Goal: Task Accomplishment & Management: Manage account settings

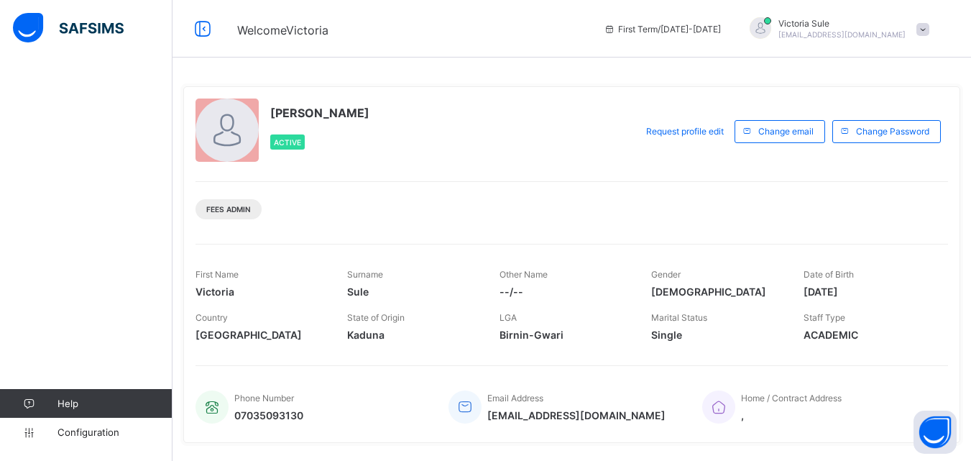
click at [132, 206] on div "Help Configuration" at bounding box center [86, 259] width 173 height 403
click at [70, 48] on div at bounding box center [85, 29] width 173 height 58
click at [70, 47] on div at bounding box center [85, 29] width 173 height 58
click at [45, 97] on div "Help Configuration" at bounding box center [86, 259] width 173 height 403
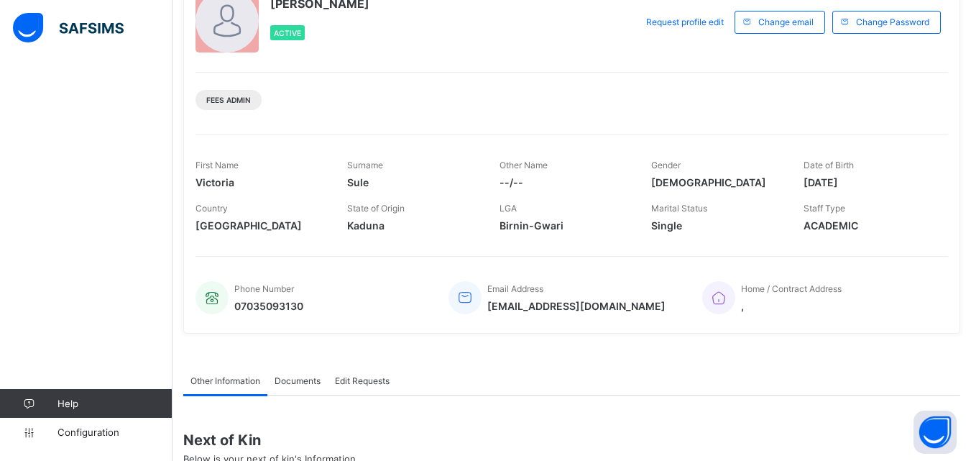
scroll to position [285, 0]
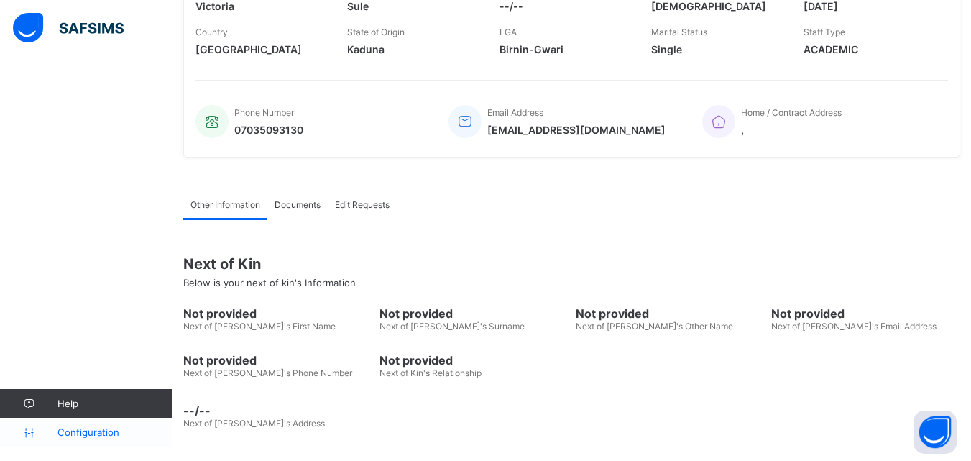
click at [109, 425] on link "Configuration" at bounding box center [86, 432] width 172 height 29
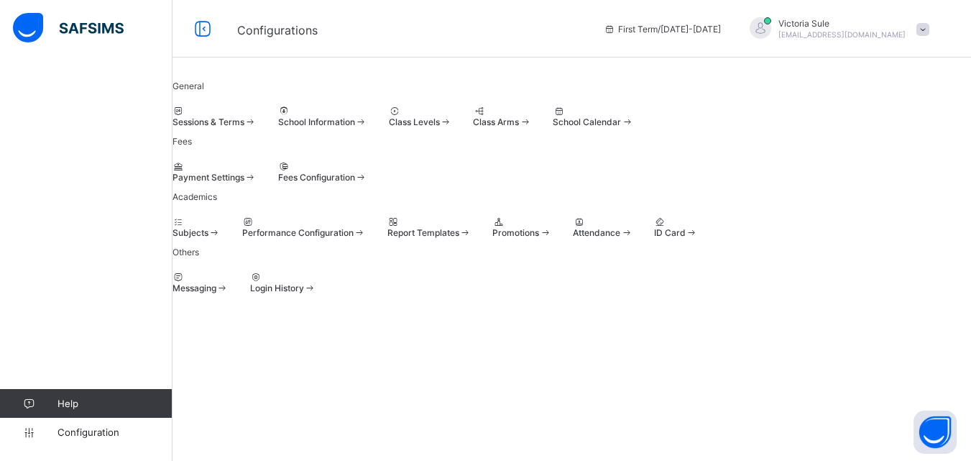
scroll to position [102, 0]
click at [367, 172] on div "Fees Configuration" at bounding box center [322, 177] width 89 height 11
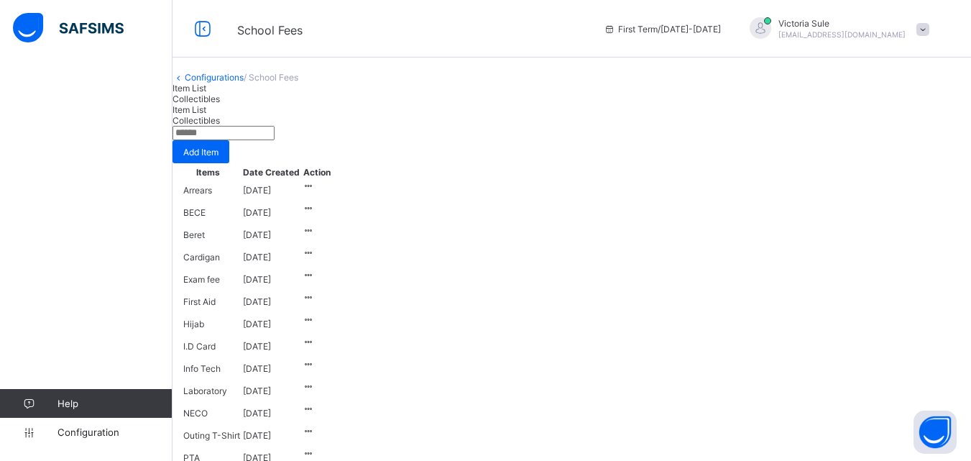
click at [298, 83] on span "/ School Fees" at bounding box center [271, 77] width 55 height 11
click at [303, 104] on div "Collectibles" at bounding box center [572, 98] width 799 height 11
click at [206, 93] on span "Item List" at bounding box center [190, 88] width 34 height 11
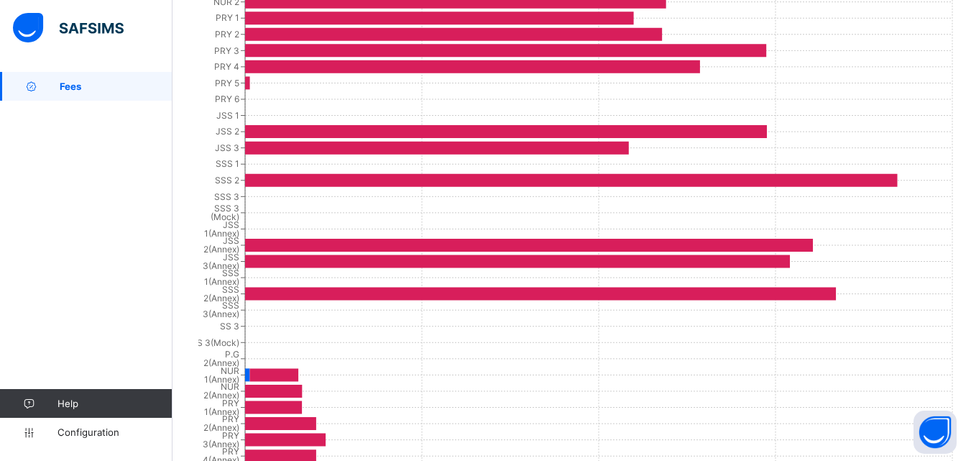
scroll to position [889, 0]
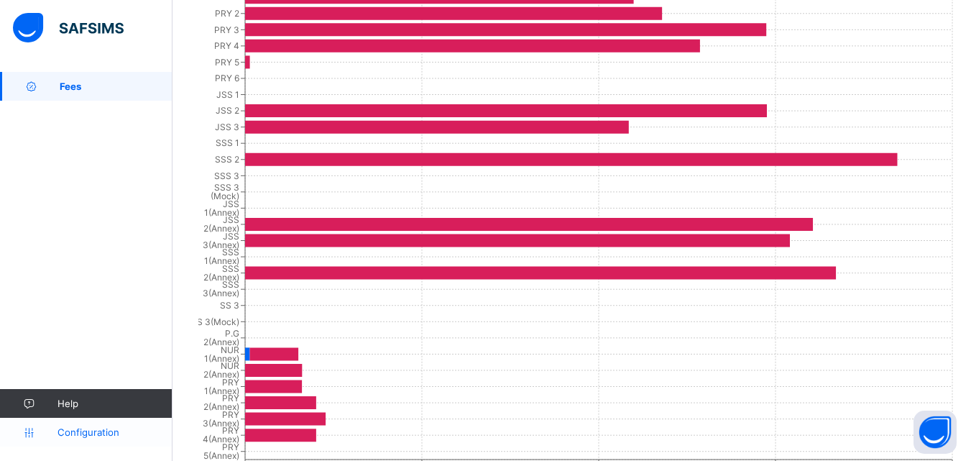
click at [91, 438] on link "Configuration" at bounding box center [86, 432] width 172 height 29
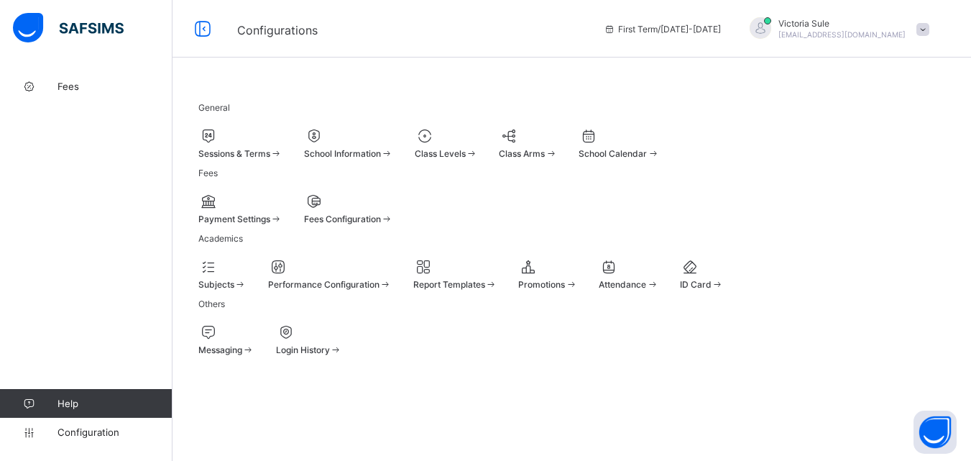
scroll to position [102, 0]
click at [393, 193] on div "Fees Configuration" at bounding box center [348, 209] width 89 height 32
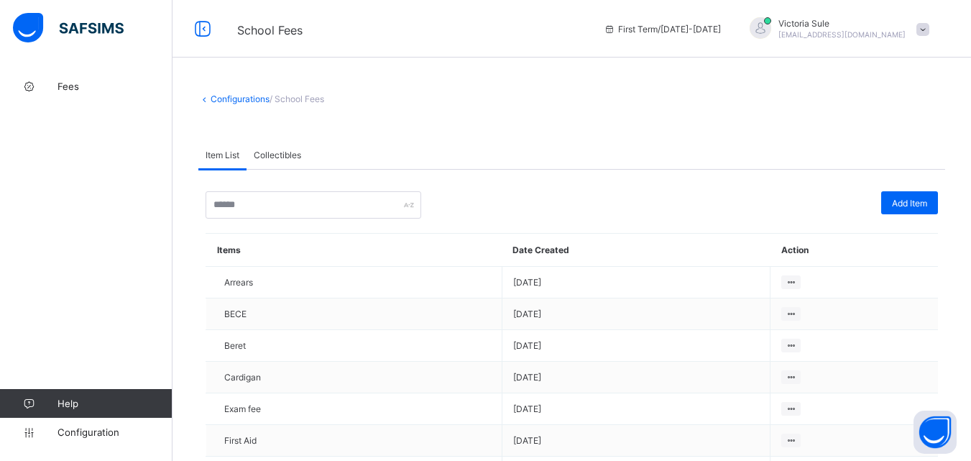
click at [266, 152] on span "Collectibles" at bounding box center [277, 155] width 47 height 11
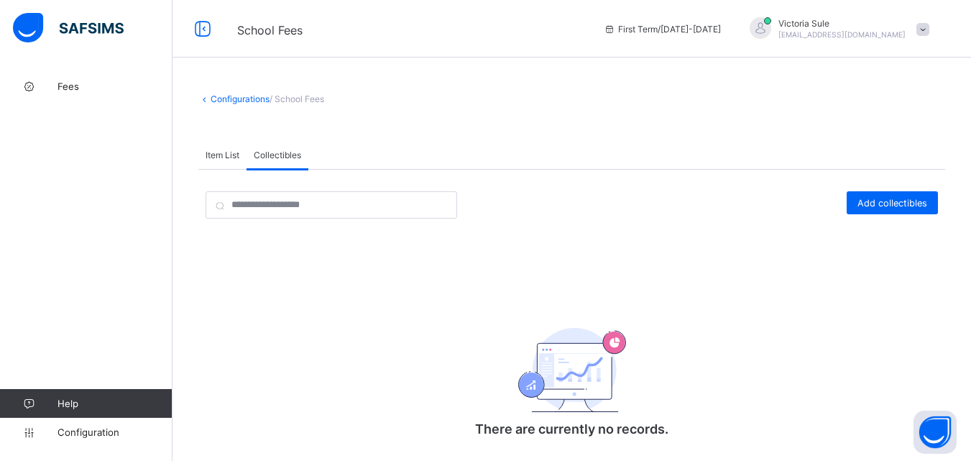
click at [216, 158] on span "Item List" at bounding box center [223, 155] width 34 height 11
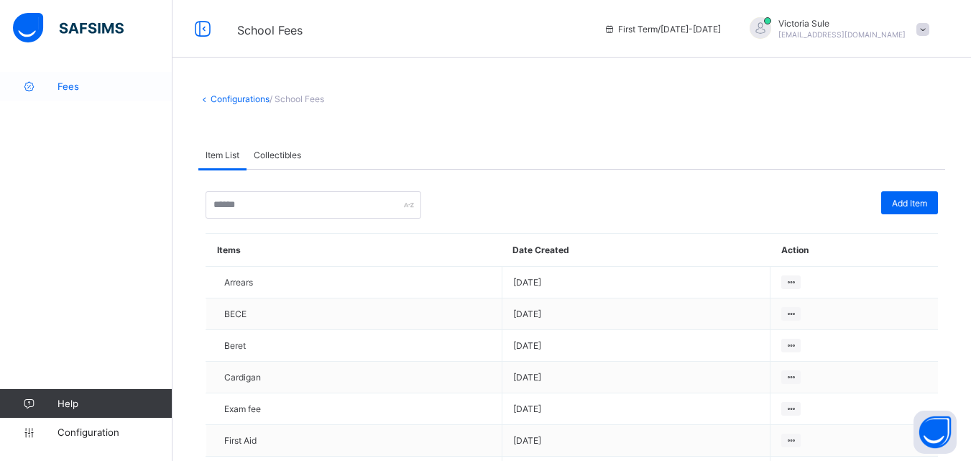
click at [74, 81] on span "Fees" at bounding box center [115, 87] width 115 height 12
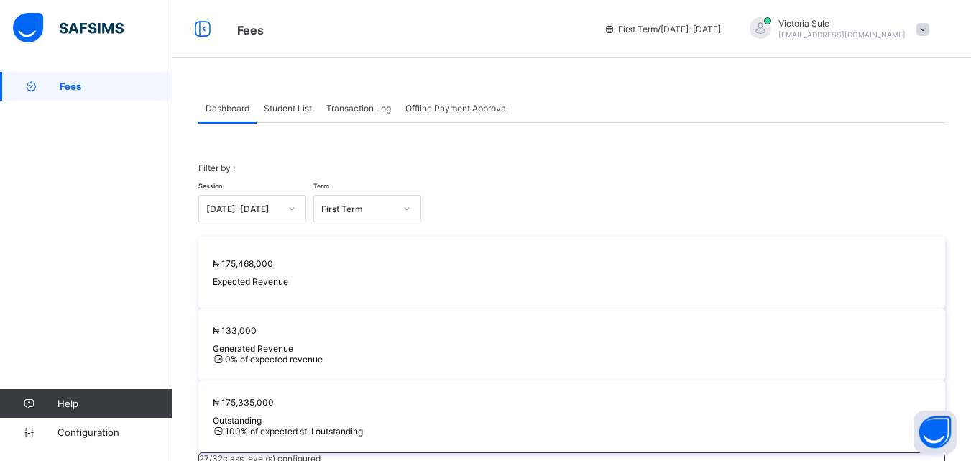
click at [289, 109] on span "Student List" at bounding box center [288, 108] width 48 height 11
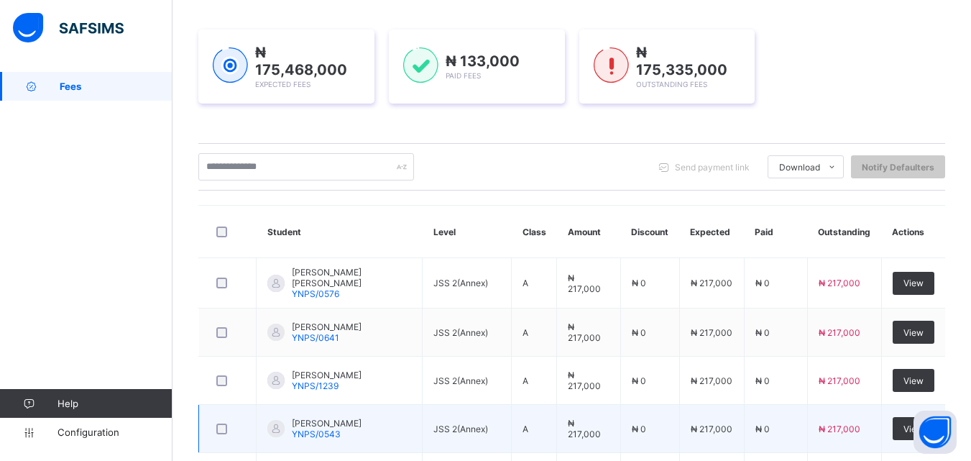
scroll to position [144, 0]
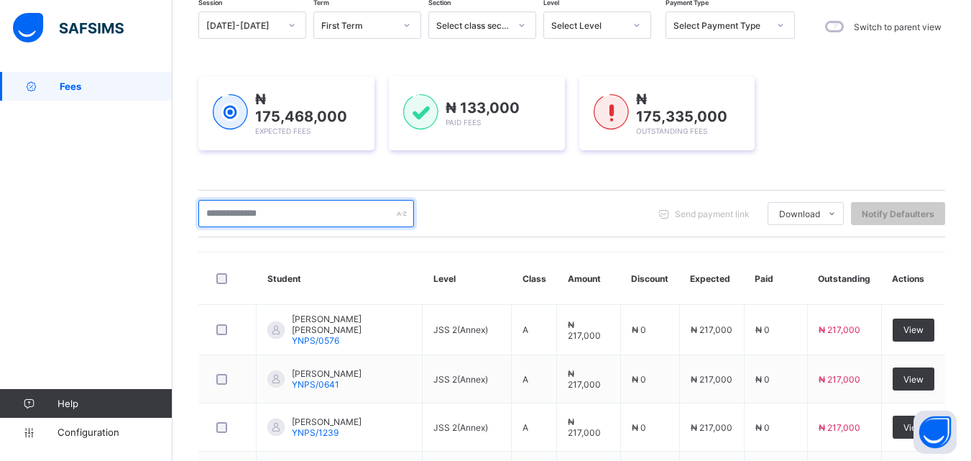
click at [288, 208] on input "text" at bounding box center [306, 213] width 216 height 27
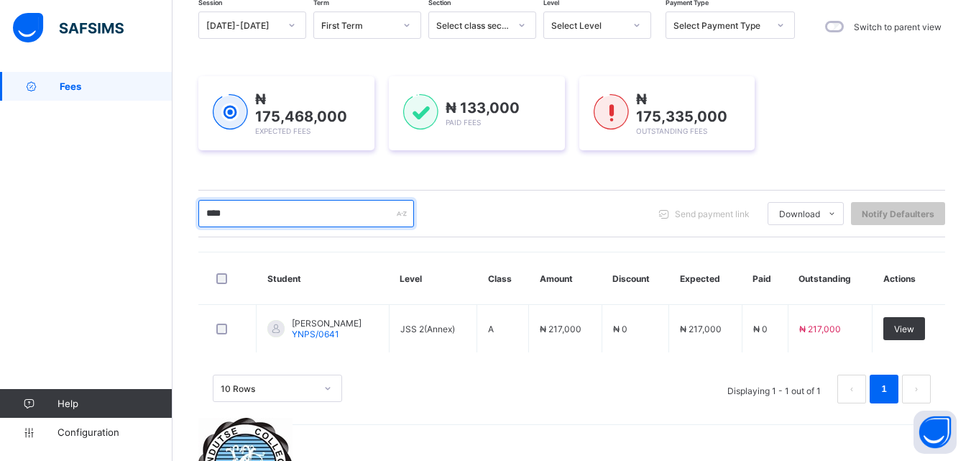
scroll to position [120, 0]
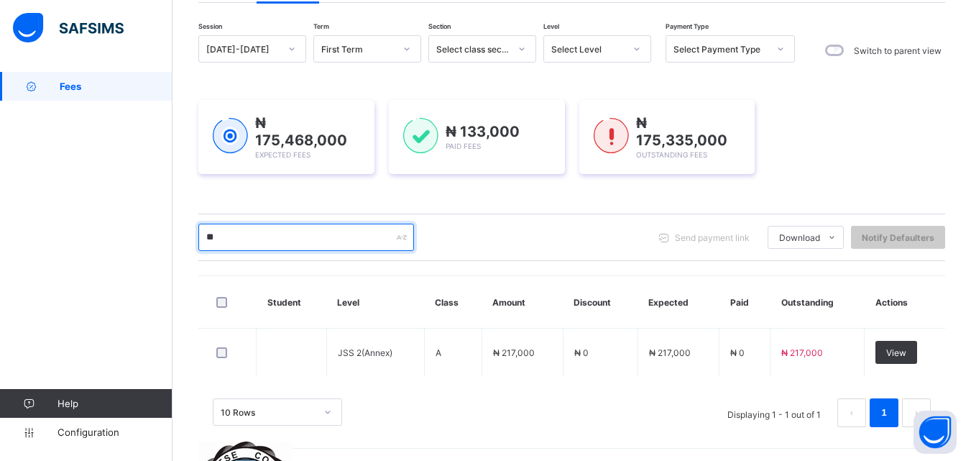
type input "*"
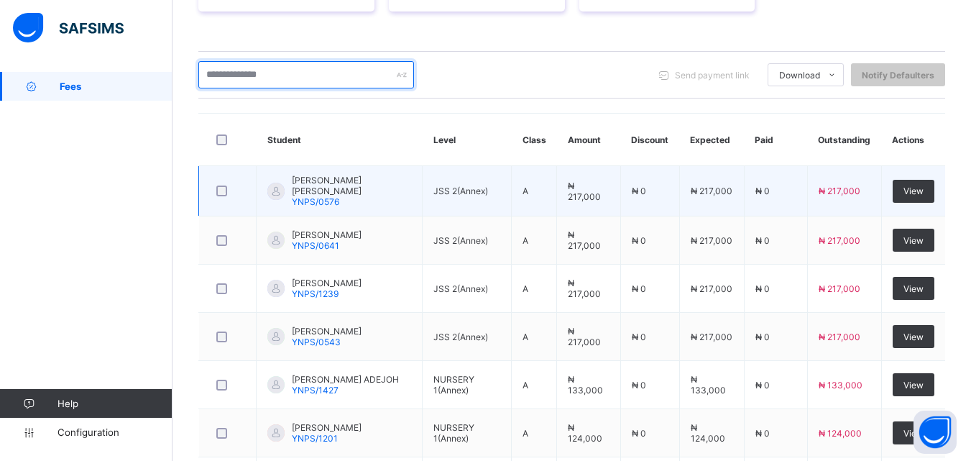
scroll to position [288, 0]
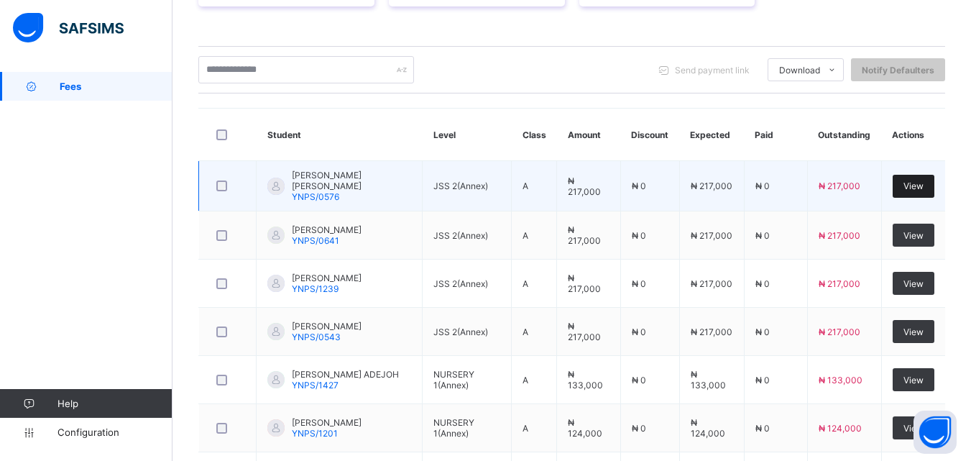
click at [932, 176] on div "View" at bounding box center [914, 186] width 42 height 23
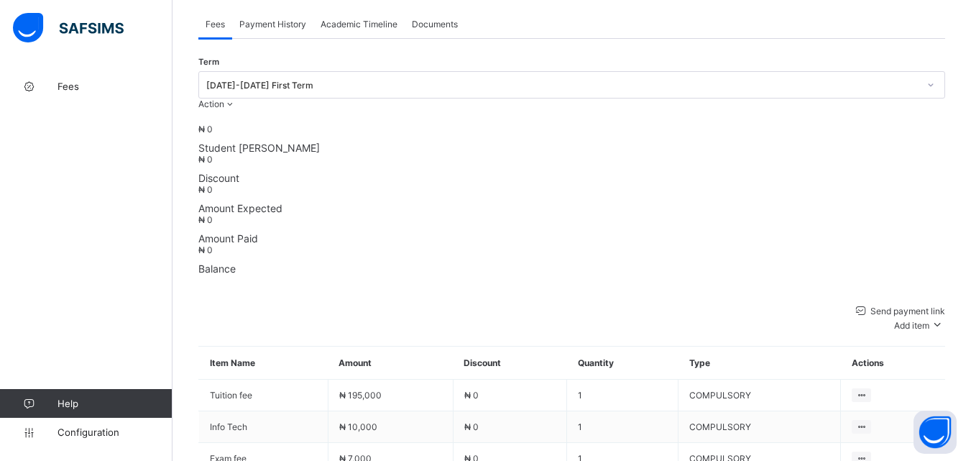
scroll to position [548, 0]
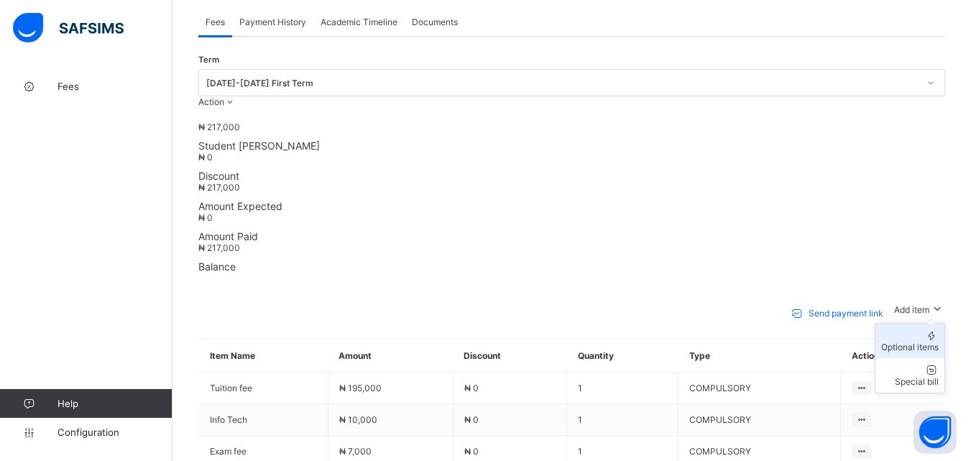
click at [932, 341] on div "Optional items" at bounding box center [910, 346] width 58 height 11
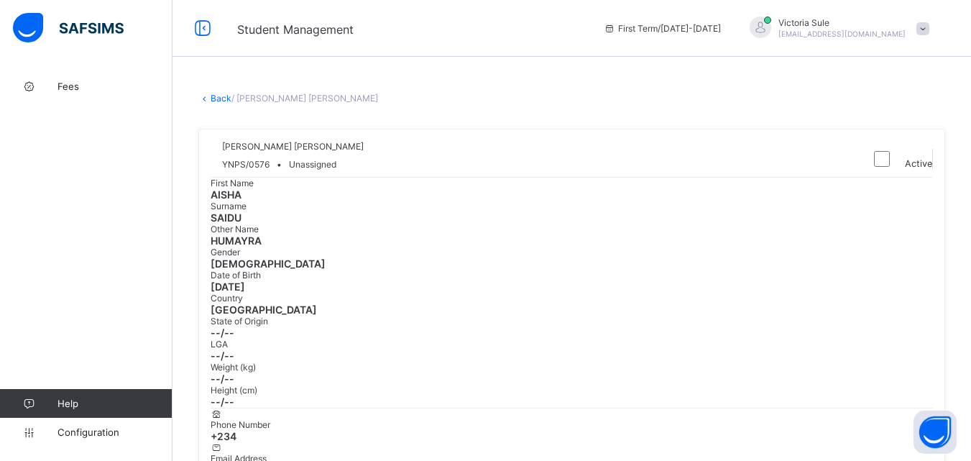
scroll to position [0, 0]
click at [213, 96] on link "Back" at bounding box center [221, 98] width 21 height 11
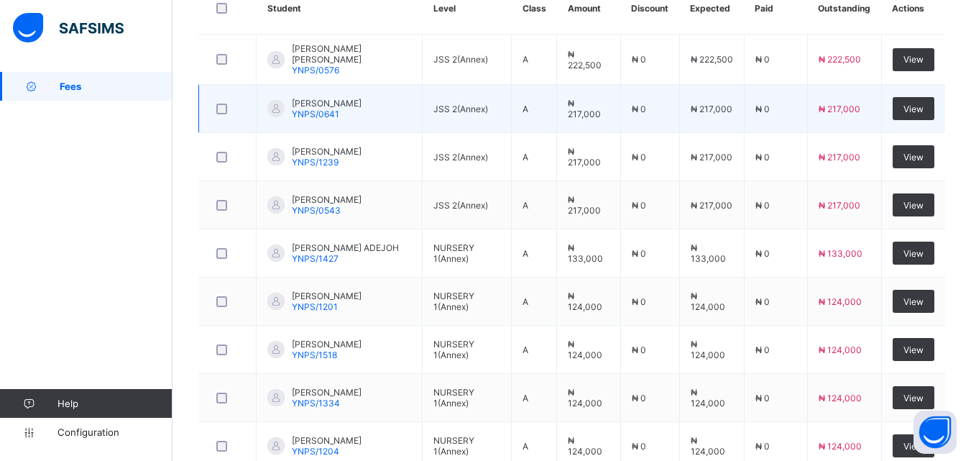
scroll to position [416, 0]
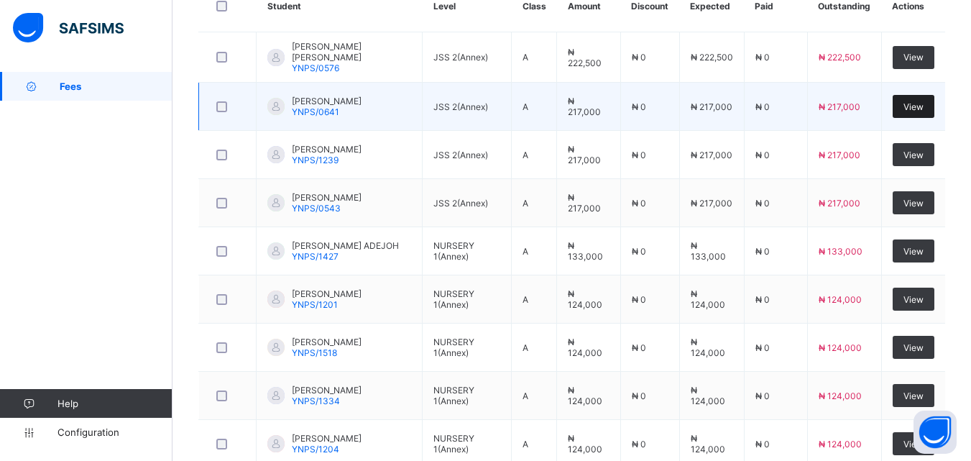
click at [917, 106] on span "View" at bounding box center [914, 106] width 20 height 11
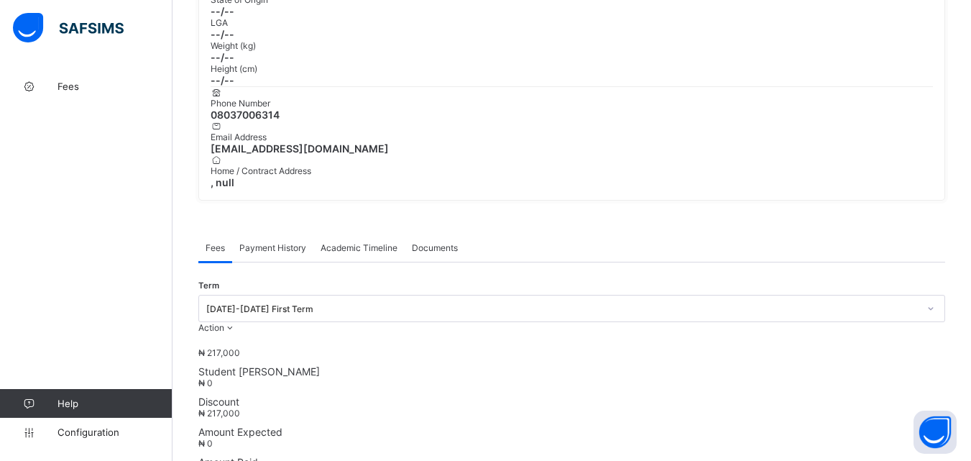
scroll to position [416, 0]
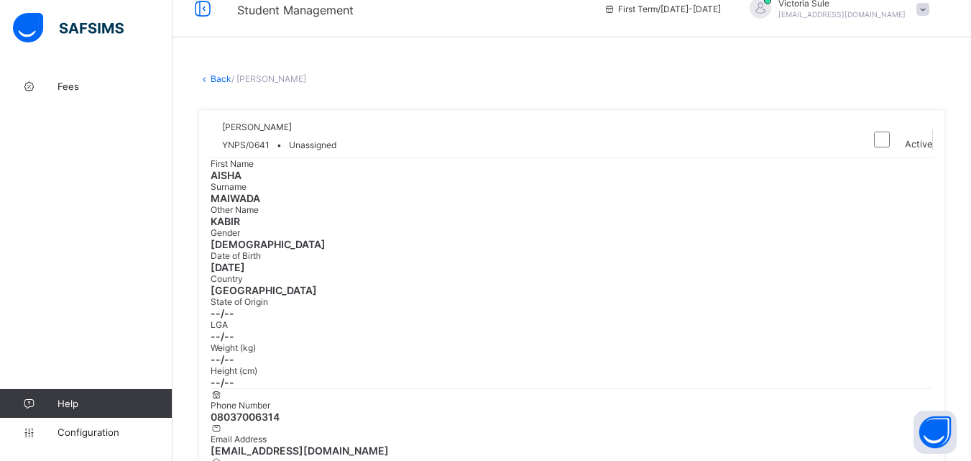
scroll to position [0, 0]
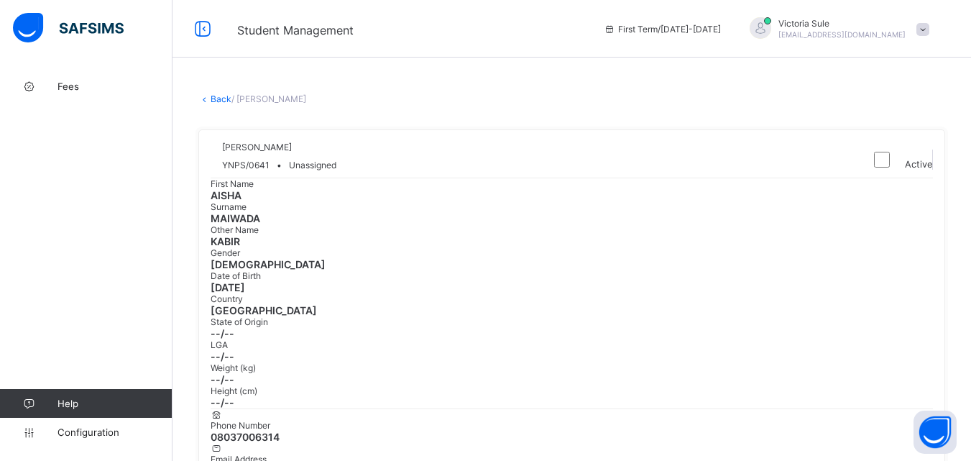
click at [216, 96] on link "Back" at bounding box center [221, 98] width 21 height 11
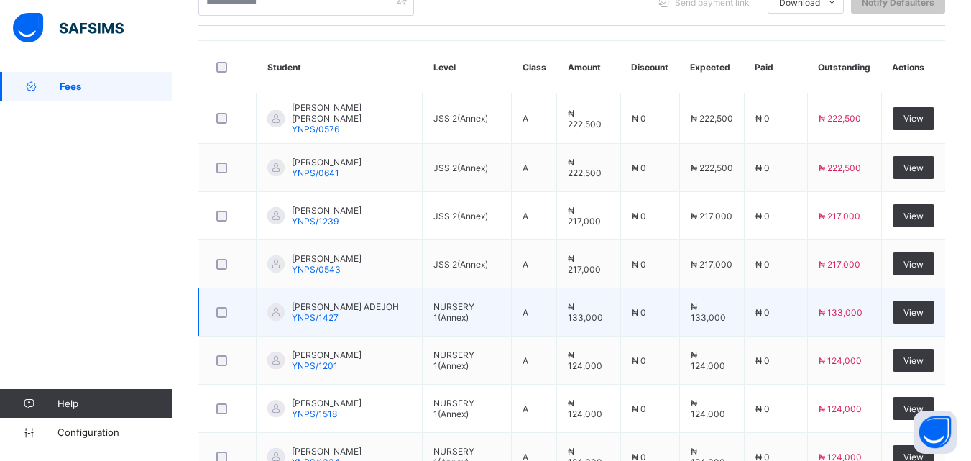
scroll to position [370, 0]
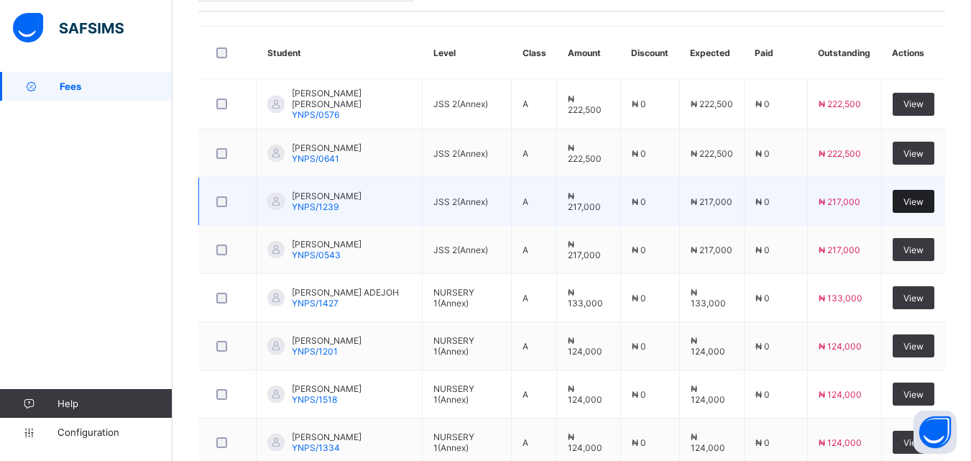
click at [920, 201] on span "View" at bounding box center [914, 201] width 20 height 11
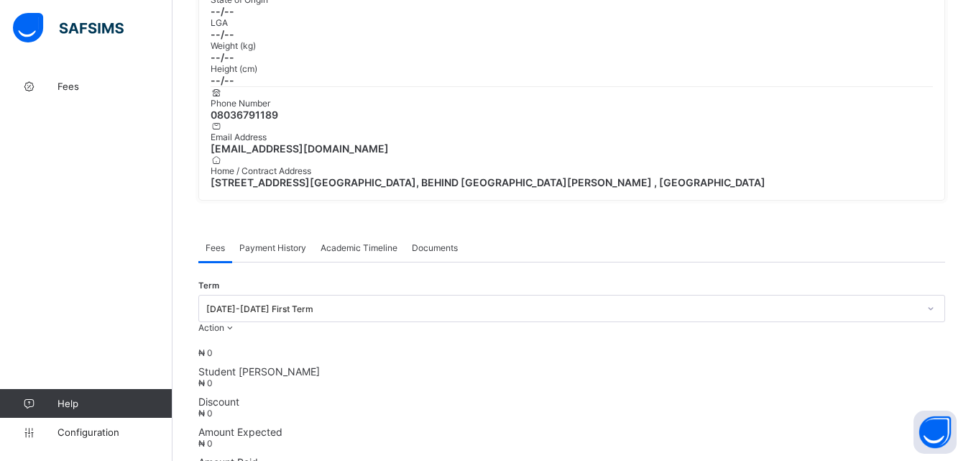
scroll to position [370, 0]
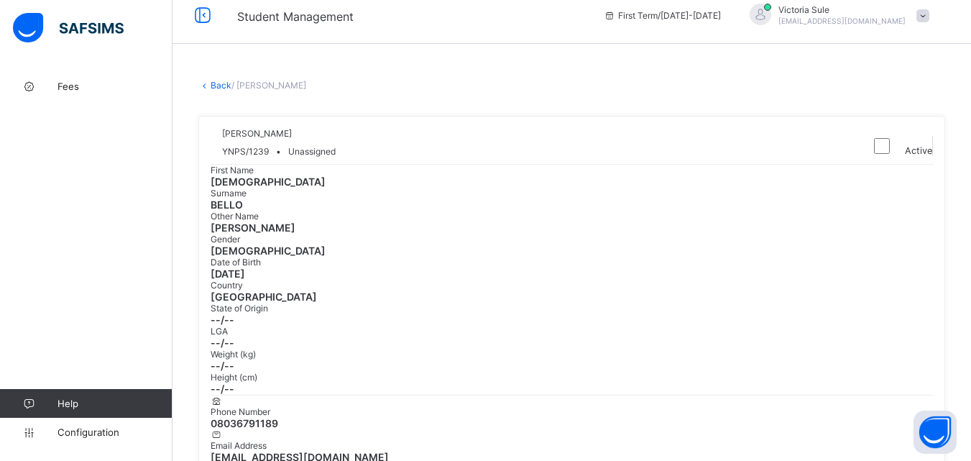
scroll to position [0, 0]
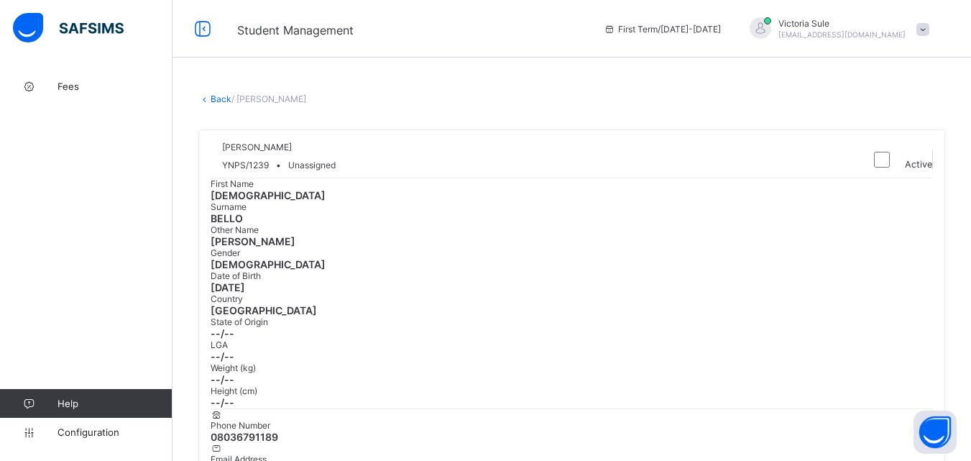
click at [219, 96] on link "Back" at bounding box center [221, 98] width 21 height 11
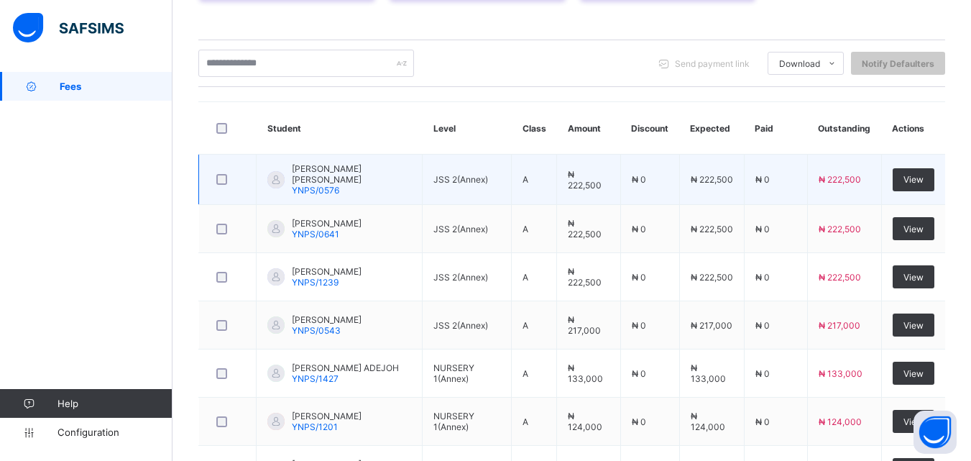
scroll to position [370, 0]
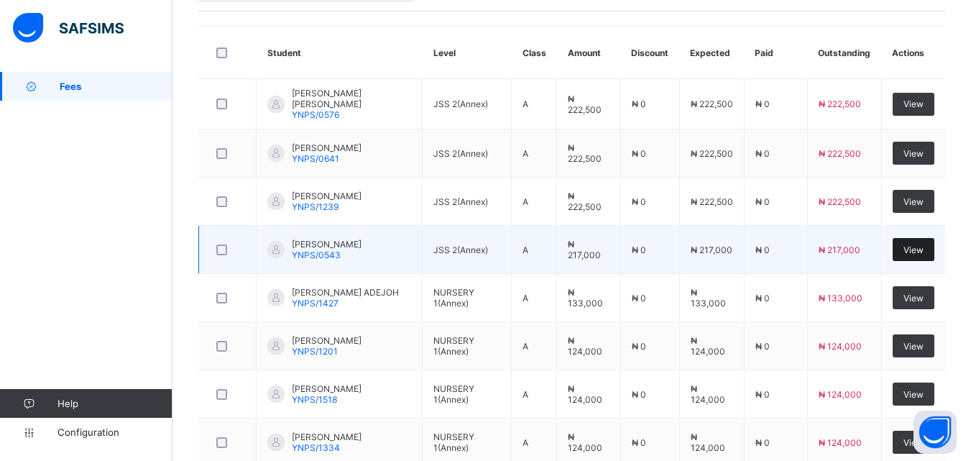
click at [924, 253] on span "View" at bounding box center [914, 249] width 20 height 11
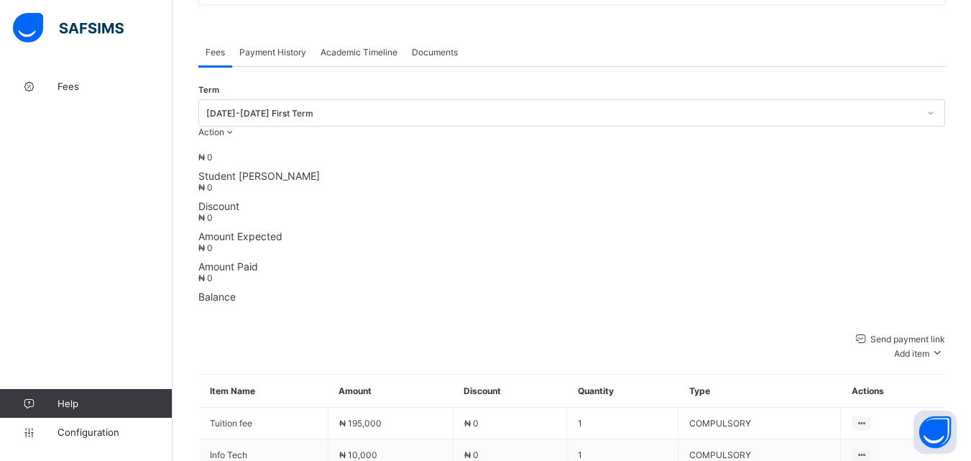
scroll to position [548, 0]
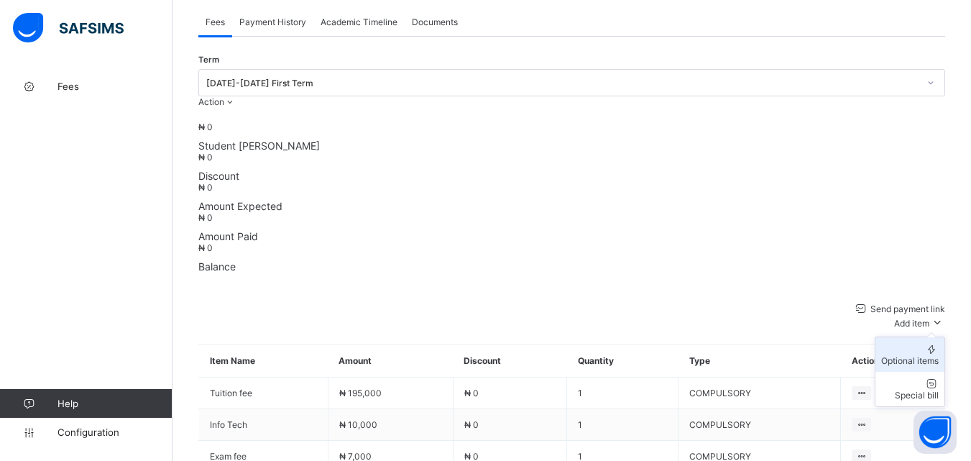
drag, startPoint x: 905, startPoint y: 129, endPoint x: 914, endPoint y: 163, distance: 35.1
click at [905, 336] on ul "Optional items Special bill" at bounding box center [910, 371] width 70 height 70
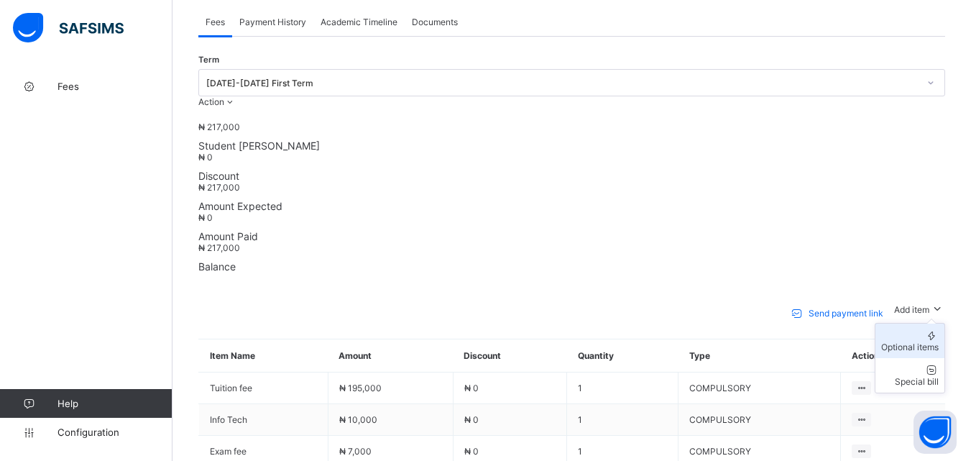
click at [921, 341] on div "Optional items" at bounding box center [910, 346] width 58 height 11
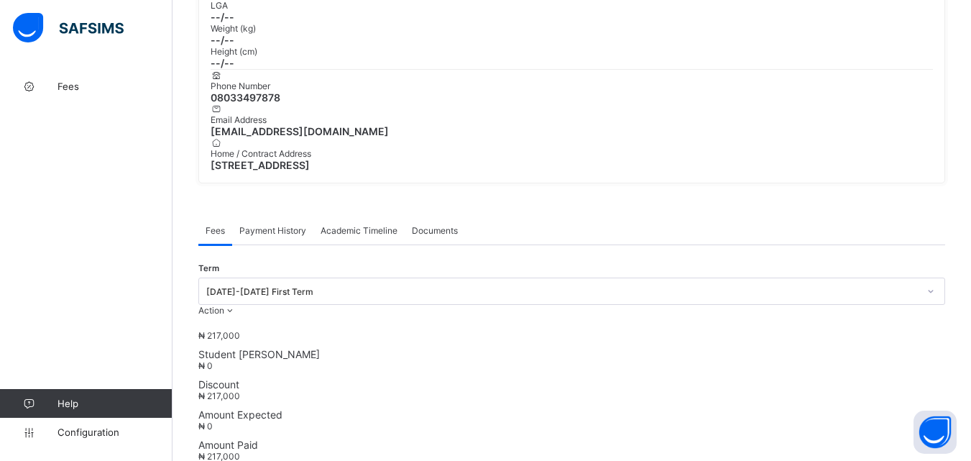
scroll to position [503, 0]
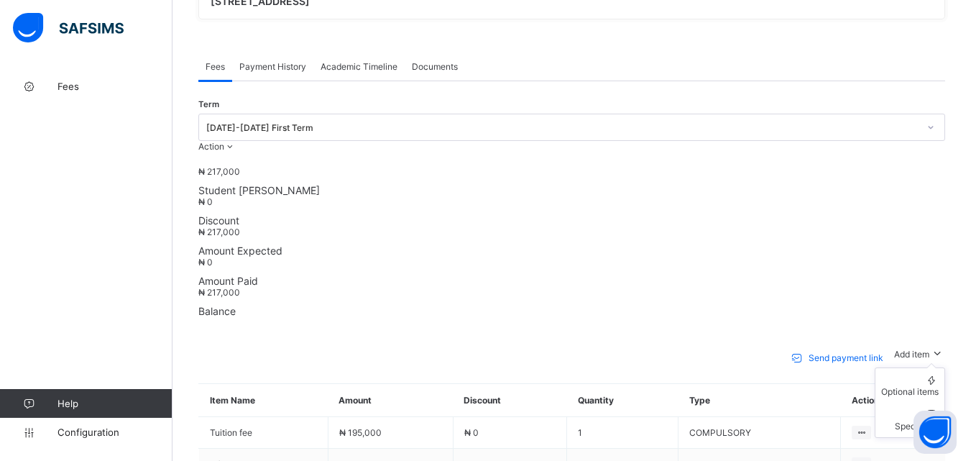
click at [922, 367] on ul "Optional items Special bill" at bounding box center [910, 402] width 70 height 70
click at [922, 386] on div "Optional items" at bounding box center [910, 391] width 58 height 11
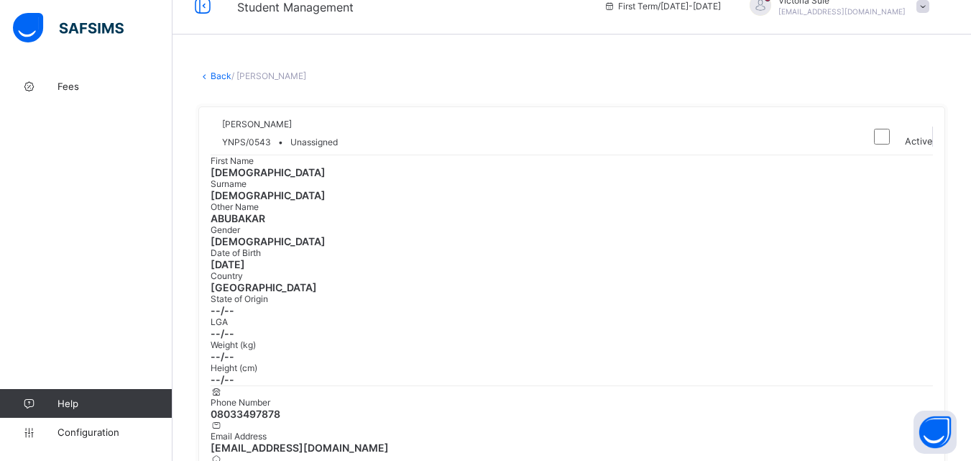
scroll to position [0, 0]
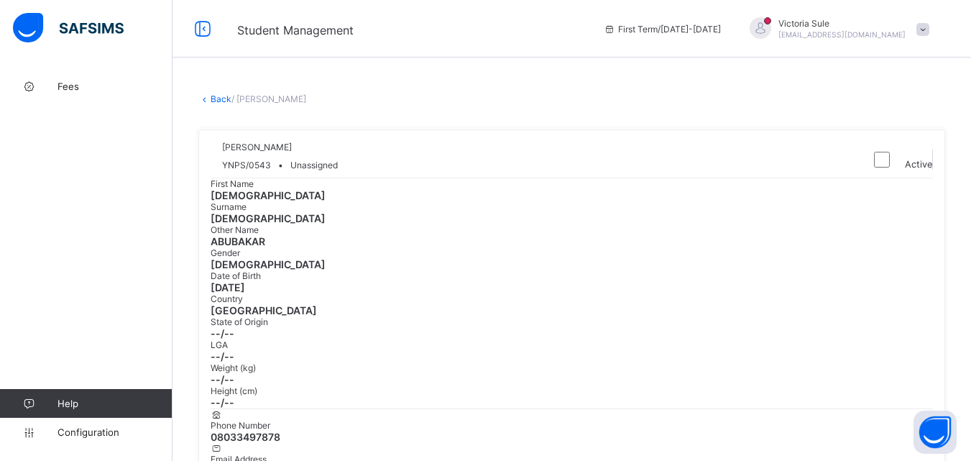
click at [216, 95] on link "Back" at bounding box center [221, 98] width 21 height 11
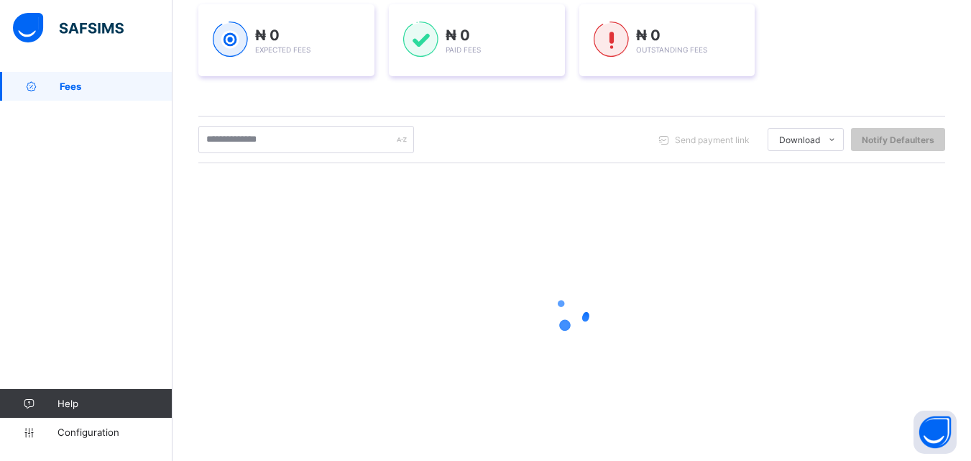
scroll to position [226, 0]
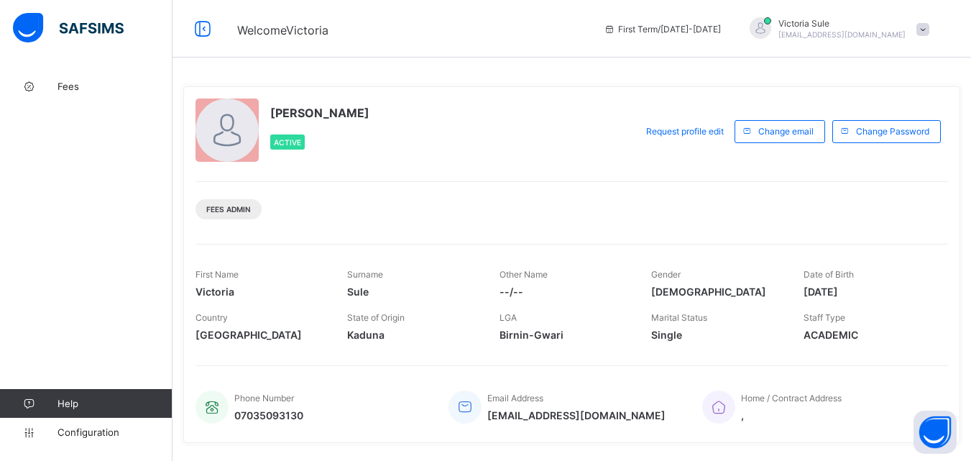
scroll to position [285, 0]
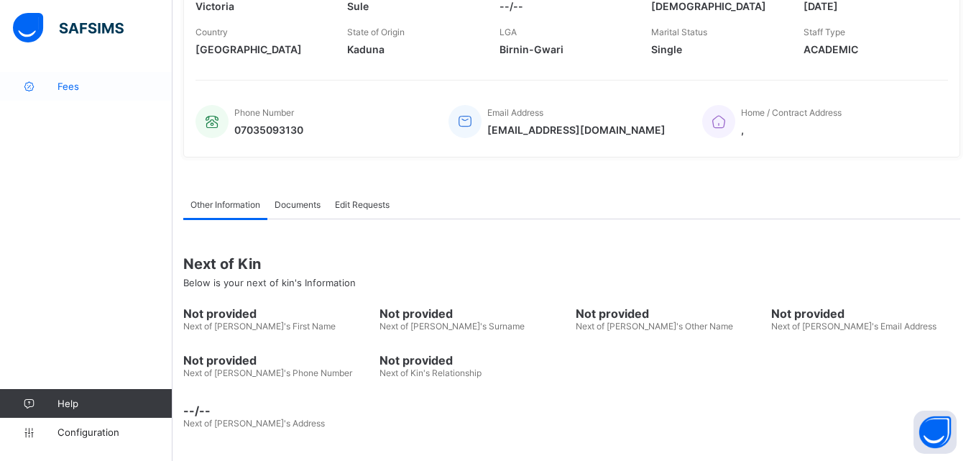
click at [65, 93] on link "Fees" at bounding box center [86, 86] width 173 height 29
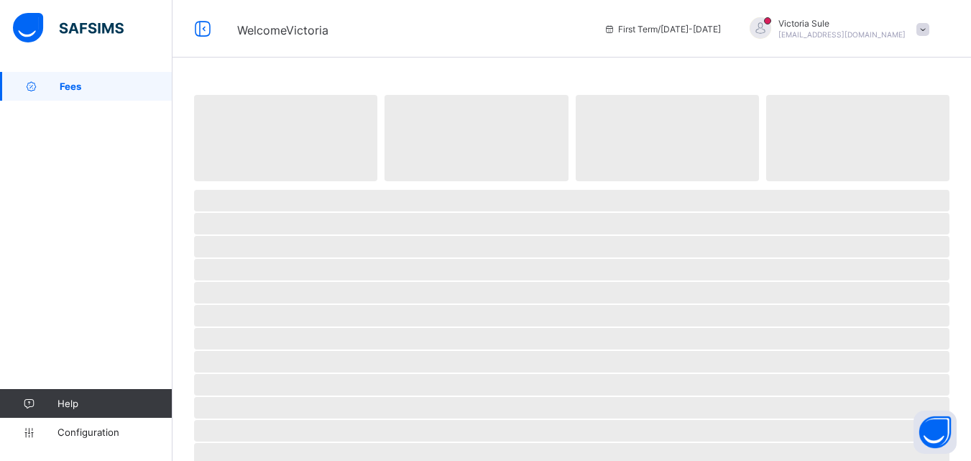
click at [94, 86] on span "Fees" at bounding box center [116, 87] width 113 height 12
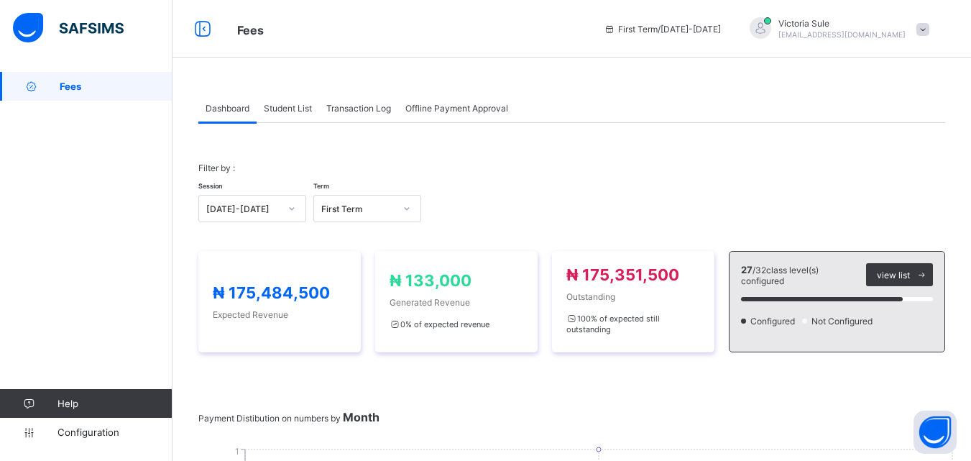
click at [293, 112] on span "Student List" at bounding box center [288, 108] width 48 height 11
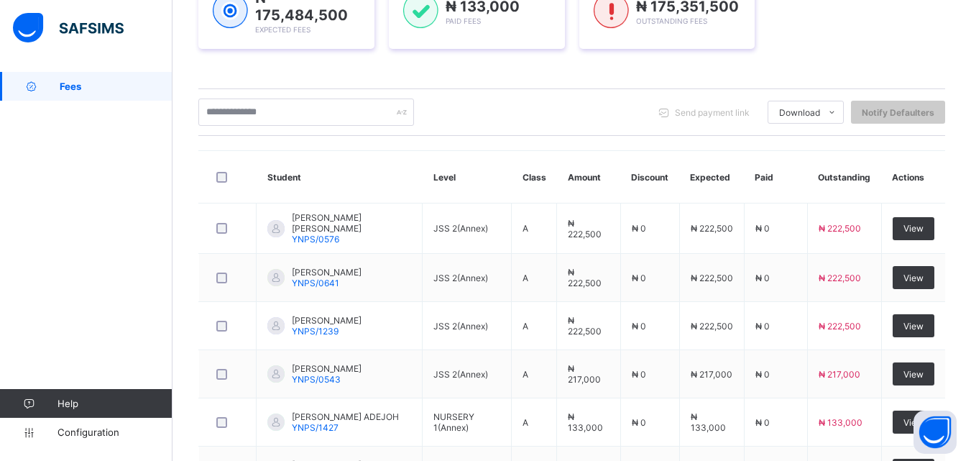
scroll to position [359, 0]
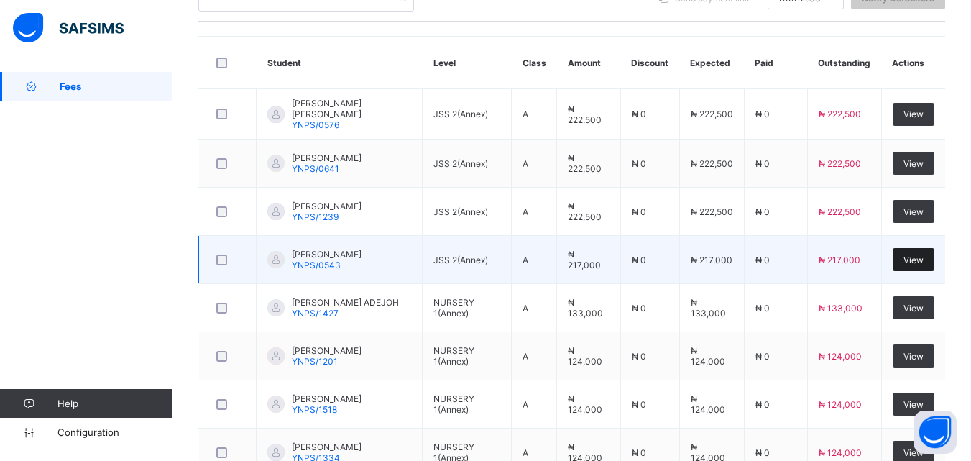
click at [920, 265] on div "View" at bounding box center [914, 259] width 42 height 23
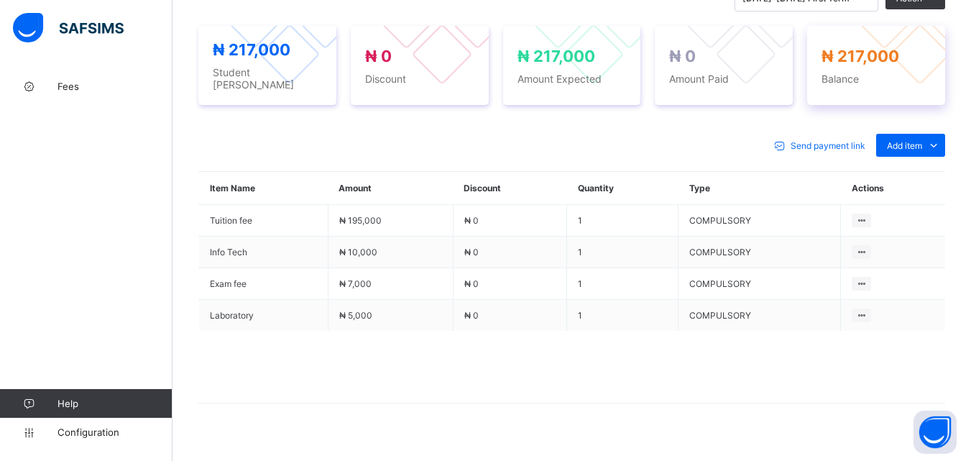
scroll to position [548, 0]
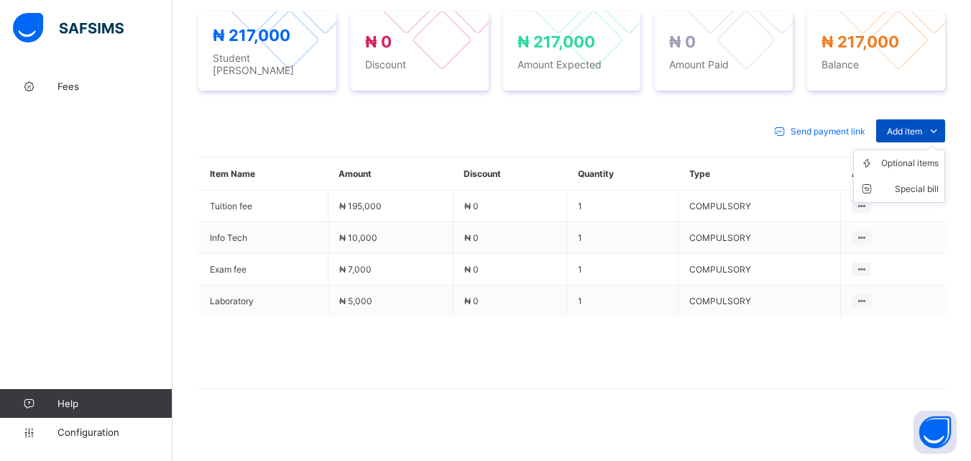
click at [939, 124] on icon at bounding box center [934, 131] width 16 height 14
click at [935, 157] on div "Optional items" at bounding box center [910, 163] width 58 height 14
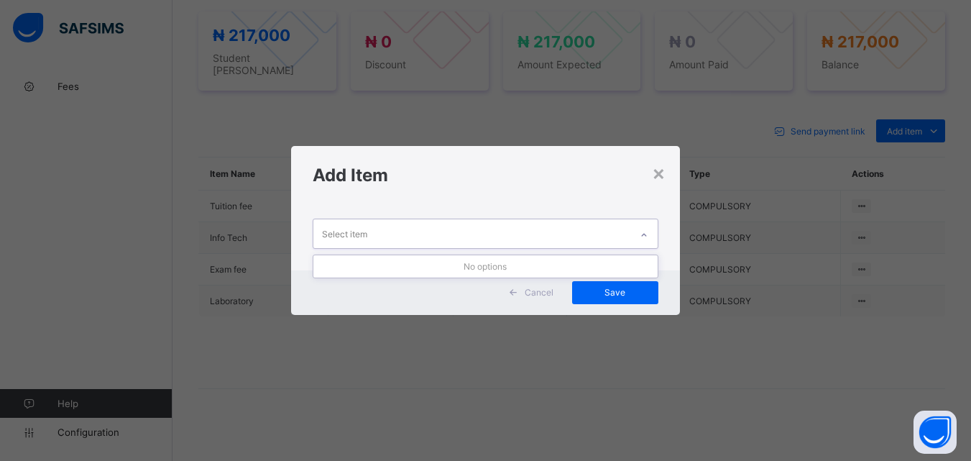
click at [647, 222] on div at bounding box center [644, 233] width 27 height 28
click at [648, 237] on icon at bounding box center [644, 235] width 9 height 14
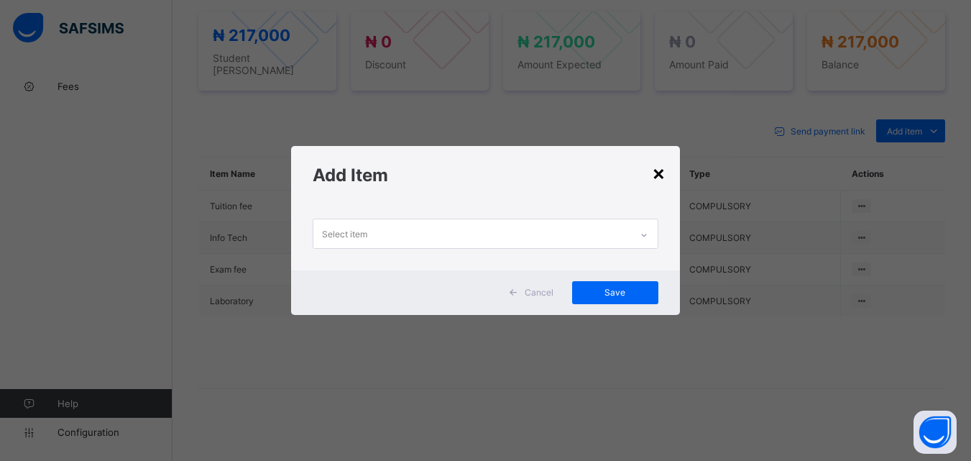
click at [657, 164] on div "×" at bounding box center [659, 172] width 14 height 24
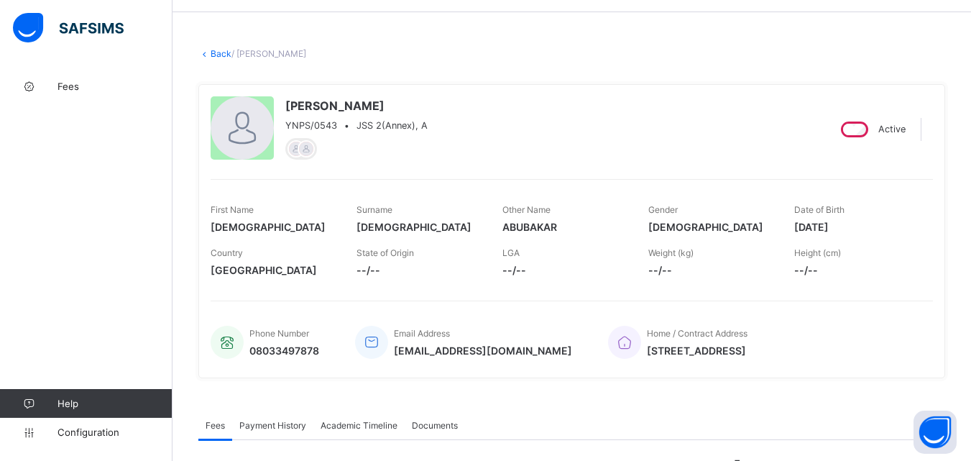
scroll to position [45, 0]
click at [217, 56] on link "Back" at bounding box center [221, 54] width 21 height 11
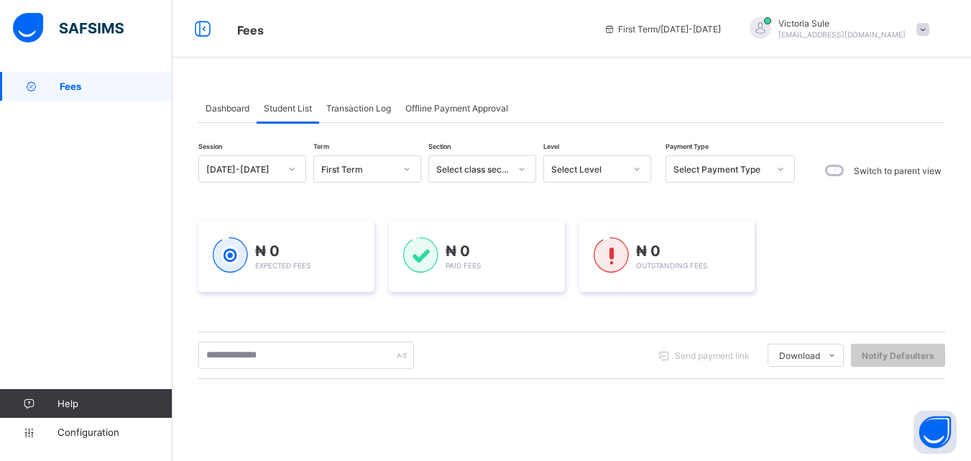
click at [590, 178] on div "Select Level" at bounding box center [583, 169] width 79 height 20
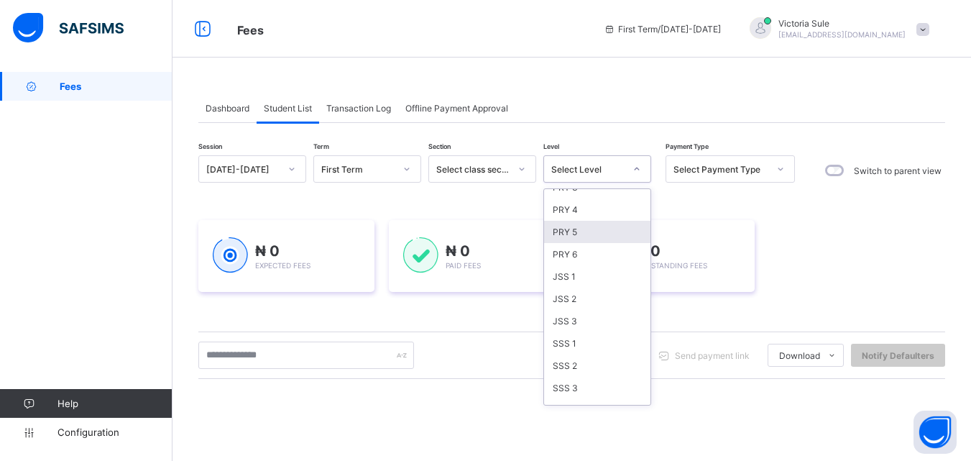
scroll to position [216, 0]
click at [584, 380] on div "JSS 2(Annex)" at bounding box center [597, 386] width 106 height 22
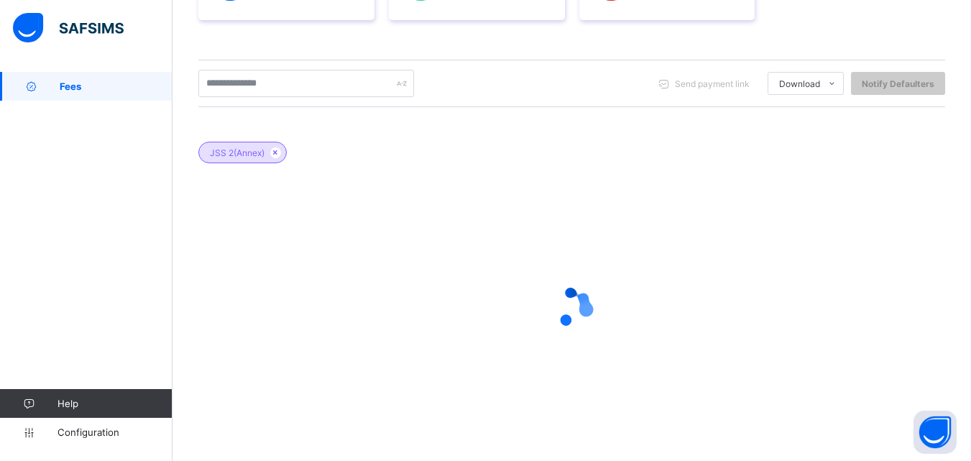
scroll to position [308, 0]
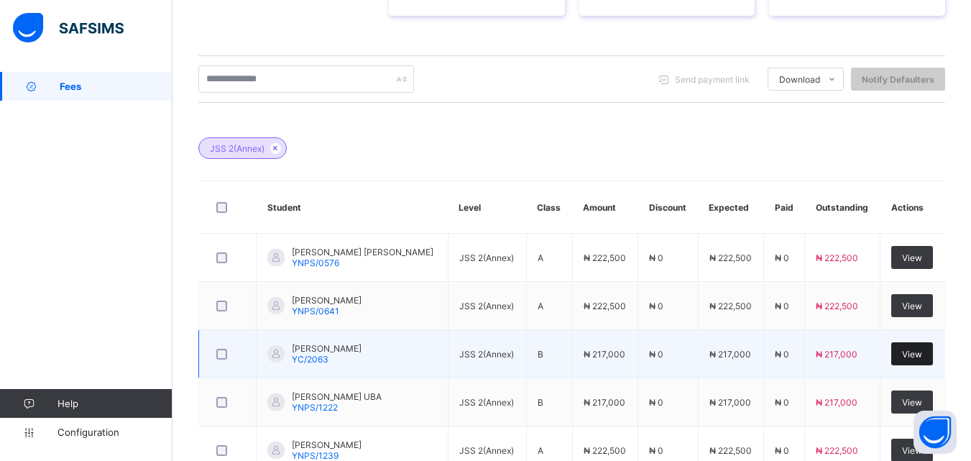
click at [922, 357] on span "View" at bounding box center [912, 354] width 20 height 11
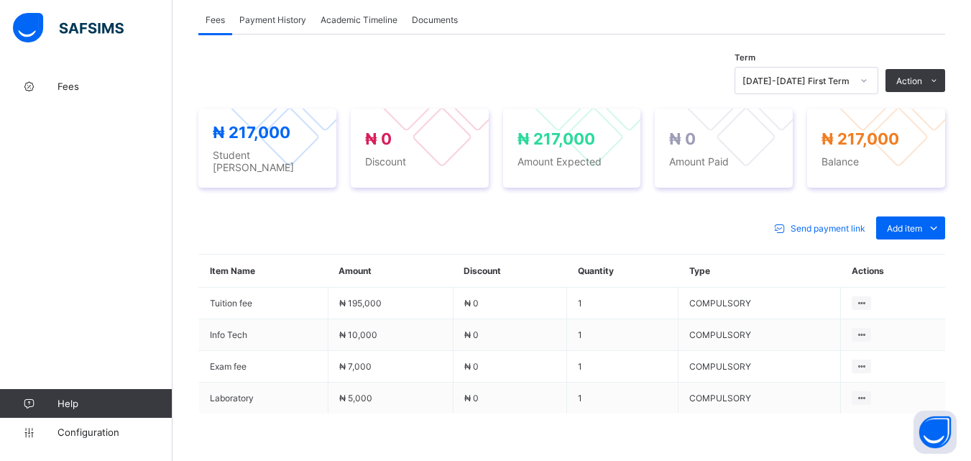
scroll to position [451, 0]
click at [934, 246] on ul "Optional items Special bill" at bounding box center [899, 272] width 92 height 53
click at [931, 253] on div "Optional items" at bounding box center [910, 259] width 58 height 14
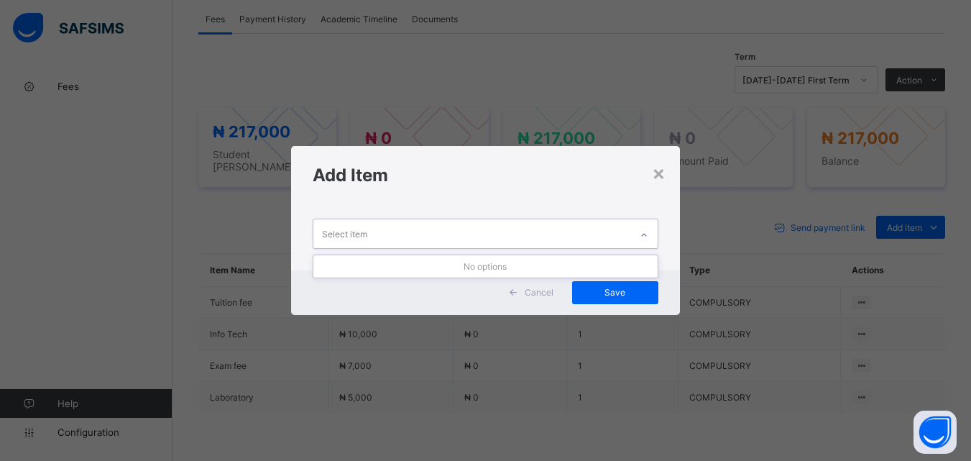
click at [648, 231] on icon at bounding box center [644, 235] width 9 height 14
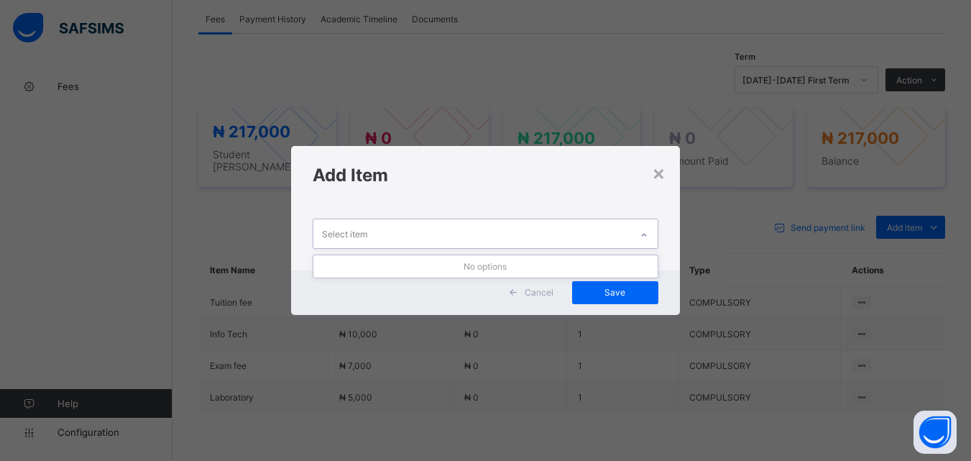
click at [648, 231] on icon at bounding box center [644, 235] width 9 height 14
click at [664, 181] on div "×" at bounding box center [659, 172] width 14 height 24
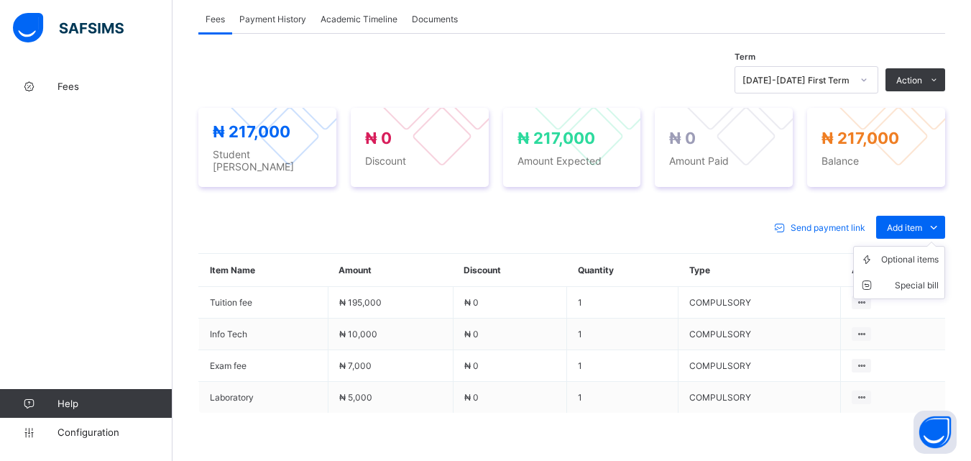
click at [919, 246] on ul "Optional items Special bill" at bounding box center [899, 272] width 92 height 53
click at [914, 252] on div "Optional items" at bounding box center [910, 259] width 58 height 14
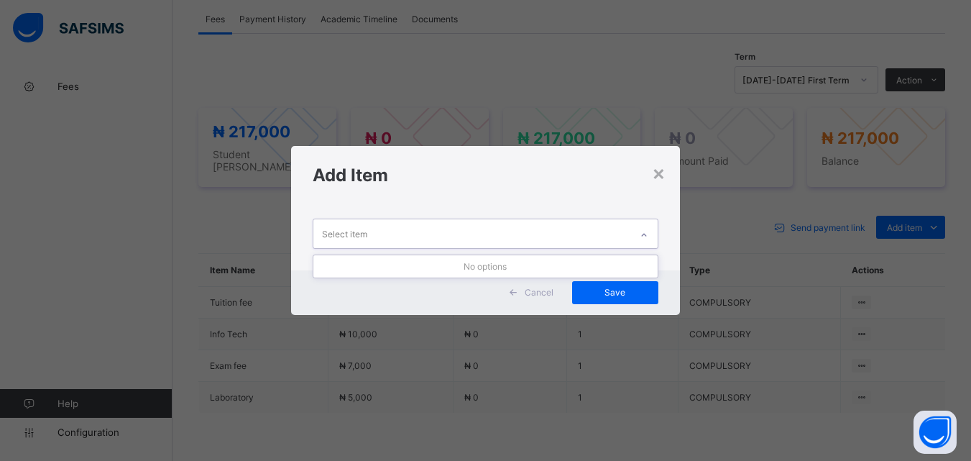
click at [648, 231] on icon at bounding box center [644, 235] width 9 height 14
click at [659, 175] on div "×" at bounding box center [659, 172] width 14 height 24
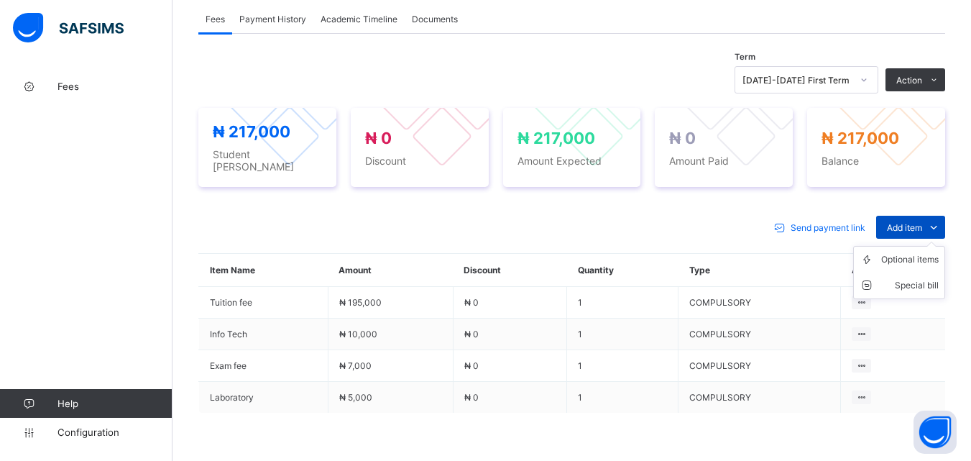
click at [920, 222] on span "Add item" at bounding box center [904, 227] width 35 height 11
click at [911, 252] on div "Optional items" at bounding box center [910, 259] width 58 height 14
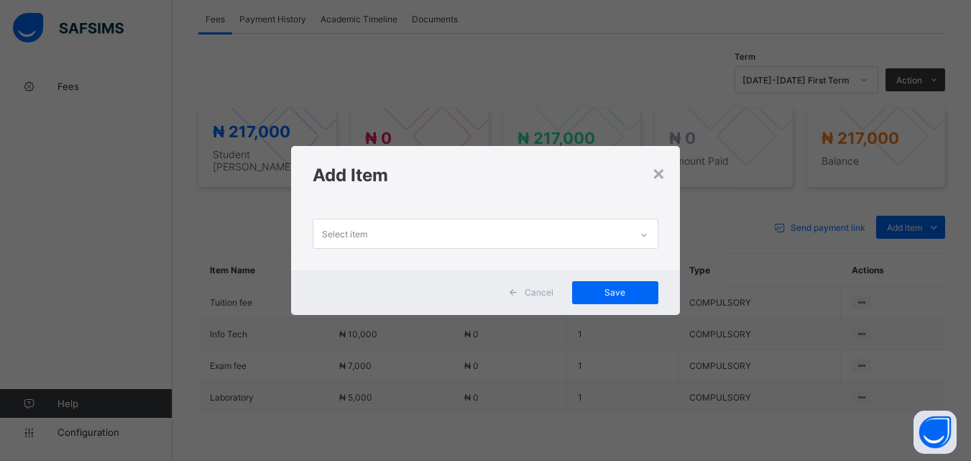
click at [649, 239] on div at bounding box center [644, 235] width 24 height 23
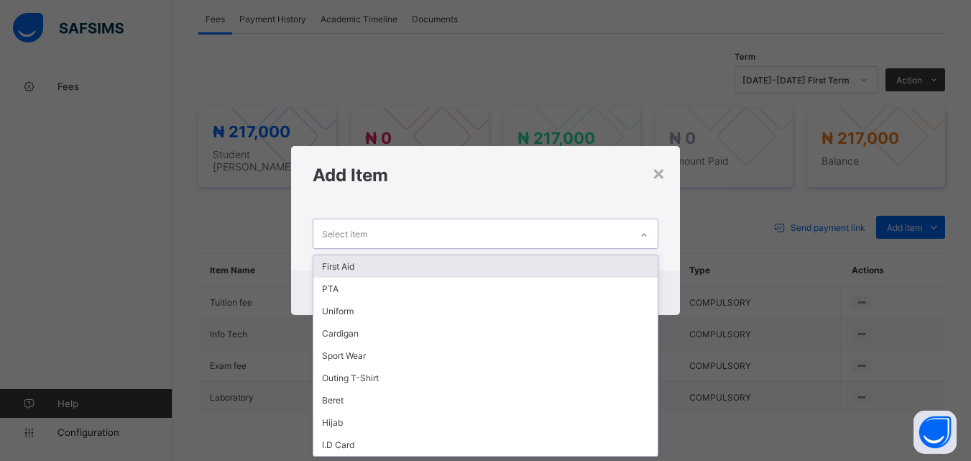
click at [614, 267] on div "First Aid" at bounding box center [485, 266] width 344 height 22
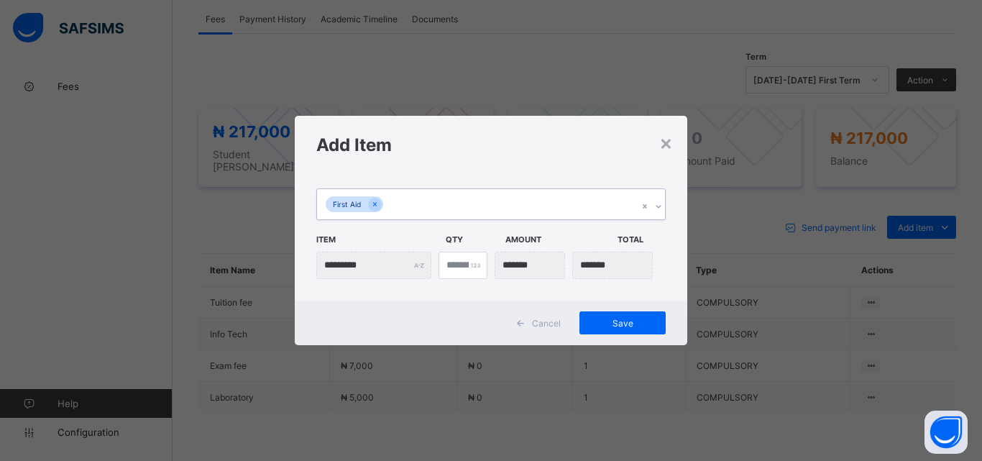
click at [656, 204] on icon at bounding box center [658, 206] width 9 height 14
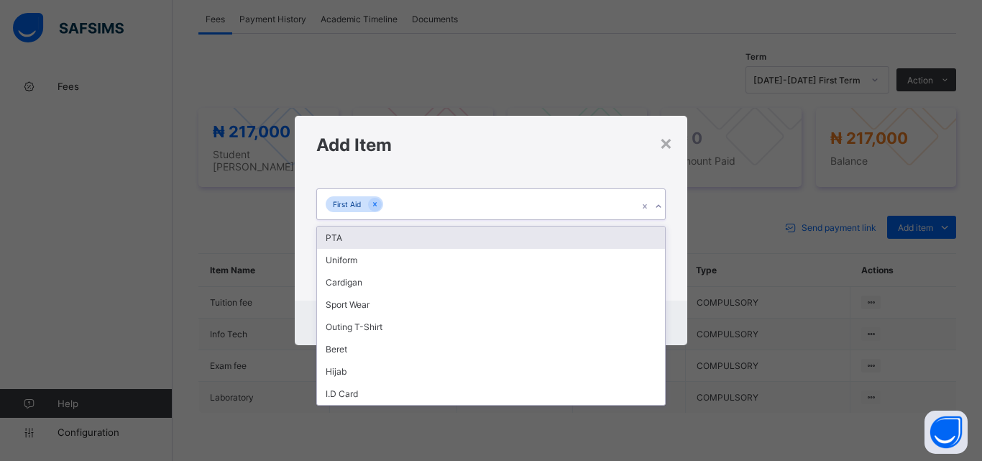
click at [595, 243] on div "PTA" at bounding box center [491, 237] width 348 height 22
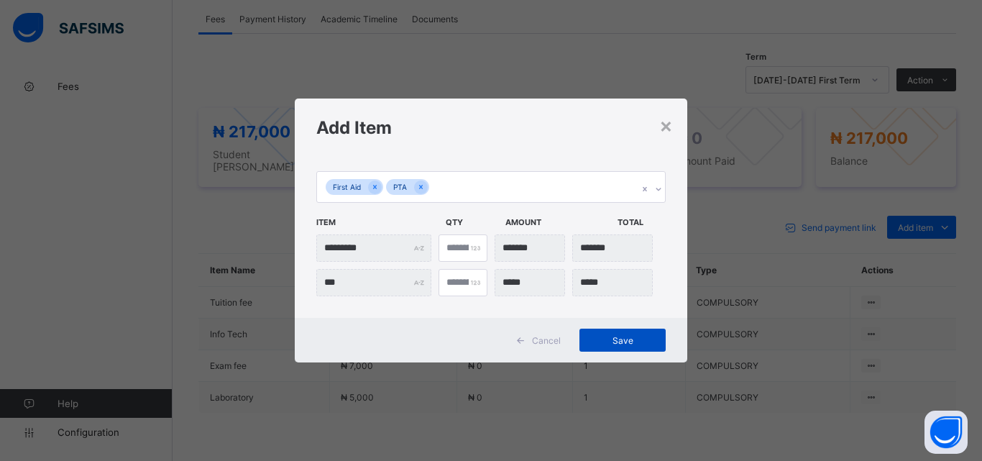
click at [625, 337] on span "Save" at bounding box center [622, 340] width 65 height 11
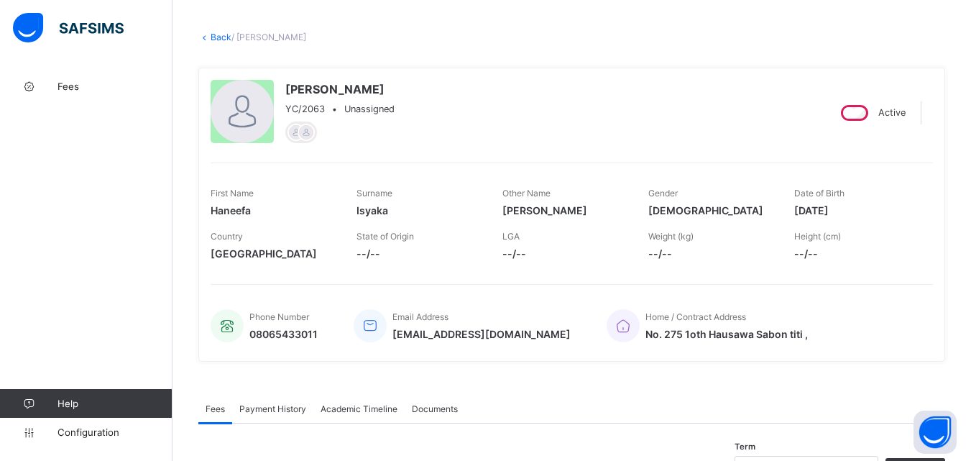
scroll to position [0, 0]
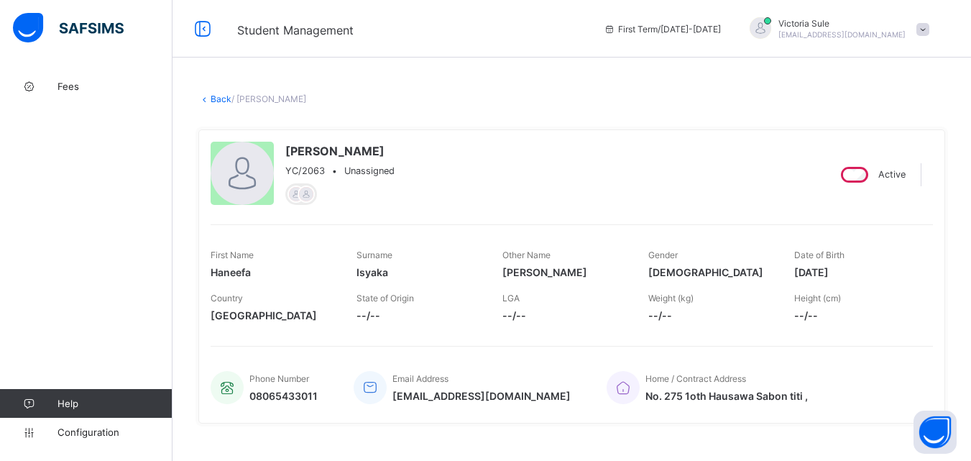
click at [221, 96] on link "Back" at bounding box center [221, 98] width 21 height 11
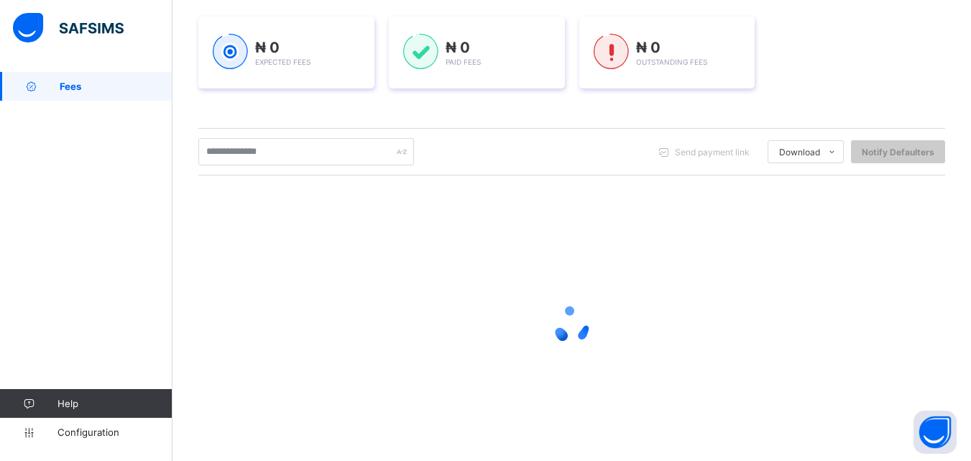
scroll to position [226, 0]
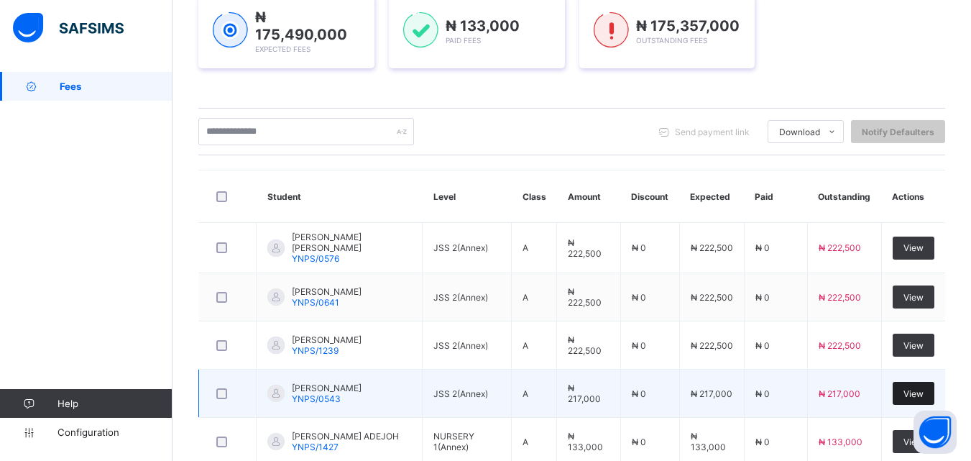
click at [929, 401] on div "View" at bounding box center [914, 393] width 42 height 23
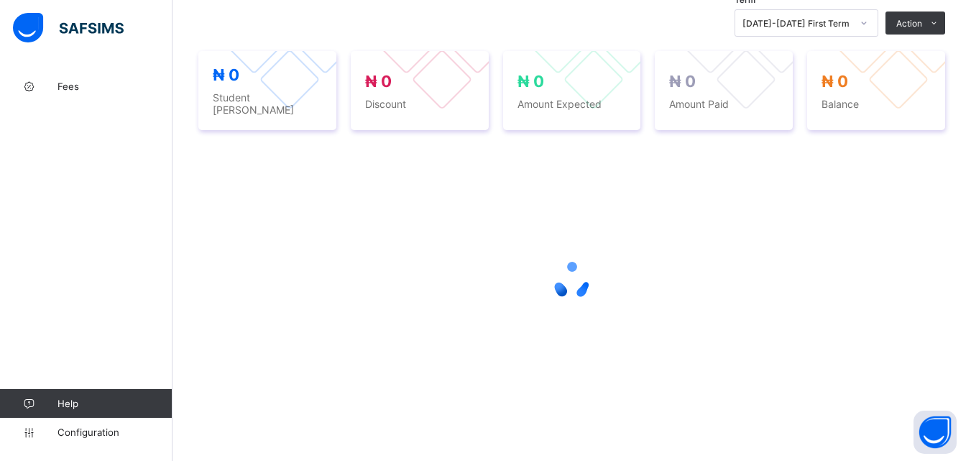
scroll to position [508, 0]
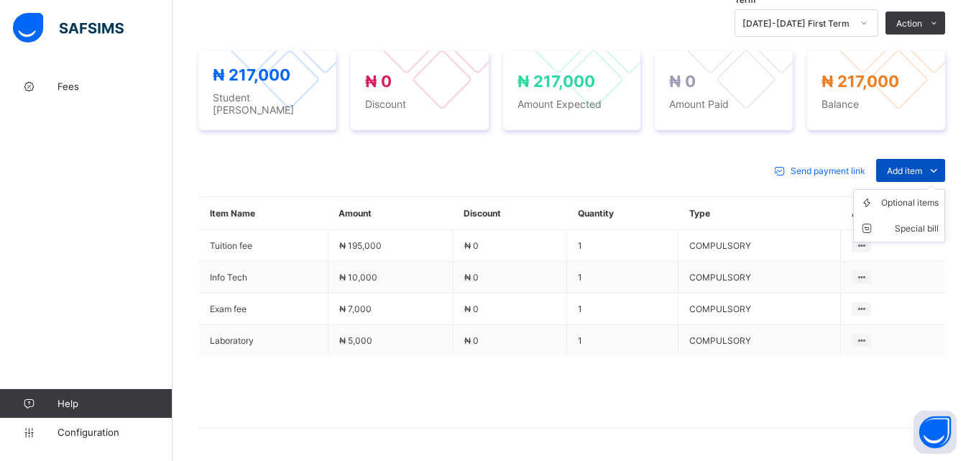
click at [914, 165] on span "Add item" at bounding box center [904, 170] width 35 height 11
click at [917, 196] on div "Optional items" at bounding box center [910, 203] width 58 height 14
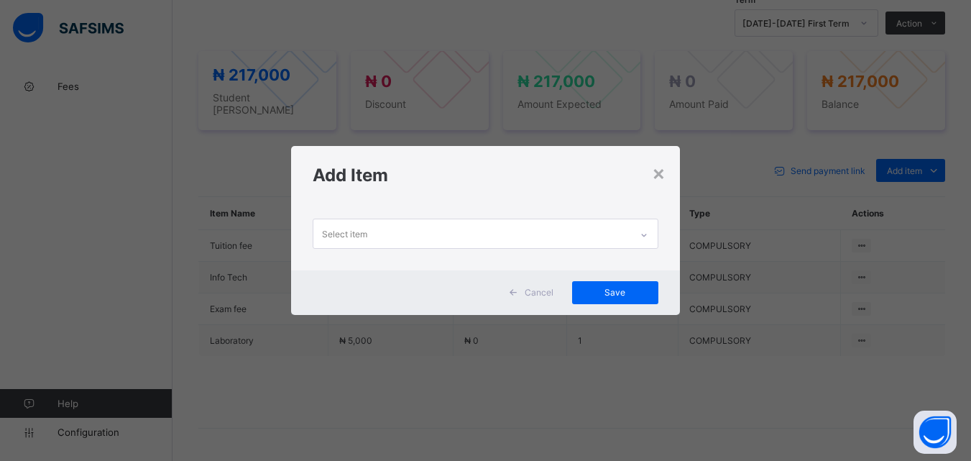
click at [633, 237] on div at bounding box center [644, 233] width 27 height 28
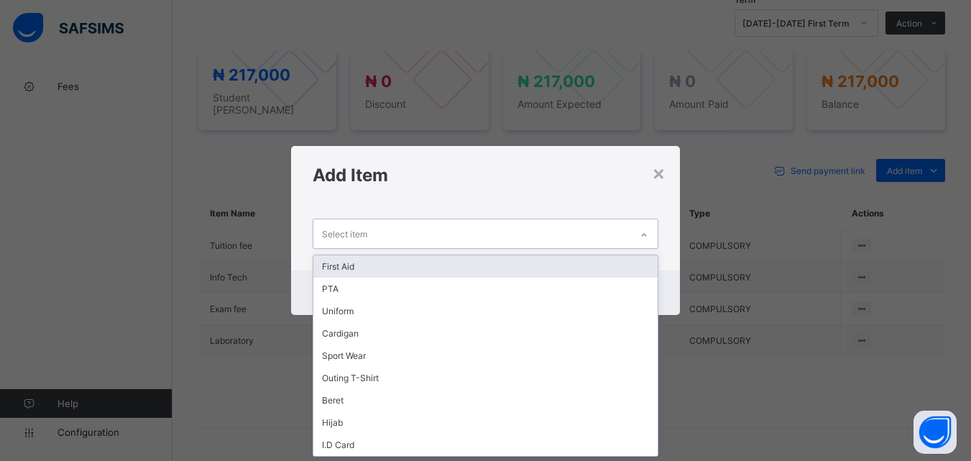
click at [626, 270] on div "First Aid" at bounding box center [485, 266] width 344 height 22
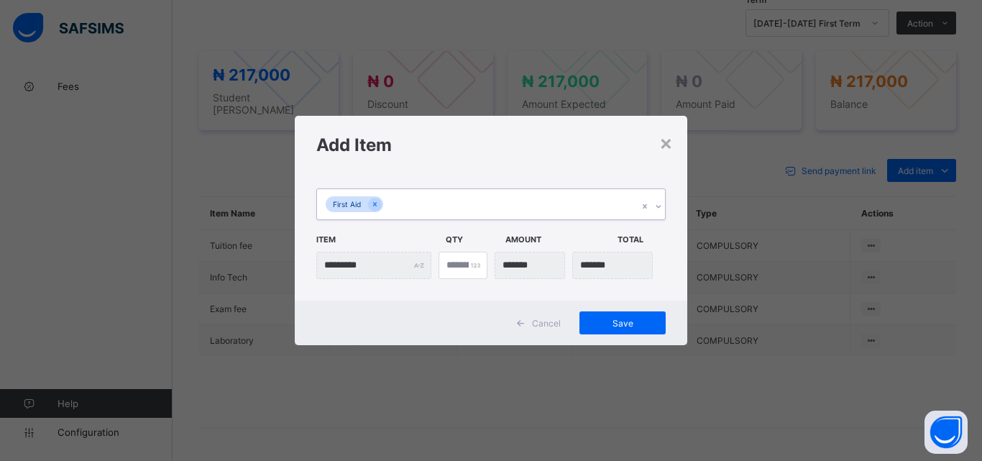
click at [666, 203] on div "First Aid" at bounding box center [490, 204] width 349 height 32
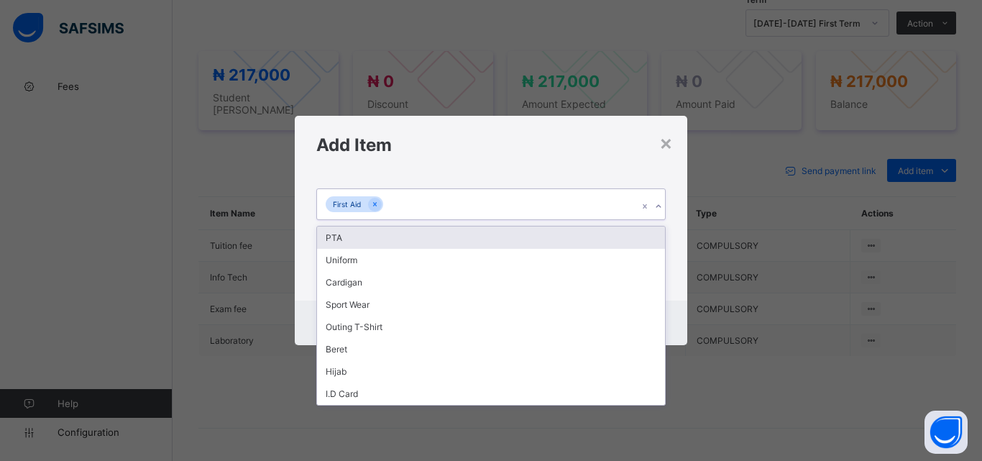
click at [638, 240] on div "PTA" at bounding box center [491, 237] width 348 height 22
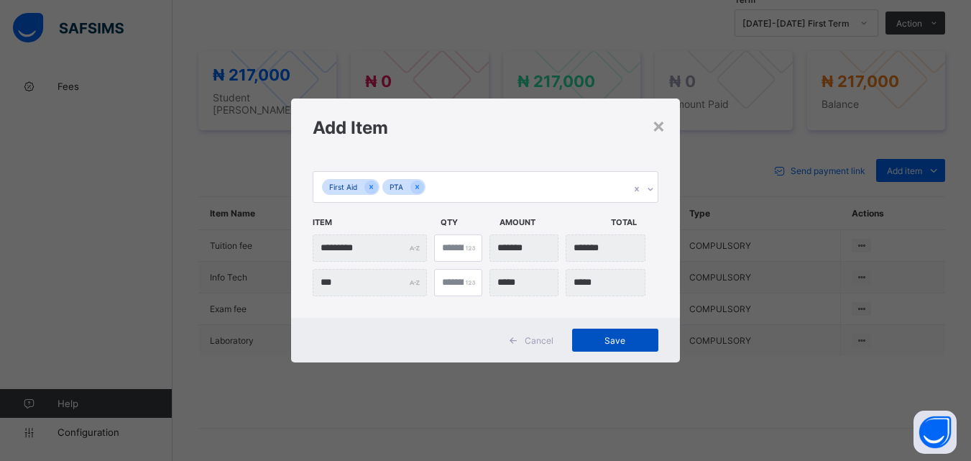
click at [608, 337] on span "Save" at bounding box center [615, 340] width 65 height 11
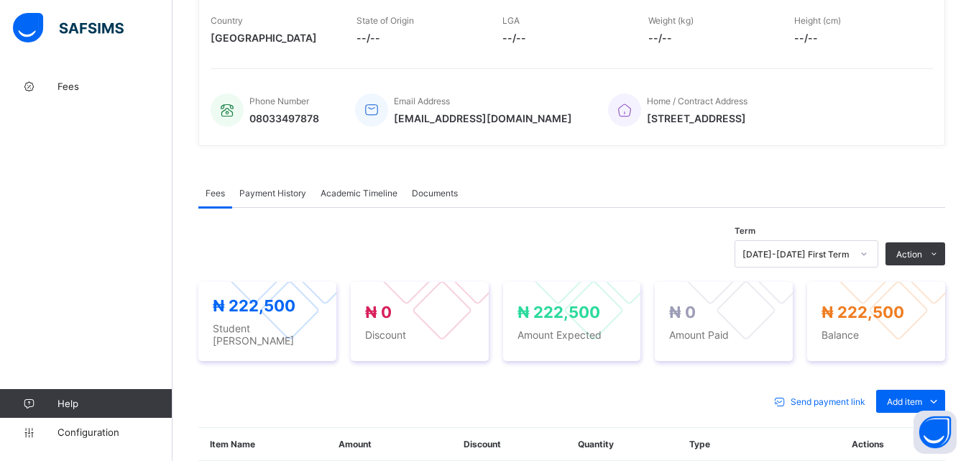
scroll to position [77, 0]
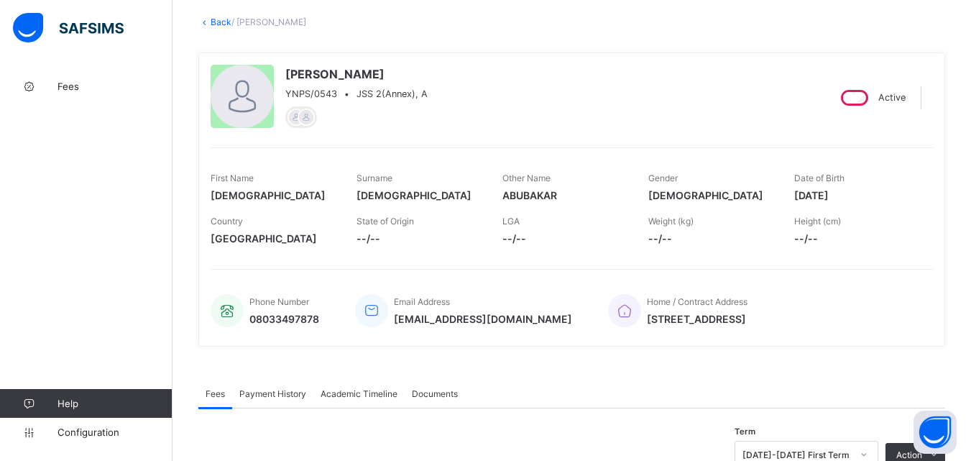
click at [217, 23] on link "Back" at bounding box center [221, 22] width 21 height 11
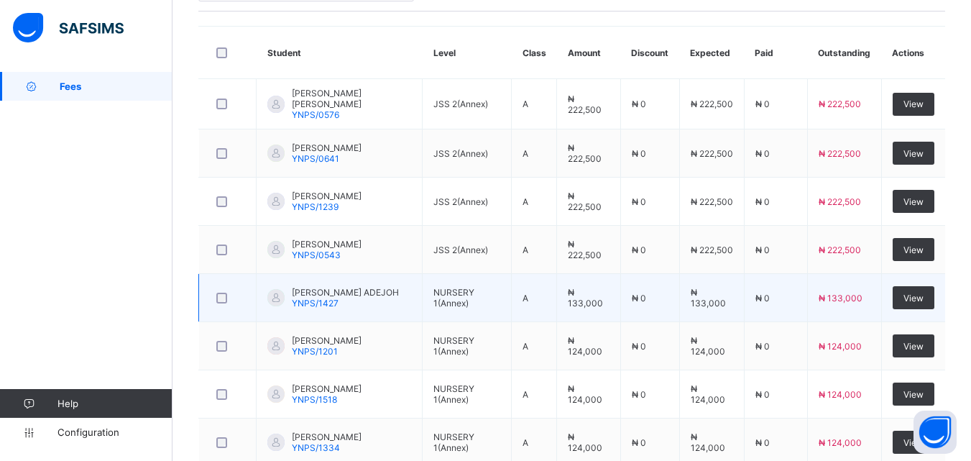
scroll to position [441, 0]
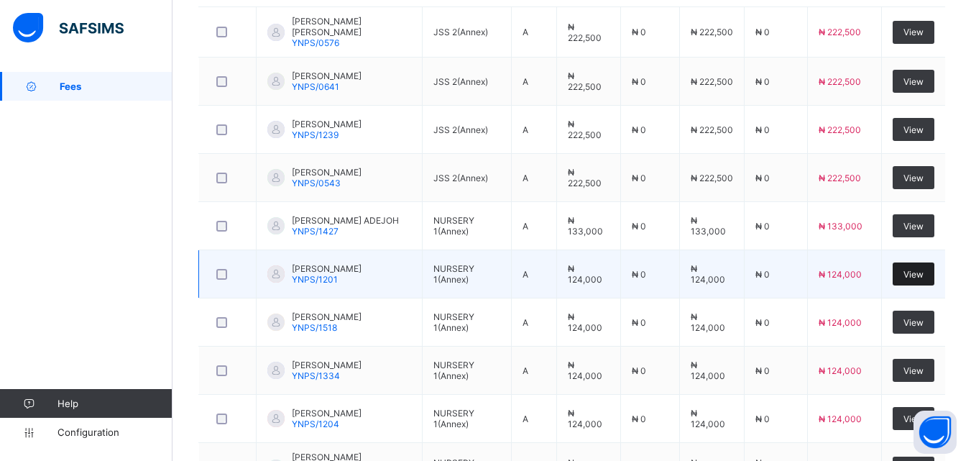
click at [923, 278] on span "View" at bounding box center [914, 274] width 20 height 11
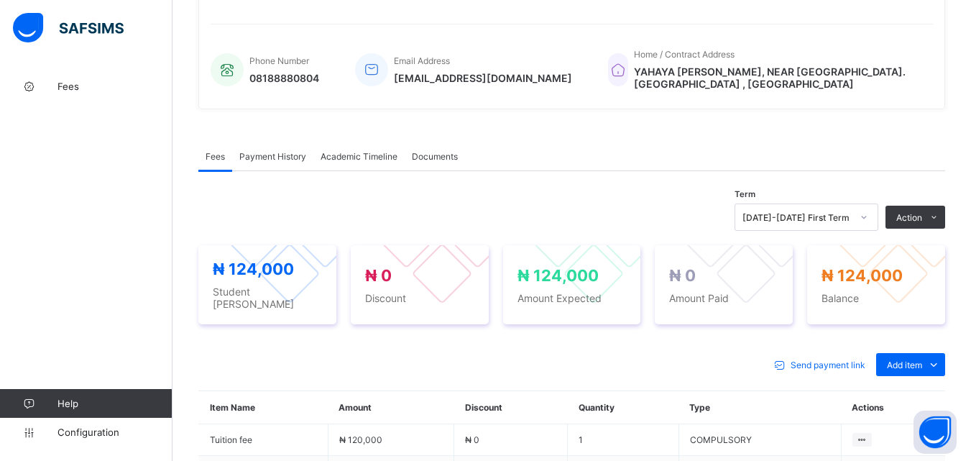
scroll to position [441, 0]
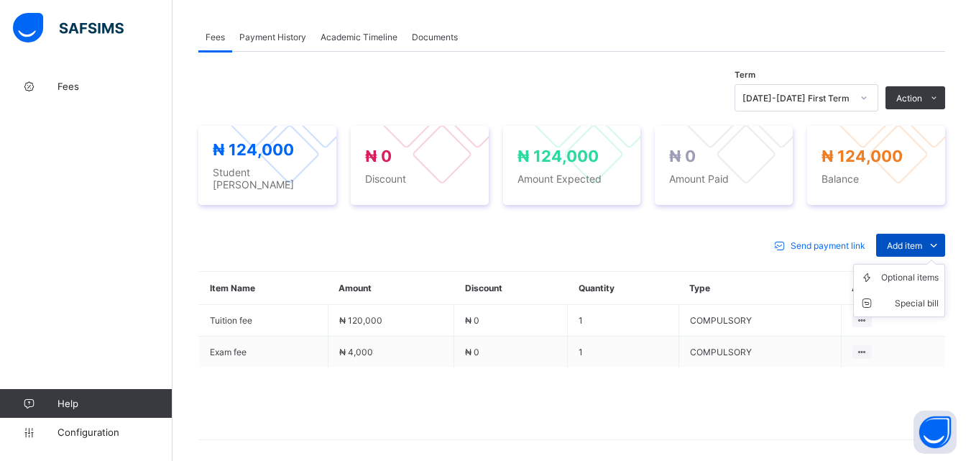
click at [922, 242] on span "Add item" at bounding box center [904, 245] width 35 height 11
click at [926, 270] on div "Optional items" at bounding box center [910, 277] width 58 height 14
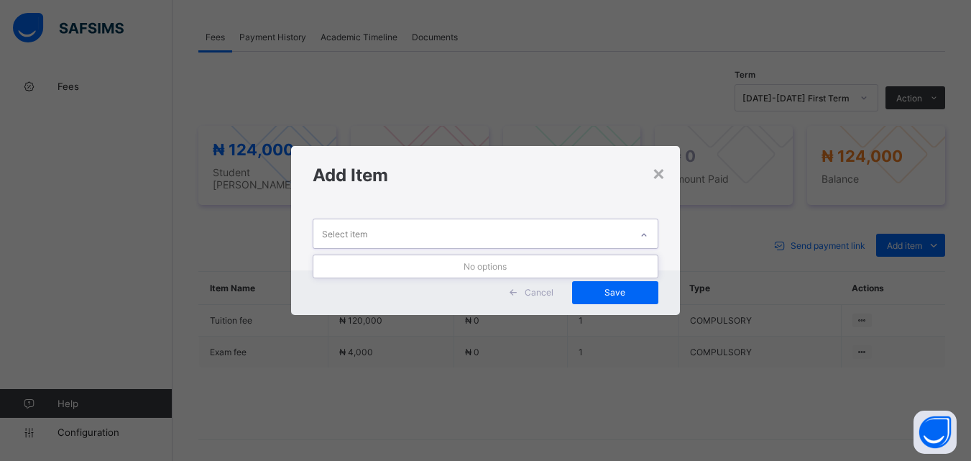
click at [645, 233] on icon at bounding box center [644, 235] width 9 height 14
click at [657, 180] on div "×" at bounding box center [659, 172] width 14 height 24
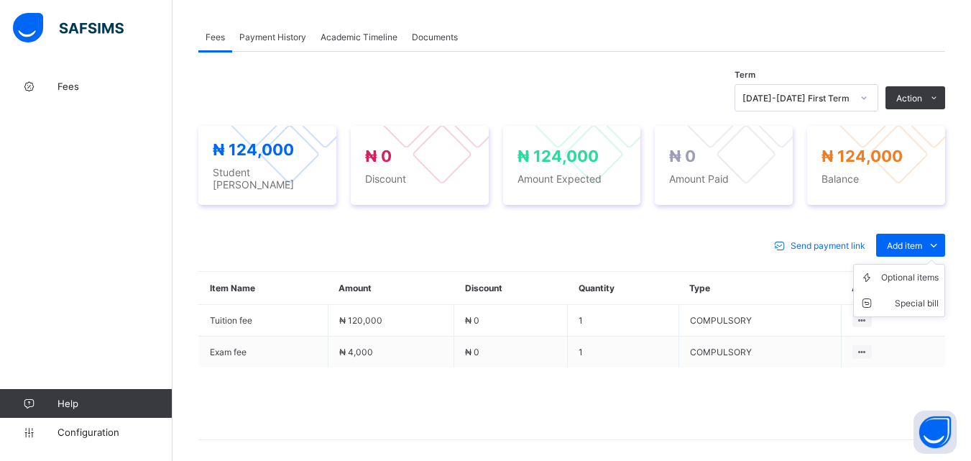
click at [912, 264] on ul "Optional items Special bill" at bounding box center [899, 290] width 92 height 53
click at [909, 272] on div "Optional items" at bounding box center [910, 277] width 58 height 14
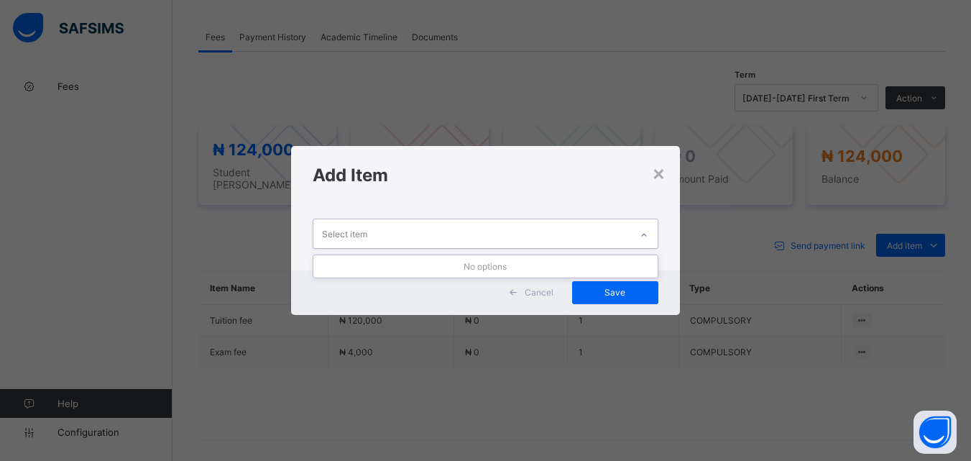
click at [638, 234] on div at bounding box center [644, 235] width 24 height 23
click at [664, 176] on div "×" at bounding box center [659, 172] width 14 height 24
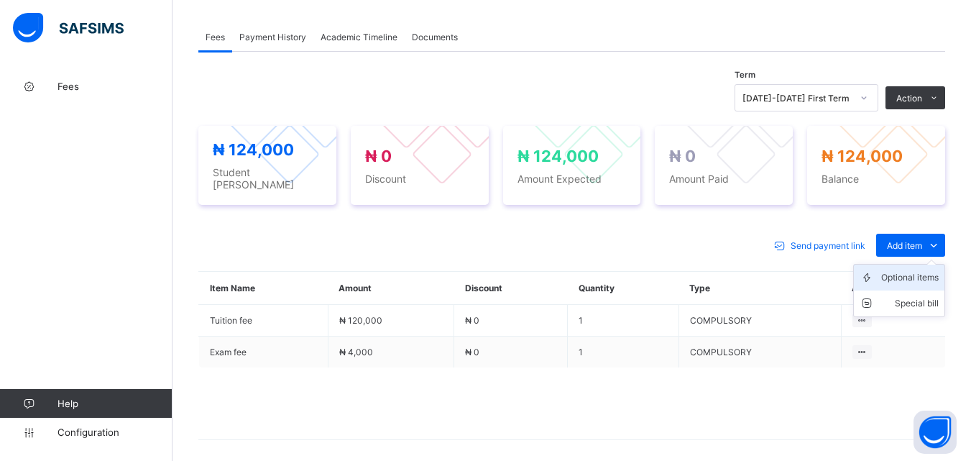
click at [918, 270] on div "Optional items" at bounding box center [910, 277] width 58 height 14
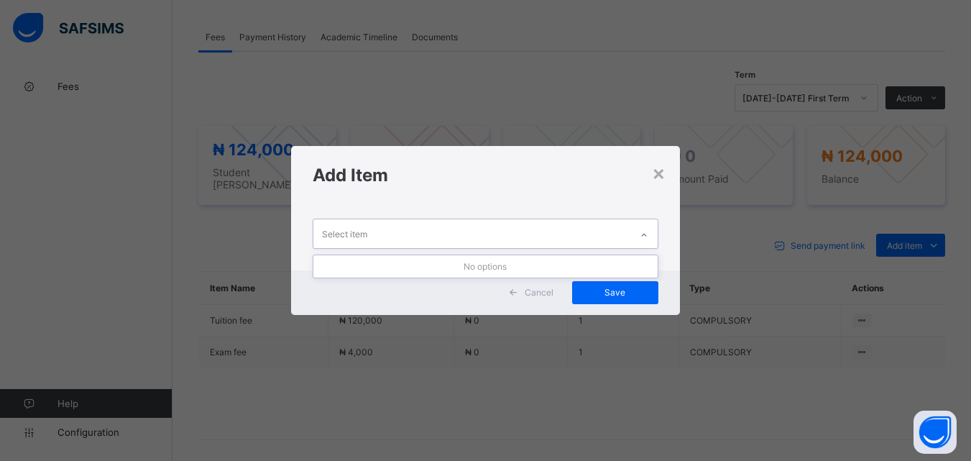
click at [652, 228] on div at bounding box center [644, 235] width 24 height 23
click at [552, 264] on div "No options" at bounding box center [485, 266] width 344 height 22
click at [502, 293] on div "Cancel Save" at bounding box center [485, 292] width 388 height 45
click at [525, 298] on span at bounding box center [513, 292] width 23 height 23
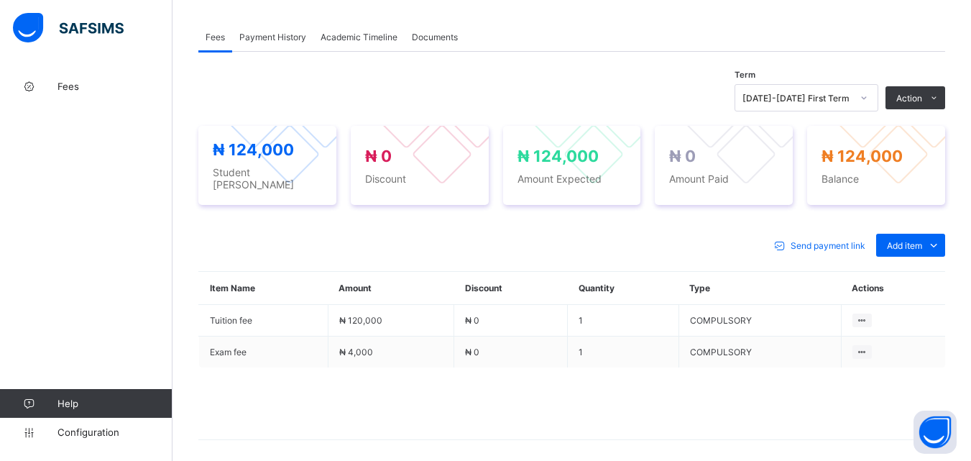
click at [725, 427] on span at bounding box center [571, 403] width 747 height 72
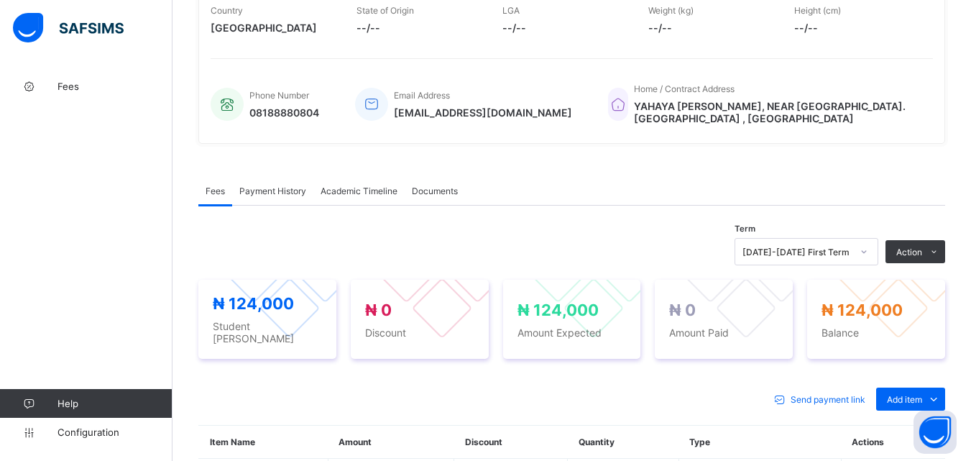
scroll to position [492, 0]
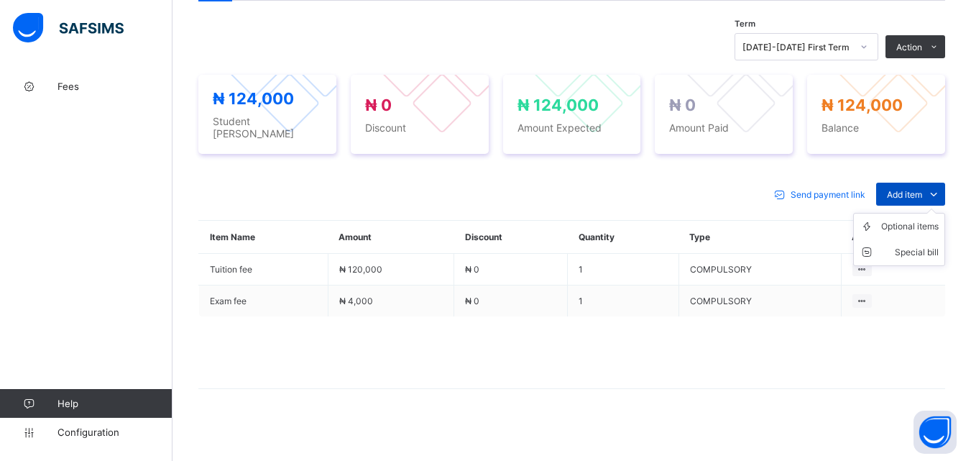
click at [914, 189] on span "Add item" at bounding box center [904, 194] width 35 height 11
click at [912, 221] on div "Optional items" at bounding box center [910, 226] width 58 height 14
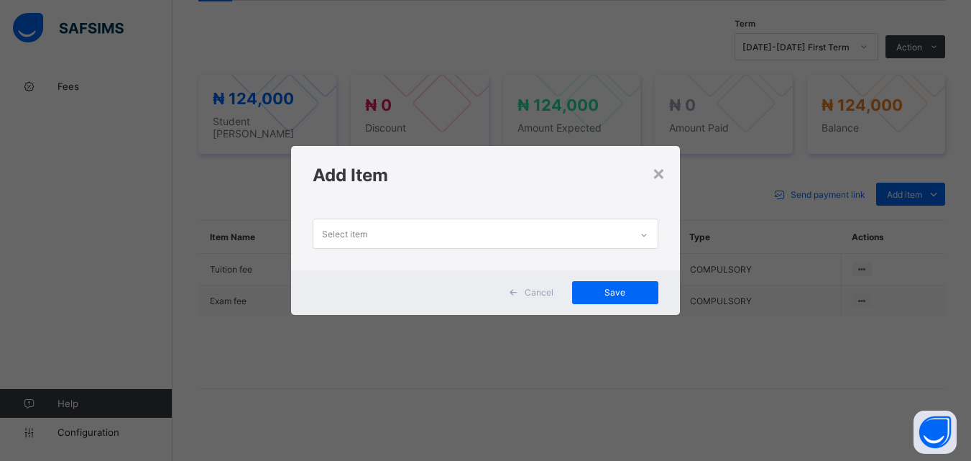
click at [648, 239] on icon at bounding box center [644, 235] width 9 height 14
click at [542, 291] on span "Cancel" at bounding box center [539, 292] width 29 height 11
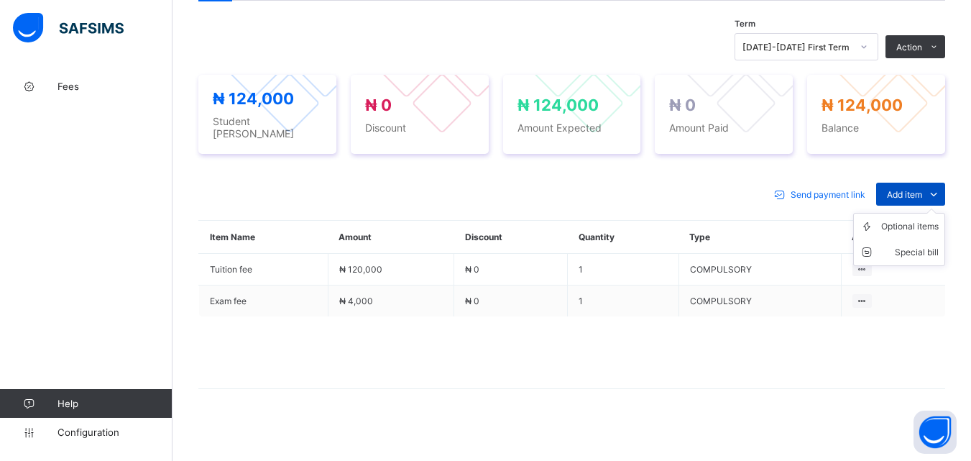
click at [909, 190] on span "Add item" at bounding box center [904, 194] width 35 height 11
click at [914, 245] on div "Special bill" at bounding box center [910, 252] width 58 height 14
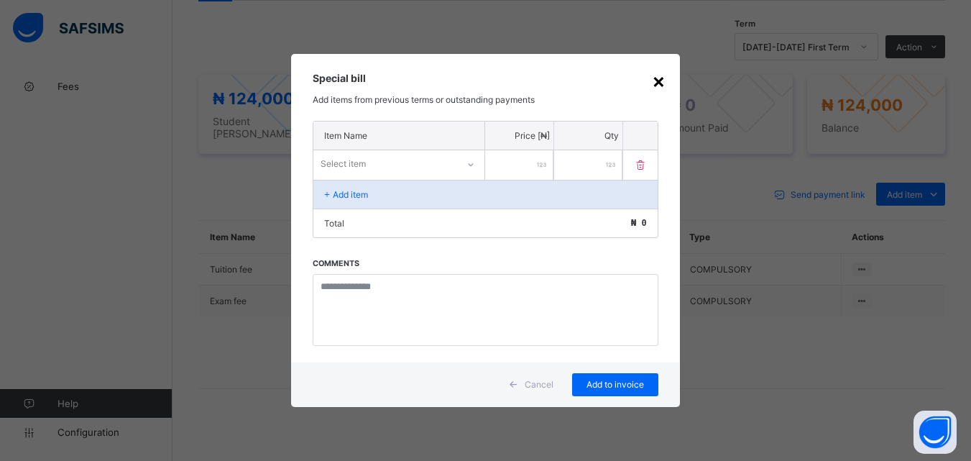
click at [656, 81] on div "×" at bounding box center [659, 80] width 14 height 24
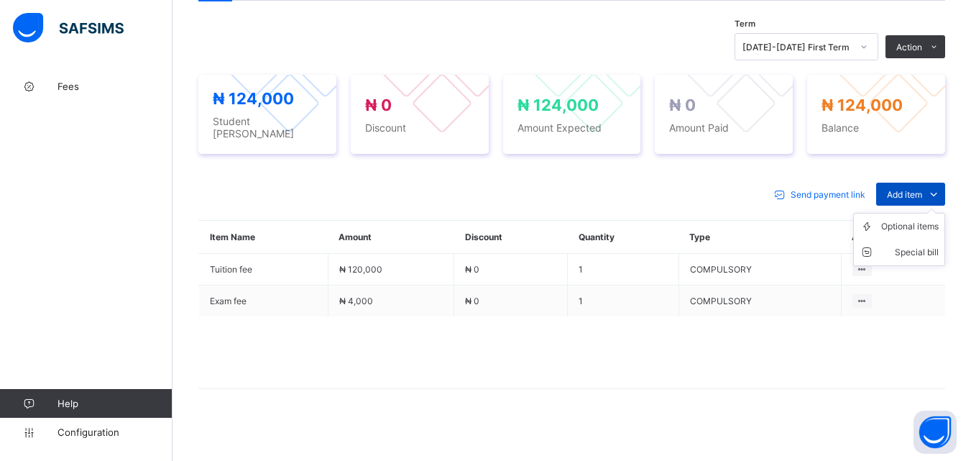
click at [905, 189] on span "Add item" at bounding box center [904, 194] width 35 height 11
click at [922, 221] on div "Optional items" at bounding box center [910, 226] width 58 height 14
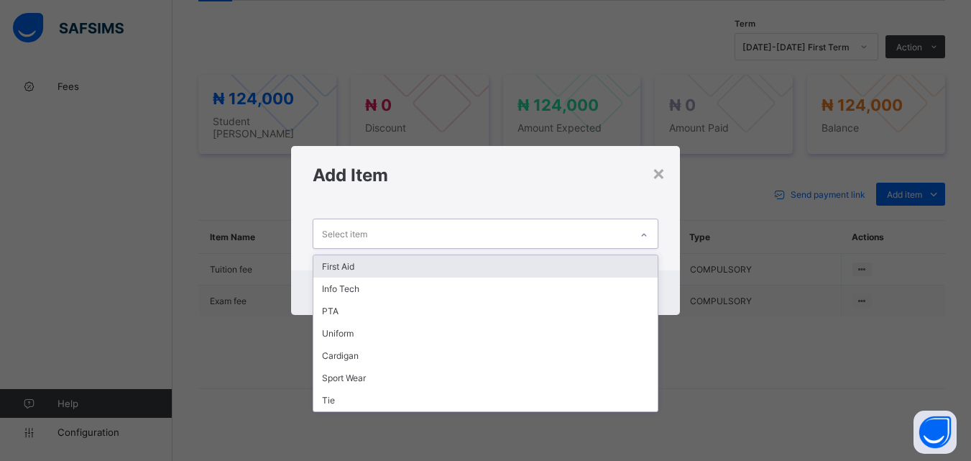
click at [646, 238] on icon at bounding box center [644, 235] width 9 height 14
click at [590, 273] on div "First Aid" at bounding box center [485, 266] width 344 height 22
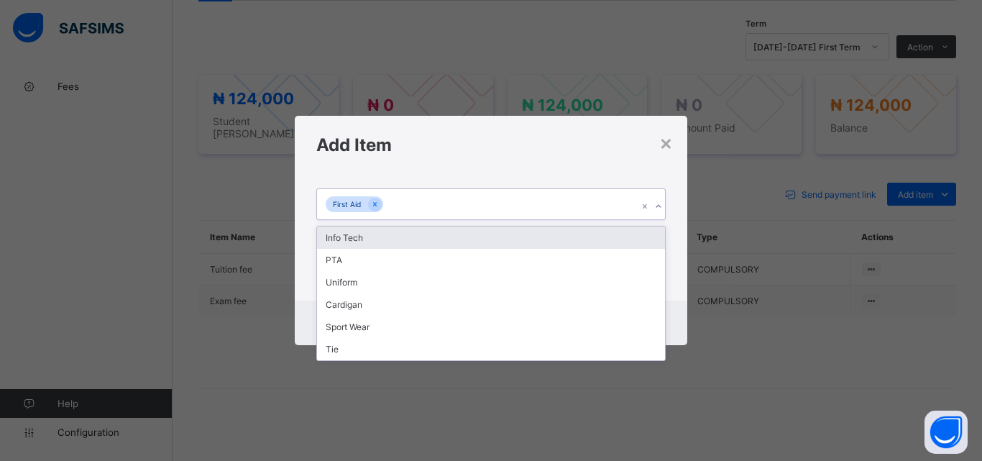
click at [660, 204] on icon at bounding box center [658, 206] width 9 height 14
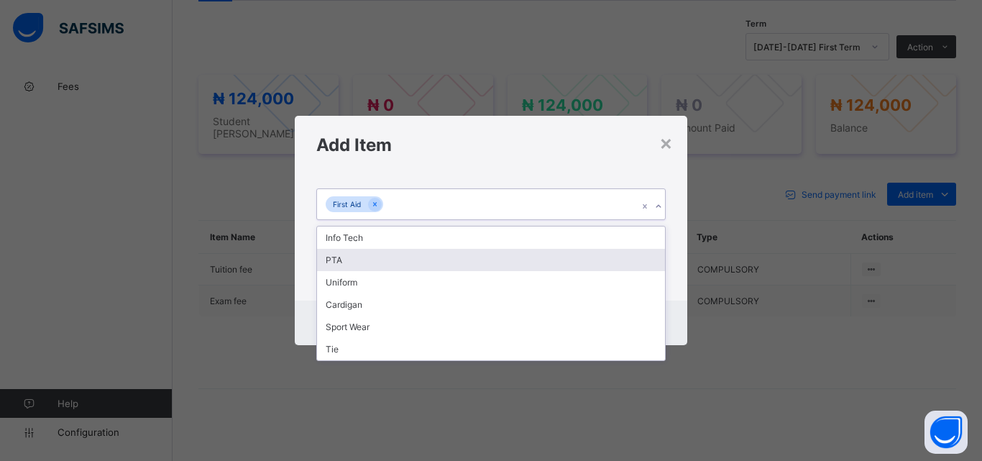
click at [606, 267] on div "PTA" at bounding box center [491, 260] width 348 height 22
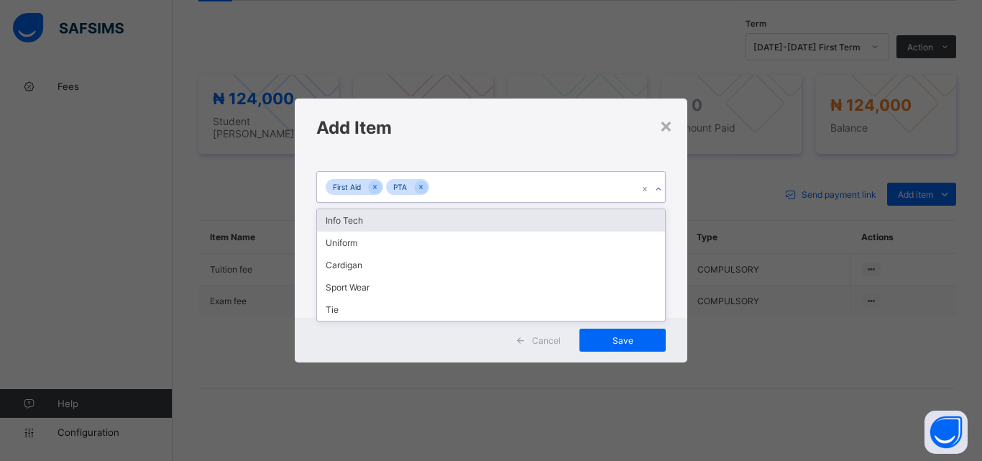
click at [655, 191] on icon at bounding box center [658, 189] width 9 height 14
click at [641, 224] on div "Info Tech" at bounding box center [491, 220] width 348 height 22
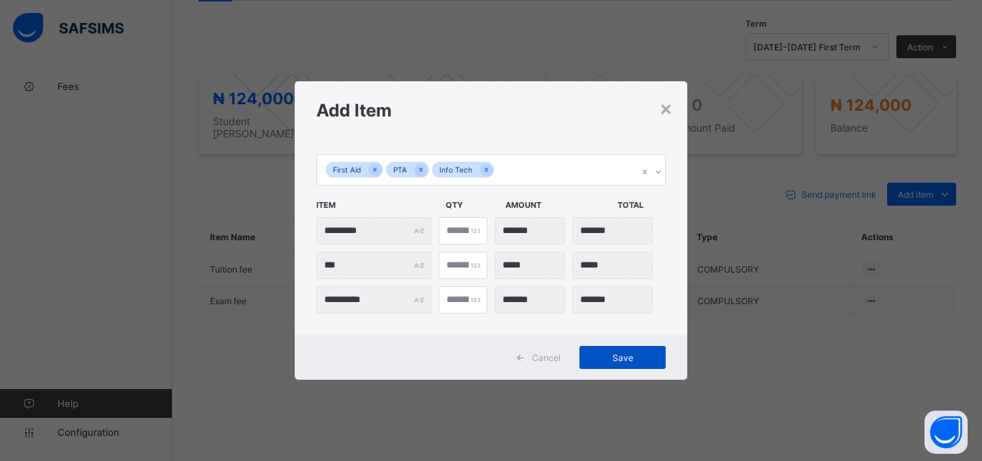
click at [621, 359] on span "Save" at bounding box center [622, 357] width 65 height 11
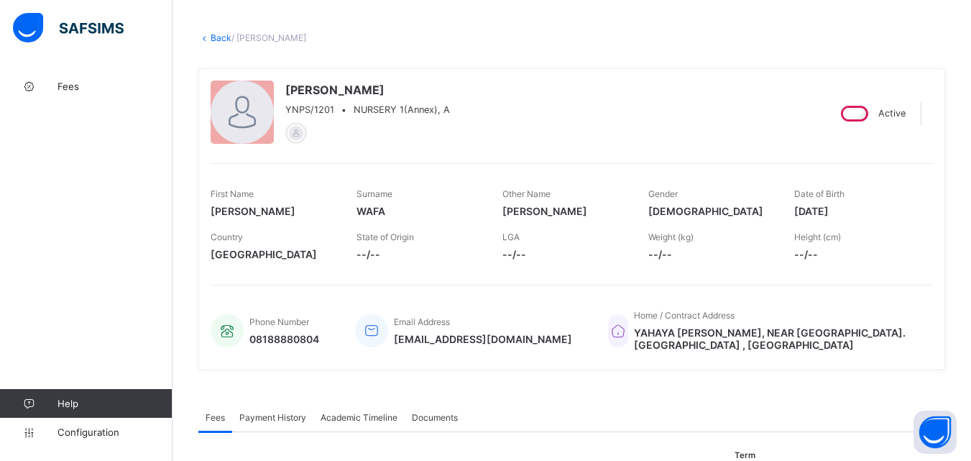
scroll to position [0, 0]
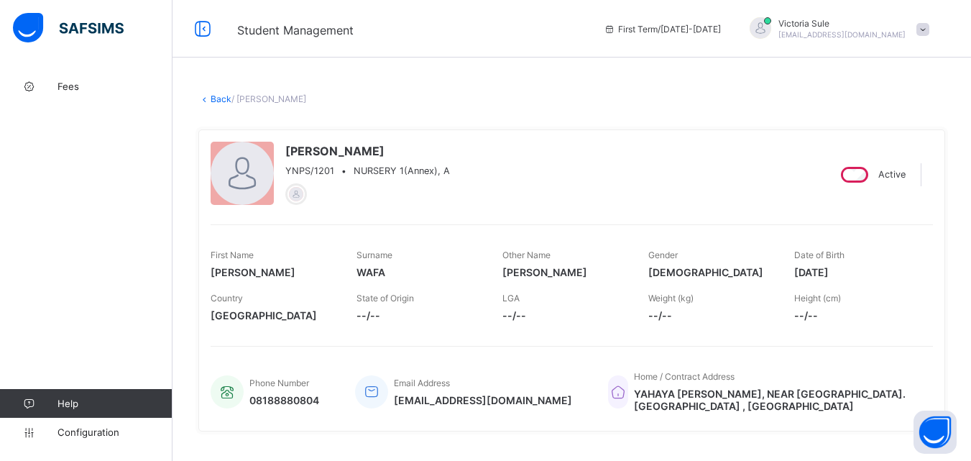
click at [220, 101] on link "Back" at bounding box center [221, 98] width 21 height 11
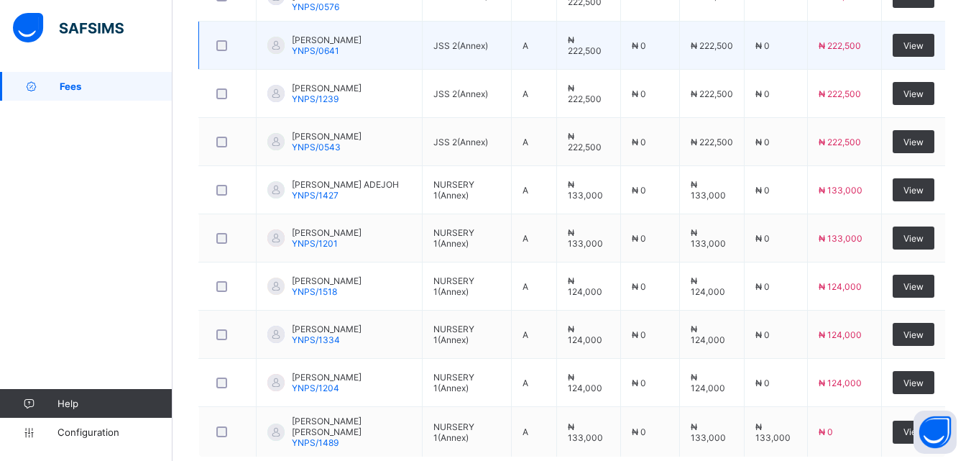
scroll to position [503, 0]
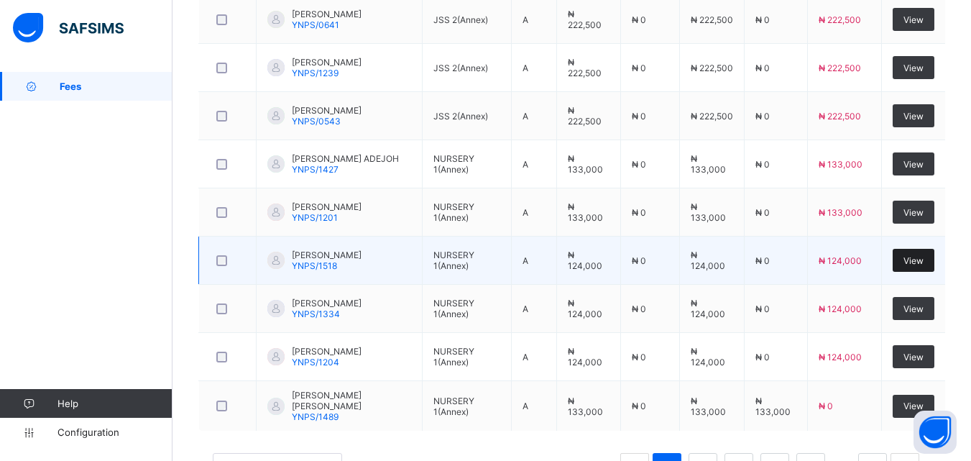
click at [911, 261] on div "View" at bounding box center [914, 260] width 42 height 23
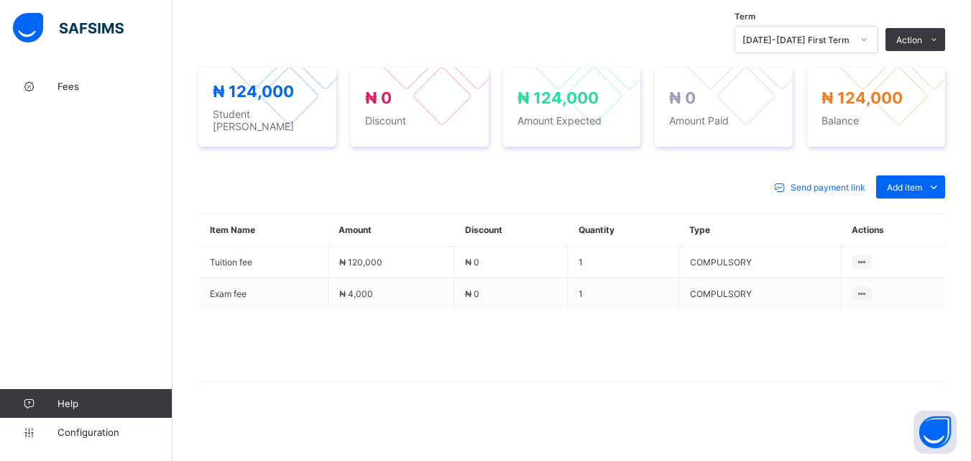
scroll to position [485, 0]
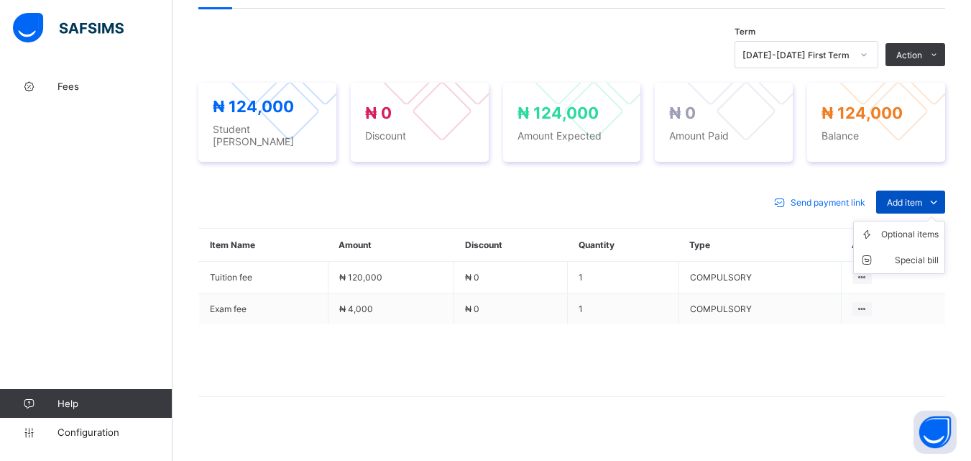
click at [920, 197] on span "Add item" at bounding box center [904, 202] width 35 height 11
click at [923, 227] on div "Optional items" at bounding box center [910, 234] width 58 height 14
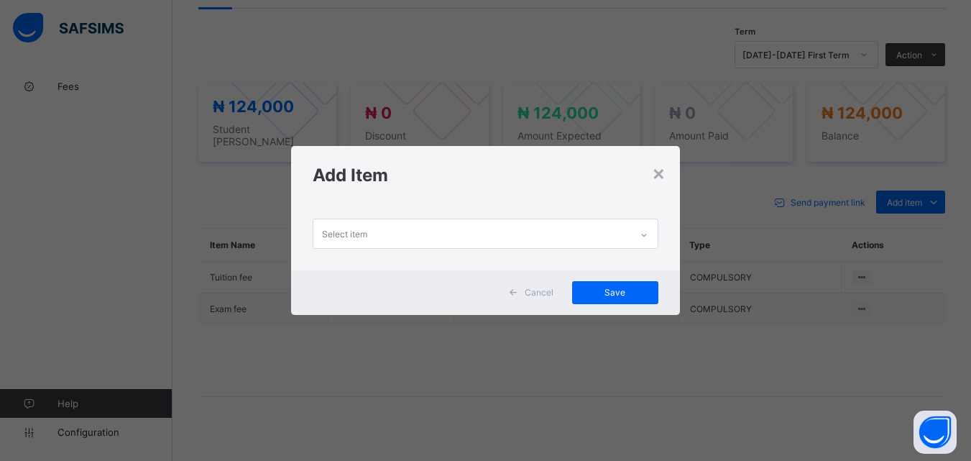
click at [645, 235] on icon at bounding box center [644, 235] width 9 height 14
click at [561, 267] on div "No options" at bounding box center [485, 266] width 344 height 22
click at [658, 176] on div "×" at bounding box center [659, 172] width 14 height 24
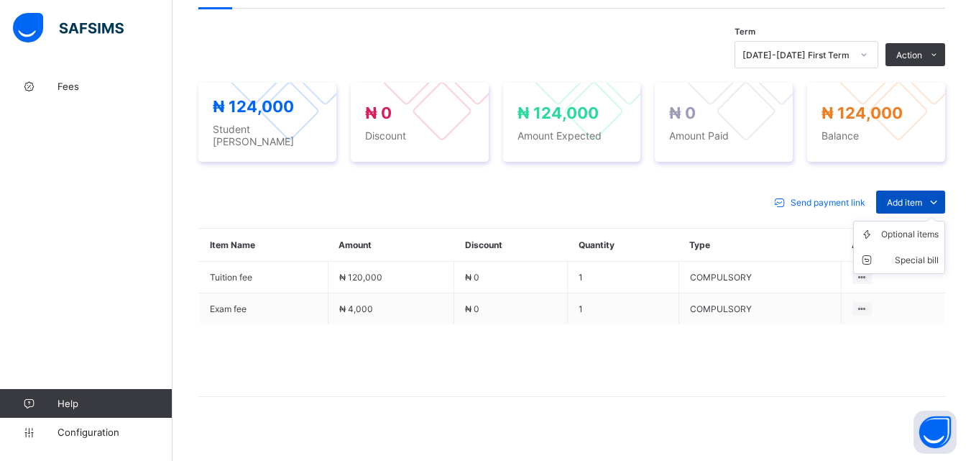
click at [917, 197] on span "Add item" at bounding box center [904, 202] width 35 height 11
click at [917, 227] on div "Optional items" at bounding box center [910, 234] width 58 height 14
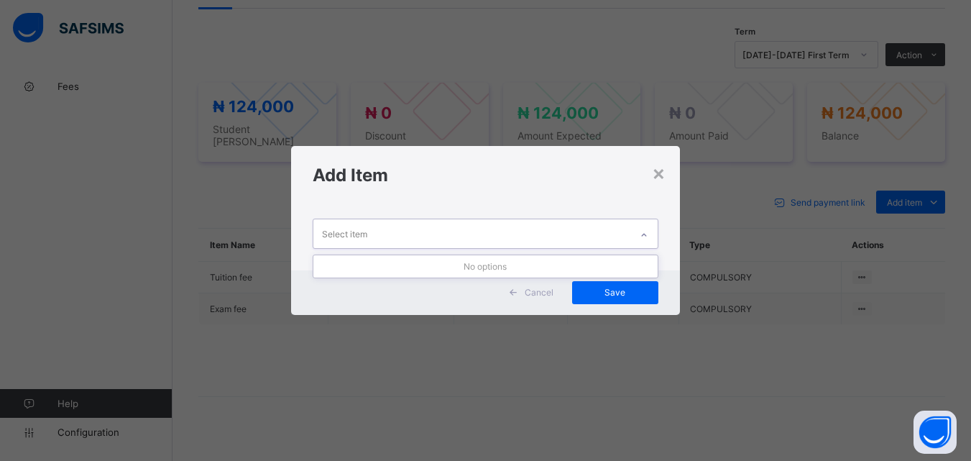
click at [644, 236] on icon at bounding box center [644, 235] width 9 height 14
click at [662, 176] on div "×" at bounding box center [659, 172] width 14 height 24
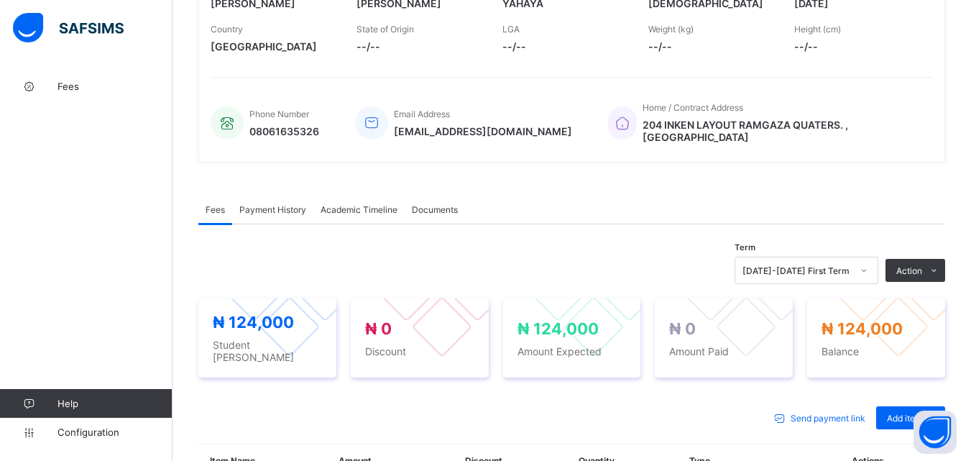
scroll to position [341, 0]
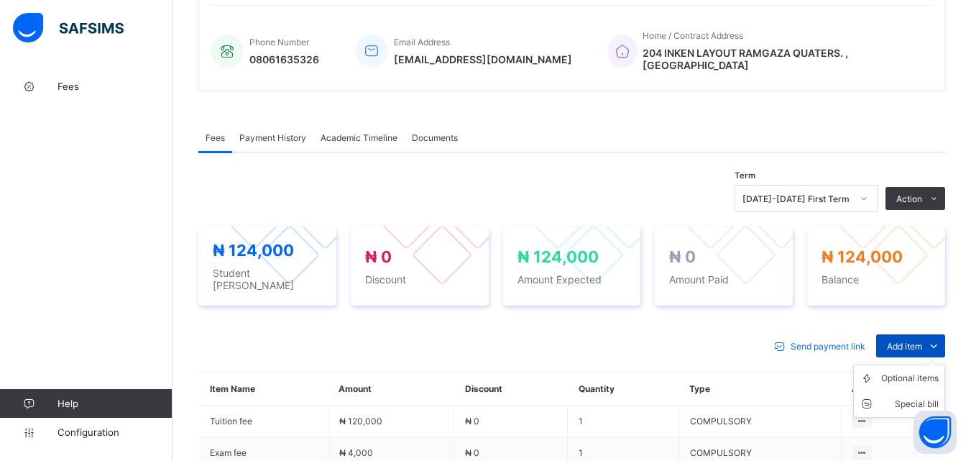
click at [922, 341] on span "Add item" at bounding box center [904, 346] width 35 height 11
click at [916, 371] on div "Optional items" at bounding box center [910, 378] width 58 height 14
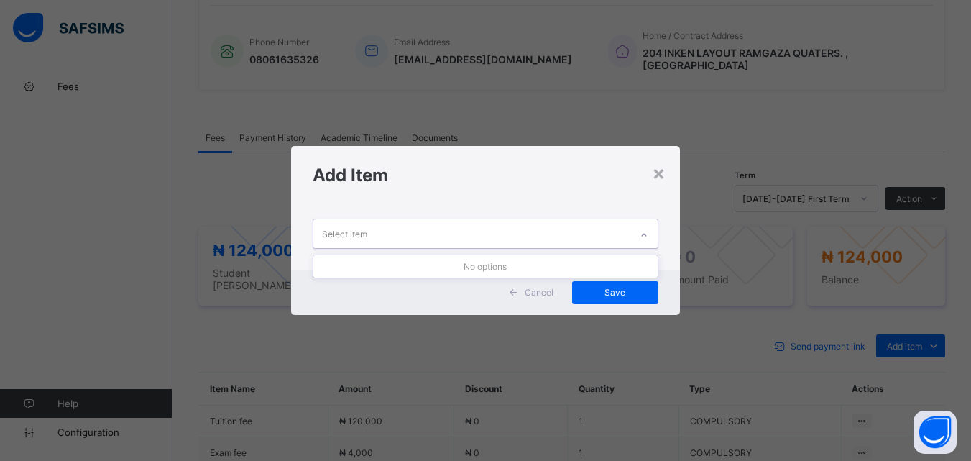
click at [644, 225] on div at bounding box center [644, 235] width 24 height 23
click at [521, 272] on div "No options" at bounding box center [485, 266] width 344 height 22
click at [533, 301] on div "Cancel" at bounding box center [533, 292] width 64 height 23
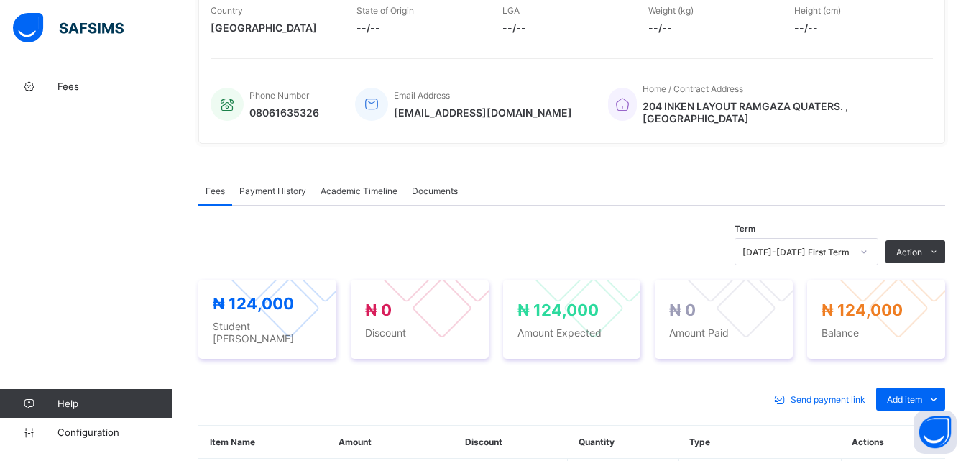
scroll to position [485, 0]
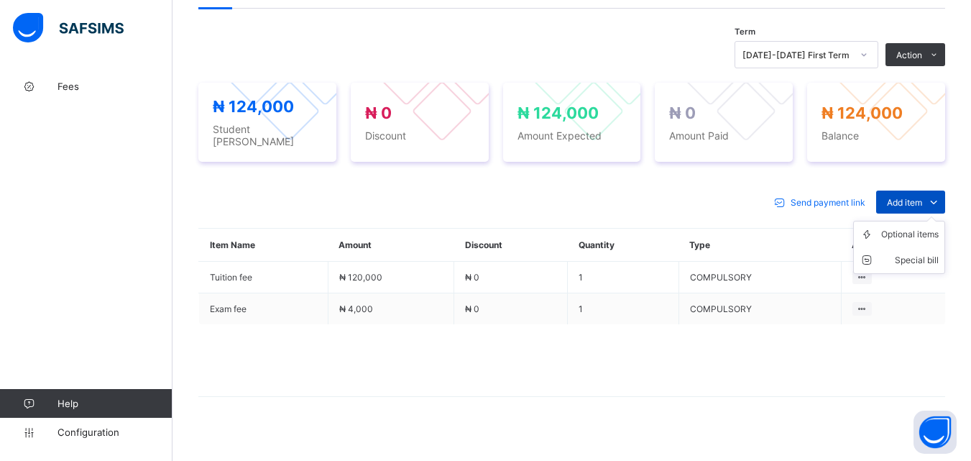
click at [938, 195] on icon at bounding box center [934, 202] width 16 height 14
click at [935, 227] on div "Optional items" at bounding box center [910, 234] width 58 height 14
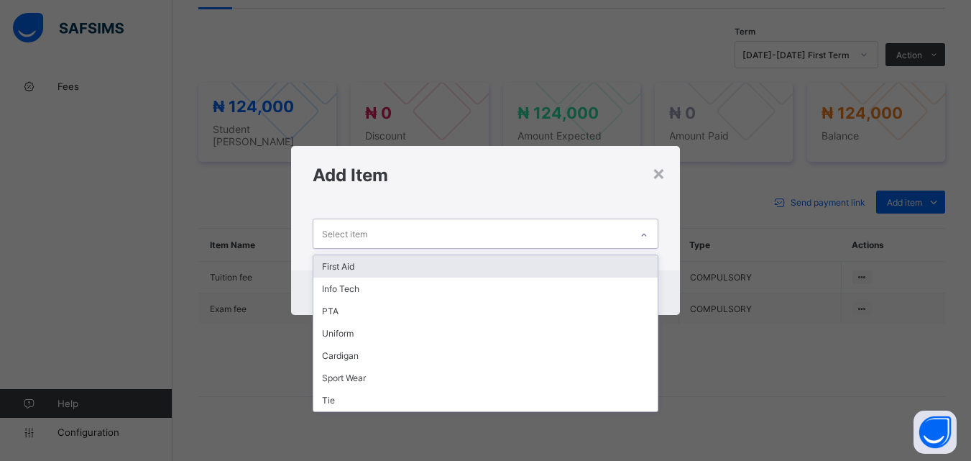
click at [648, 231] on icon at bounding box center [644, 235] width 9 height 14
click at [532, 263] on div "First Aid" at bounding box center [485, 266] width 344 height 22
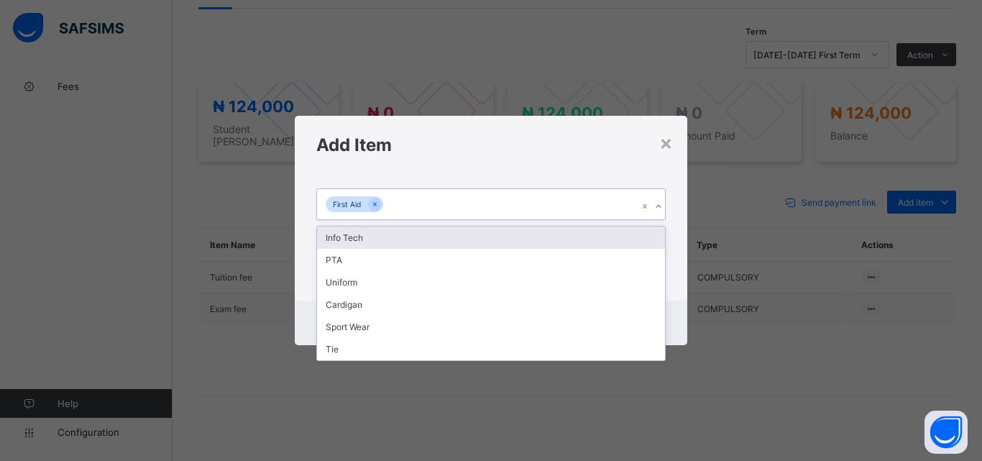
click at [659, 204] on icon at bounding box center [658, 206] width 9 height 14
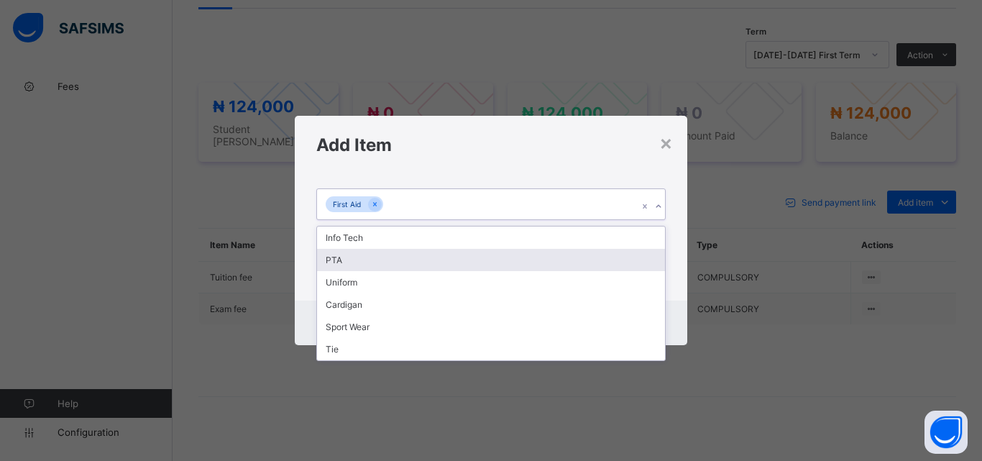
click at [576, 256] on div "PTA" at bounding box center [491, 260] width 348 height 22
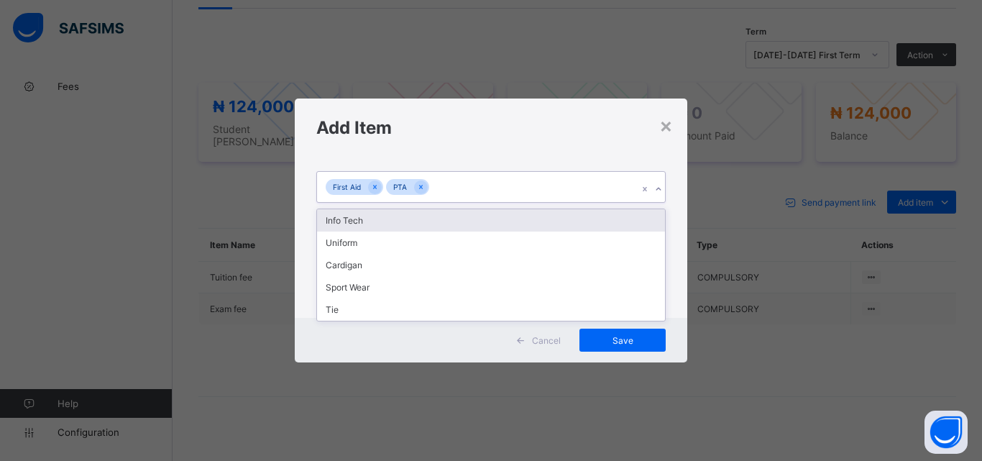
click at [659, 190] on icon at bounding box center [658, 189] width 9 height 14
click at [620, 215] on div "Info Tech" at bounding box center [491, 220] width 348 height 22
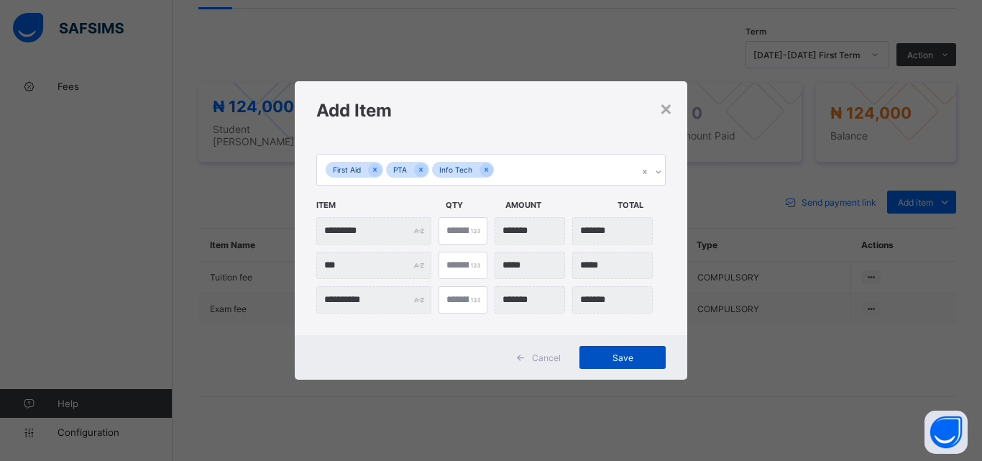
click at [614, 363] on div "Save" at bounding box center [622, 357] width 86 height 23
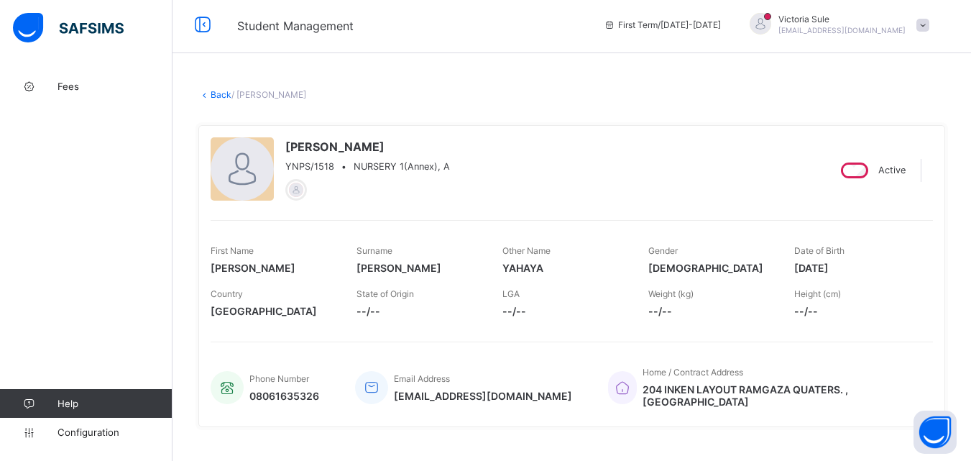
scroll to position [0, 0]
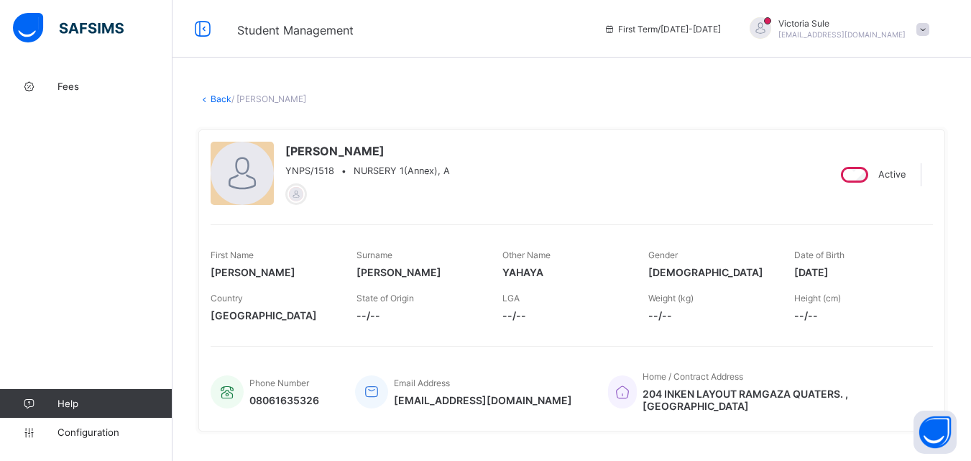
click at [216, 98] on link "Back" at bounding box center [221, 98] width 21 height 11
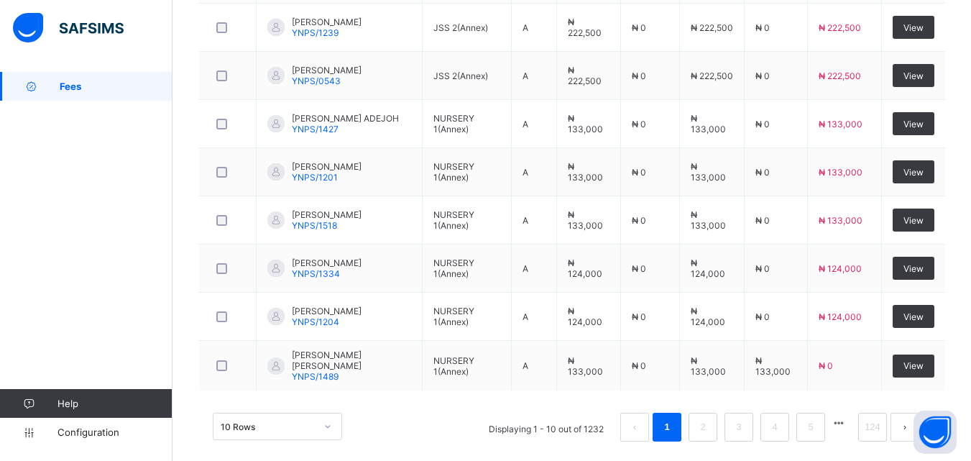
scroll to position [560, 0]
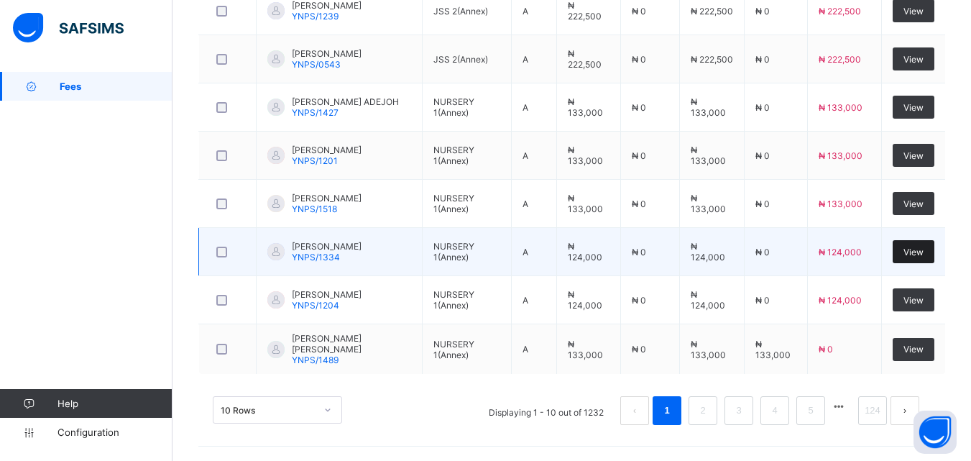
click at [917, 251] on span "View" at bounding box center [914, 252] width 20 height 11
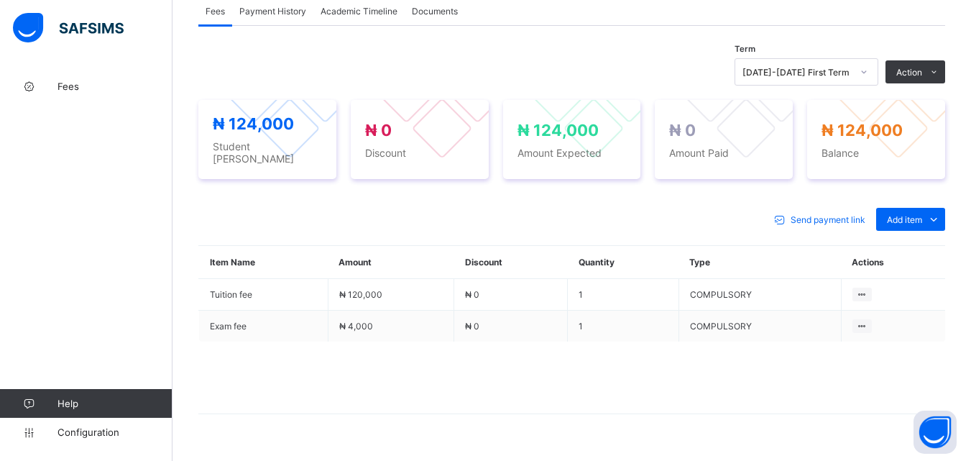
scroll to position [485, 0]
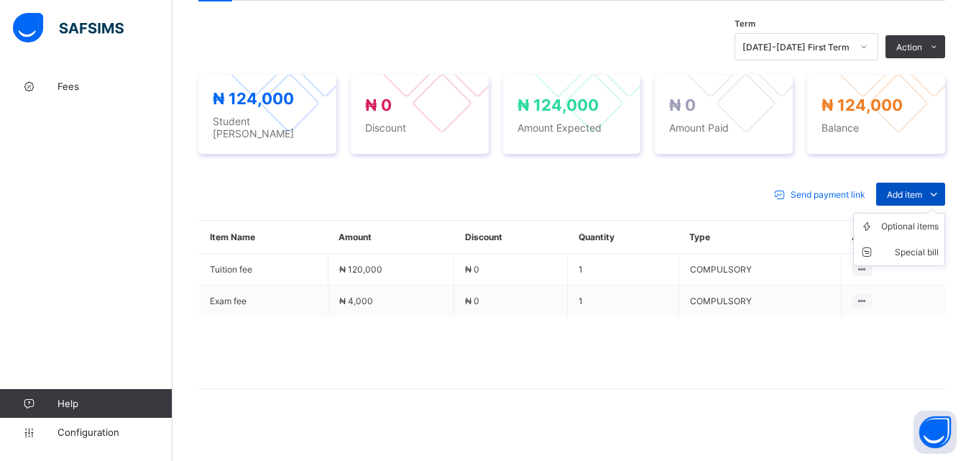
click at [920, 189] on span "Add item" at bounding box center [904, 194] width 35 height 11
click at [914, 219] on div "Optional items" at bounding box center [910, 226] width 58 height 14
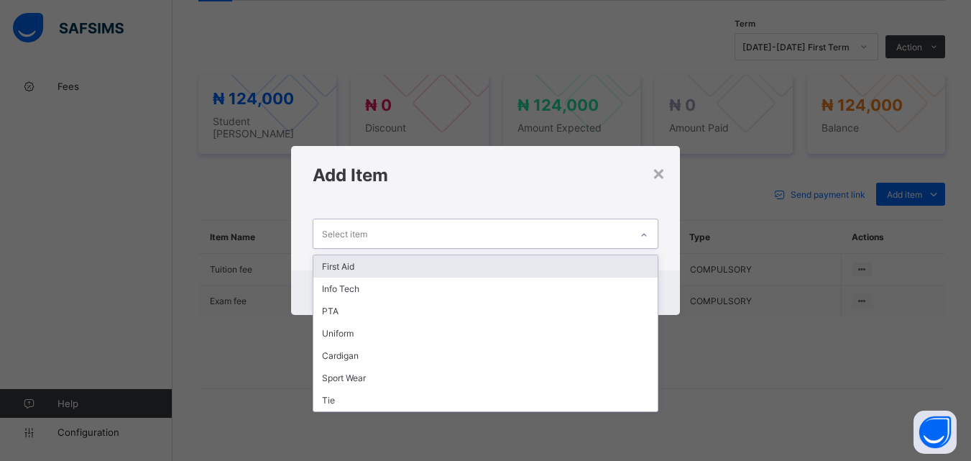
click at [643, 234] on icon at bounding box center [644, 235] width 9 height 14
click at [605, 262] on div "First Aid" at bounding box center [485, 266] width 344 height 22
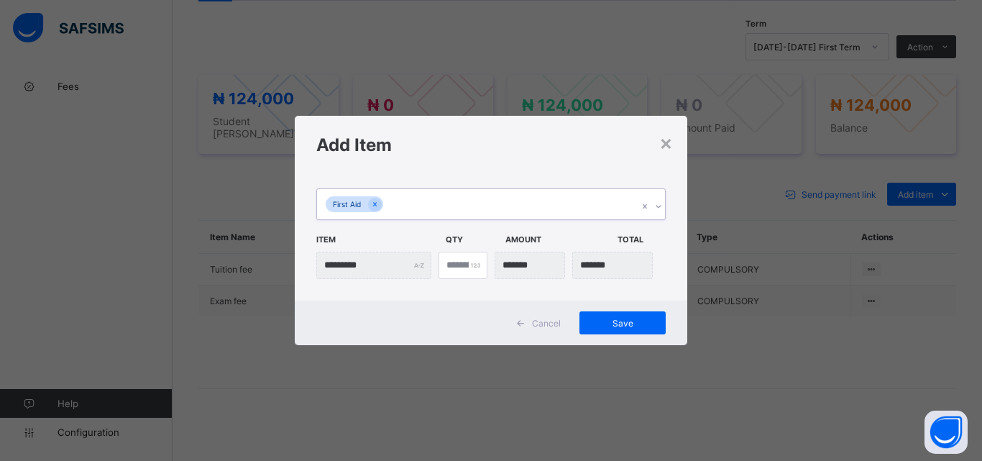
click at [657, 202] on icon at bounding box center [658, 206] width 9 height 14
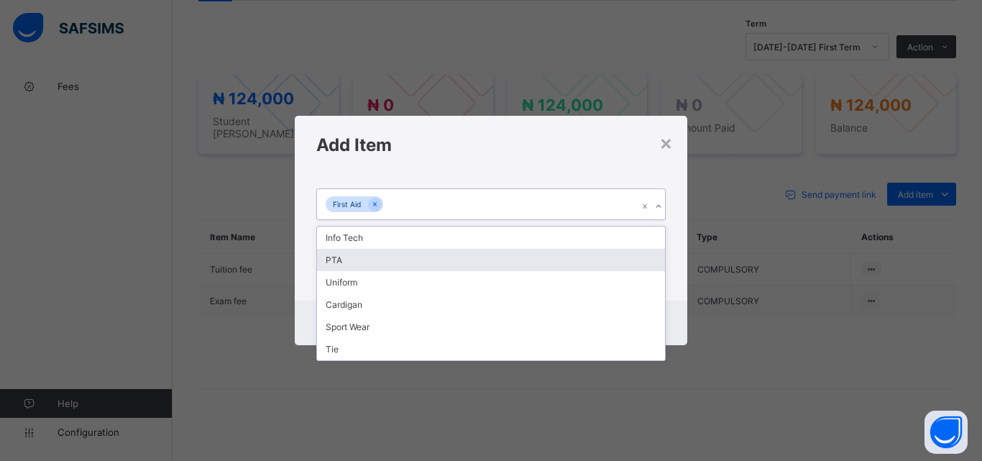
click at [602, 261] on div "PTA" at bounding box center [491, 260] width 348 height 22
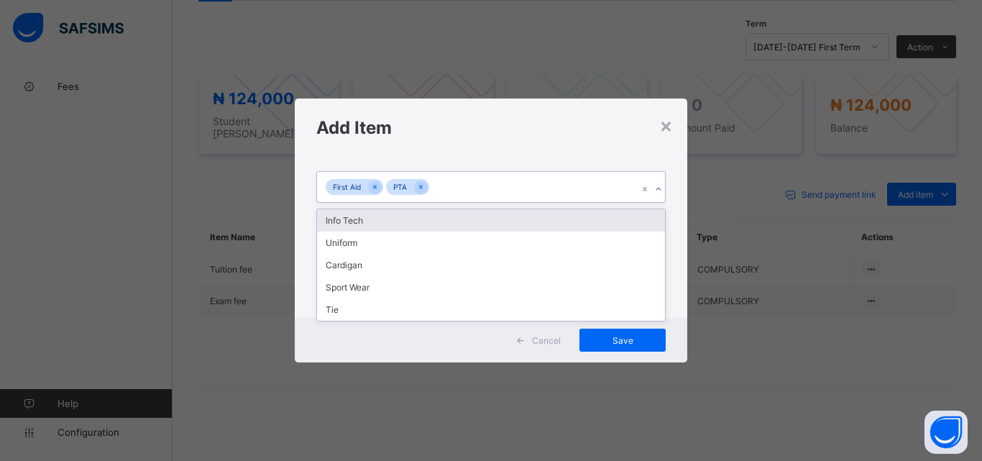
click at [660, 185] on icon at bounding box center [658, 189] width 9 height 14
click at [620, 221] on div "Info Tech" at bounding box center [491, 220] width 348 height 22
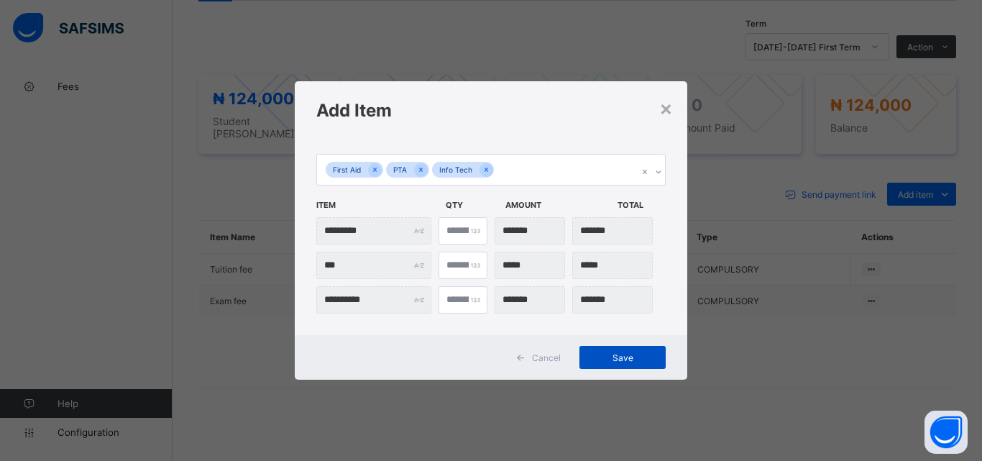
click at [627, 356] on span "Save" at bounding box center [622, 357] width 65 height 11
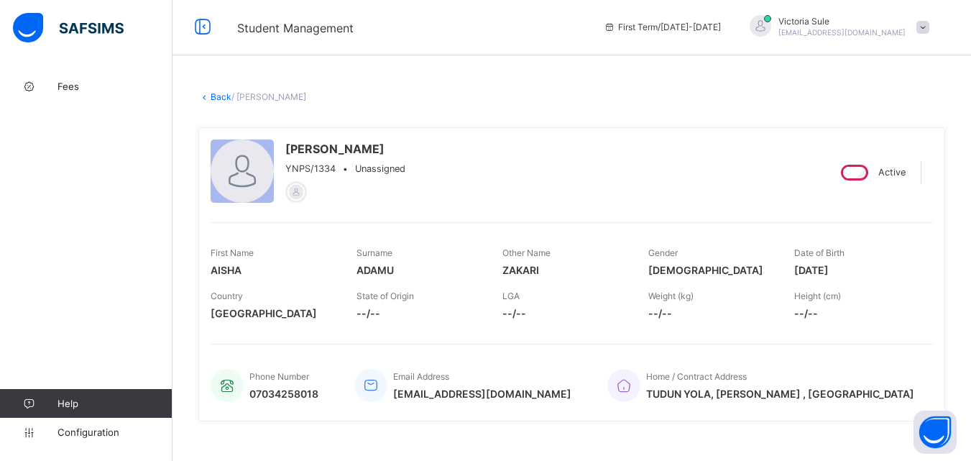
scroll to position [0, 0]
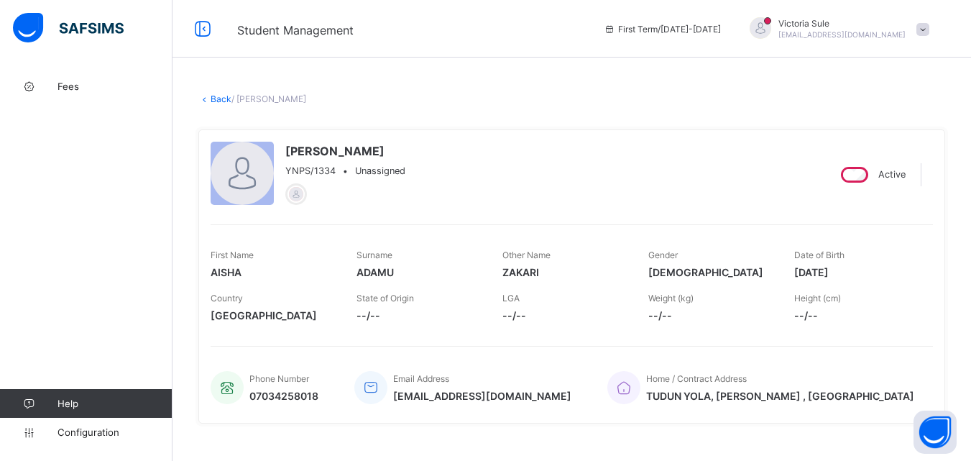
click at [219, 100] on link "Back" at bounding box center [221, 98] width 21 height 11
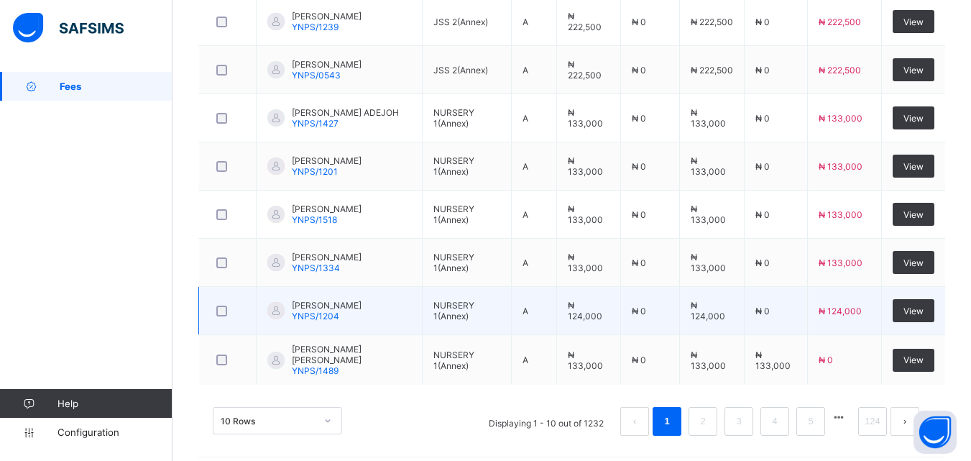
scroll to position [560, 0]
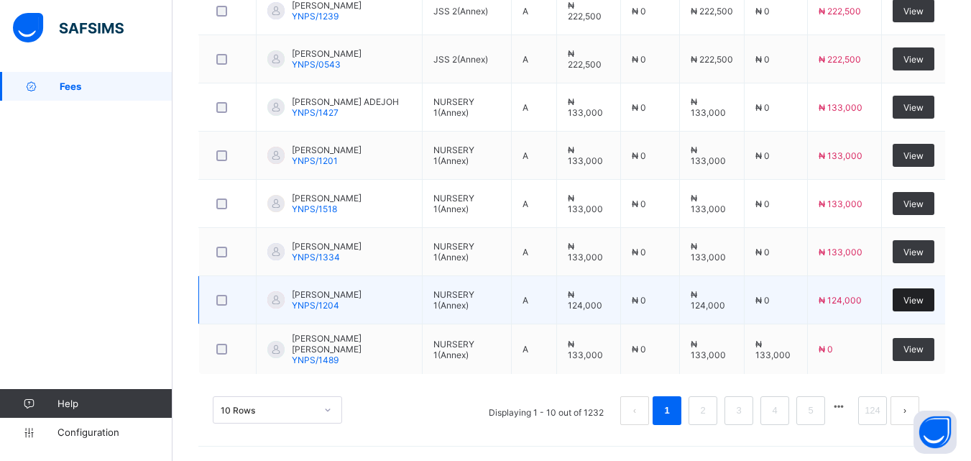
click at [920, 301] on span "View" at bounding box center [914, 300] width 20 height 11
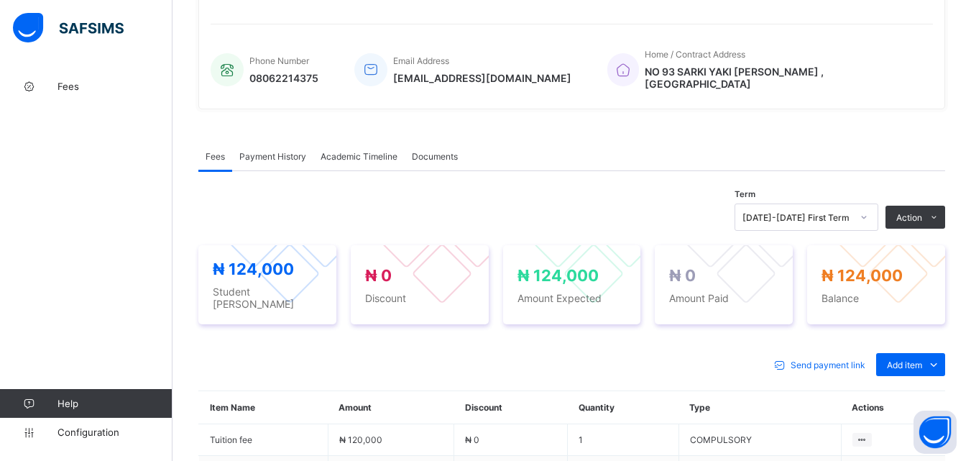
scroll to position [485, 0]
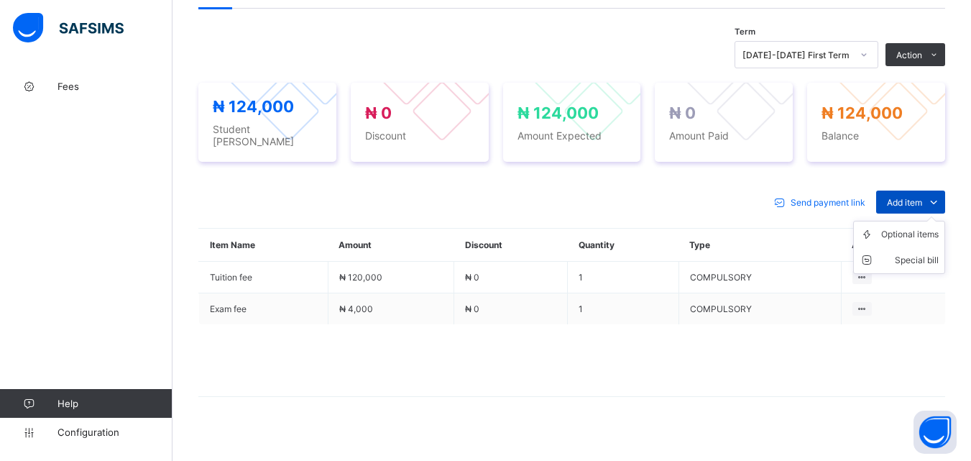
click at [940, 195] on icon at bounding box center [934, 202] width 16 height 14
click at [927, 227] on div "Optional items" at bounding box center [910, 234] width 58 height 14
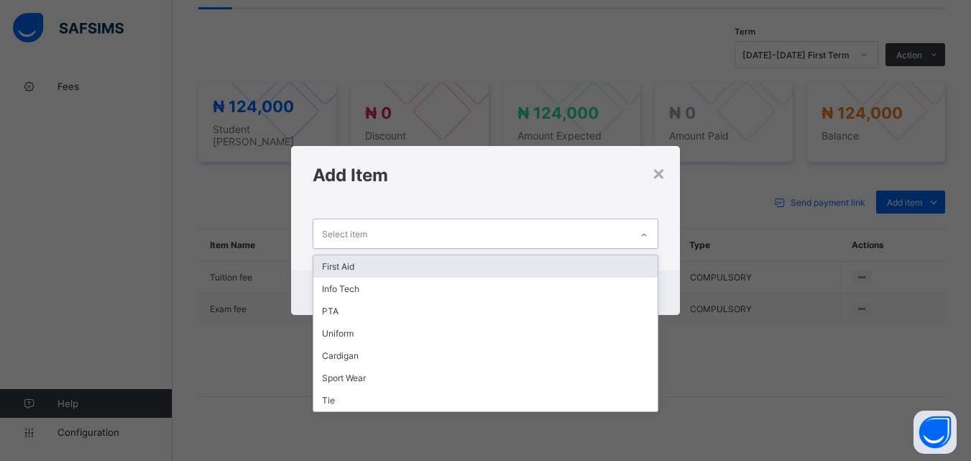
click at [648, 237] on icon at bounding box center [644, 235] width 9 height 14
click at [613, 271] on div "First Aid" at bounding box center [485, 266] width 344 height 22
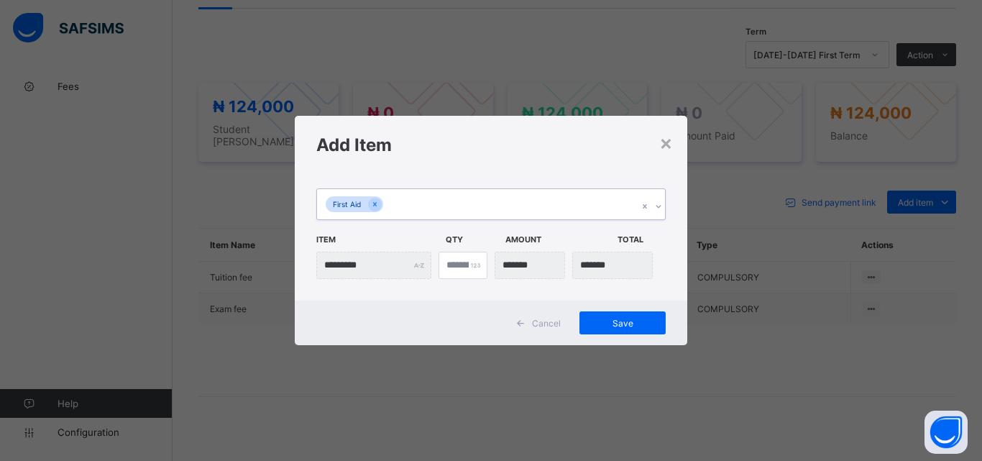
click at [659, 206] on icon at bounding box center [658, 206] width 9 height 14
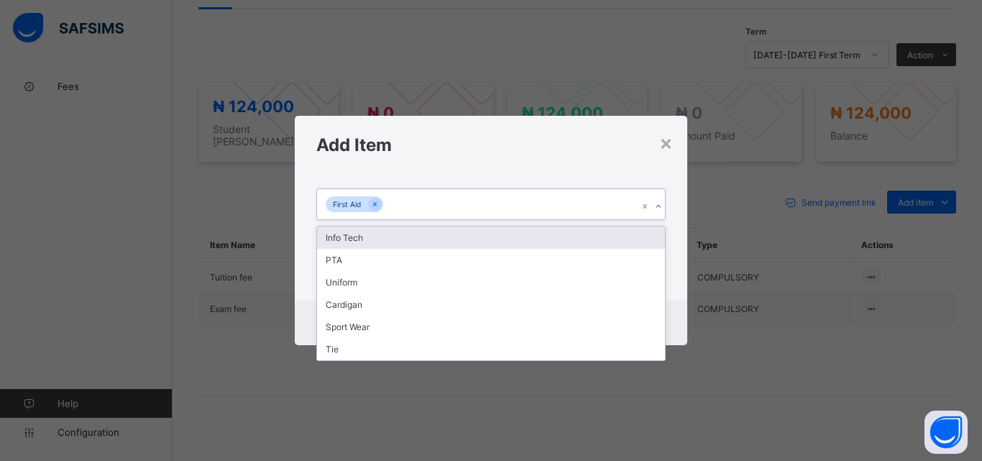
click at [640, 242] on div "Info Tech" at bounding box center [491, 237] width 348 height 22
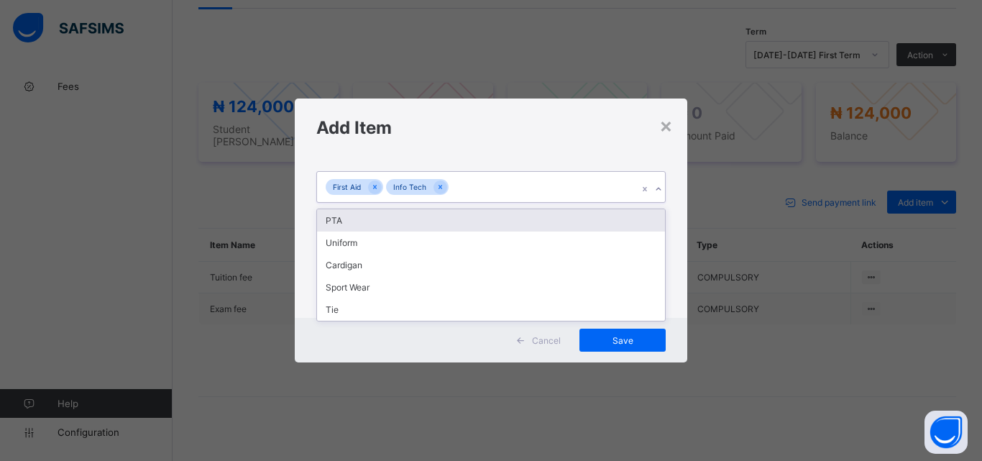
click at [656, 190] on icon at bounding box center [658, 189] width 9 height 14
click at [635, 219] on div "PTA" at bounding box center [491, 220] width 348 height 22
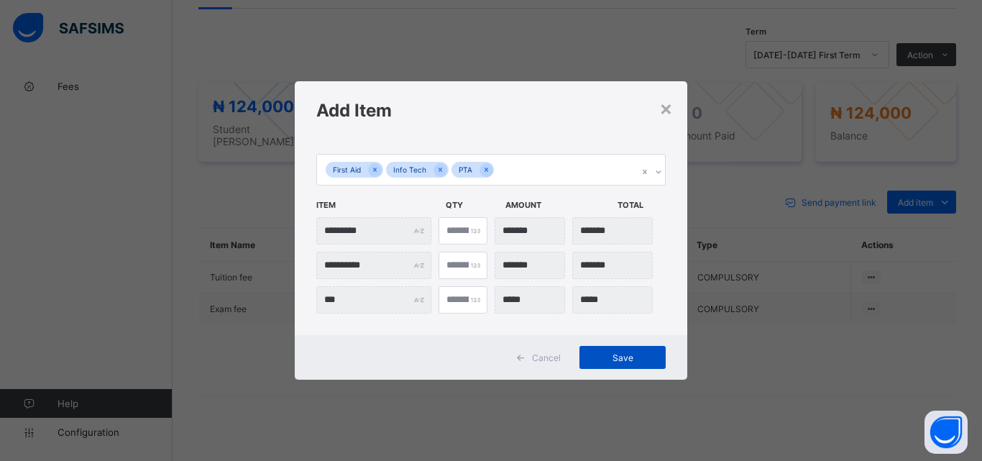
click at [622, 354] on span "Save" at bounding box center [622, 357] width 65 height 11
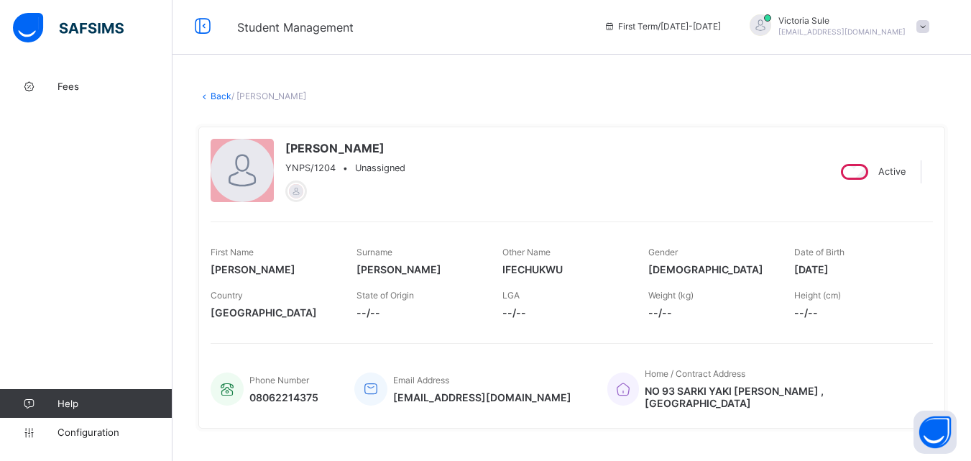
scroll to position [0, 0]
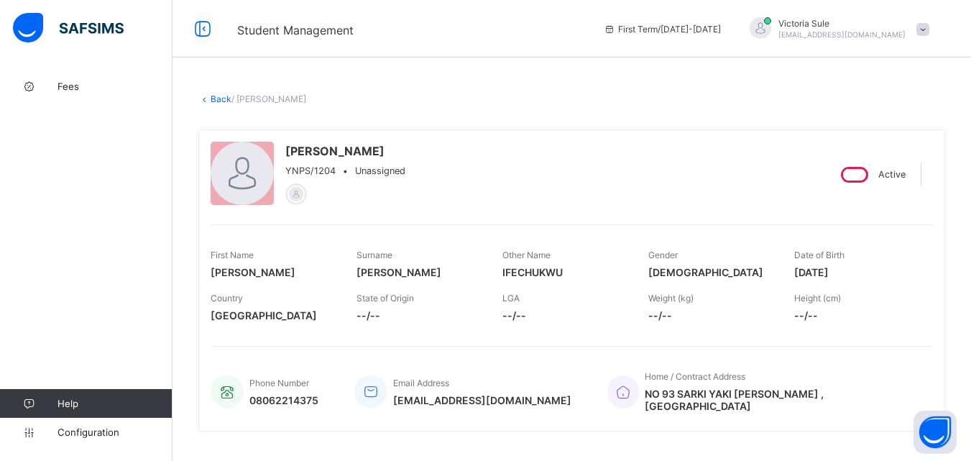
click at [221, 102] on link "Back" at bounding box center [221, 98] width 21 height 11
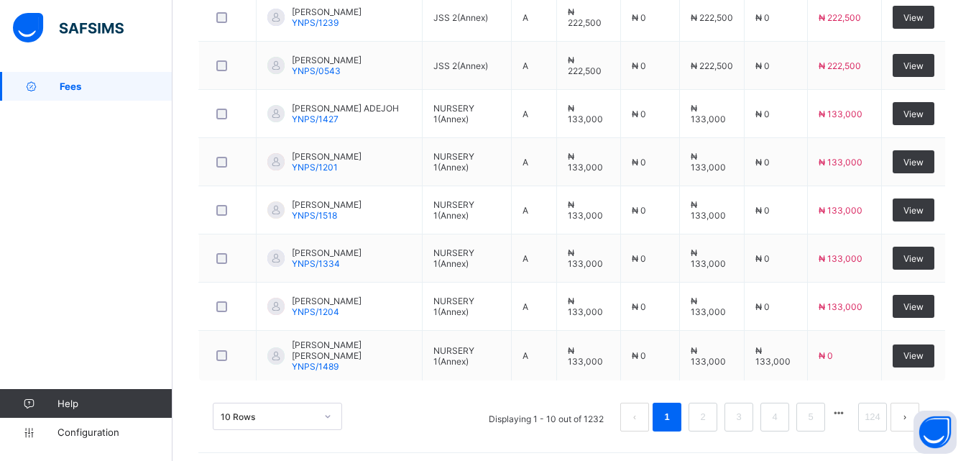
scroll to position [560, 0]
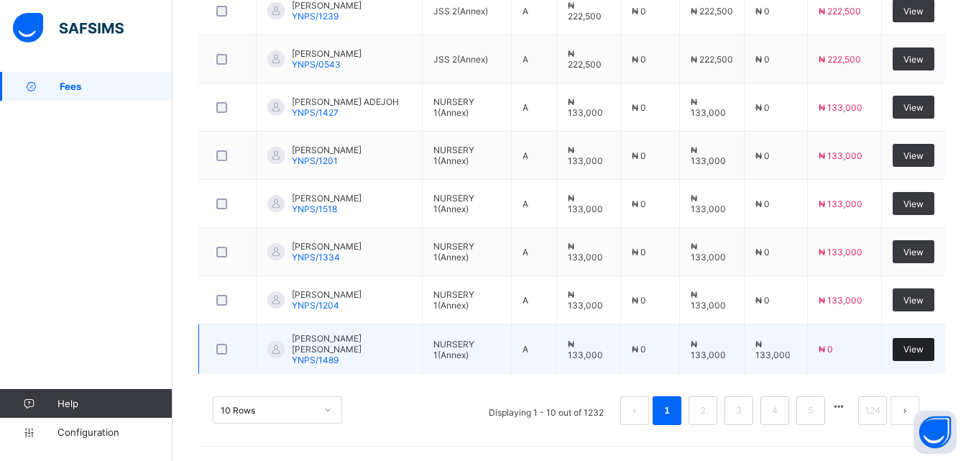
click at [924, 349] on span "View" at bounding box center [914, 349] width 20 height 11
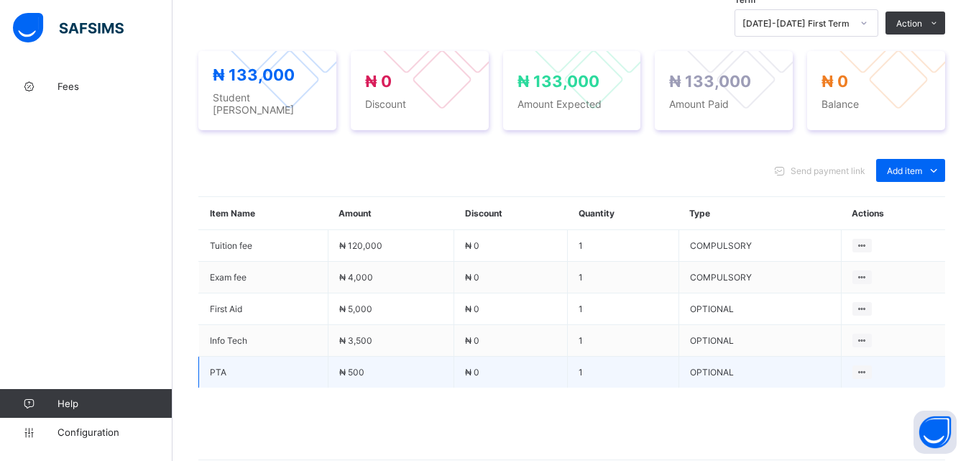
scroll to position [560, 0]
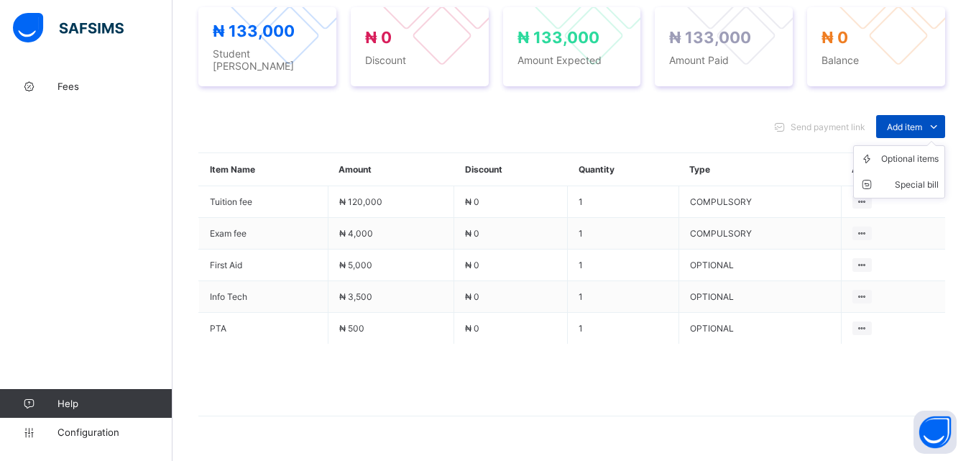
click at [922, 122] on span "Add item" at bounding box center [904, 127] width 35 height 11
click at [927, 160] on li "Optional items" at bounding box center [899, 159] width 91 height 26
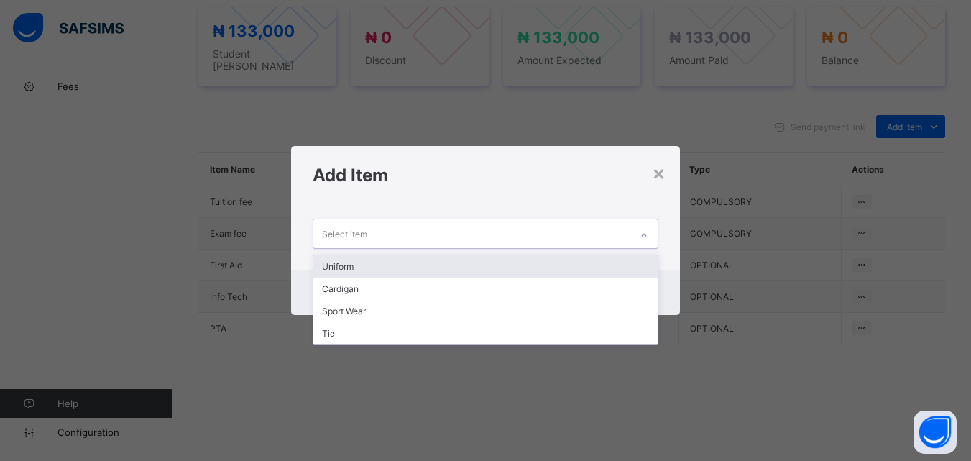
click at [651, 235] on div at bounding box center [644, 235] width 24 height 23
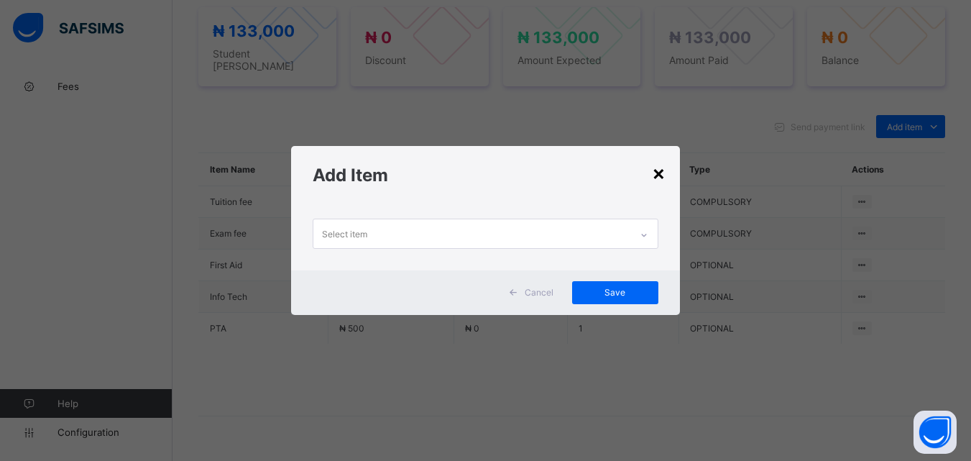
click at [664, 173] on div "×" at bounding box center [659, 172] width 14 height 24
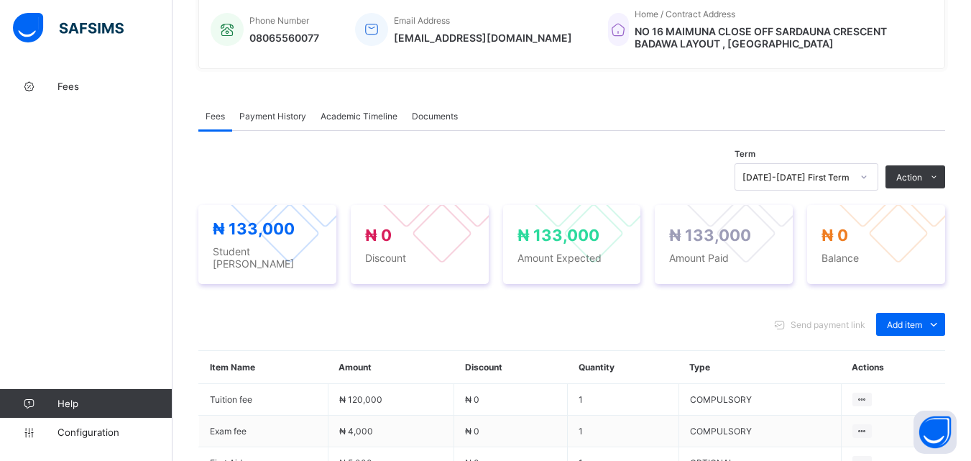
scroll to position [344, 0]
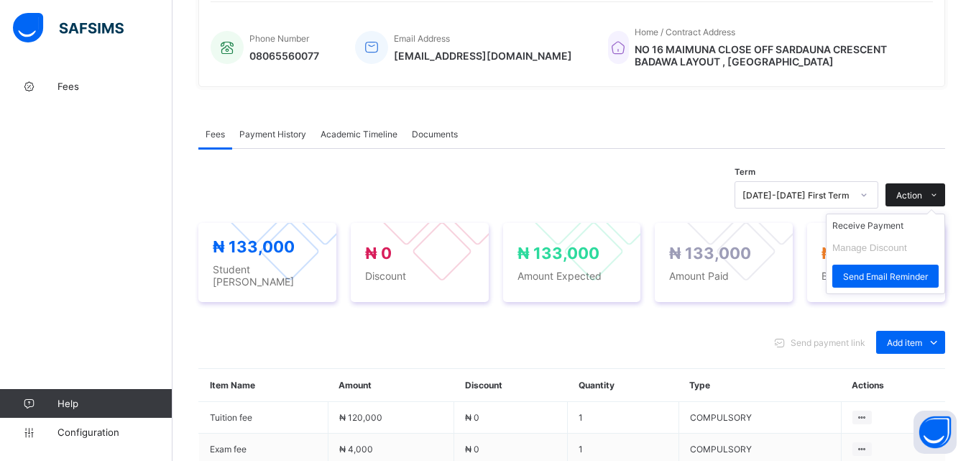
click at [916, 190] on span "Action" at bounding box center [910, 195] width 26 height 11
click at [907, 229] on li "Receive Payment" at bounding box center [886, 225] width 118 height 22
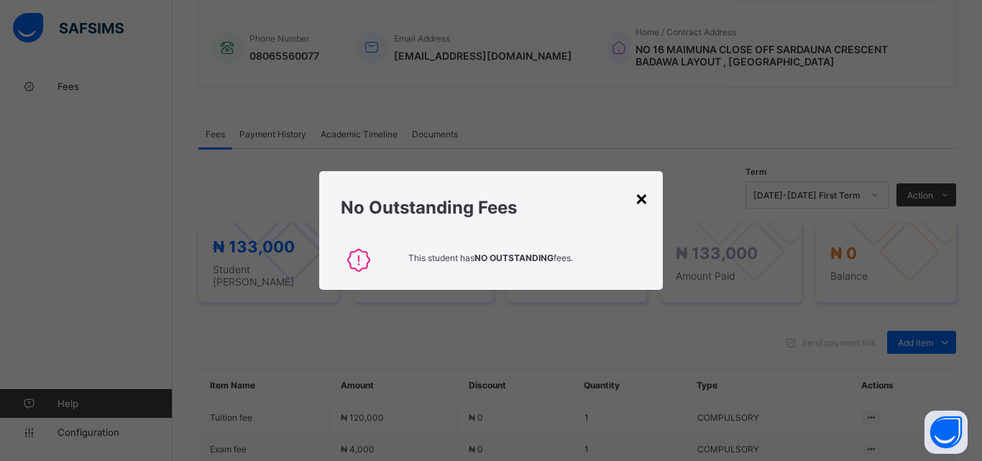
click at [644, 192] on div "×" at bounding box center [642, 197] width 14 height 24
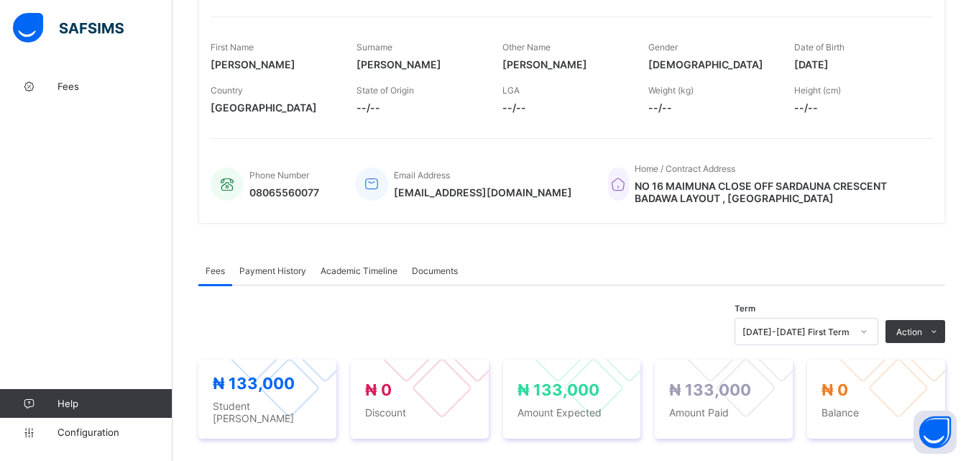
scroll to position [216, 0]
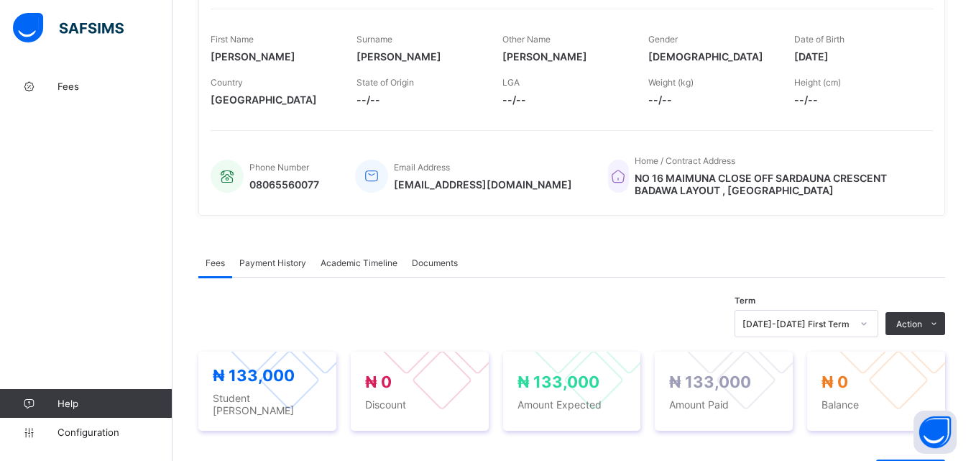
click at [260, 256] on div "Payment History" at bounding box center [272, 262] width 81 height 29
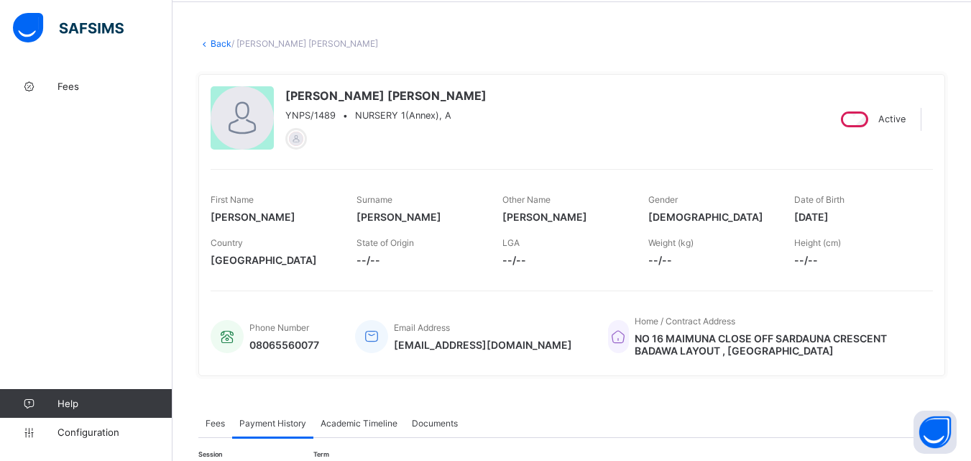
scroll to position [0, 0]
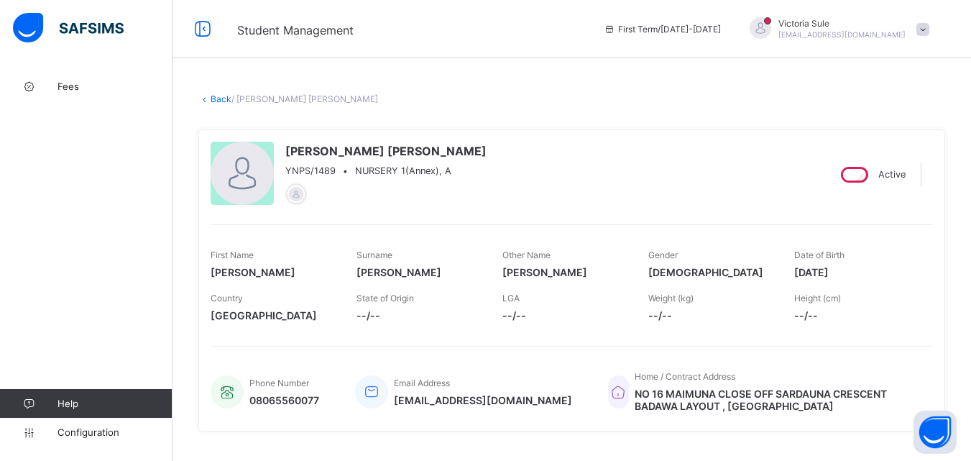
click at [216, 96] on link "Back" at bounding box center [221, 98] width 21 height 11
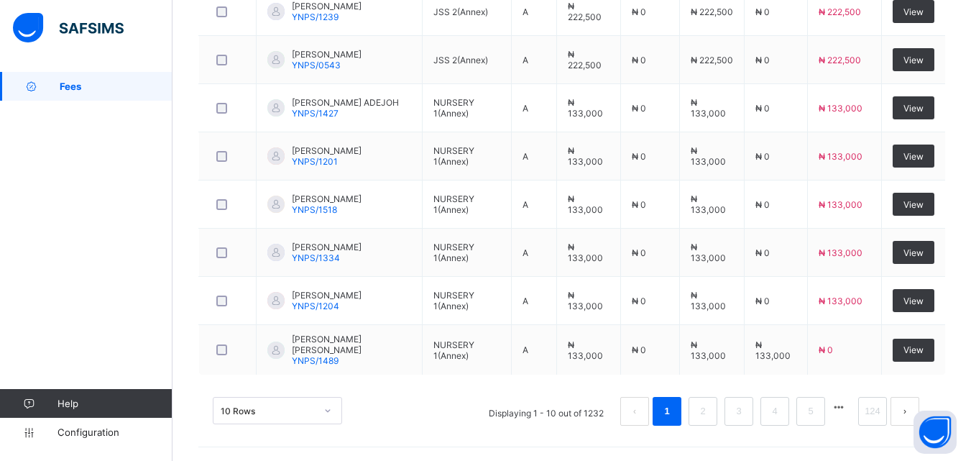
scroll to position [560, 0]
click at [707, 412] on link "2" at bounding box center [703, 410] width 14 height 19
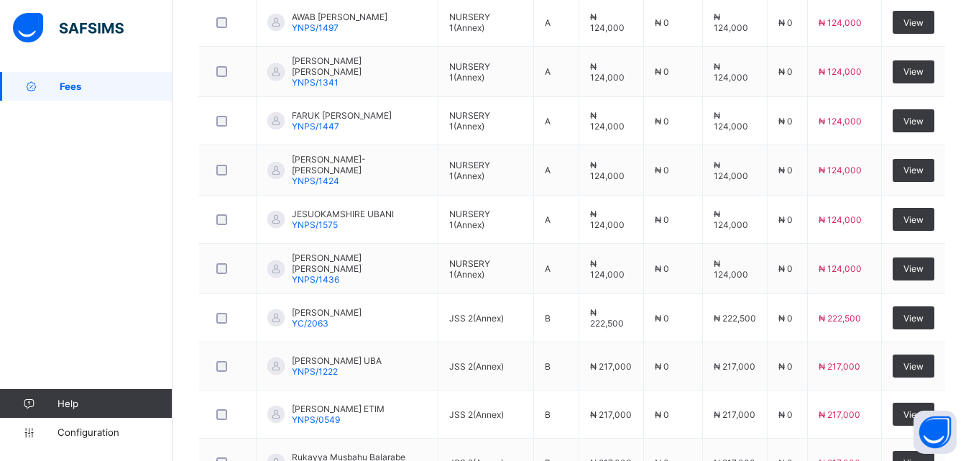
scroll to position [340, 0]
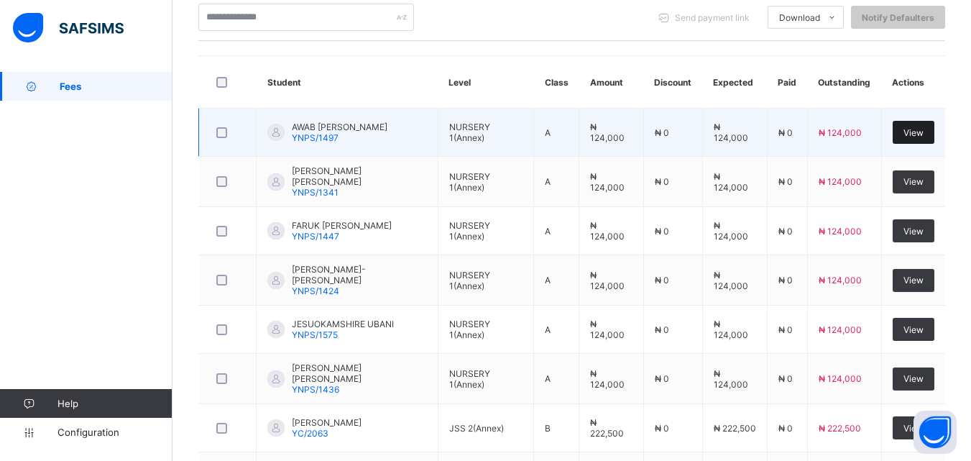
click at [925, 122] on div "View" at bounding box center [914, 132] width 42 height 23
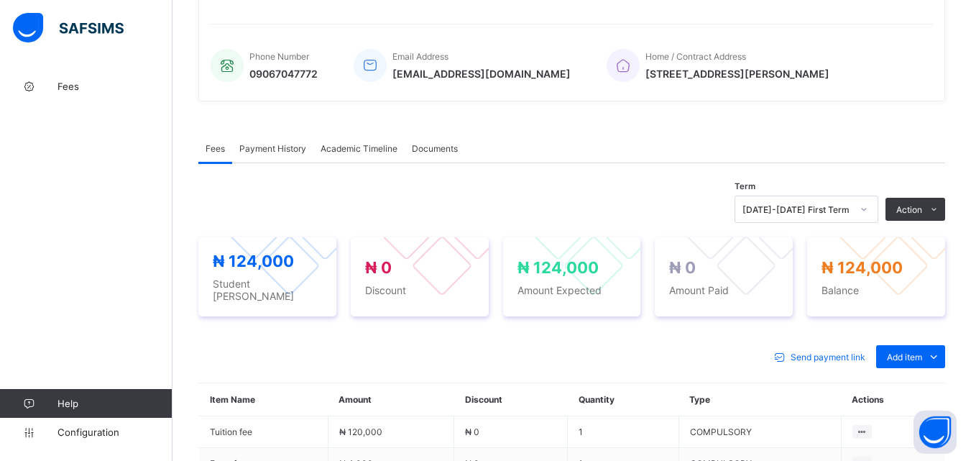
scroll to position [340, 0]
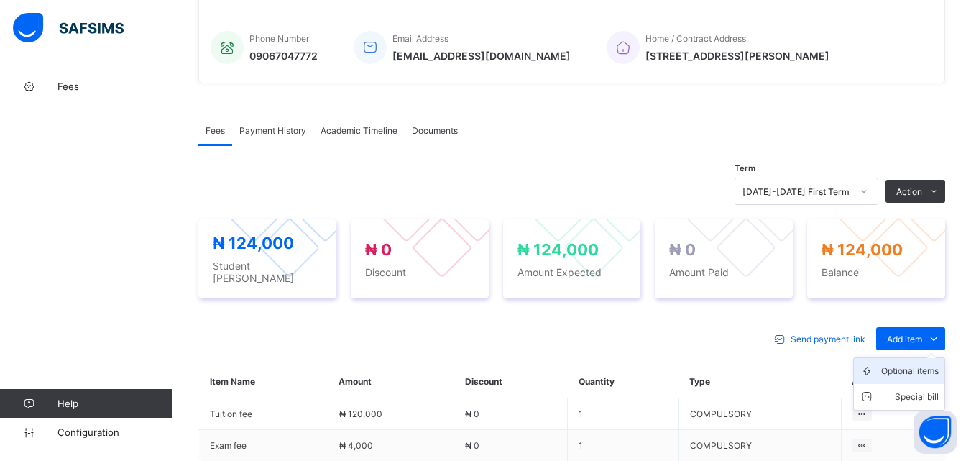
click at [927, 365] on div "Optional items" at bounding box center [910, 371] width 58 height 14
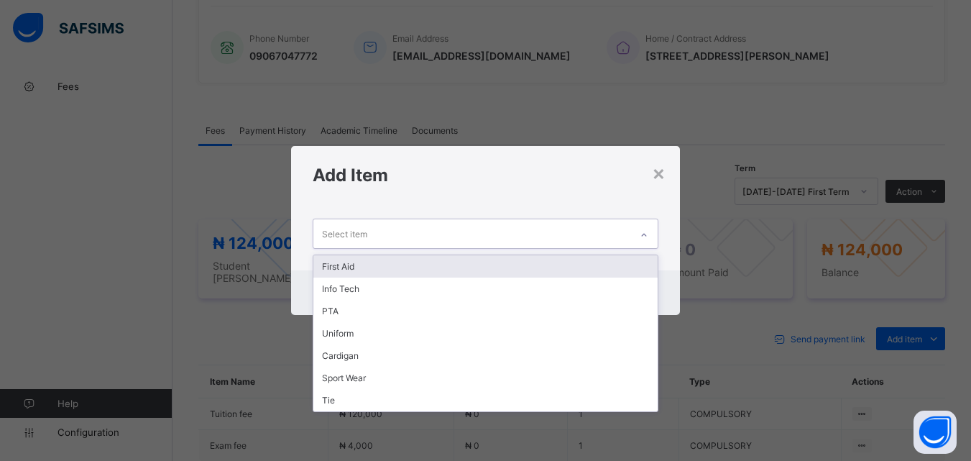
click at [646, 227] on div at bounding box center [644, 235] width 24 height 23
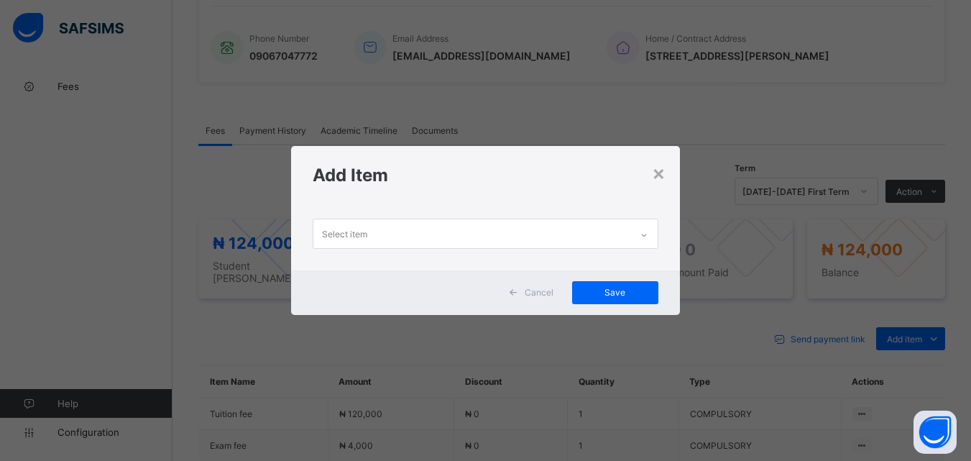
click at [637, 252] on div "Select item" at bounding box center [485, 236] width 388 height 65
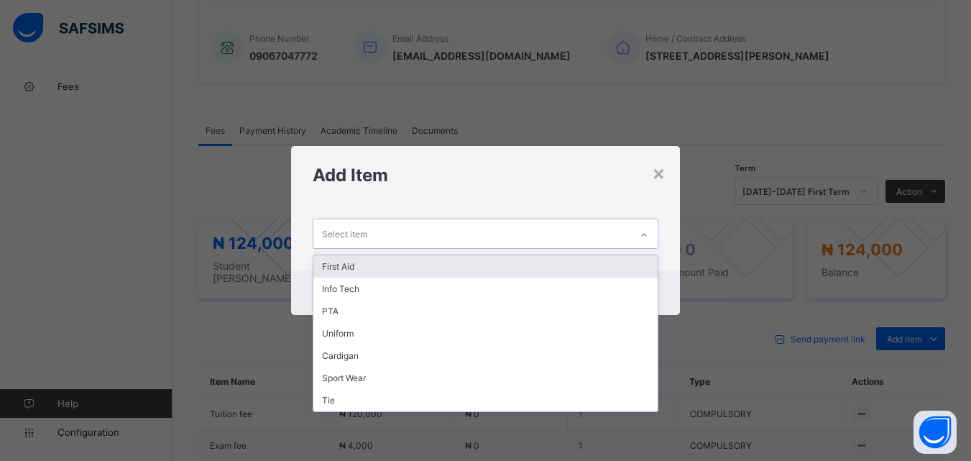
click at [654, 226] on div at bounding box center [644, 235] width 24 height 23
click at [640, 260] on div "First Aid" at bounding box center [485, 266] width 344 height 22
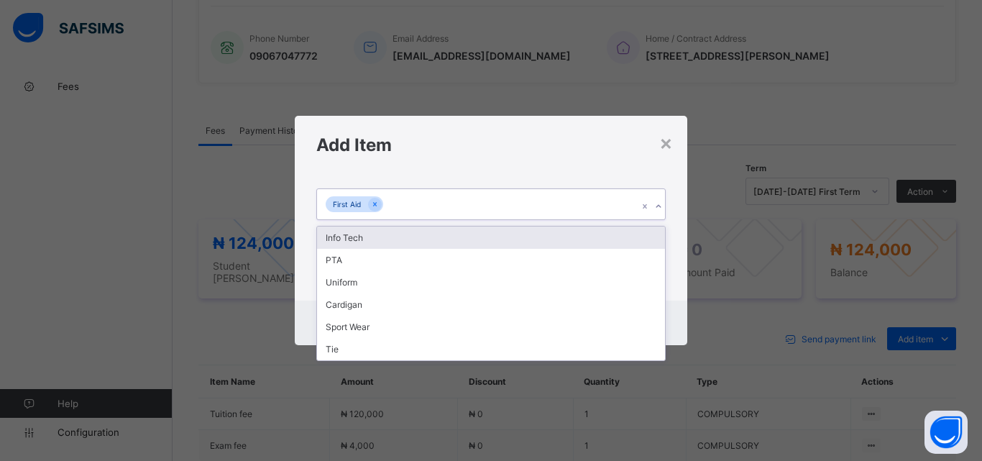
click at [657, 199] on div at bounding box center [658, 206] width 14 height 23
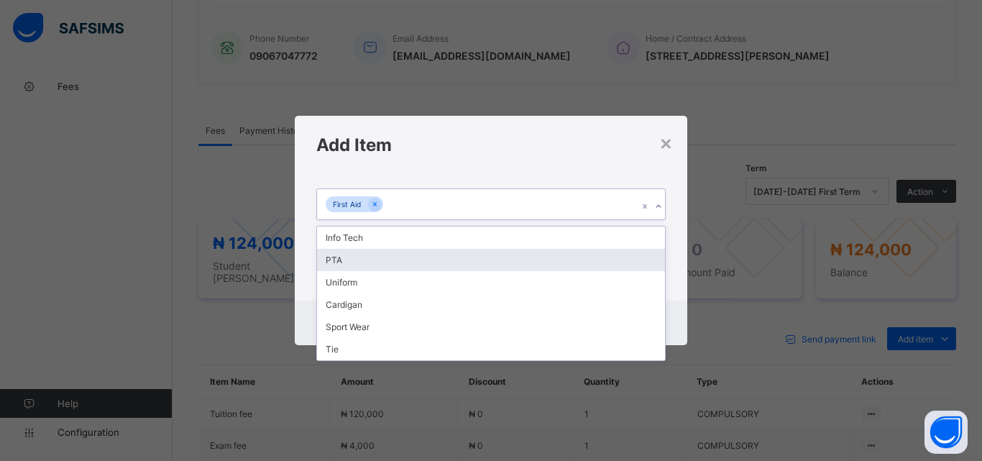
click at [637, 262] on div "PTA" at bounding box center [491, 260] width 348 height 22
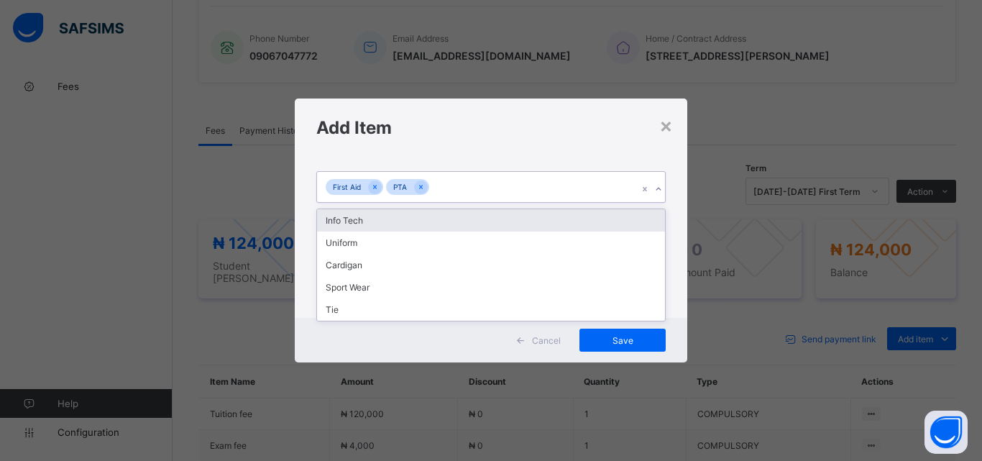
click at [656, 186] on icon at bounding box center [658, 189] width 9 height 14
click at [641, 219] on div "Info Tech" at bounding box center [491, 220] width 348 height 22
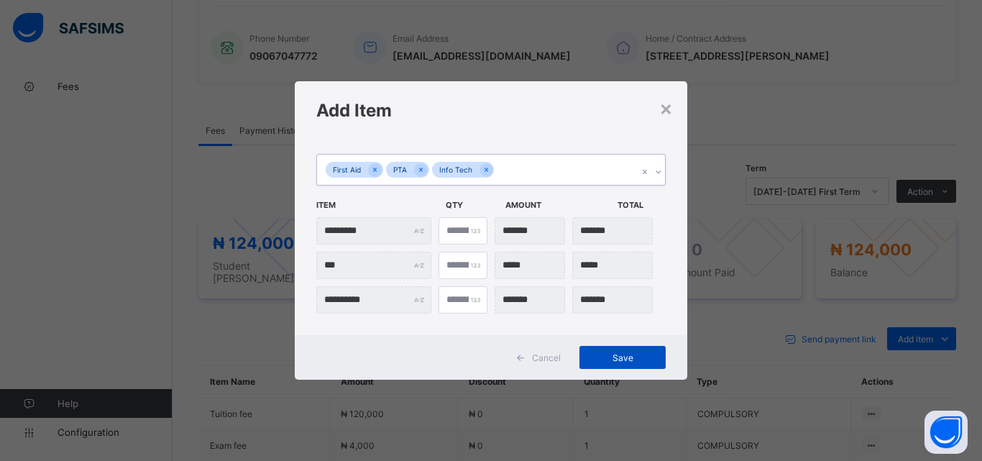
click at [612, 358] on span "Save" at bounding box center [622, 357] width 65 height 11
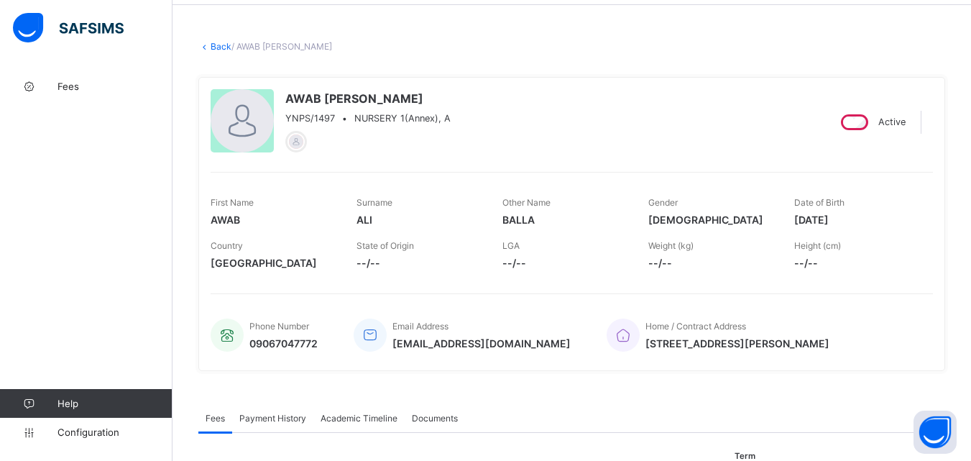
scroll to position [0, 0]
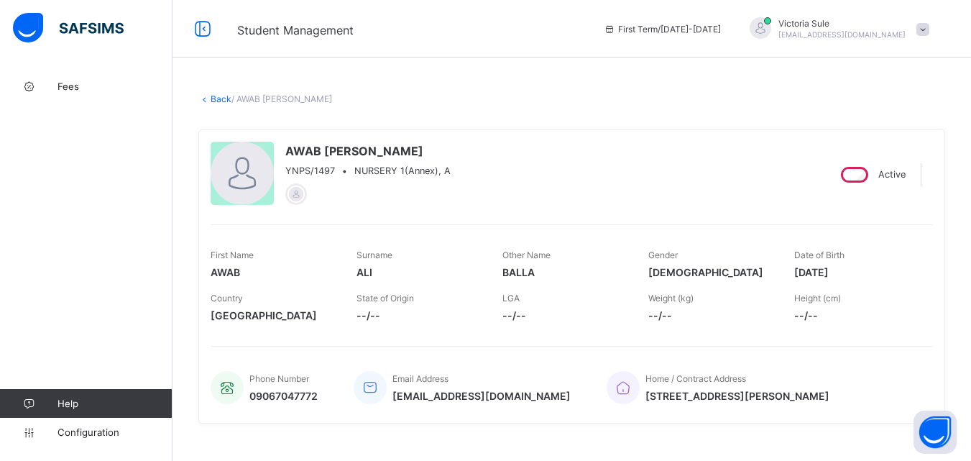
click at [217, 96] on link "Back" at bounding box center [221, 98] width 21 height 11
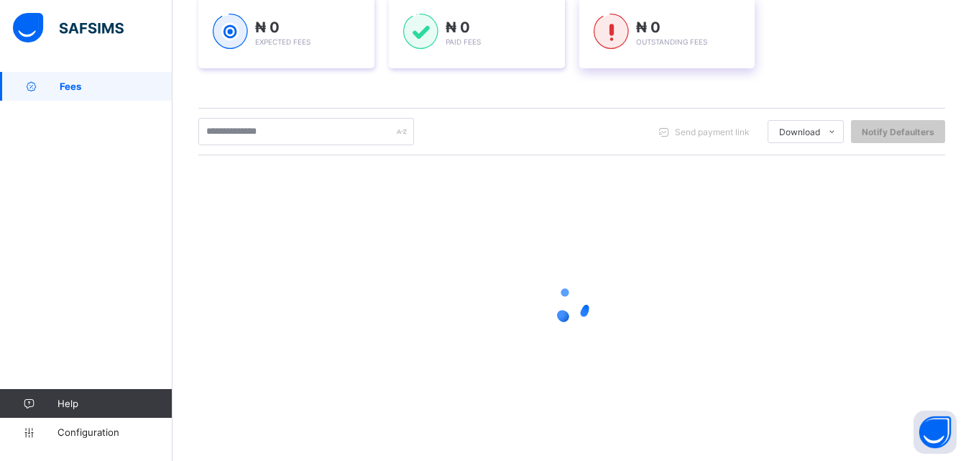
scroll to position [226, 0]
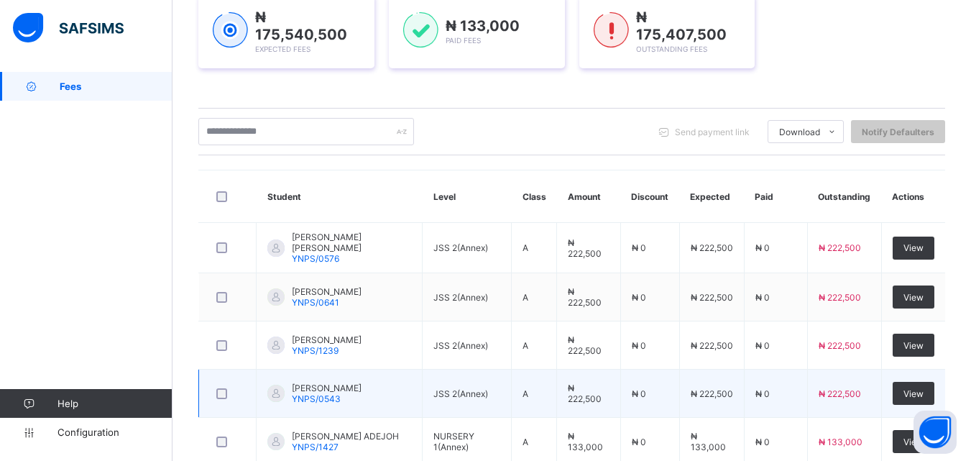
click at [720, 404] on td "₦ 222,500" at bounding box center [711, 394] width 65 height 48
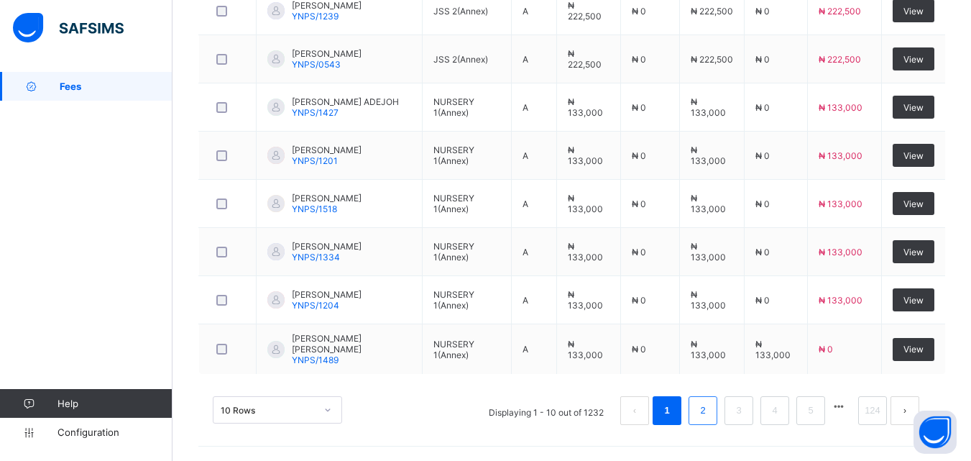
click at [710, 416] on link "2" at bounding box center [703, 410] width 14 height 19
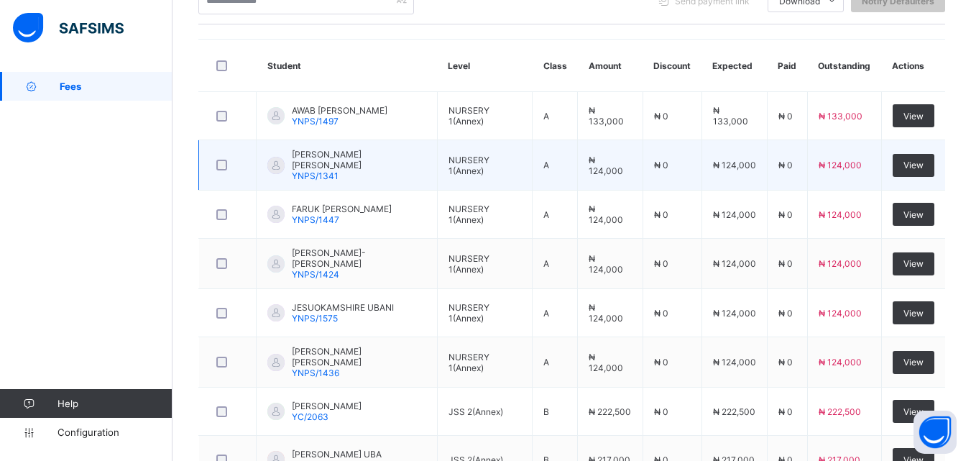
scroll to position [340, 0]
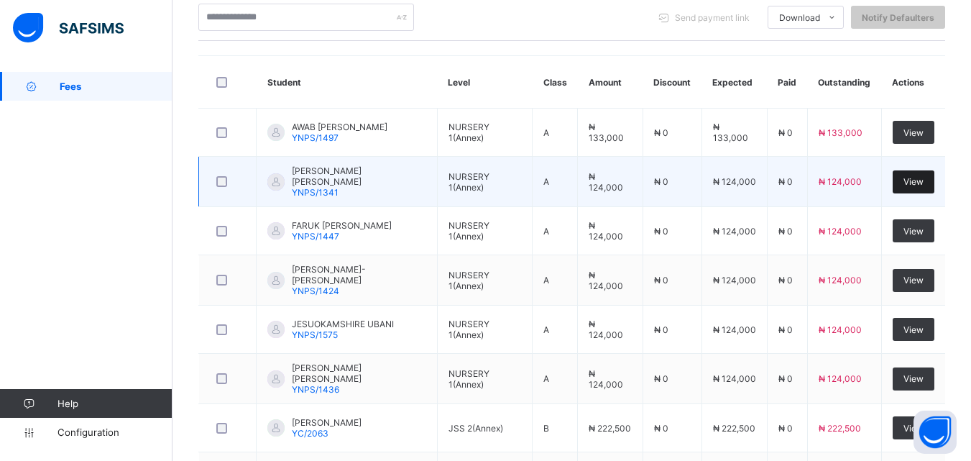
click at [924, 183] on span "View" at bounding box center [914, 181] width 20 height 11
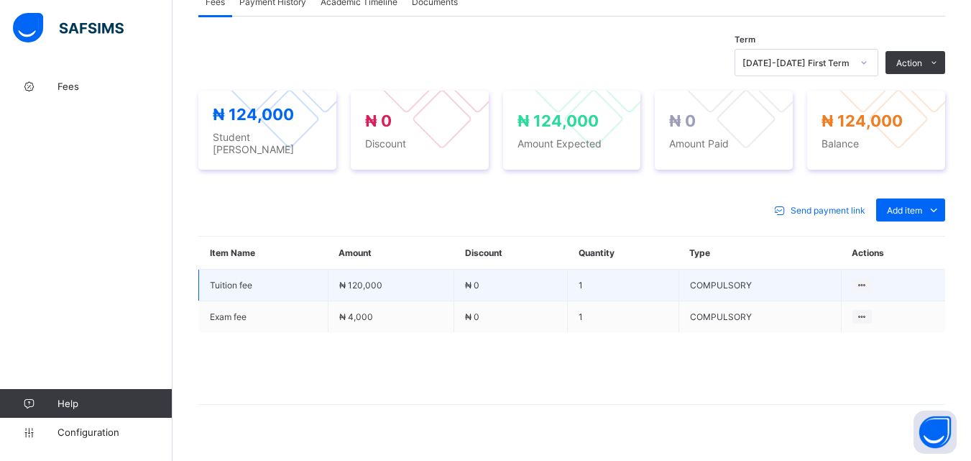
scroll to position [492, 0]
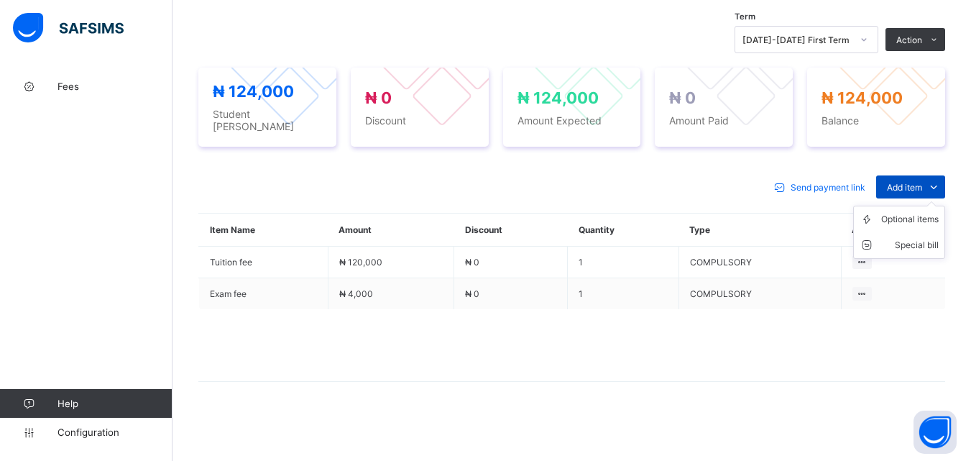
click at [938, 188] on icon at bounding box center [934, 187] width 16 height 14
click at [933, 216] on div "Optional items" at bounding box center [910, 219] width 58 height 14
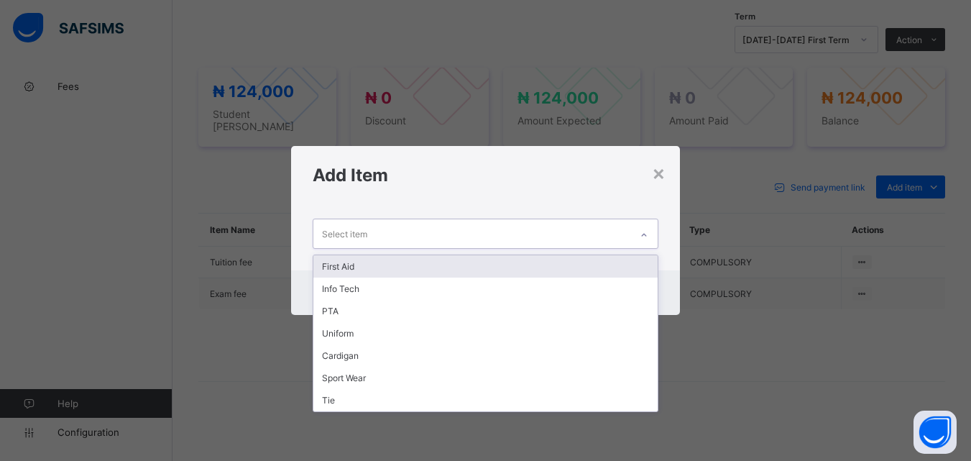
click at [643, 231] on icon at bounding box center [644, 235] width 9 height 14
click at [600, 269] on div "First Aid" at bounding box center [485, 266] width 344 height 22
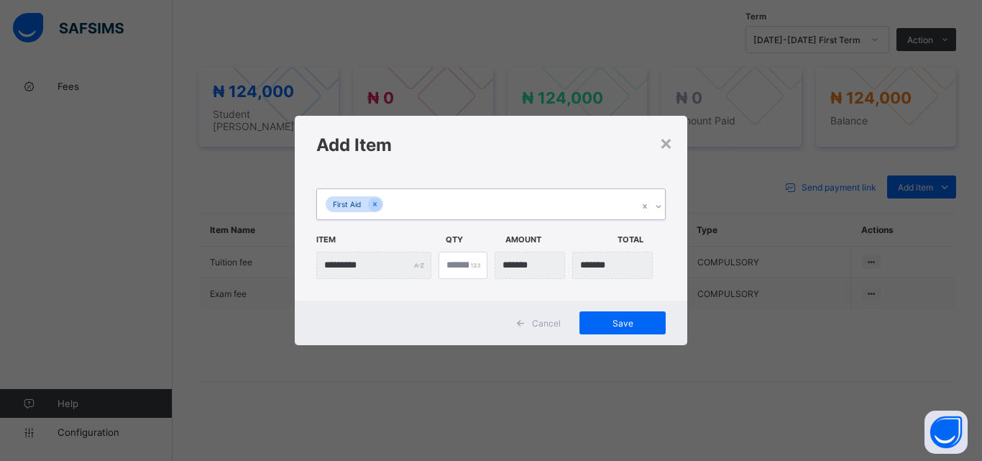
click at [656, 203] on icon at bounding box center [658, 206] width 9 height 14
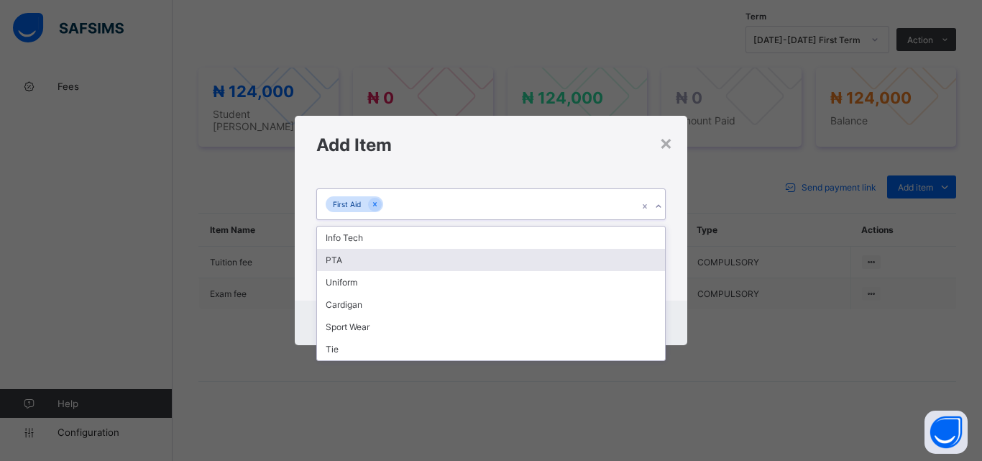
click at [585, 255] on div "PTA" at bounding box center [491, 260] width 348 height 22
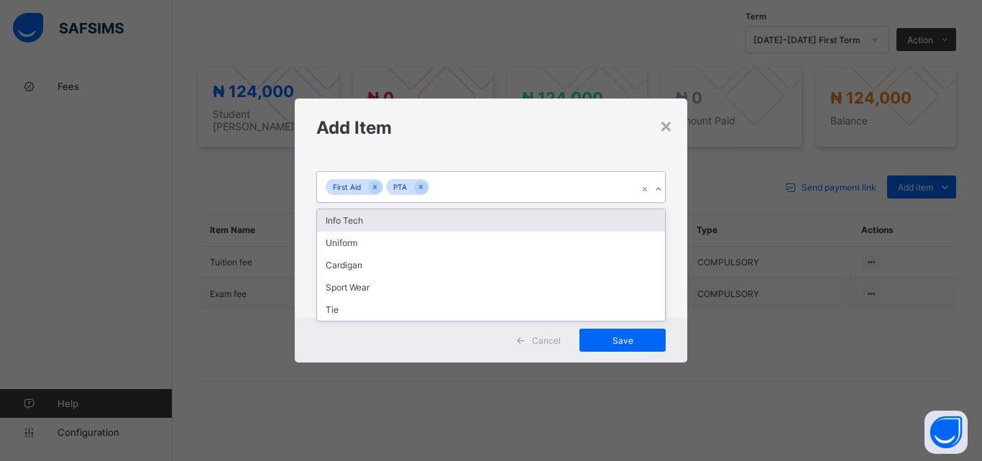
click at [662, 187] on icon at bounding box center [658, 189] width 9 height 14
click at [587, 219] on div "Info Tech" at bounding box center [491, 220] width 348 height 22
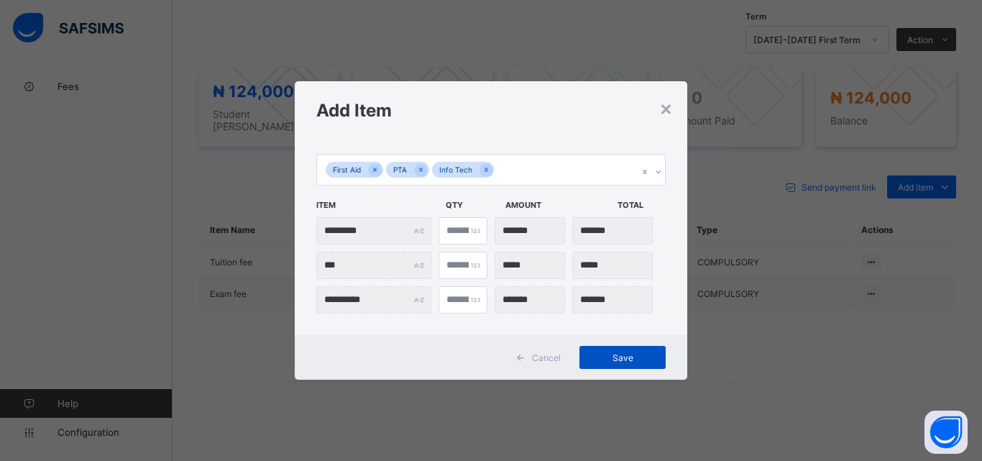
click at [614, 364] on div "Save" at bounding box center [622, 357] width 86 height 23
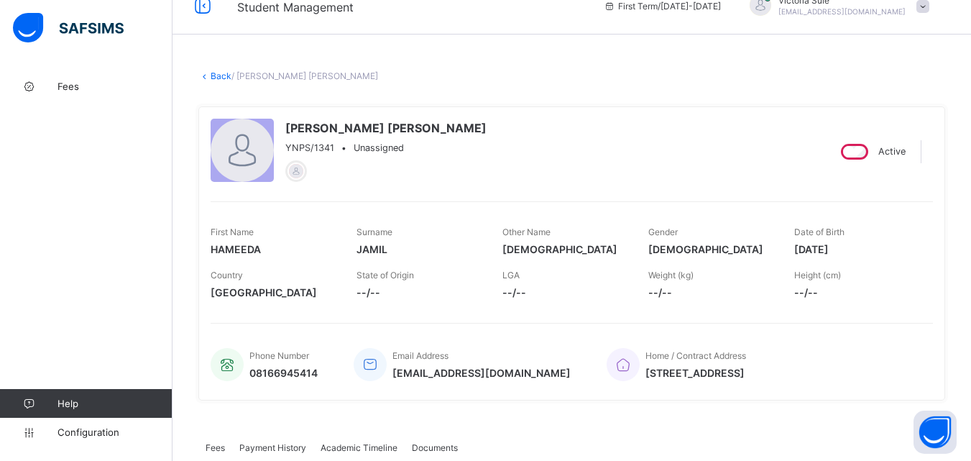
scroll to position [0, 0]
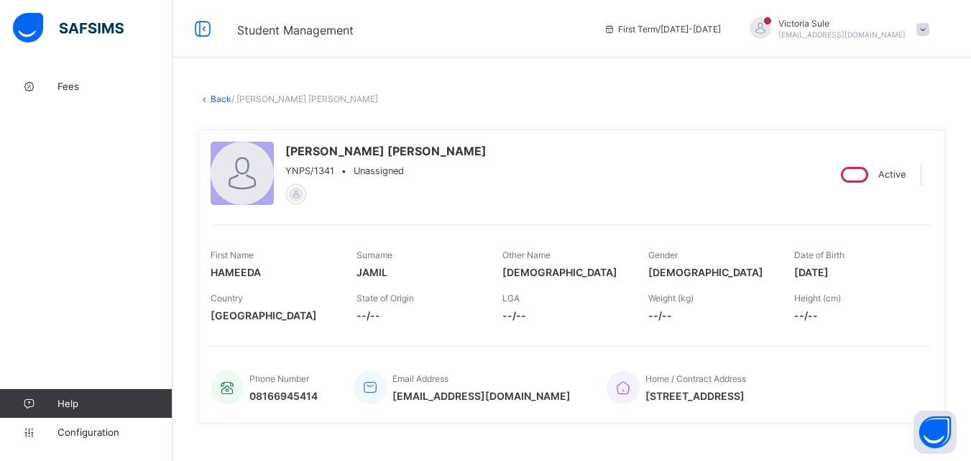
click at [219, 97] on link "Back" at bounding box center [221, 98] width 21 height 11
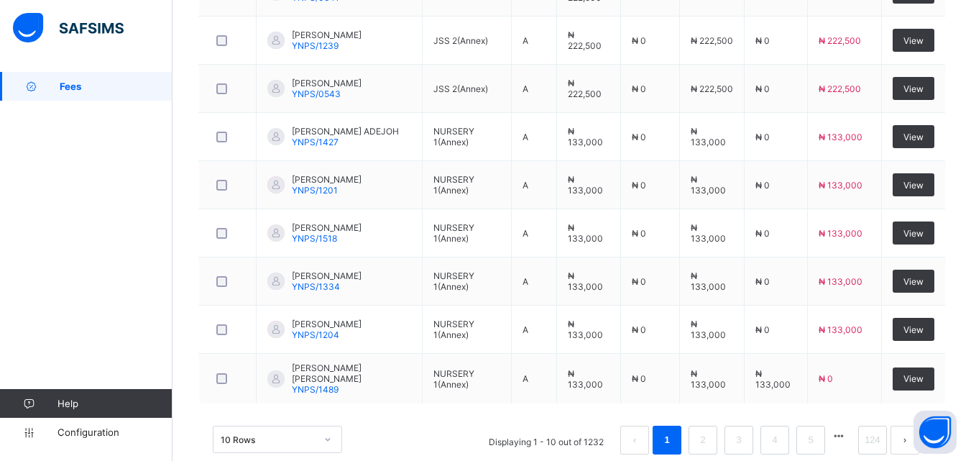
scroll to position [560, 0]
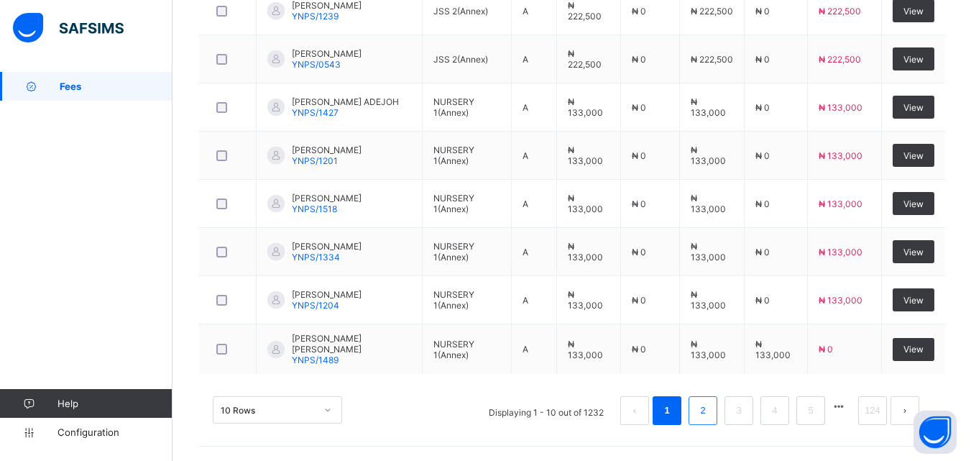
click at [710, 408] on link "2" at bounding box center [703, 410] width 14 height 19
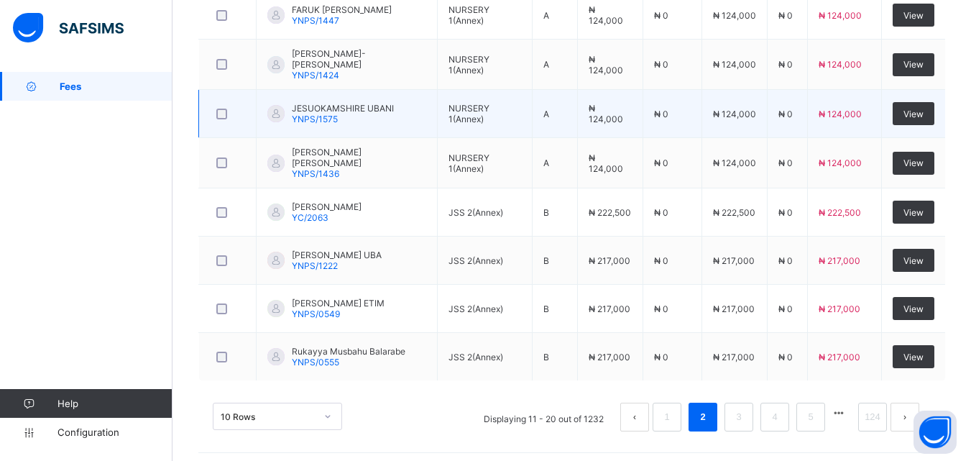
scroll to position [268, 0]
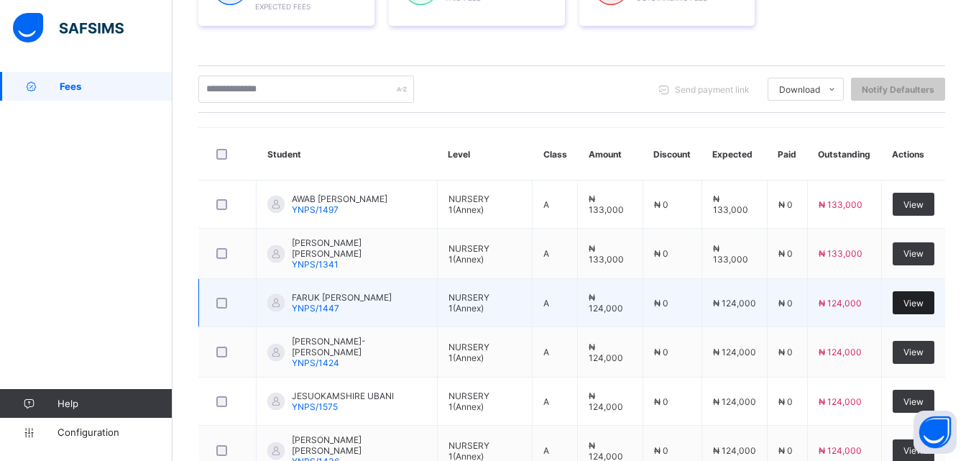
click at [920, 298] on span "View" at bounding box center [914, 303] width 20 height 11
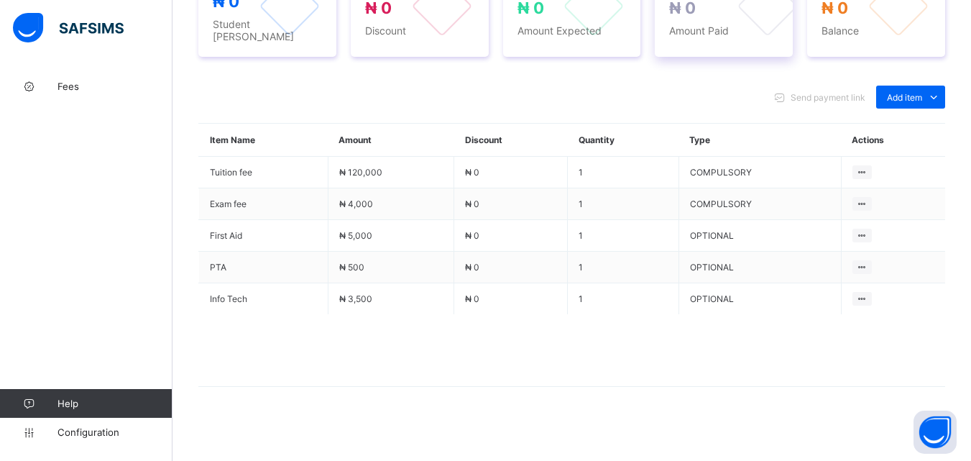
scroll to position [587, 0]
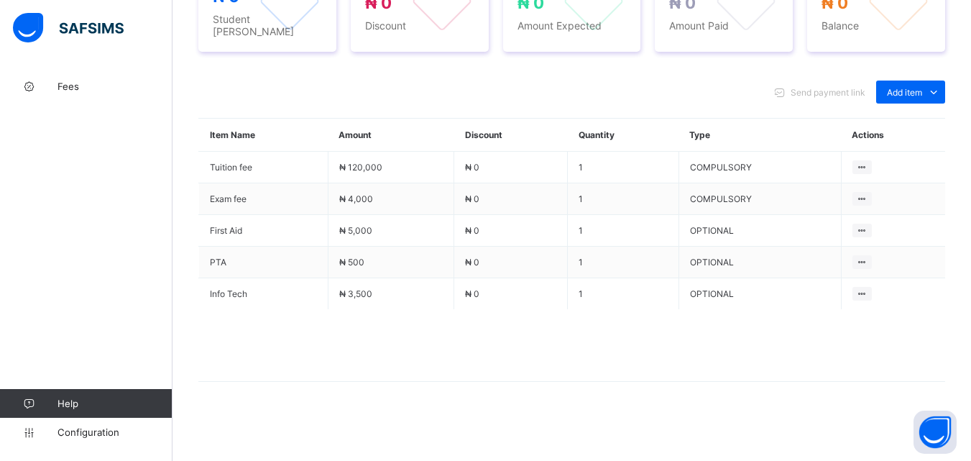
click at [611, 396] on div "Send payment link Add item Optional items Special bill Item Name Amount Discoun…" at bounding box center [571, 238] width 747 height 344
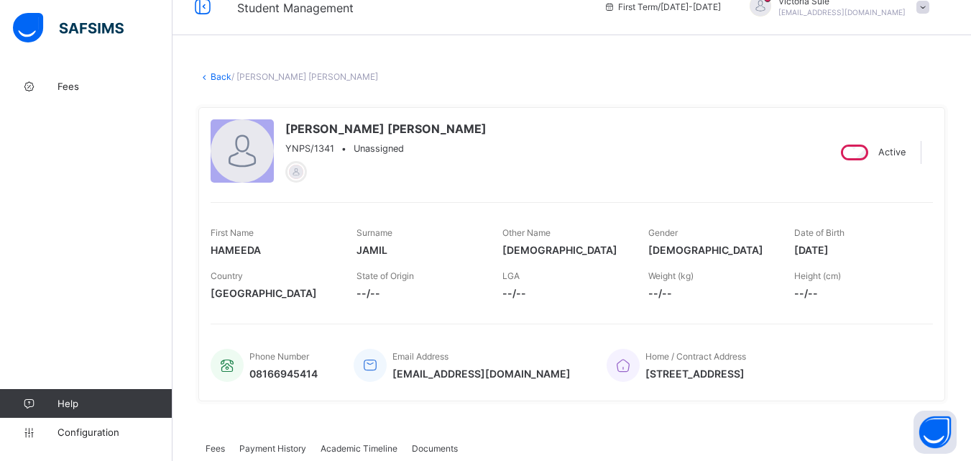
scroll to position [0, 0]
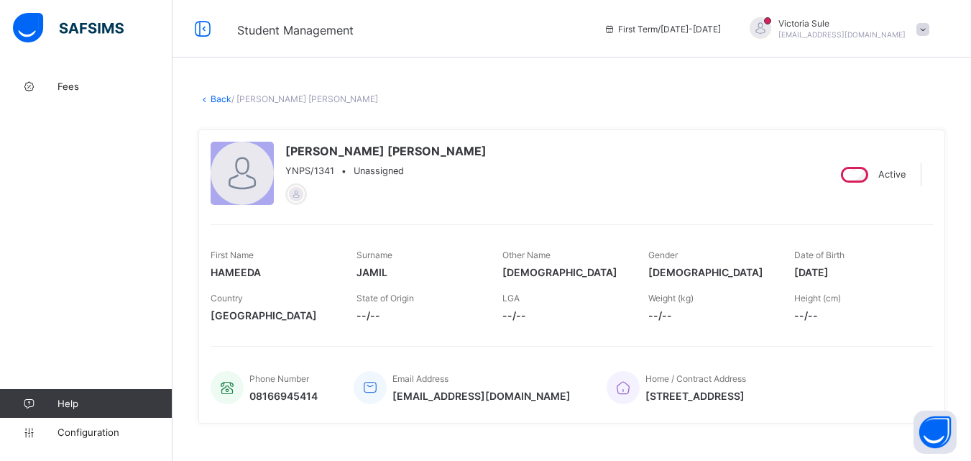
click at [601, 168] on div "HAMEEDA MUHAMMAD JAMIL YNPS/1341 • Unassigned" at bounding box center [513, 174] width 605 height 65
click at [220, 101] on link "Back" at bounding box center [221, 98] width 21 height 11
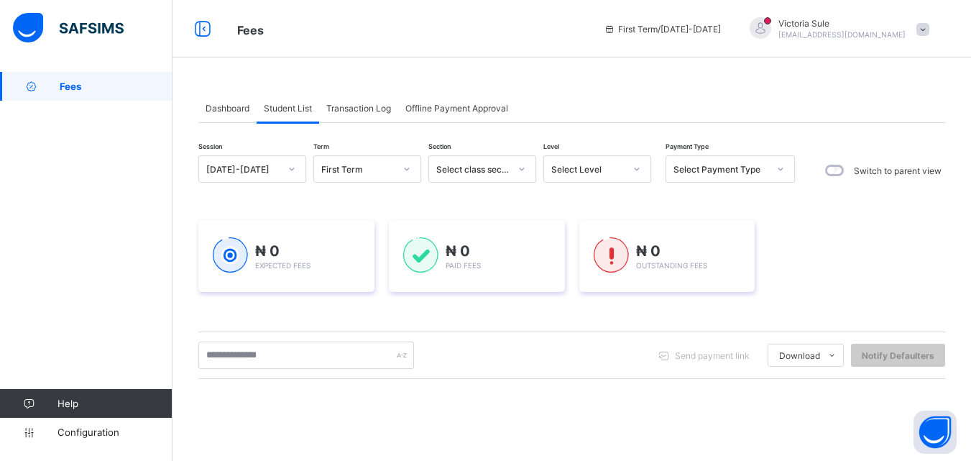
click at [290, 108] on span "Student List" at bounding box center [288, 108] width 48 height 11
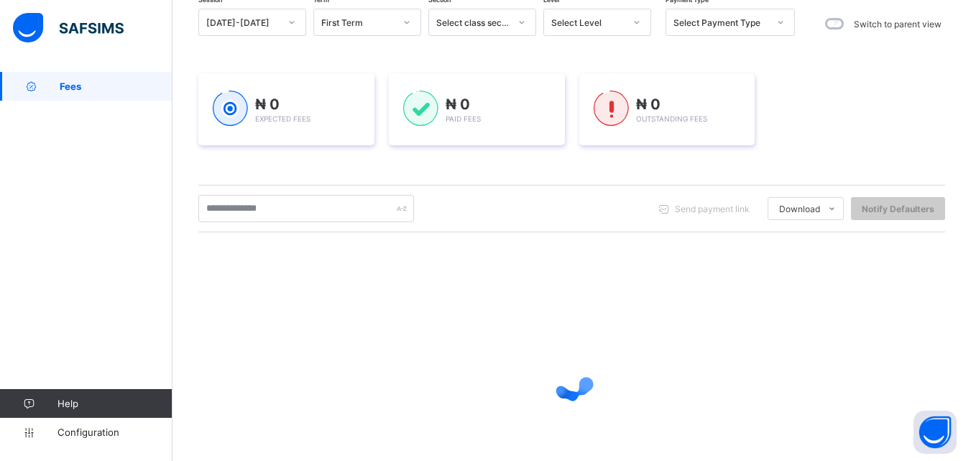
scroll to position [226, 0]
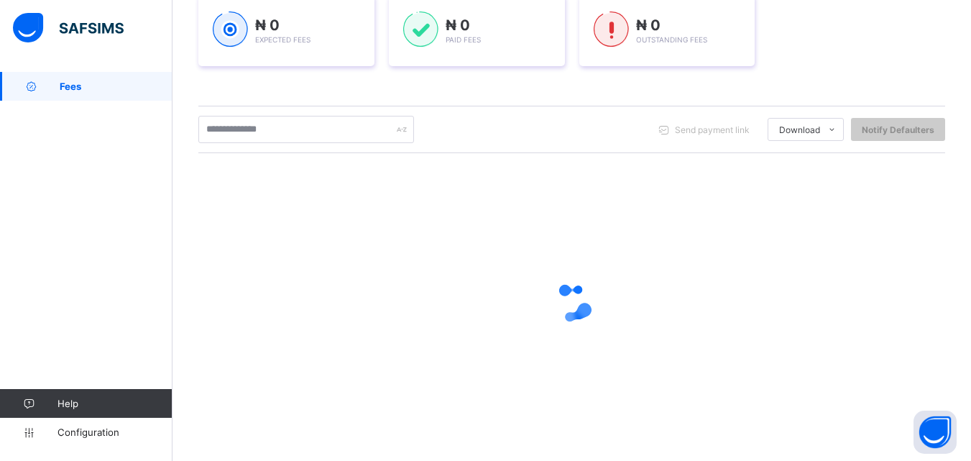
click at [769, 358] on div at bounding box center [571, 302] width 747 height 273
click at [491, 388] on div at bounding box center [571, 302] width 747 height 273
click at [461, 276] on div at bounding box center [571, 303] width 747 height 58
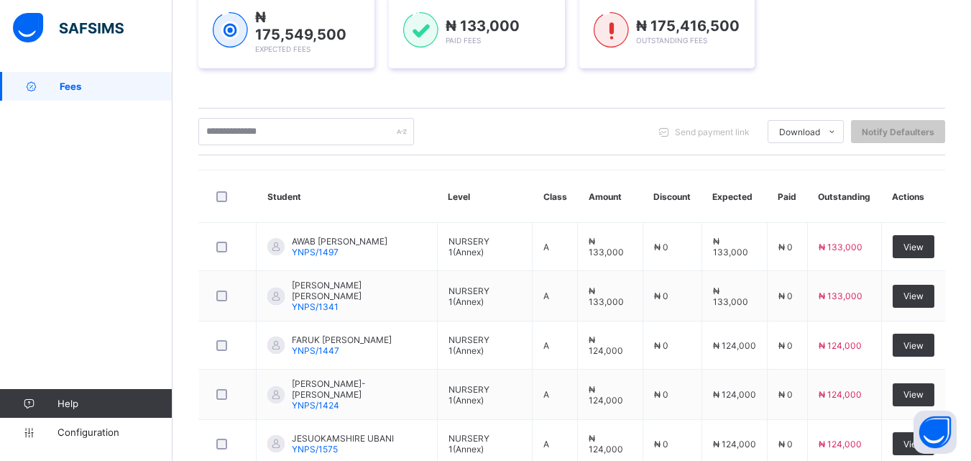
click at [524, 134] on div "Send payment link Download Students Payment Students Payment Status Student Ite…" at bounding box center [571, 131] width 747 height 27
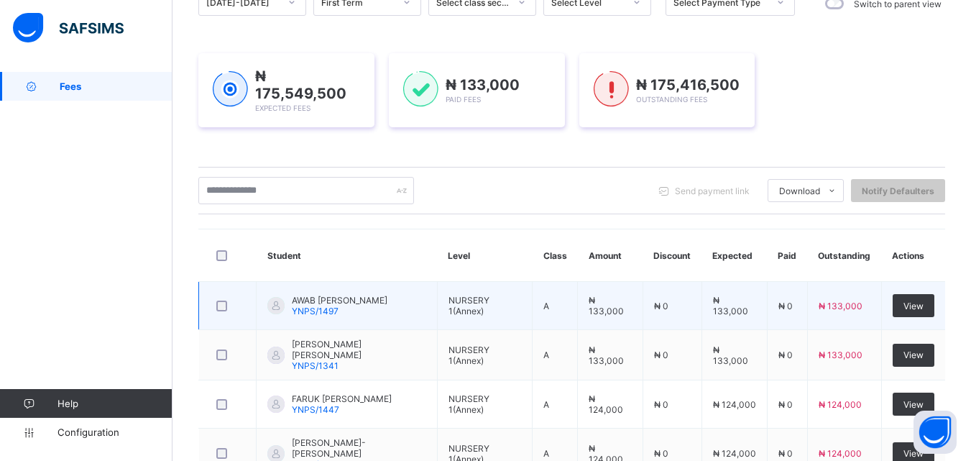
scroll to position [72, 0]
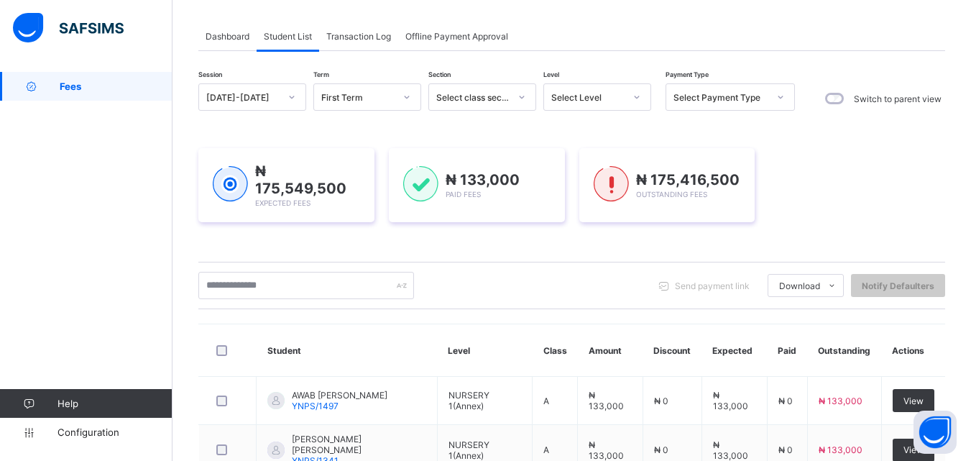
click at [632, 95] on div at bounding box center [637, 97] width 24 height 23
drag, startPoint x: 632, startPoint y: 93, endPoint x: 633, endPoint y: 102, distance: 8.7
click at [633, 102] on div at bounding box center [637, 97] width 24 height 23
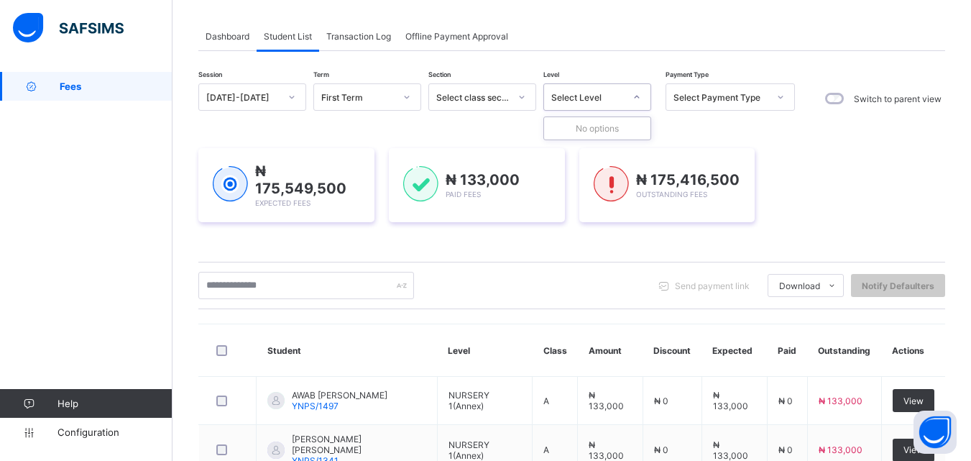
click at [645, 101] on div at bounding box center [637, 97] width 24 height 23
click at [642, 92] on div at bounding box center [637, 97] width 24 height 23
click at [861, 189] on div "₦ 175,549,500 Expected Fees ₦ 133,000 Paid Fees ₦ 175,416,500 Outstanding Fees" at bounding box center [571, 185] width 747 height 74
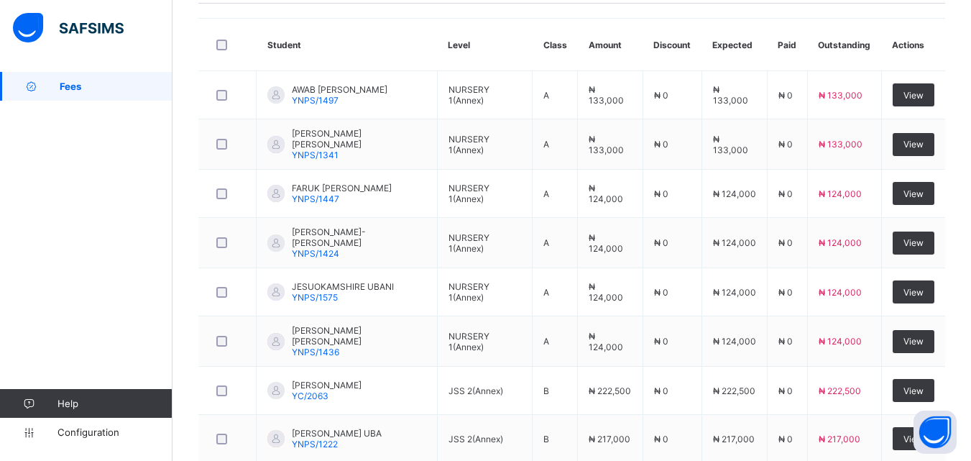
scroll to position [431, 0]
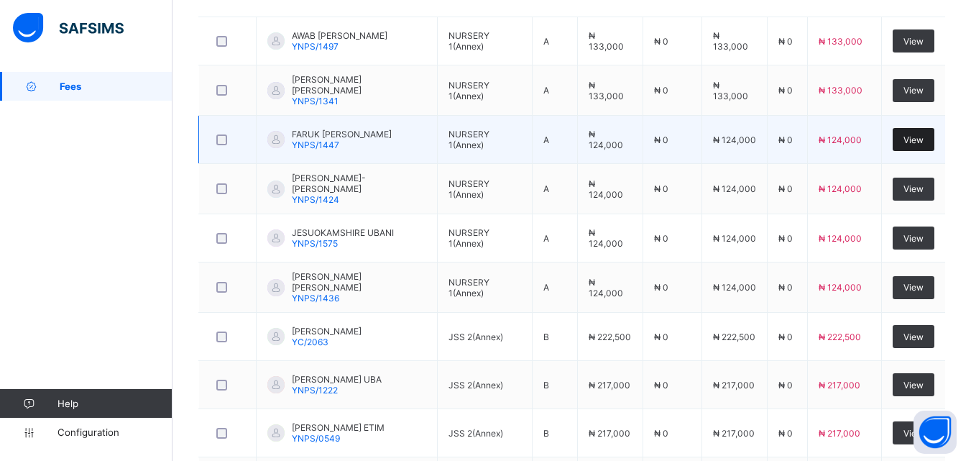
click at [924, 134] on span "View" at bounding box center [914, 139] width 20 height 11
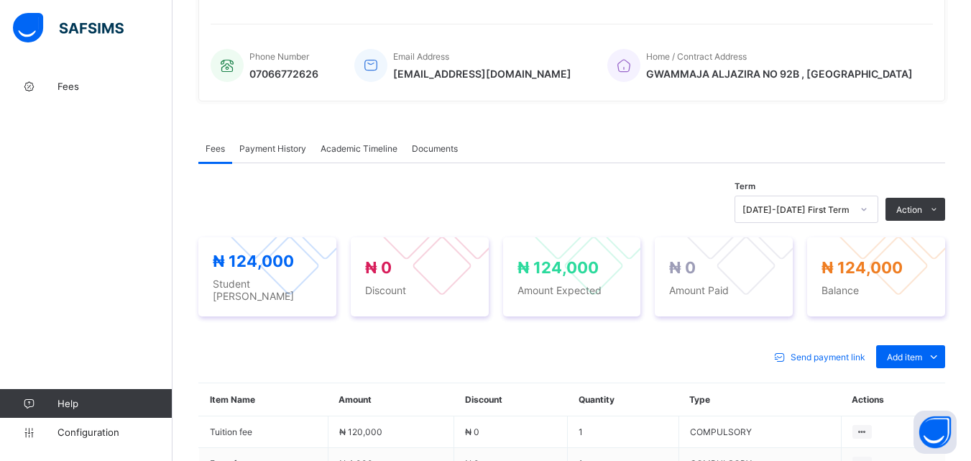
scroll to position [431, 0]
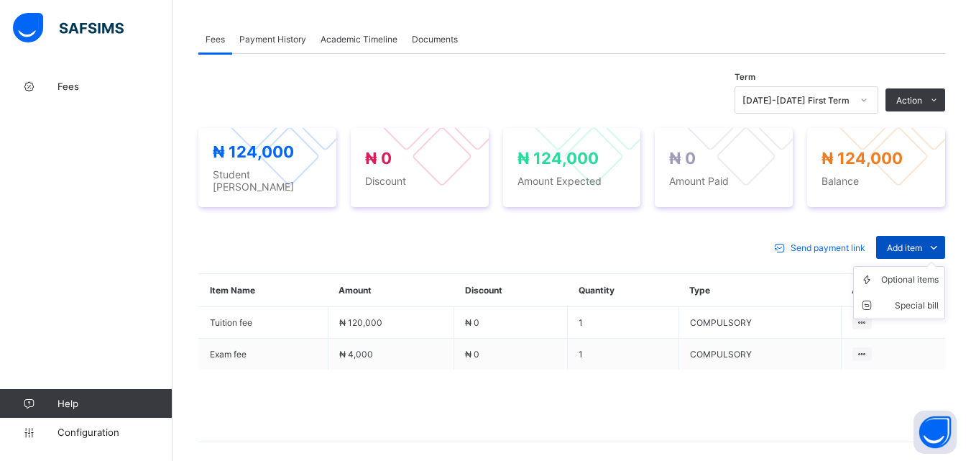
click at [922, 242] on span "Add item" at bounding box center [904, 247] width 35 height 11
click at [935, 273] on div "Optional items" at bounding box center [910, 279] width 58 height 14
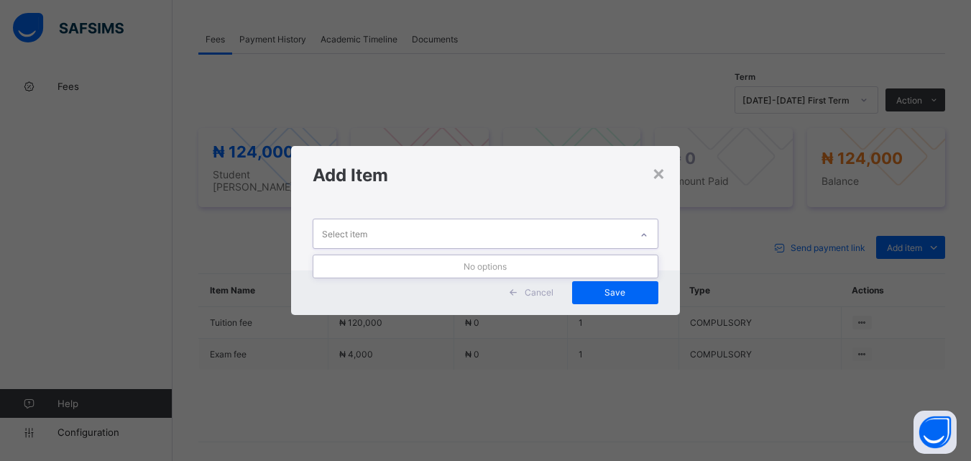
click at [651, 228] on div at bounding box center [644, 235] width 24 height 23
click at [651, 231] on div at bounding box center [644, 235] width 24 height 23
click at [661, 169] on div "×" at bounding box center [659, 172] width 14 height 24
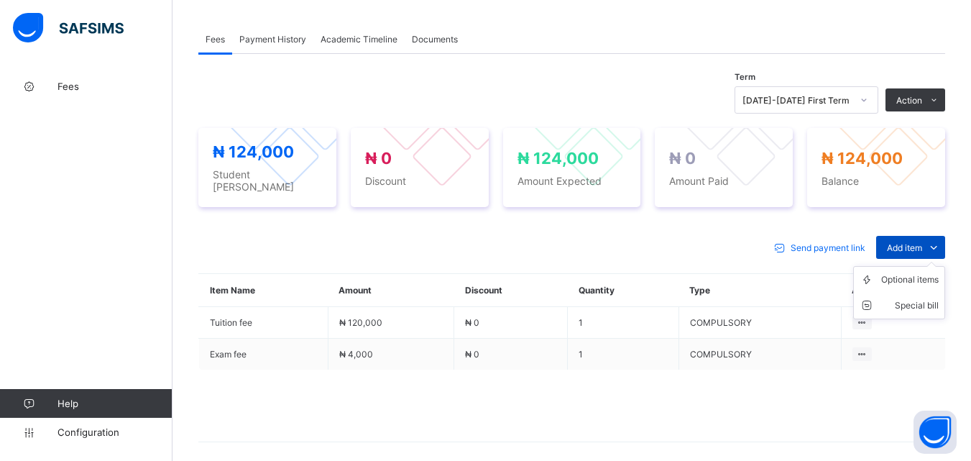
click at [922, 244] on span "Add item" at bounding box center [904, 247] width 35 height 11
click at [928, 275] on div "Optional items" at bounding box center [910, 279] width 58 height 14
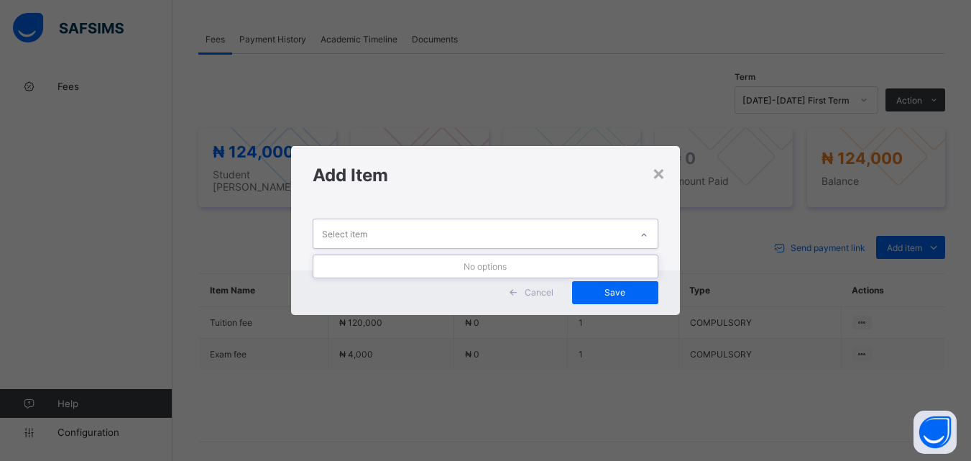
click at [646, 238] on icon at bounding box center [644, 235] width 9 height 14
click at [661, 173] on div "×" at bounding box center [659, 172] width 14 height 24
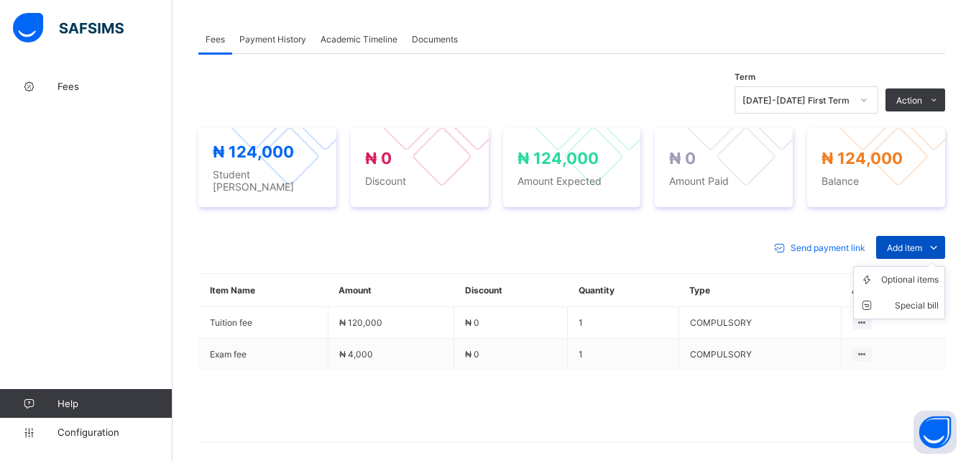
click at [922, 242] on span "Add item" at bounding box center [904, 247] width 35 height 11
click at [921, 275] on div "Optional items" at bounding box center [910, 279] width 58 height 14
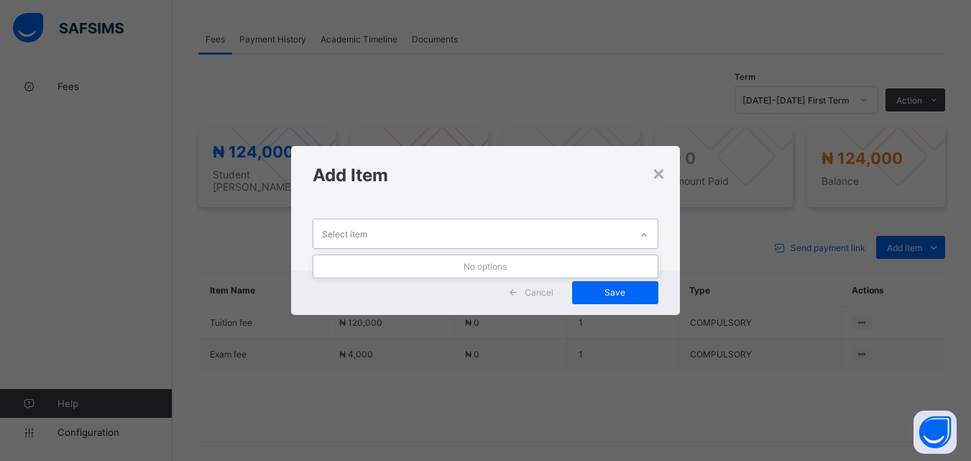
click at [639, 231] on div at bounding box center [644, 235] width 24 height 23
click at [651, 234] on div at bounding box center [644, 235] width 24 height 23
click at [661, 163] on div "×" at bounding box center [659, 172] width 14 height 24
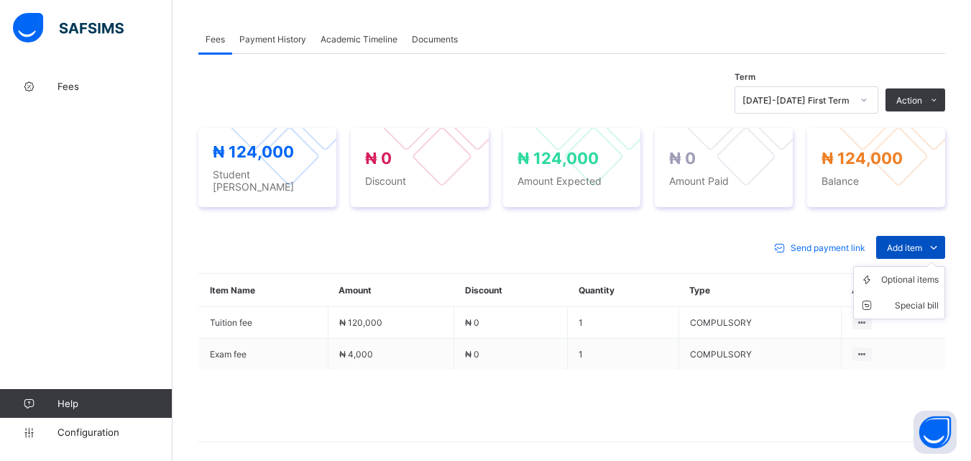
click at [935, 236] on span at bounding box center [933, 247] width 23 height 23
click at [930, 278] on div "Optional items" at bounding box center [910, 279] width 58 height 14
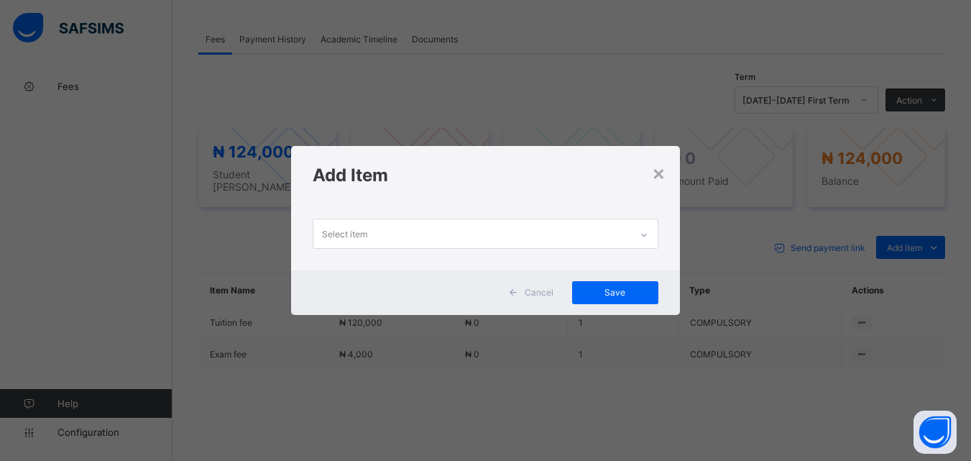
click at [585, 234] on div "Select item" at bounding box center [471, 233] width 316 height 28
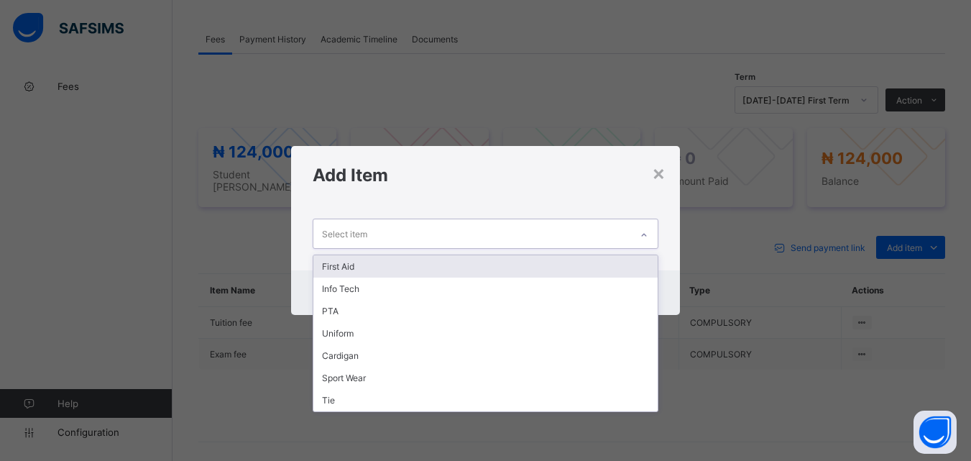
click at [549, 269] on div "First Aid" at bounding box center [485, 266] width 344 height 22
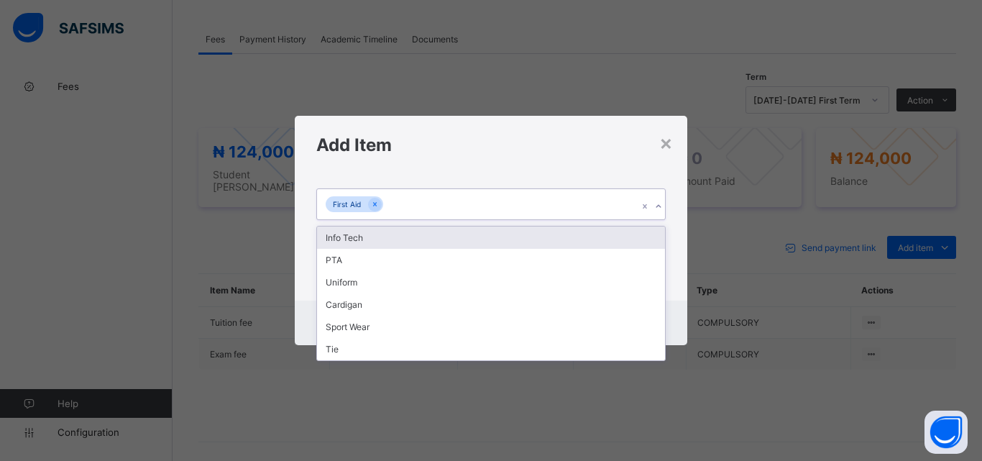
click at [661, 202] on icon at bounding box center [658, 206] width 9 height 14
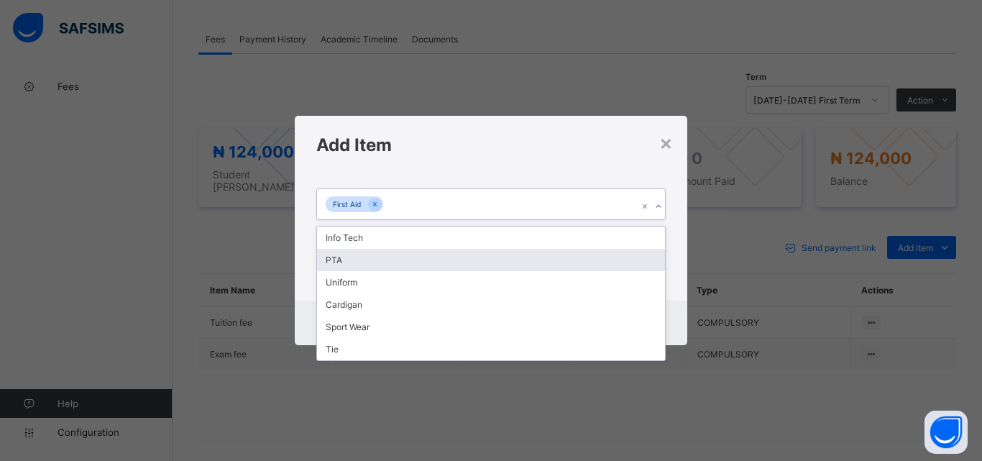
click at [594, 251] on div "PTA" at bounding box center [491, 260] width 348 height 22
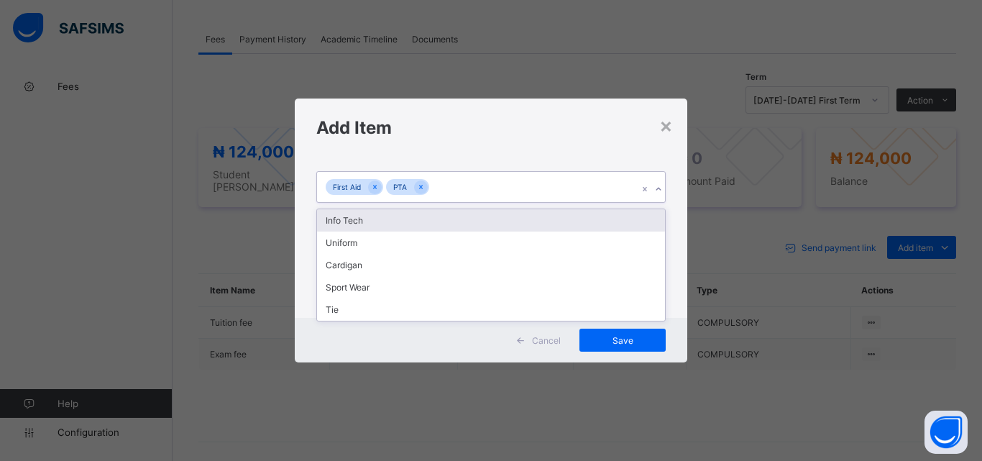
click at [661, 186] on icon at bounding box center [658, 189] width 9 height 14
click at [631, 219] on div "Info Tech" at bounding box center [491, 220] width 348 height 22
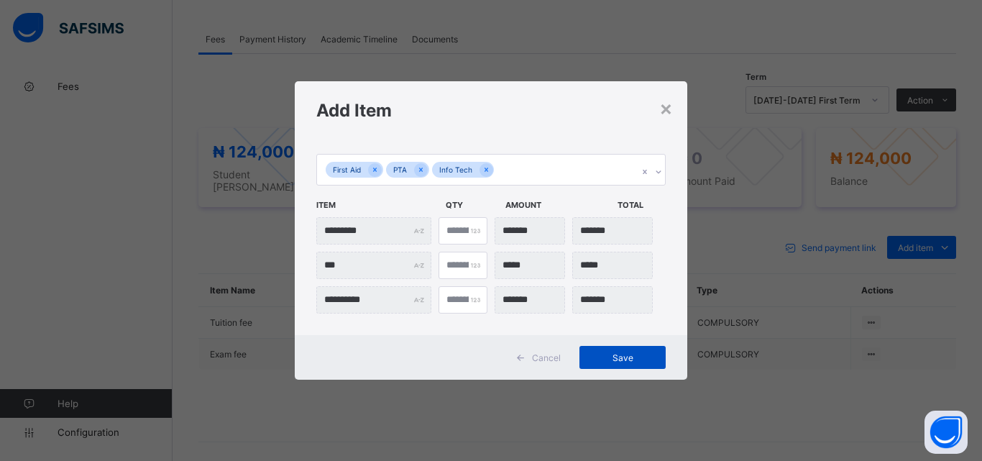
click at [619, 367] on div "Save" at bounding box center [622, 357] width 86 height 23
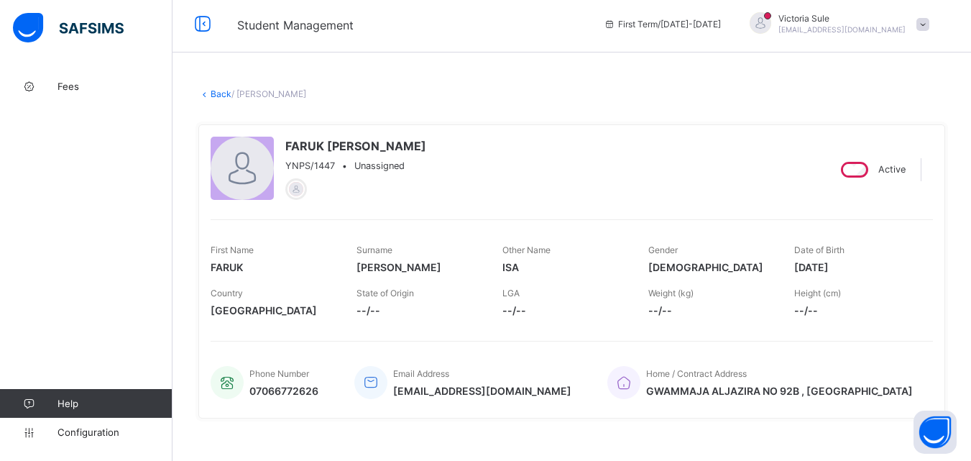
scroll to position [0, 0]
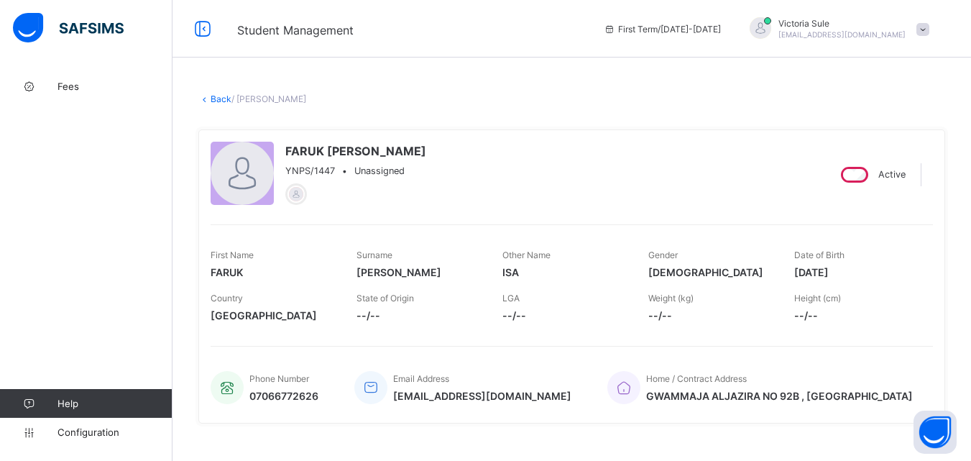
click at [215, 101] on link "Back" at bounding box center [221, 98] width 21 height 11
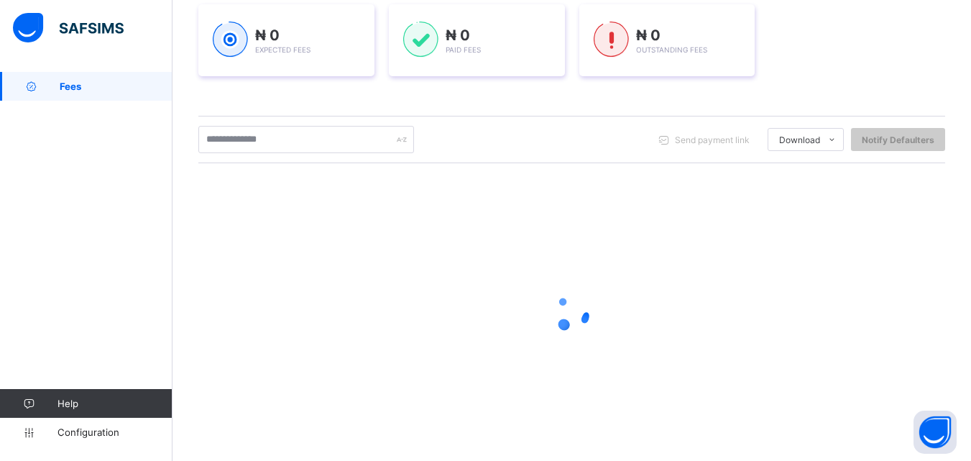
scroll to position [226, 0]
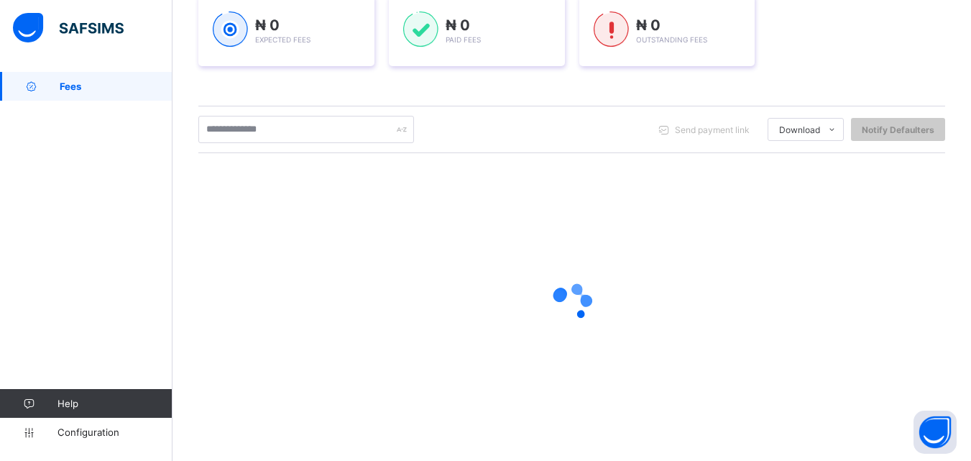
click at [696, 399] on div at bounding box center [571, 302] width 747 height 273
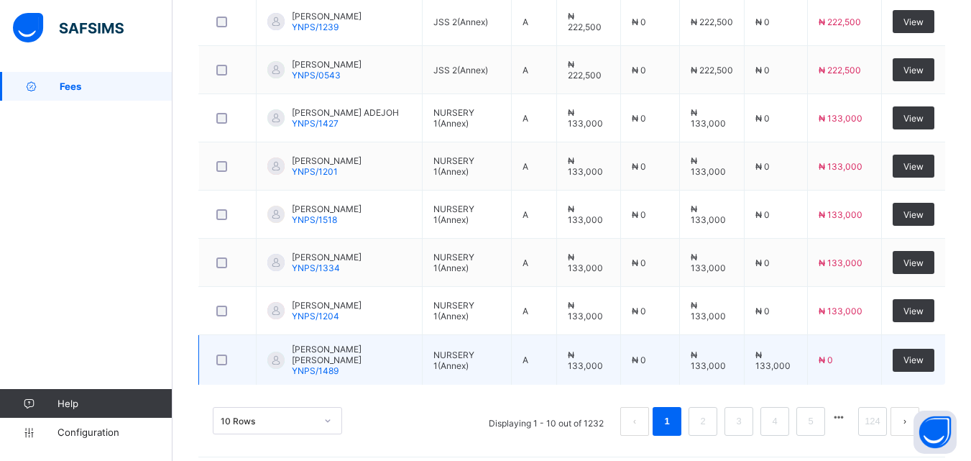
scroll to position [560, 0]
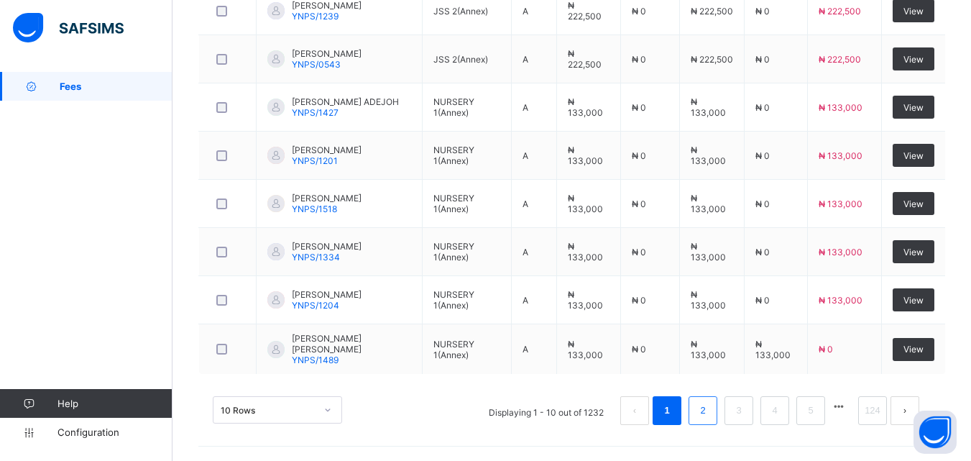
click at [710, 413] on link "2" at bounding box center [703, 410] width 14 height 19
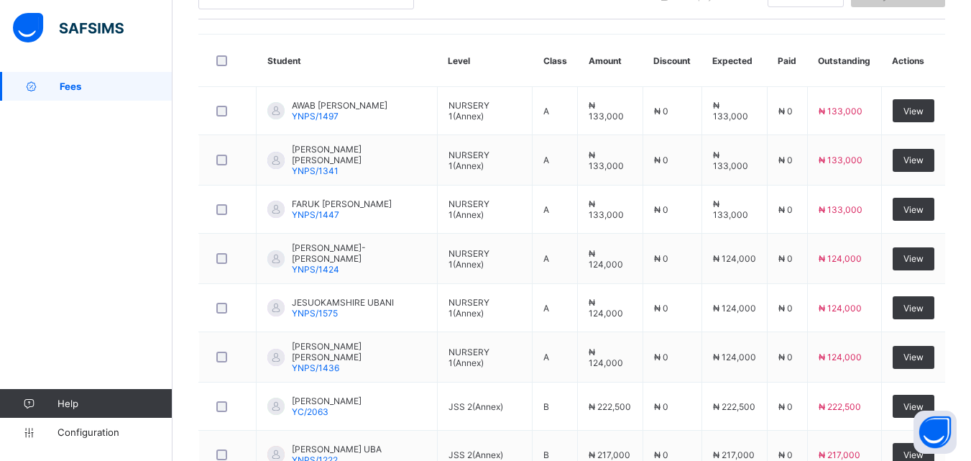
scroll to position [370, 0]
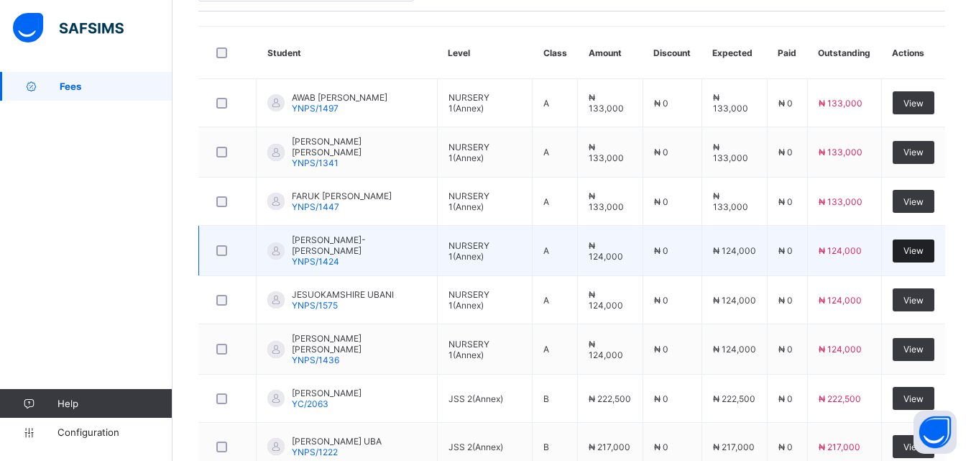
click at [921, 250] on span "View" at bounding box center [914, 250] width 20 height 11
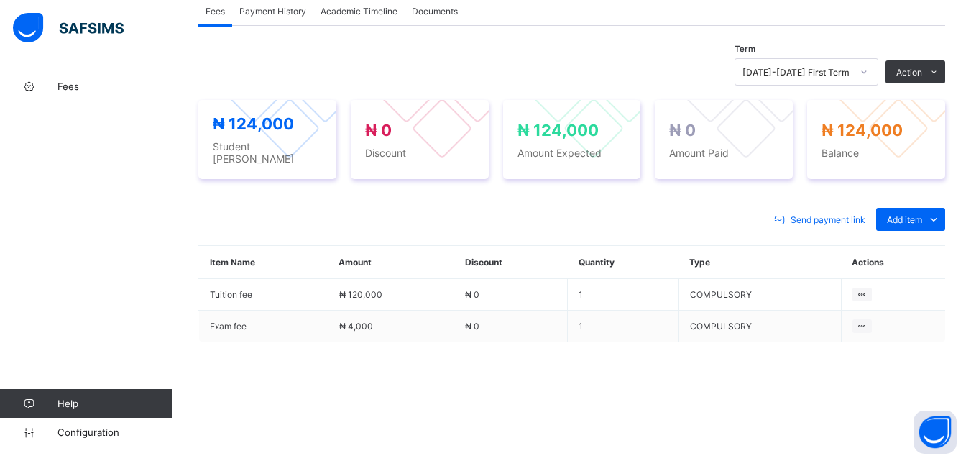
scroll to position [485, 0]
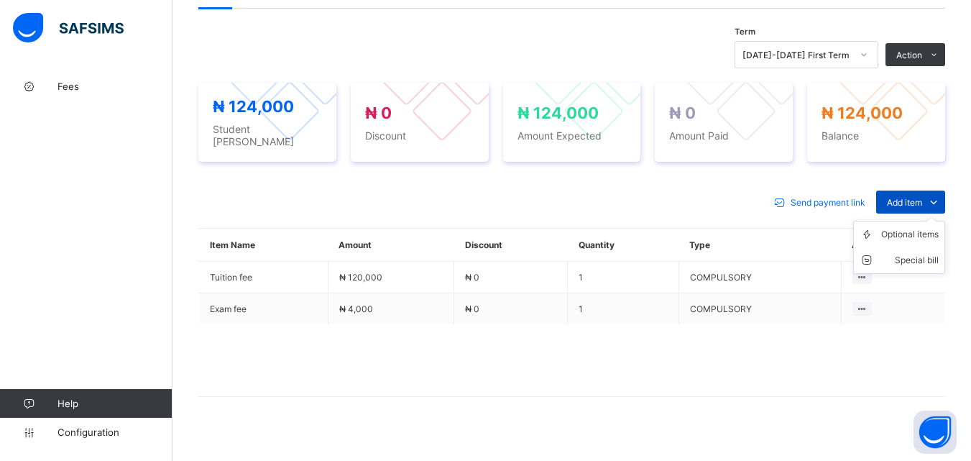
click at [935, 191] on span at bounding box center [933, 202] width 23 height 23
click at [927, 227] on div "Optional items" at bounding box center [910, 234] width 58 height 14
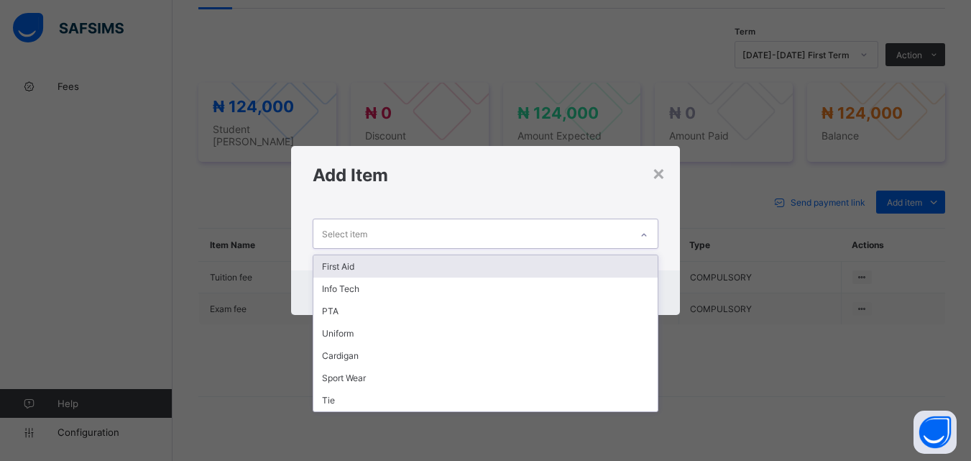
click at [648, 229] on div at bounding box center [644, 235] width 24 height 23
click at [611, 272] on div "First Aid" at bounding box center [485, 266] width 344 height 22
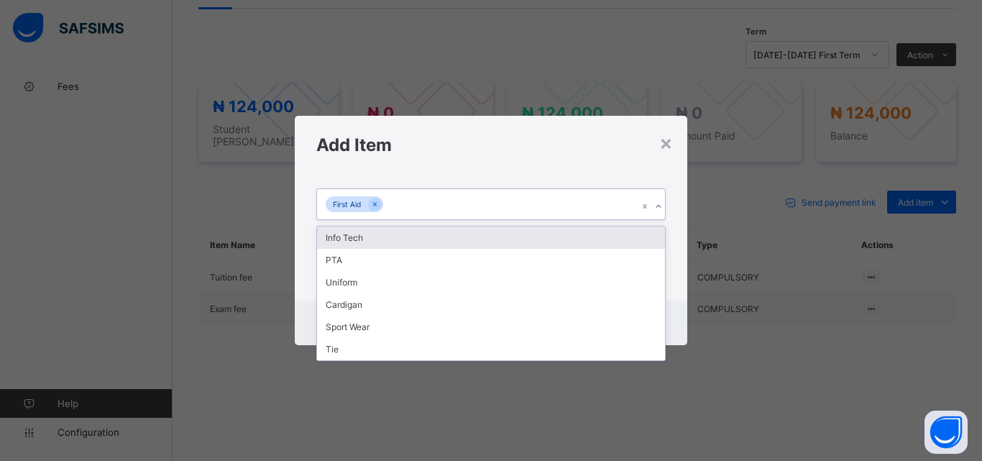
click at [659, 206] on icon at bounding box center [658, 206] width 9 height 14
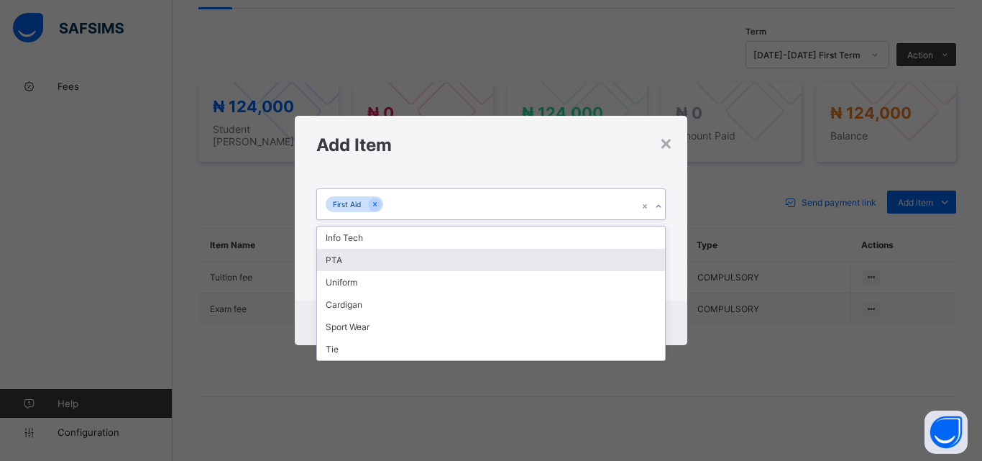
click at [604, 249] on div "PTA" at bounding box center [491, 260] width 348 height 22
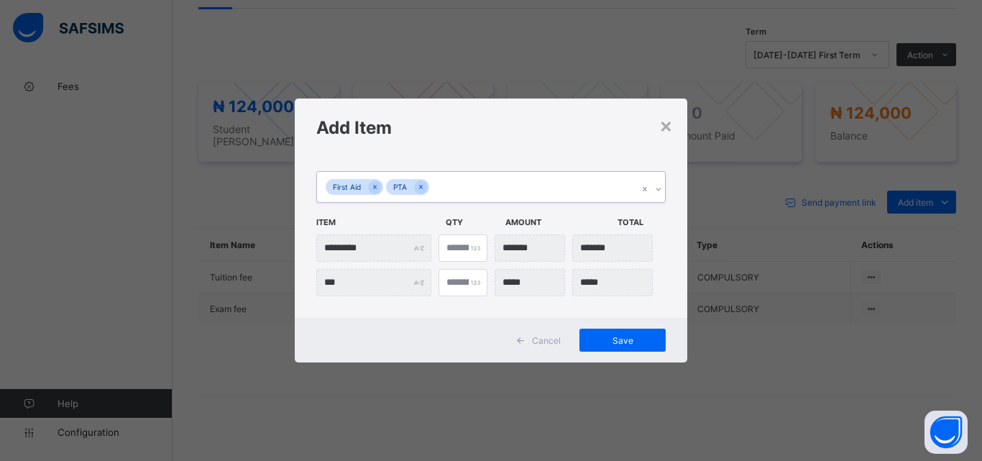
click at [656, 190] on icon at bounding box center [658, 189] width 9 height 14
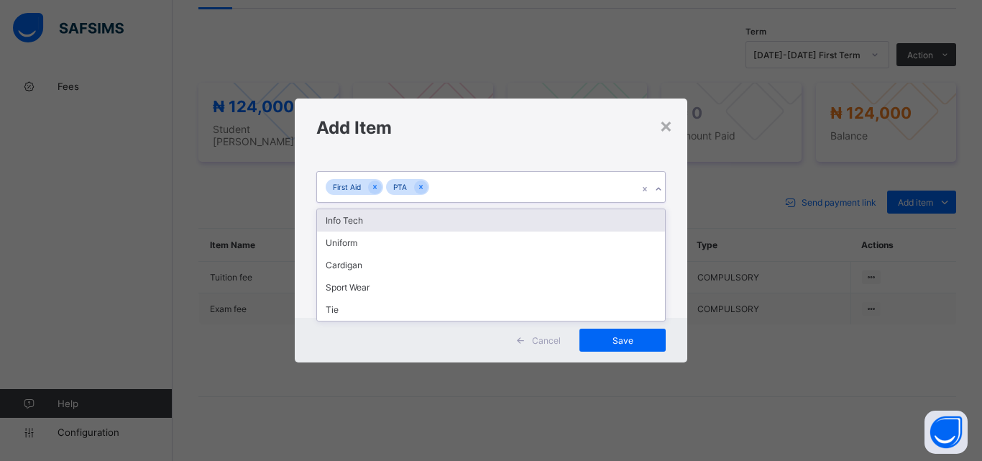
click at [579, 213] on div "Info Tech" at bounding box center [491, 220] width 348 height 22
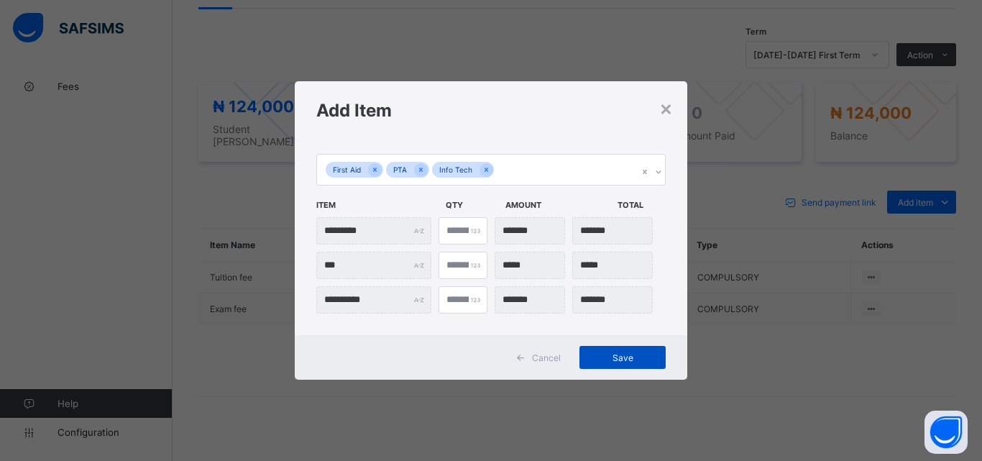
click at [628, 363] on div "Save" at bounding box center [622, 357] width 86 height 23
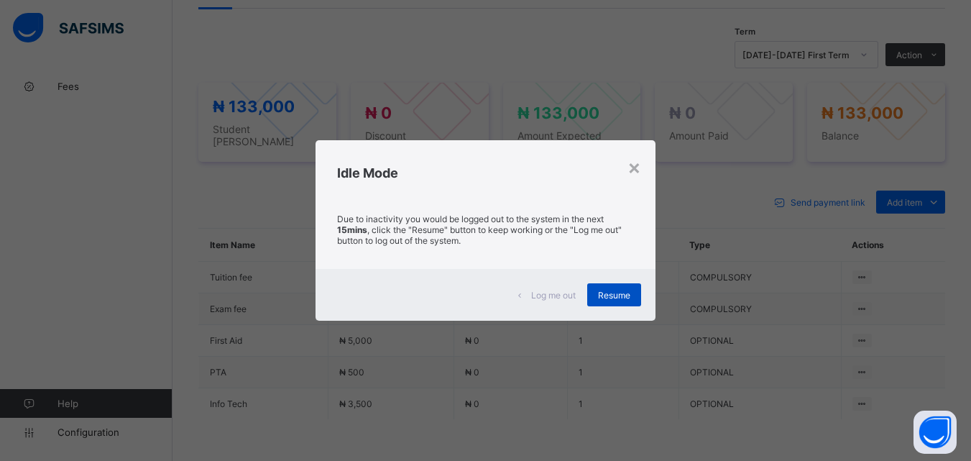
click at [619, 290] on span "Resume" at bounding box center [614, 295] width 32 height 11
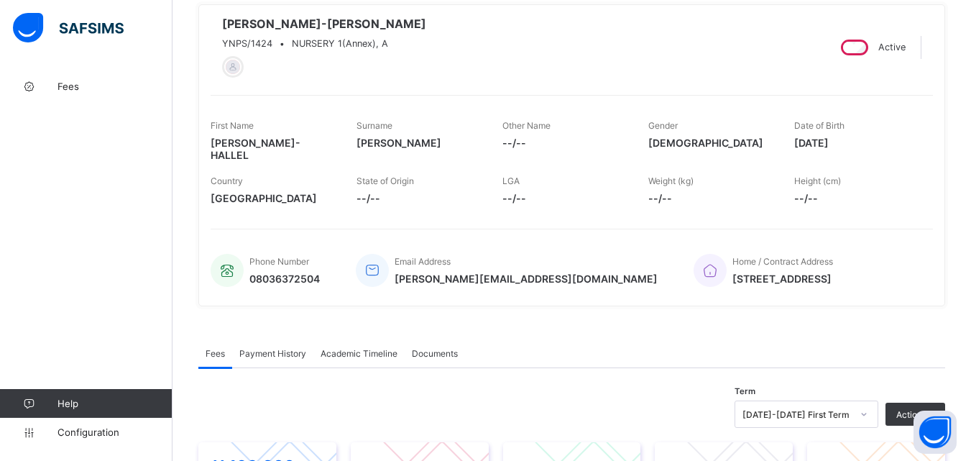
scroll to position [0, 0]
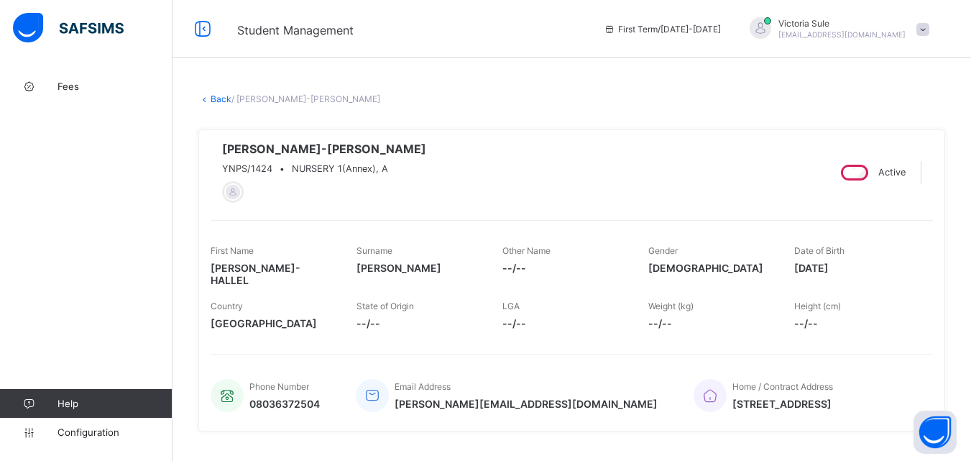
click at [216, 98] on link "Back" at bounding box center [221, 98] width 21 height 11
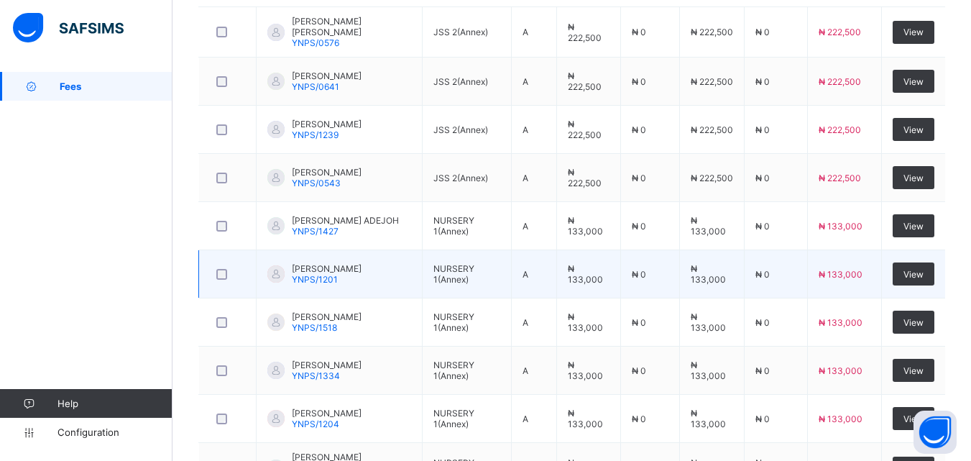
scroll to position [560, 0]
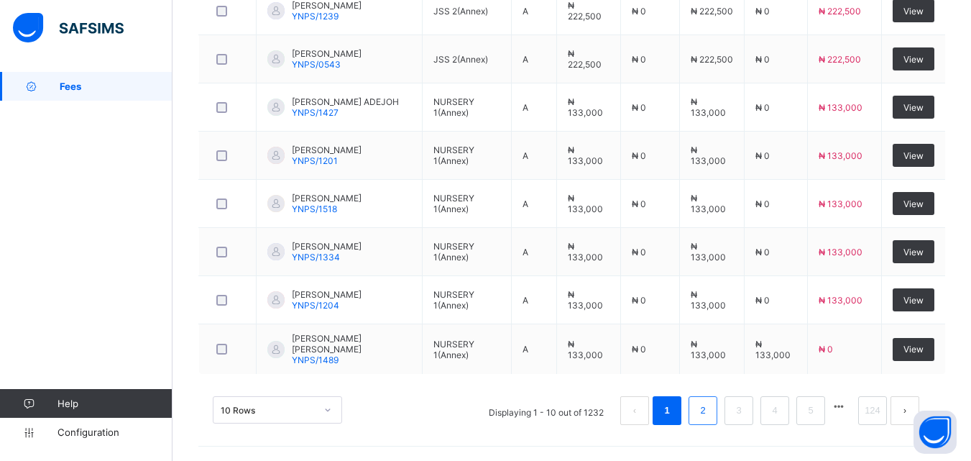
click at [710, 404] on link "2" at bounding box center [703, 410] width 14 height 19
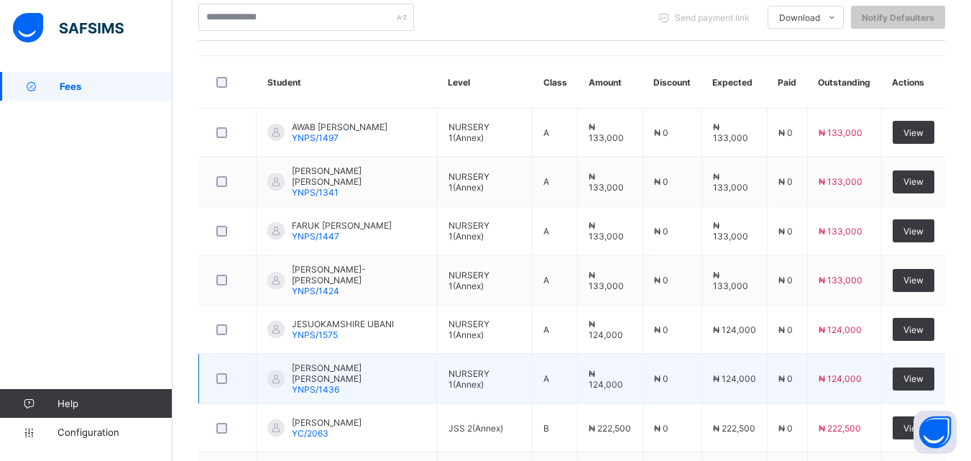
scroll to position [412, 0]
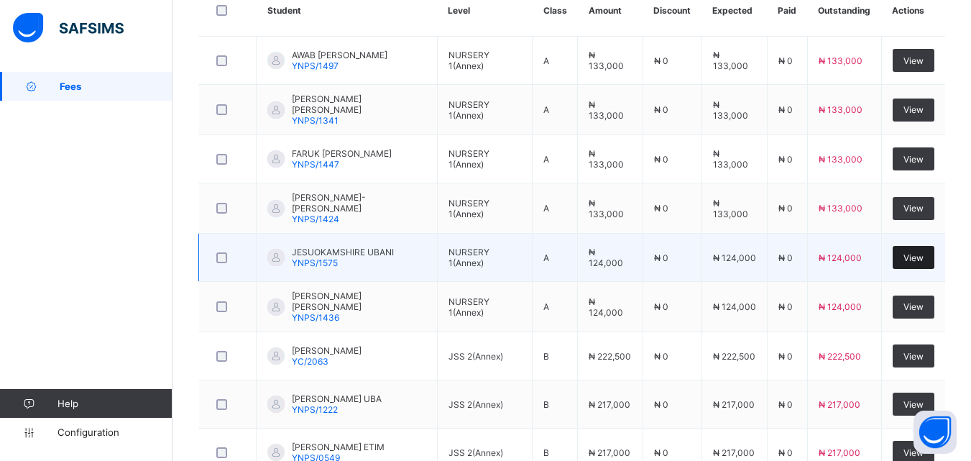
click at [923, 252] on span "View" at bounding box center [914, 257] width 20 height 11
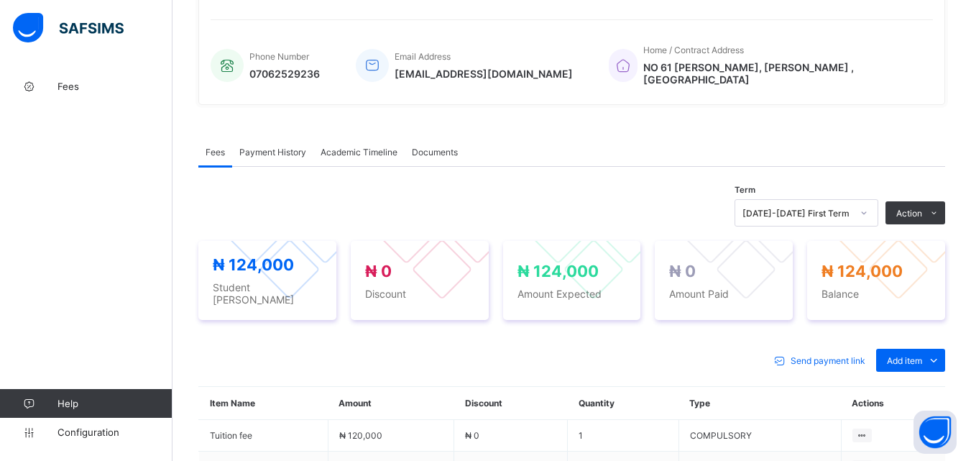
scroll to position [412, 0]
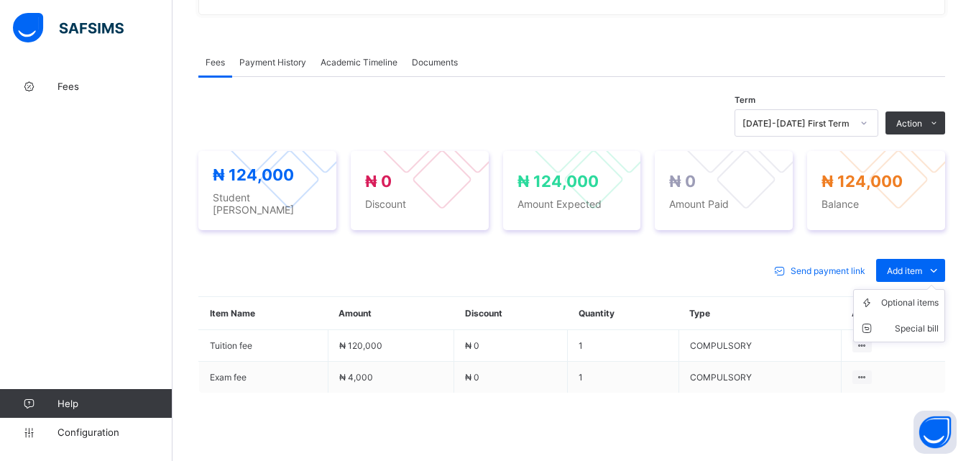
click at [933, 289] on ul "Optional items Special bill" at bounding box center [899, 315] width 92 height 53
click at [924, 295] on div "Optional items" at bounding box center [910, 302] width 58 height 14
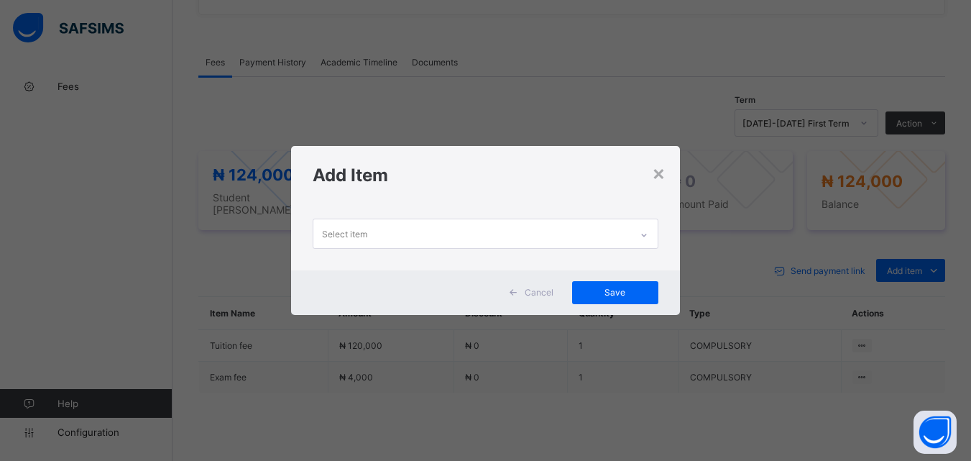
click at [638, 230] on div at bounding box center [644, 235] width 24 height 23
click at [643, 233] on icon at bounding box center [644, 235] width 9 height 14
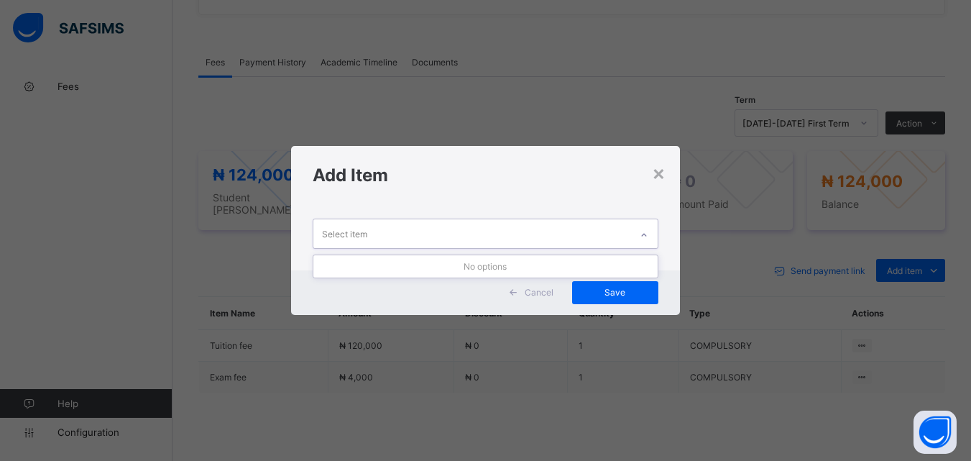
click at [541, 283] on div "Cancel" at bounding box center [533, 292] width 64 height 23
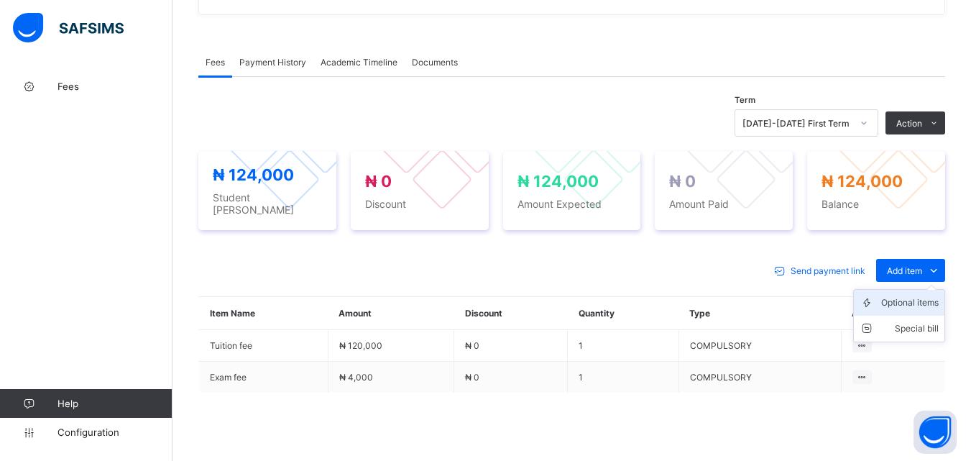
click at [918, 298] on div "Optional items" at bounding box center [910, 302] width 58 height 14
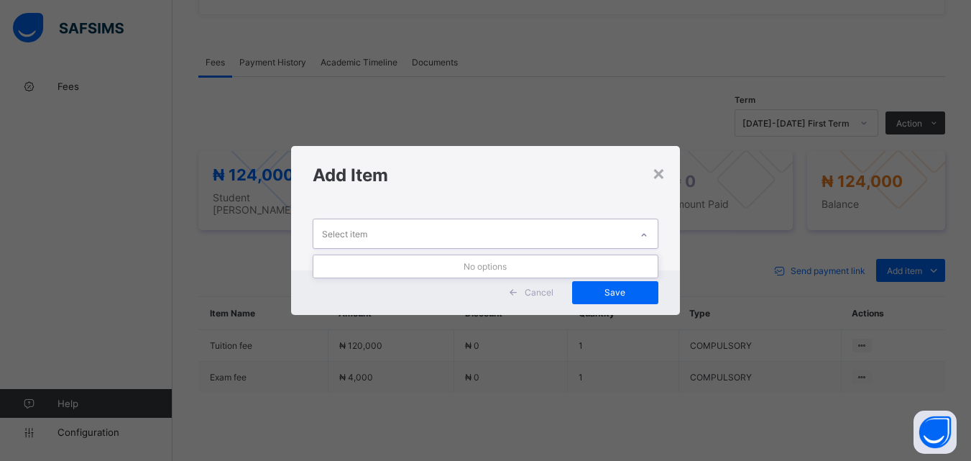
click at [641, 231] on icon at bounding box center [644, 235] width 9 height 14
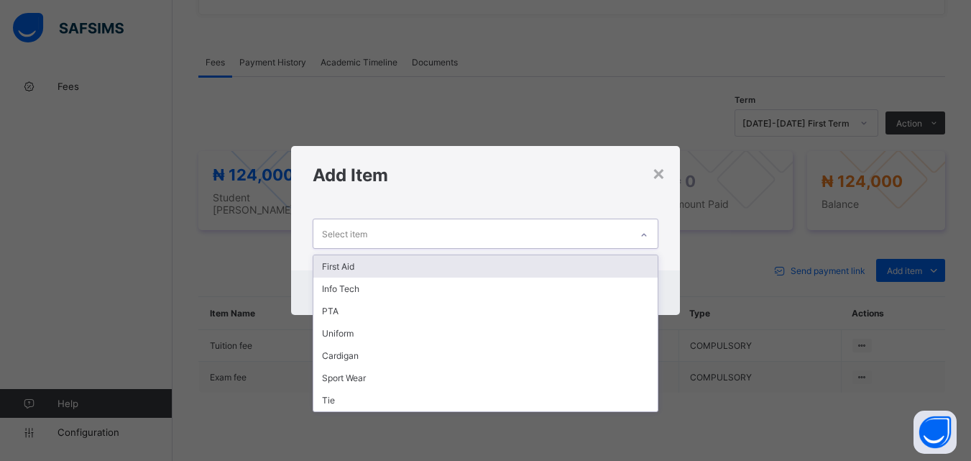
click at [459, 267] on div "First Aid" at bounding box center [485, 266] width 344 height 22
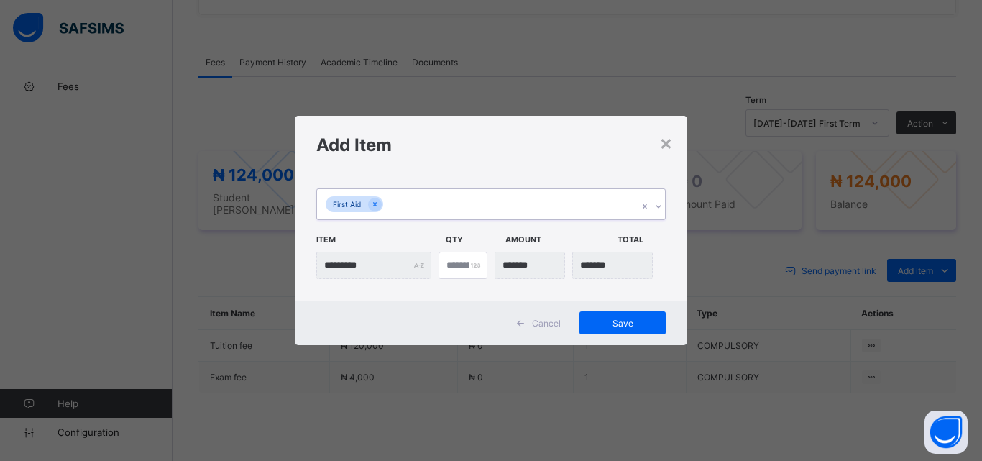
click at [657, 205] on icon at bounding box center [658, 206] width 9 height 14
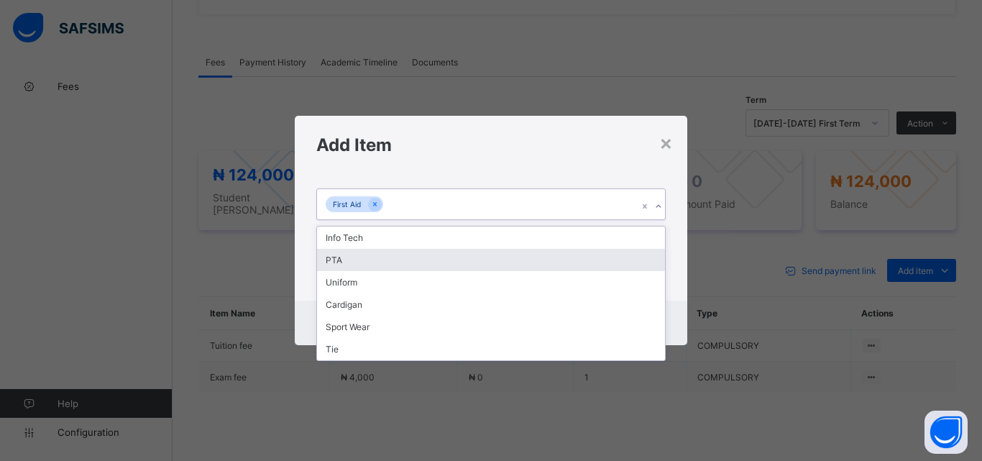
click at [596, 260] on div "PTA" at bounding box center [491, 260] width 348 height 22
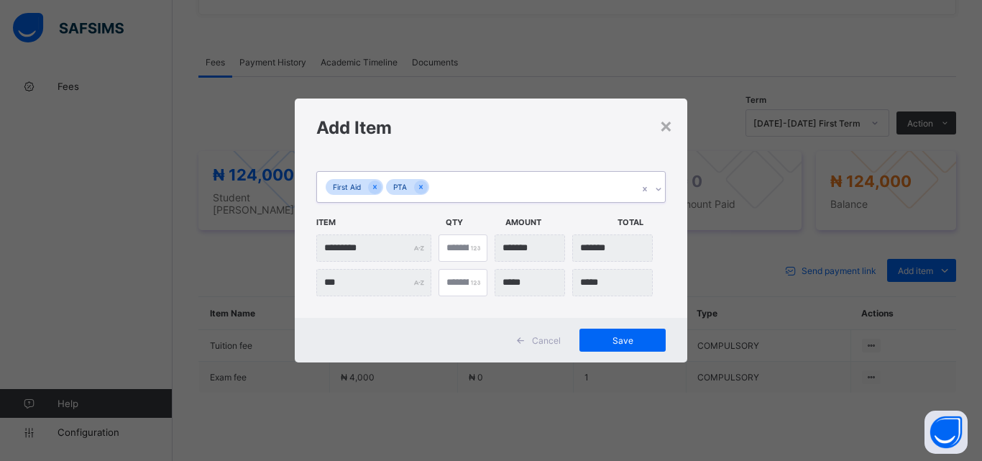
click at [661, 185] on icon at bounding box center [658, 189] width 9 height 14
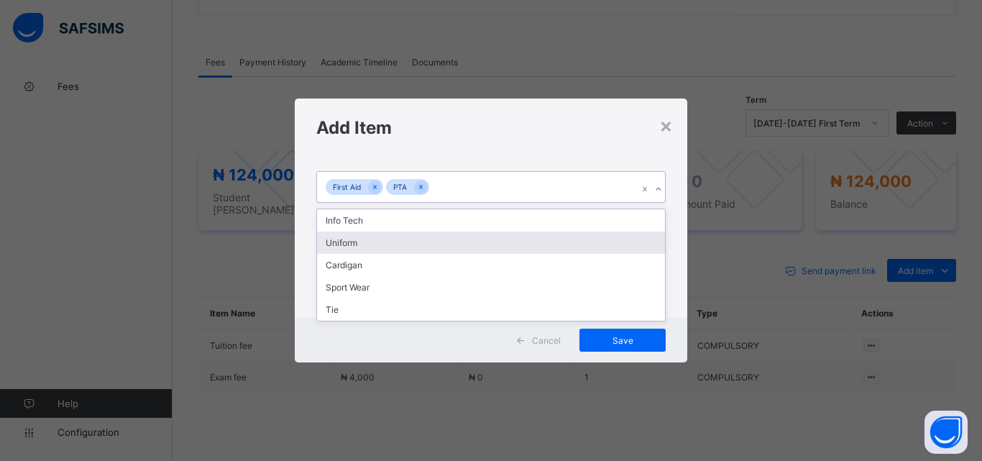
click at [616, 233] on div "Uniform" at bounding box center [491, 242] width 348 height 22
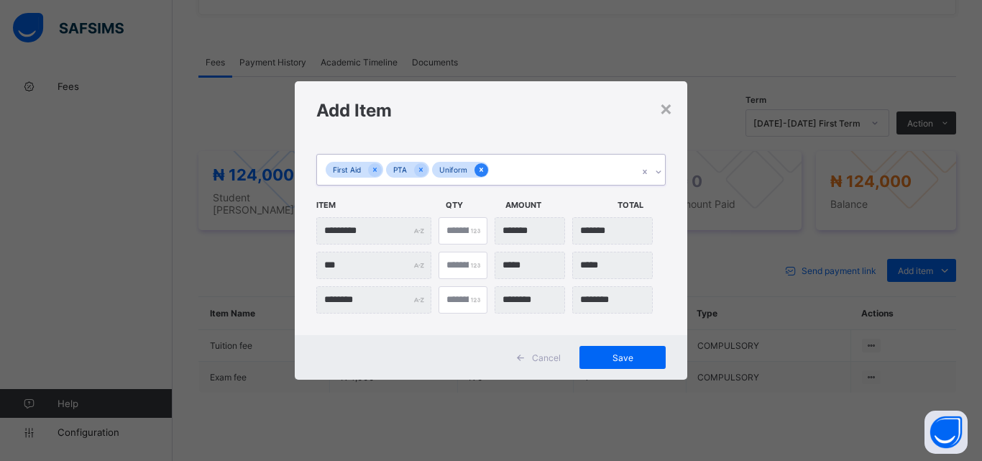
click at [479, 174] on icon at bounding box center [481, 170] width 8 height 10
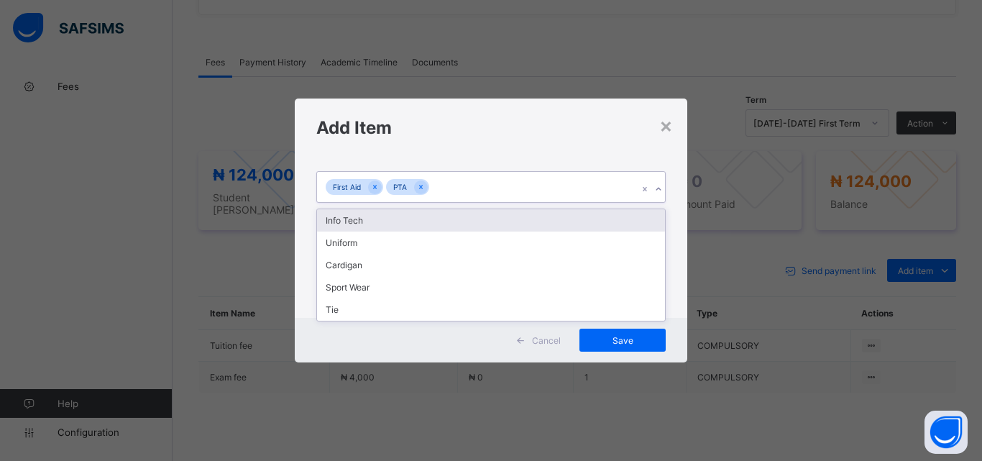
click at [657, 189] on icon at bounding box center [658, 189] width 5 height 3
click at [623, 218] on div "Info Tech" at bounding box center [491, 220] width 348 height 22
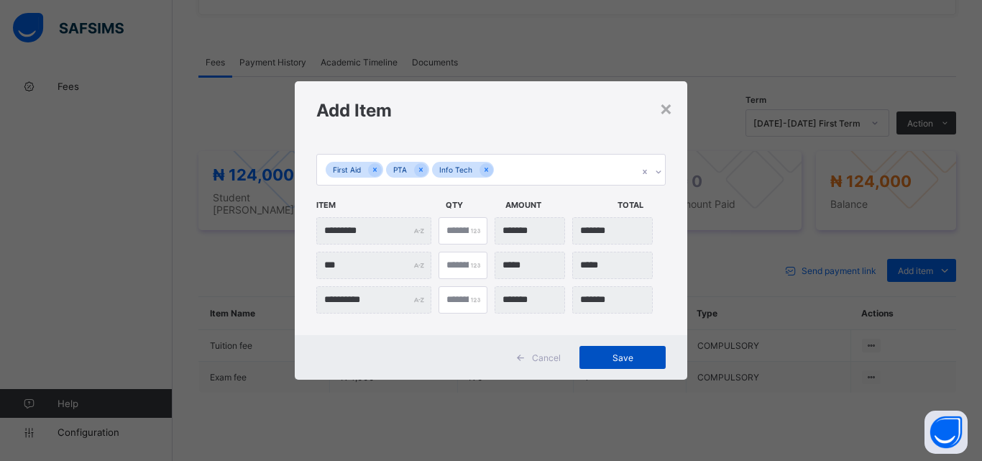
click at [649, 359] on span "Save" at bounding box center [622, 357] width 65 height 11
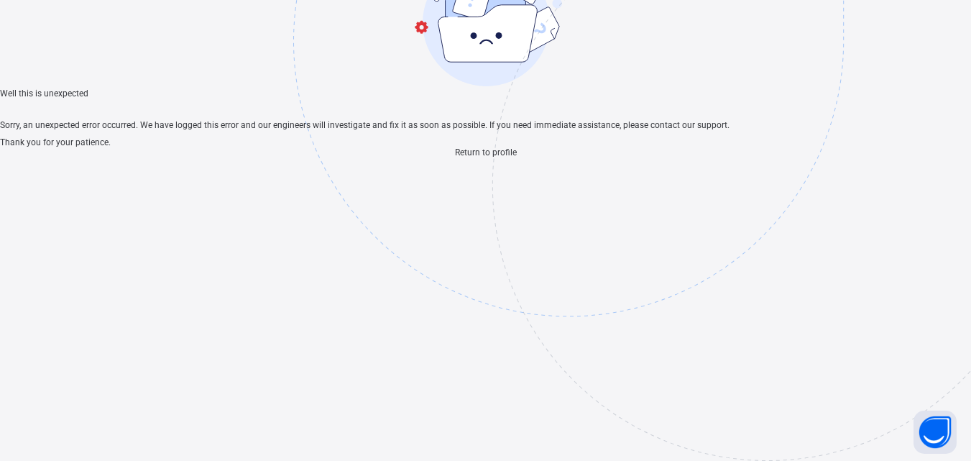
scroll to position [43, 0]
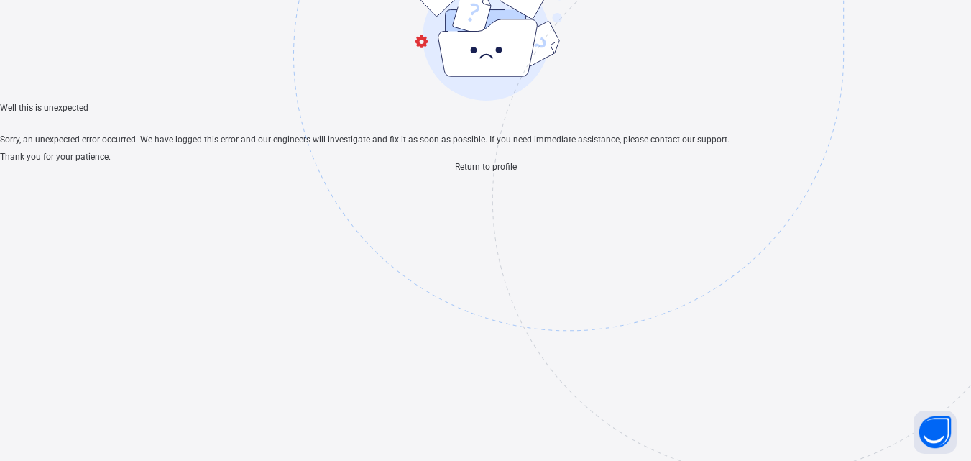
click at [467, 172] on span "Return to profile" at bounding box center [486, 167] width 62 height 10
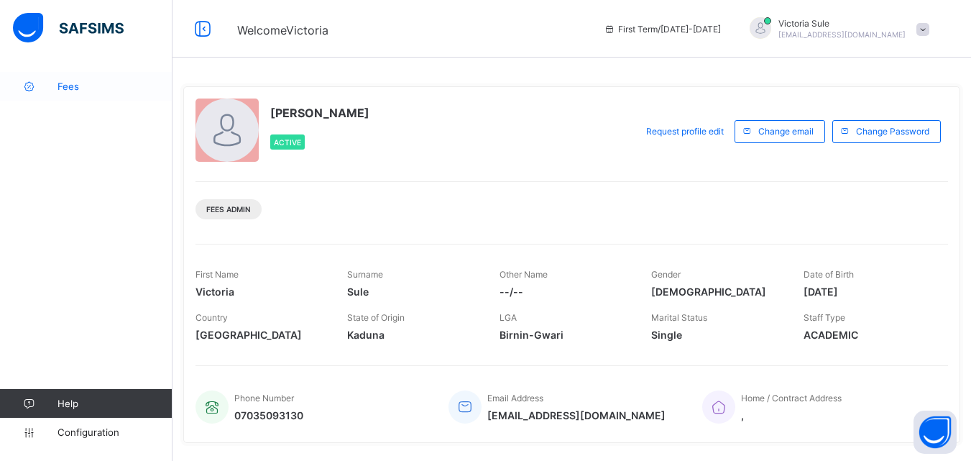
click at [69, 93] on link "Fees" at bounding box center [86, 86] width 173 height 29
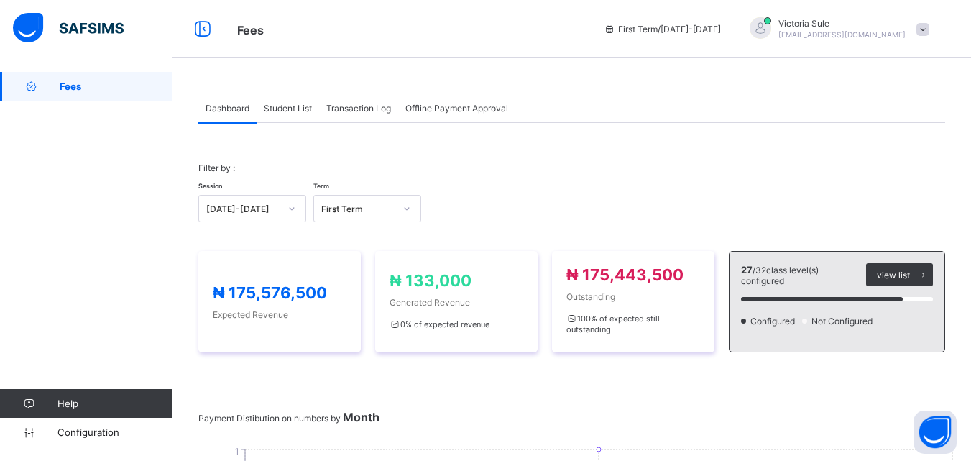
click at [304, 107] on span "Student List" at bounding box center [288, 108] width 48 height 11
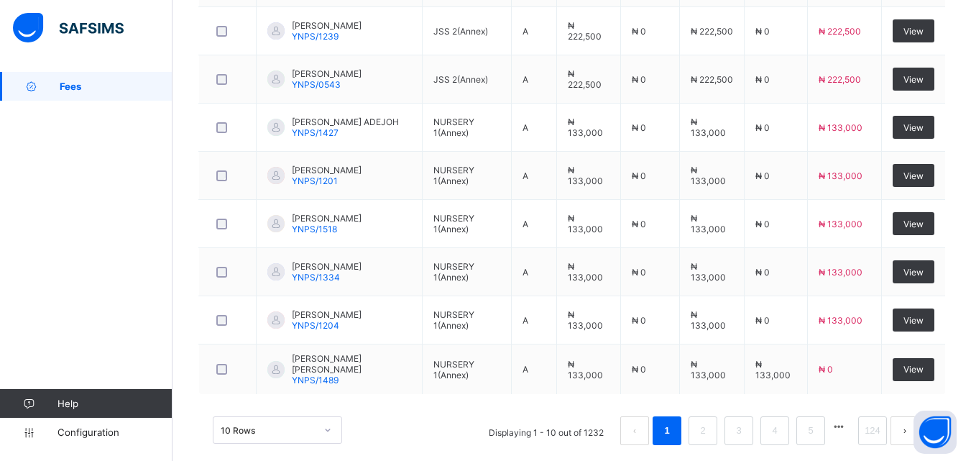
scroll to position [560, 0]
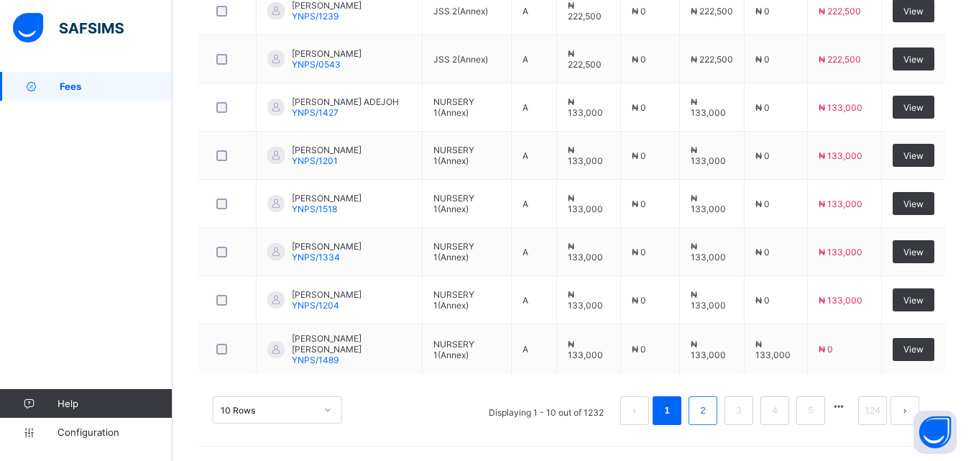
click at [710, 408] on link "2" at bounding box center [703, 410] width 14 height 19
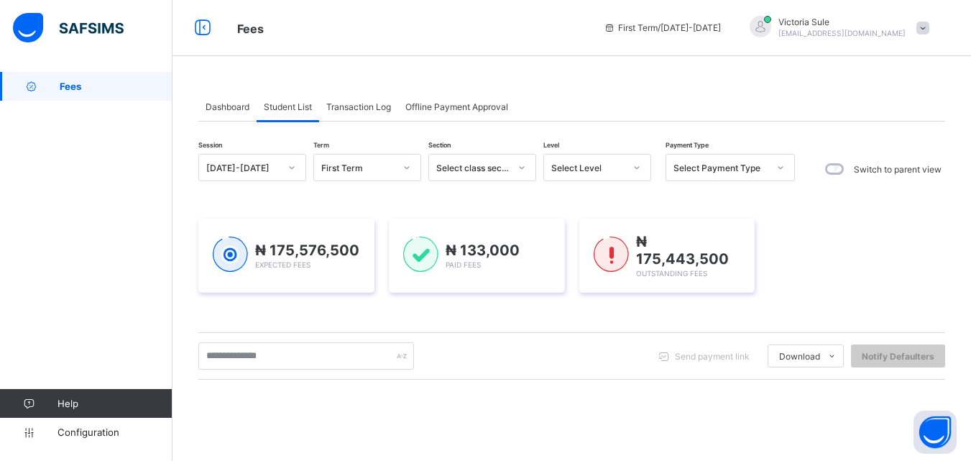
scroll to position [0, 0]
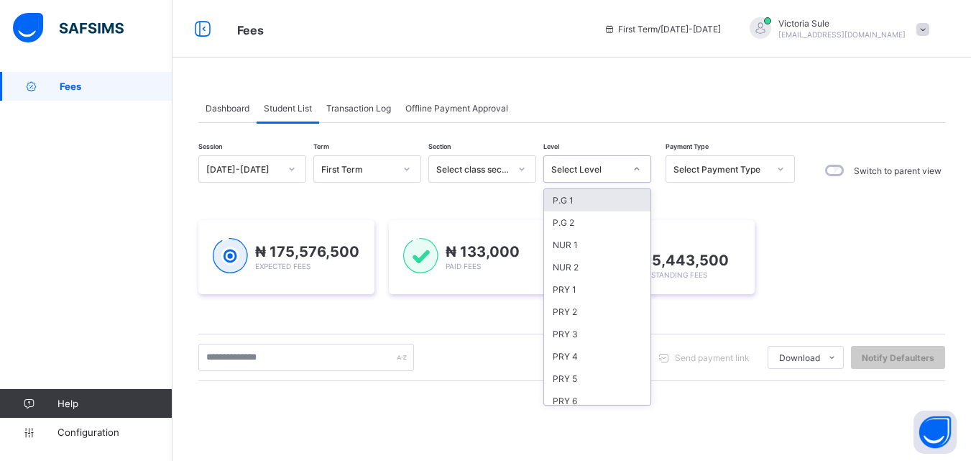
click at [613, 170] on div "Select Level" at bounding box center [587, 169] width 73 height 11
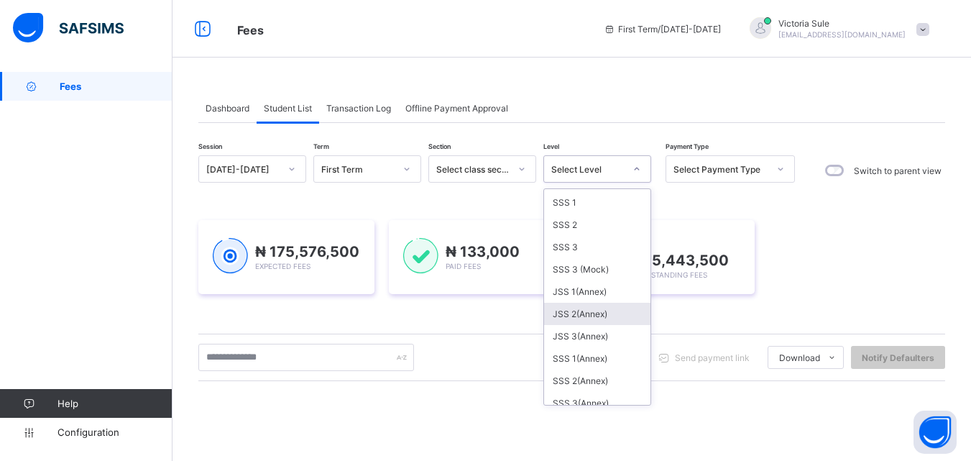
click at [581, 312] on div "JSS 2(Annex)" at bounding box center [597, 314] width 106 height 22
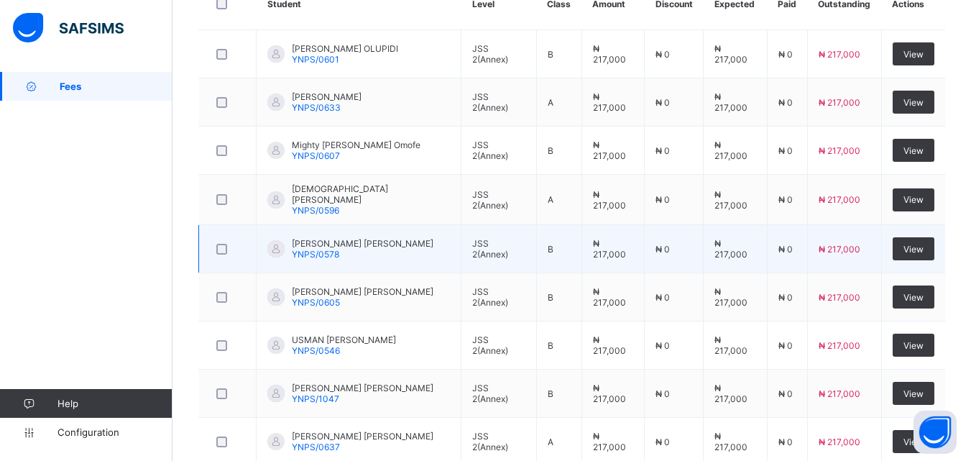
scroll to position [433, 0]
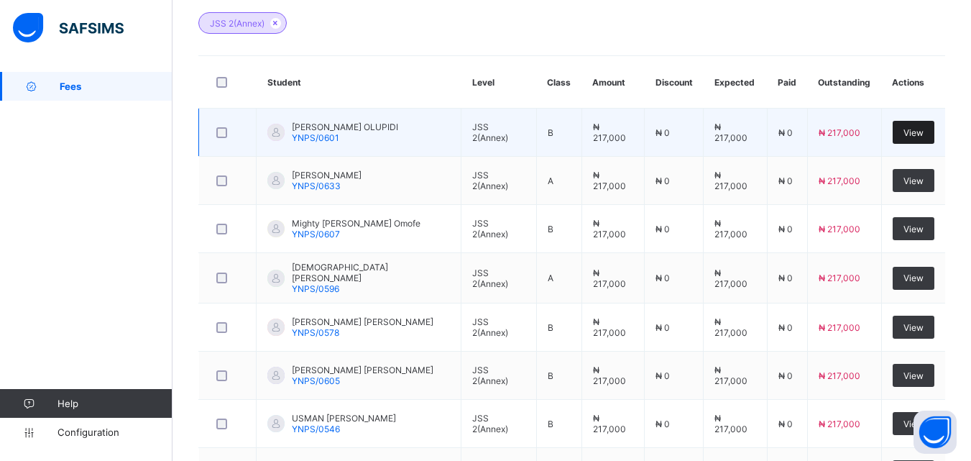
click at [924, 129] on span "View" at bounding box center [914, 132] width 20 height 11
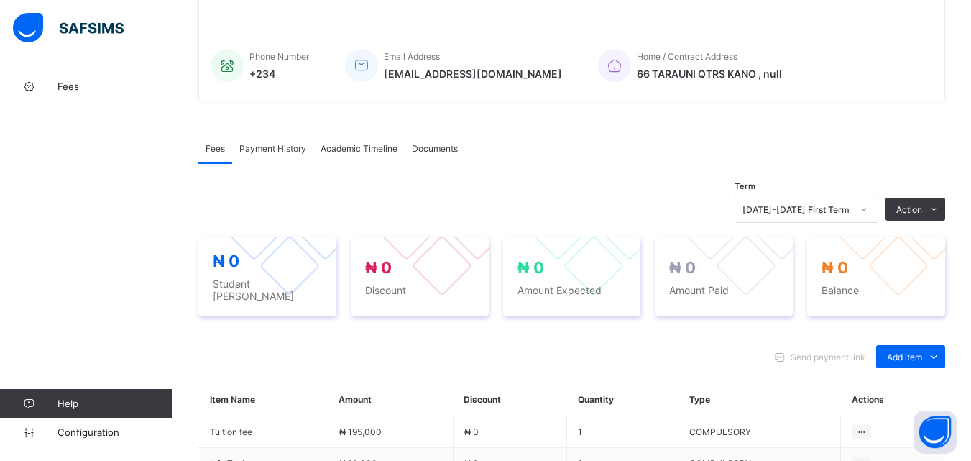
scroll to position [433, 0]
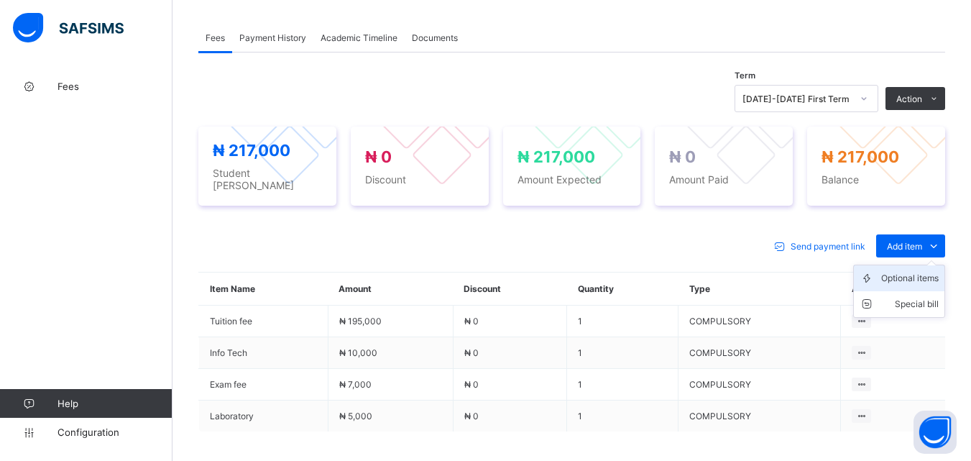
click at [920, 271] on div "Optional items" at bounding box center [910, 278] width 58 height 14
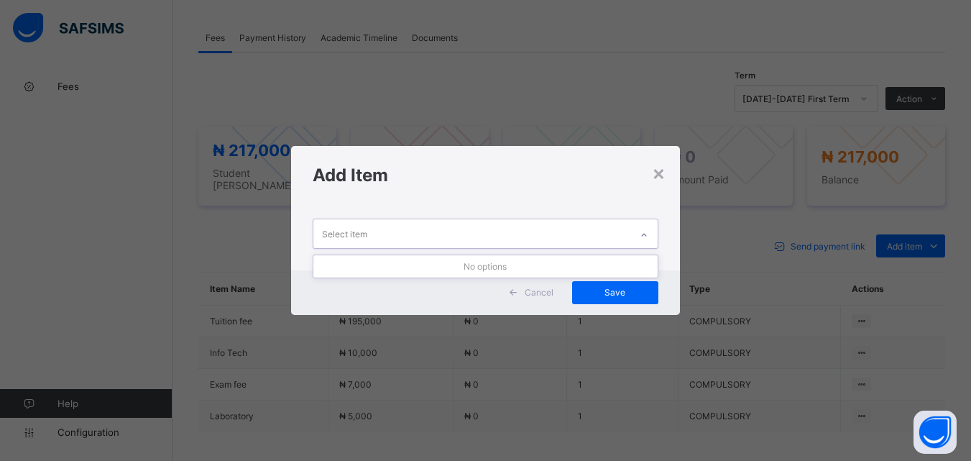
click at [646, 237] on icon at bounding box center [644, 235] width 9 height 14
click at [542, 265] on div "No options" at bounding box center [485, 266] width 344 height 22
click at [648, 234] on icon at bounding box center [644, 235] width 9 height 14
click at [642, 230] on icon at bounding box center [644, 235] width 9 height 14
click at [646, 234] on icon at bounding box center [644, 235] width 9 height 14
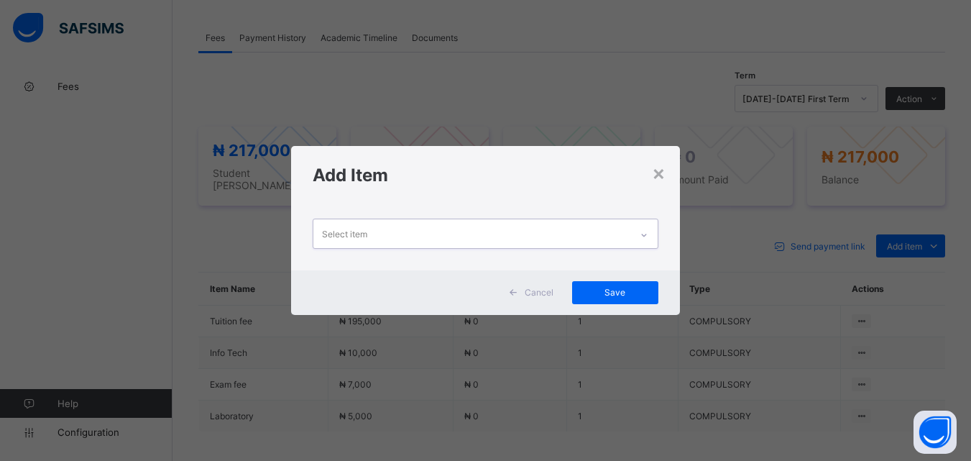
click at [646, 234] on icon at bounding box center [644, 235] width 9 height 14
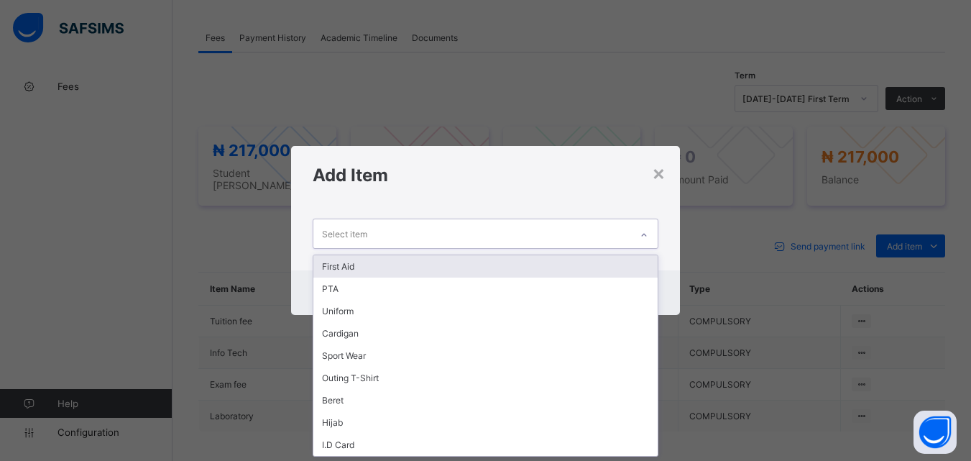
click at [624, 255] on div "First Aid" at bounding box center [485, 266] width 344 height 22
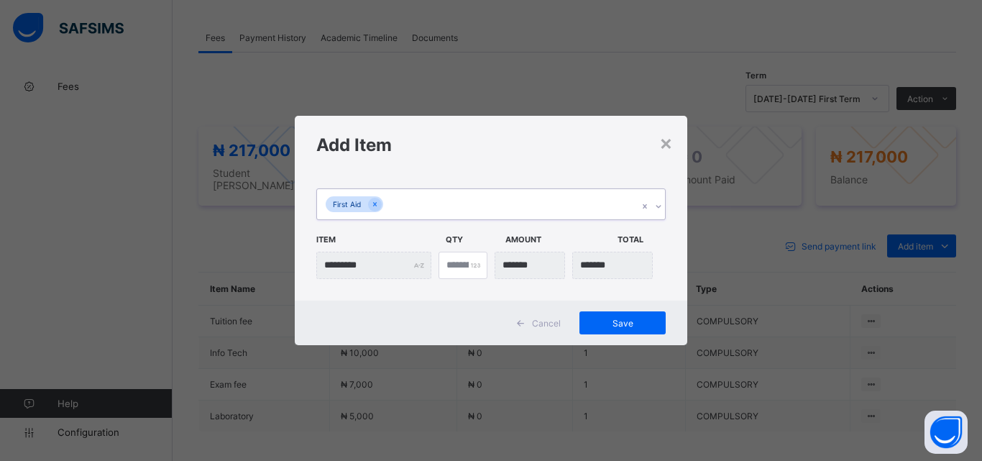
click at [657, 205] on icon at bounding box center [658, 206] width 9 height 14
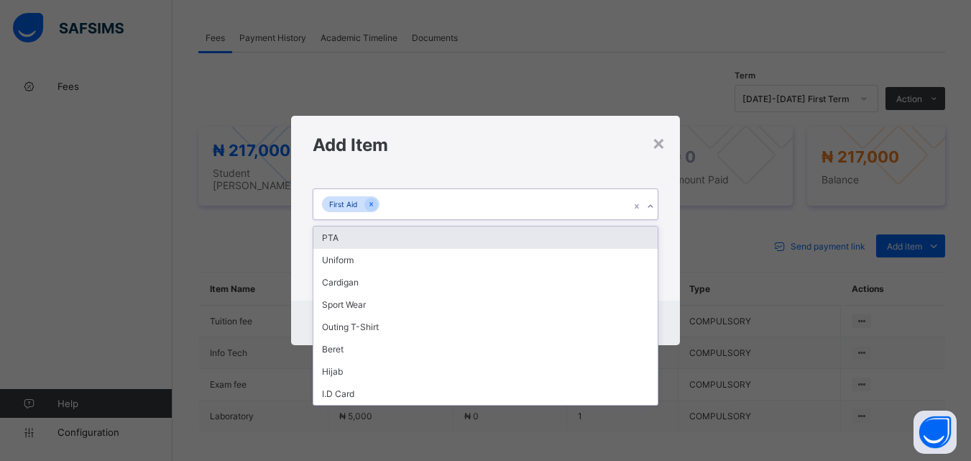
click at [646, 237] on div "PTA" at bounding box center [485, 237] width 344 height 22
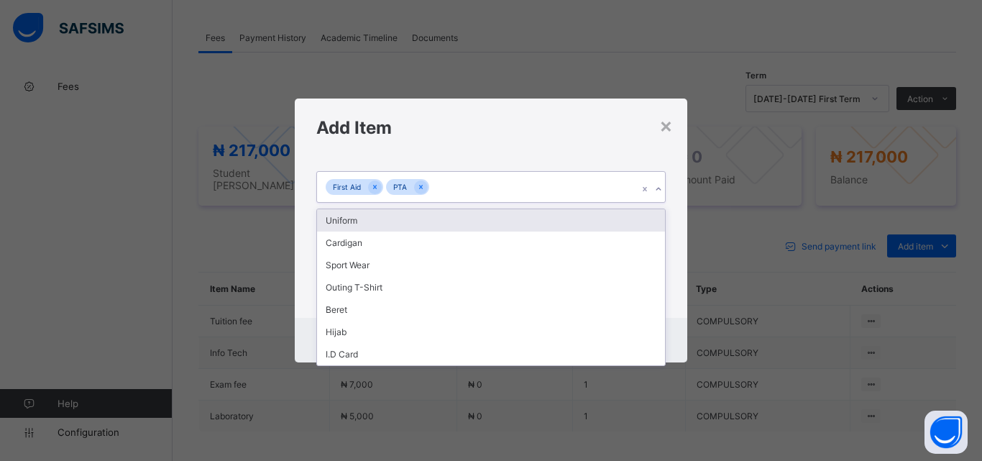
click at [659, 190] on icon at bounding box center [658, 189] width 9 height 14
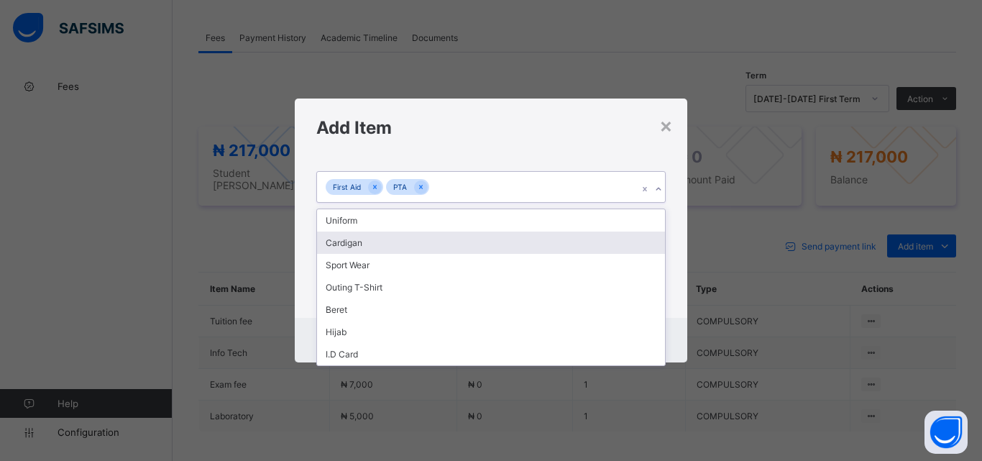
click at [590, 146] on div "Add Item" at bounding box center [491, 127] width 393 height 58
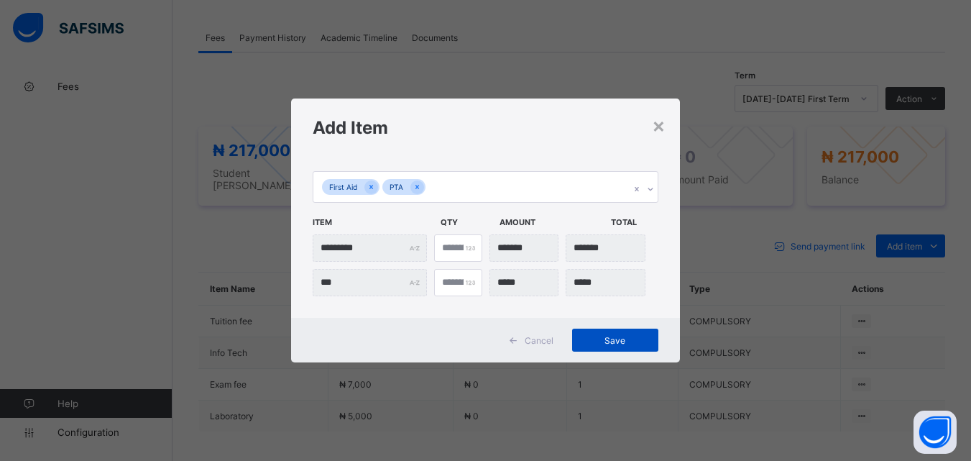
click at [614, 347] on div "Save" at bounding box center [615, 340] width 86 height 23
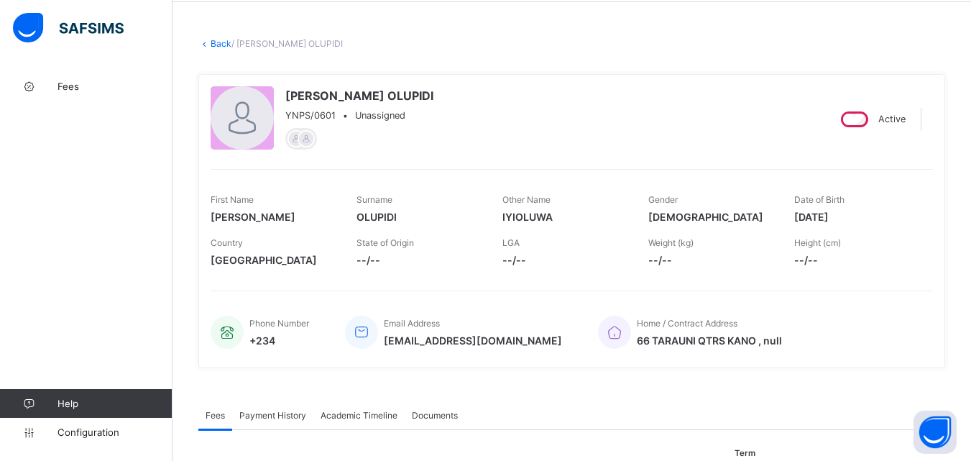
scroll to position [0, 0]
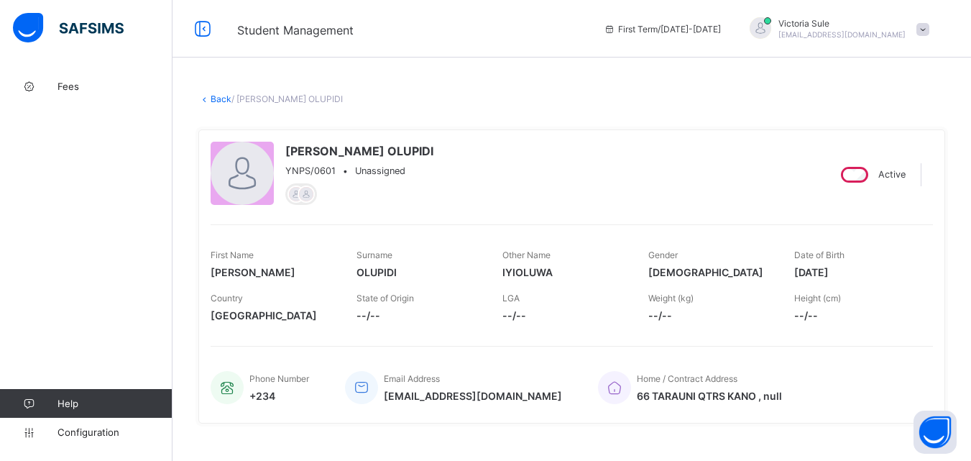
click at [220, 98] on link "Back" at bounding box center [221, 98] width 21 height 11
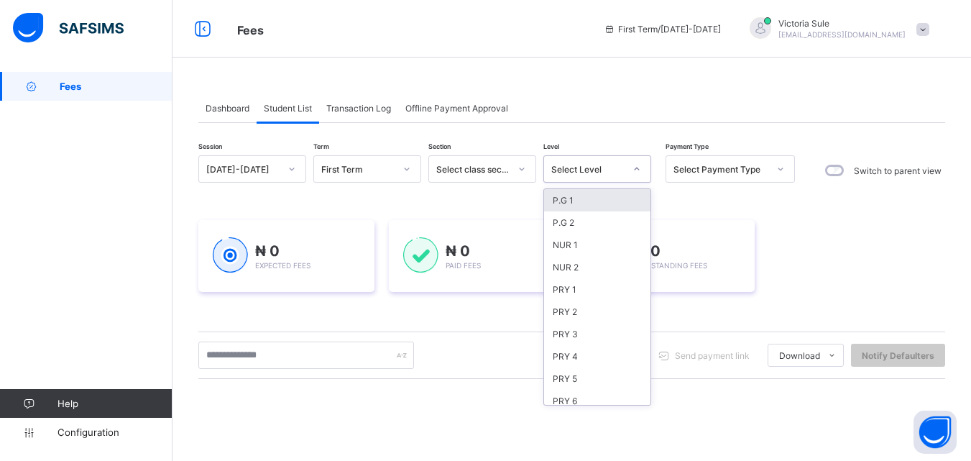
click at [614, 163] on div "Select Level" at bounding box center [583, 169] width 79 height 20
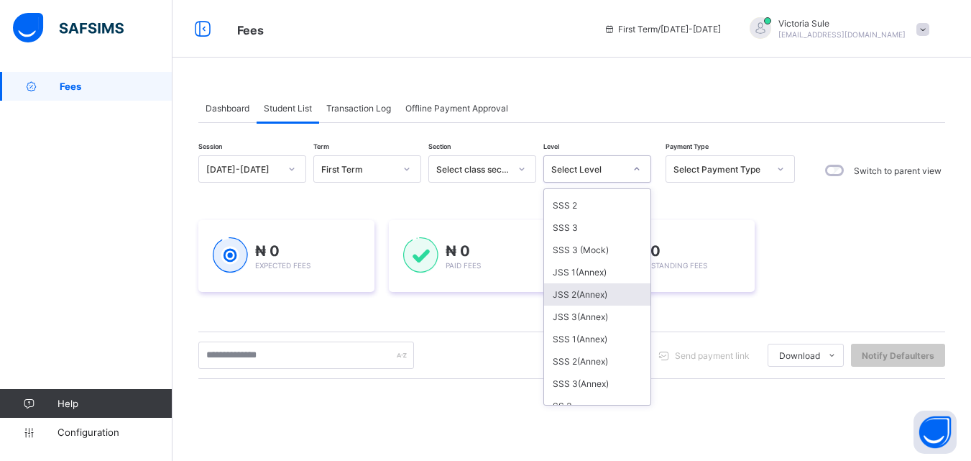
scroll to position [288, 0]
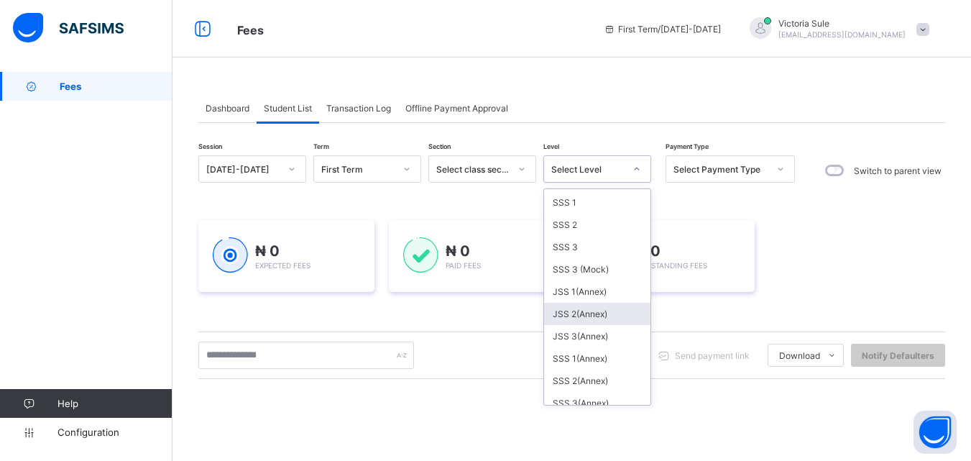
click at [595, 311] on div "JSS 2(Annex)" at bounding box center [597, 314] width 106 height 22
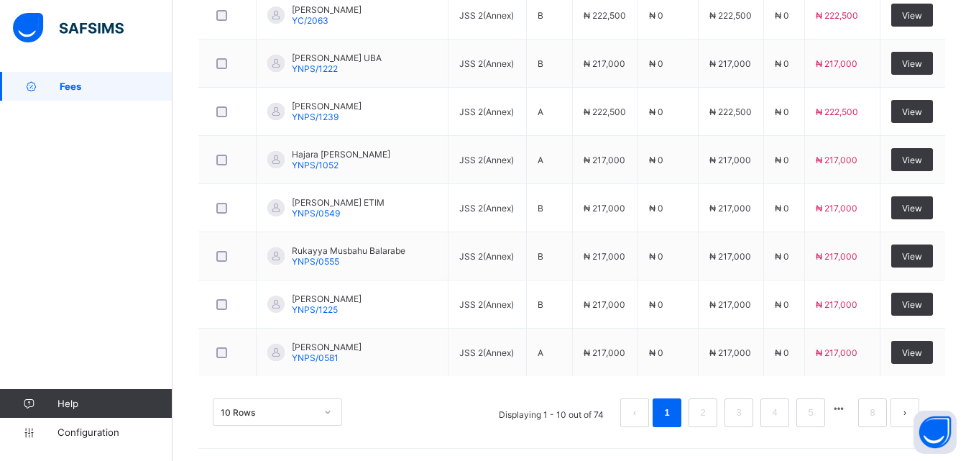
scroll to position [433, 0]
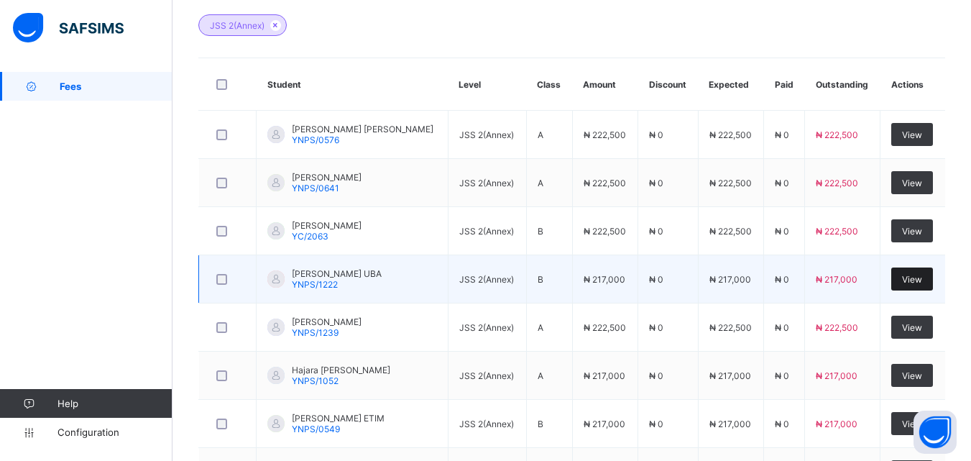
click at [922, 280] on span "View" at bounding box center [912, 279] width 20 height 11
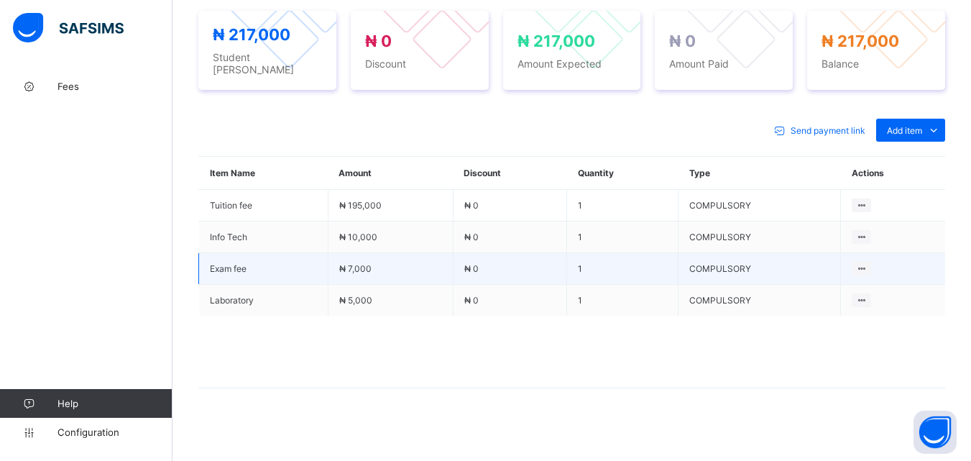
scroll to position [556, 0]
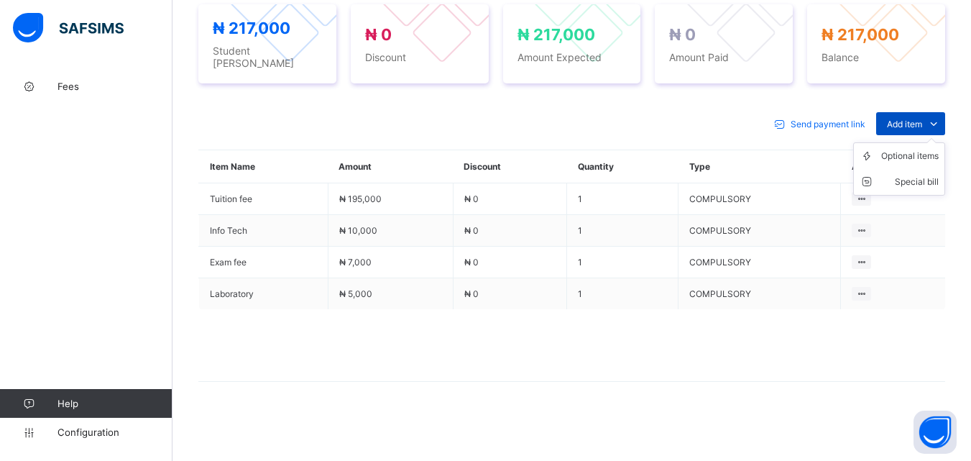
click at [909, 119] on span "Add item" at bounding box center [904, 124] width 35 height 11
click at [928, 159] on div "Optional items" at bounding box center [910, 156] width 58 height 14
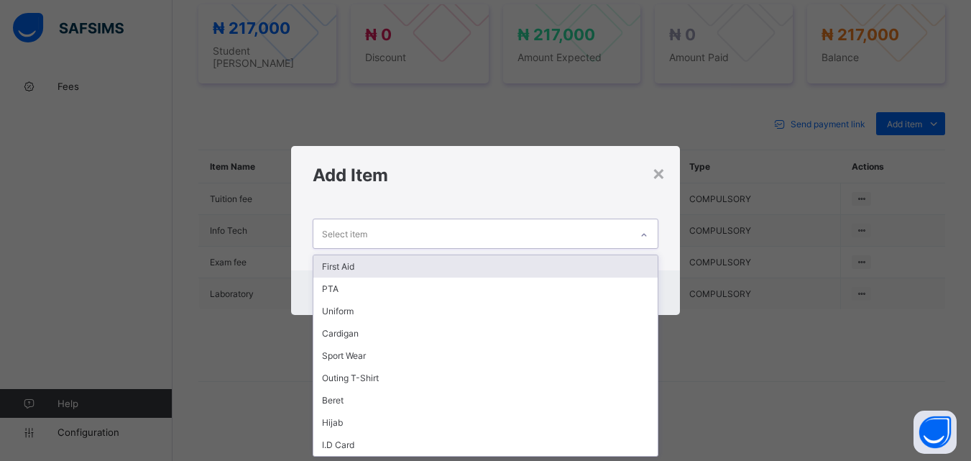
click at [648, 234] on icon at bounding box center [644, 235] width 9 height 14
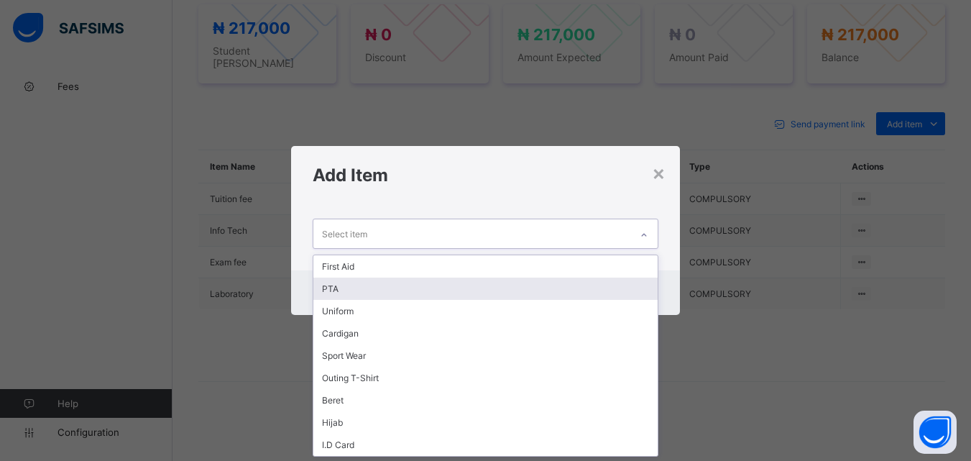
click at [589, 278] on div "PTA" at bounding box center [485, 289] width 344 height 22
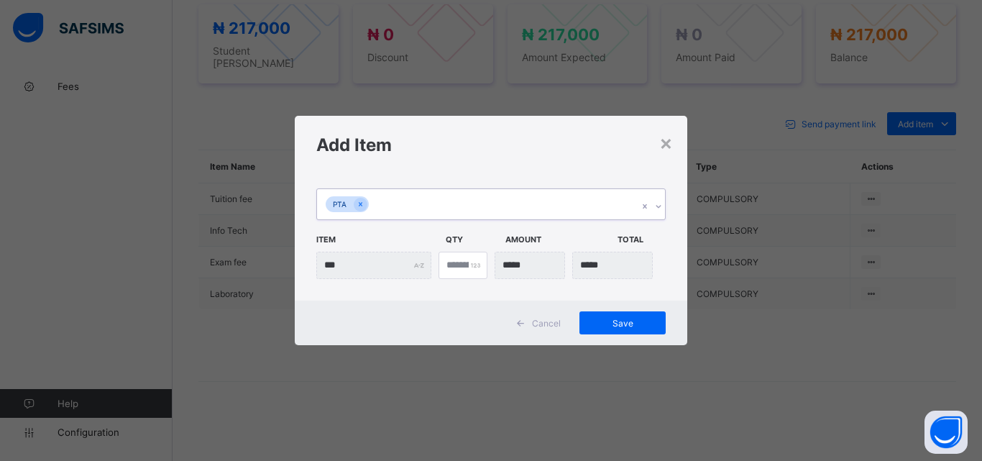
click at [659, 199] on div at bounding box center [658, 206] width 14 height 23
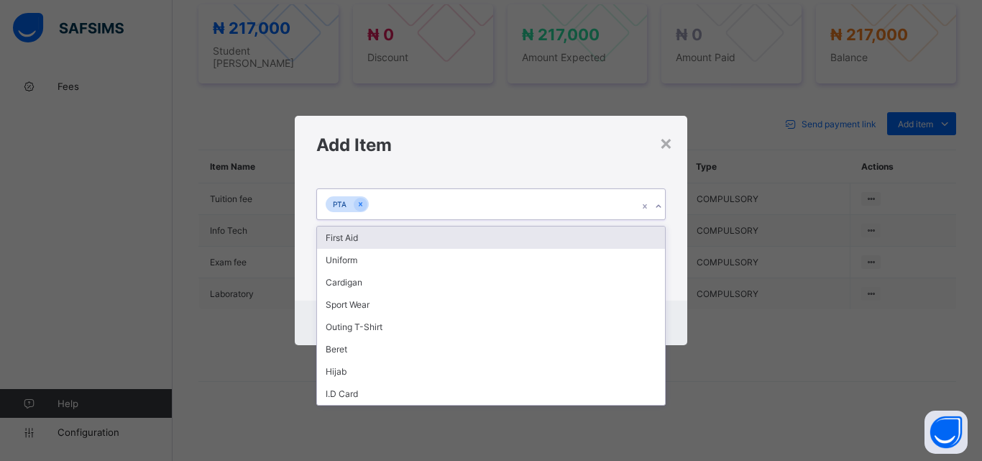
click at [597, 245] on div "First Aid" at bounding box center [491, 237] width 348 height 22
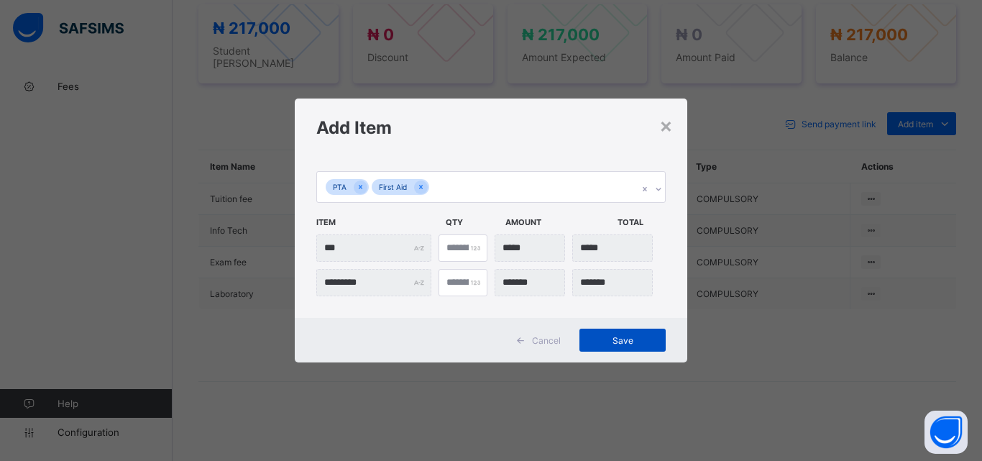
click at [639, 341] on span "Save" at bounding box center [622, 340] width 65 height 11
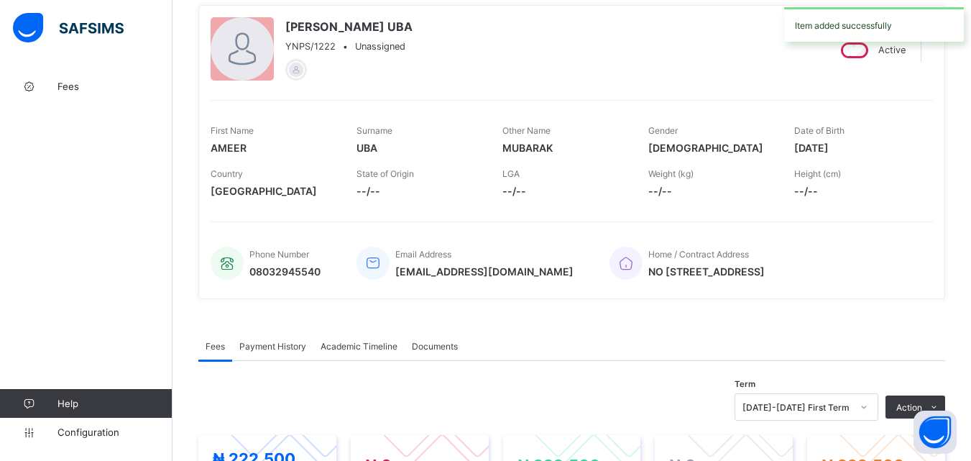
scroll to position [0, 0]
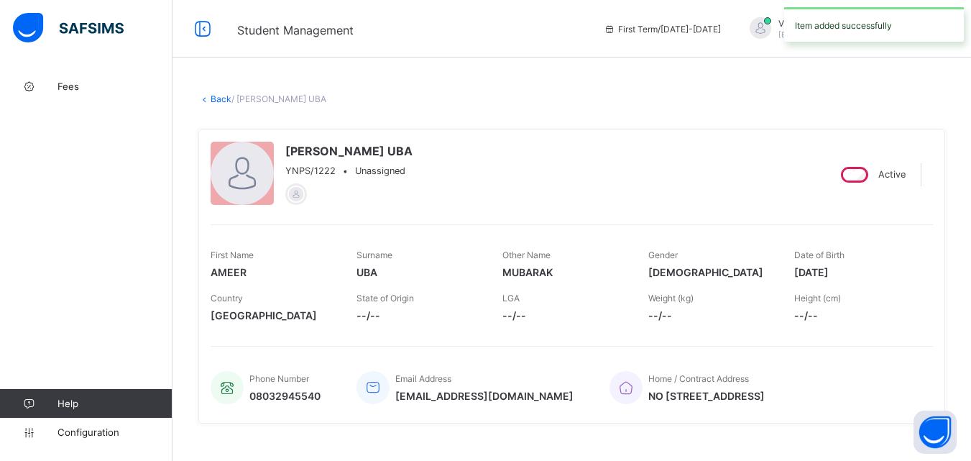
click at [221, 101] on link "Back" at bounding box center [221, 98] width 21 height 11
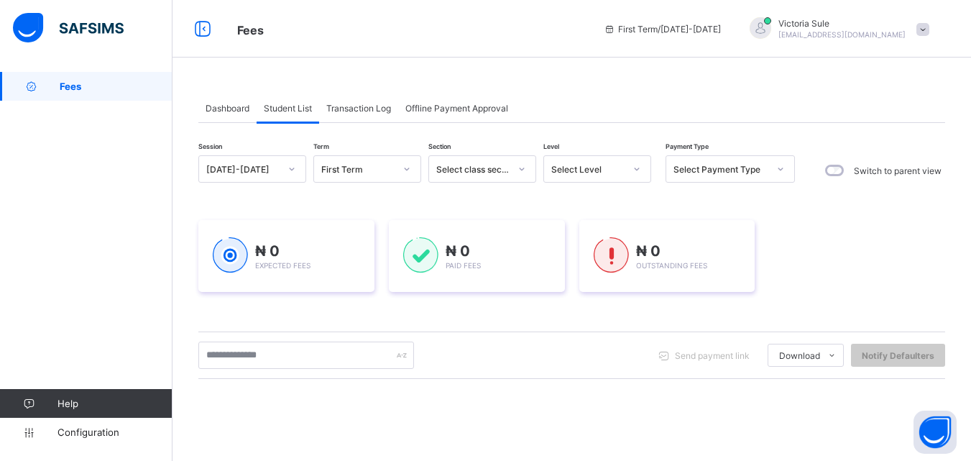
click at [600, 171] on div "Select Level" at bounding box center [587, 169] width 73 height 11
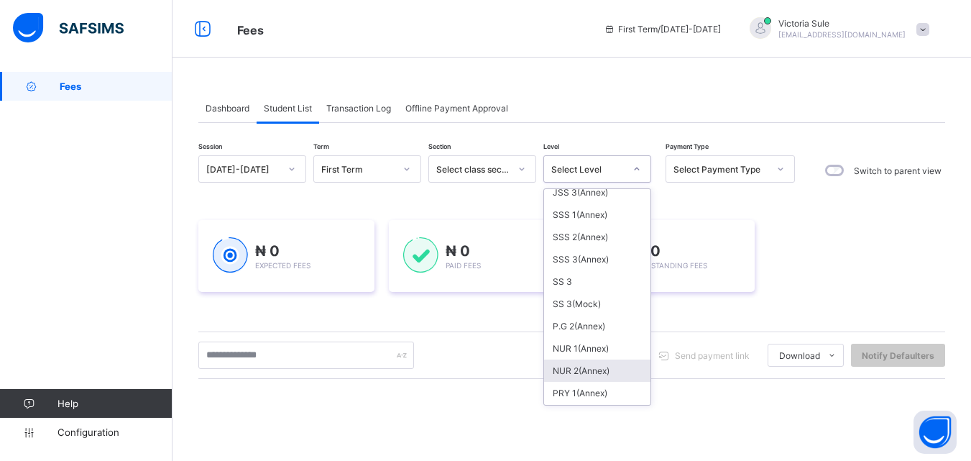
scroll to position [359, 0]
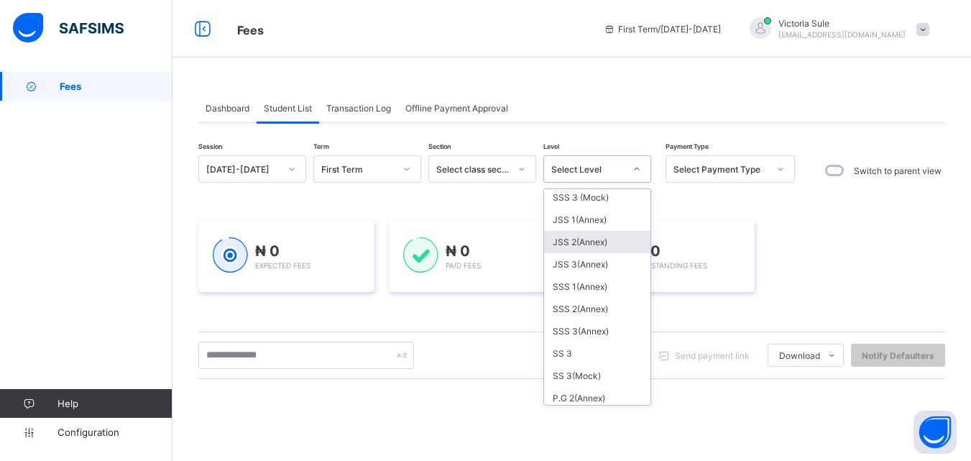
click at [618, 245] on div "JSS 2(Annex)" at bounding box center [597, 242] width 106 height 22
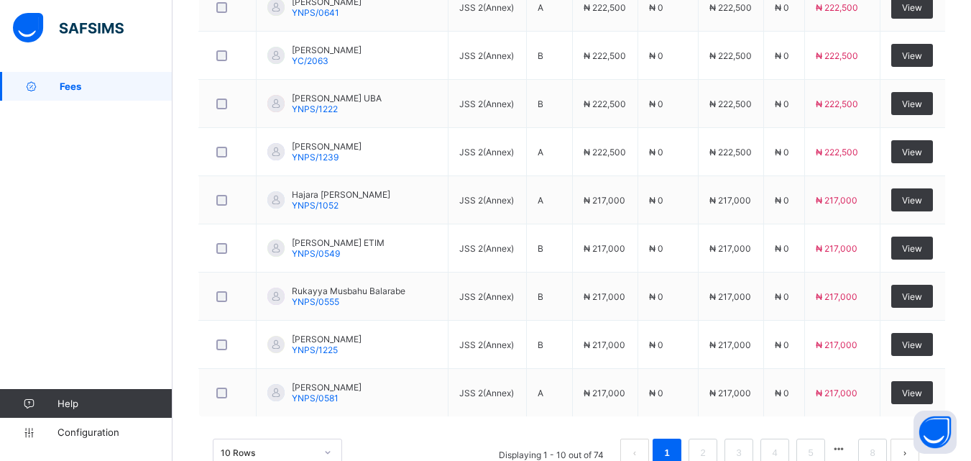
scroll to position [575, 0]
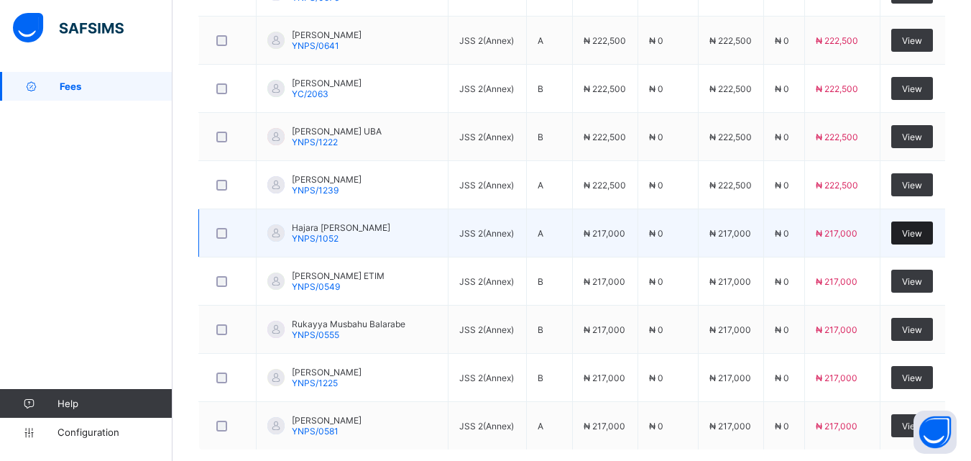
click at [917, 234] on span "View" at bounding box center [912, 233] width 20 height 11
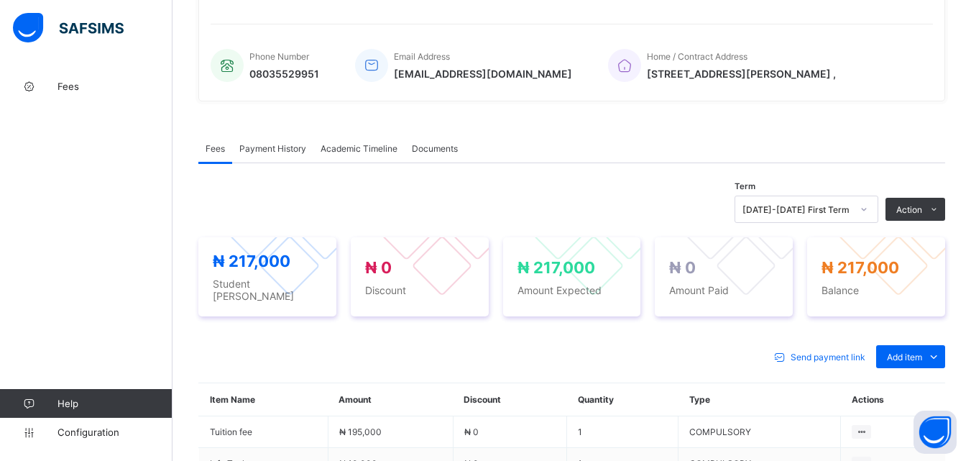
scroll to position [548, 0]
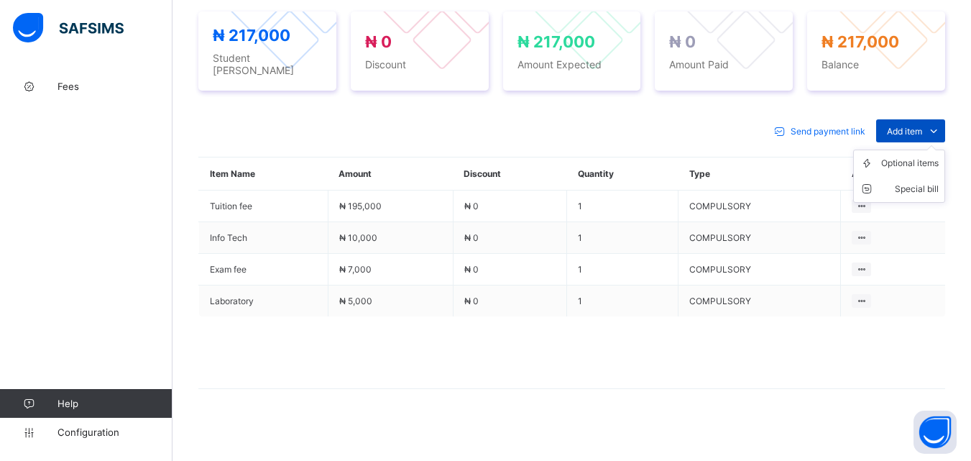
click at [935, 122] on span at bounding box center [933, 130] width 23 height 23
click at [918, 159] on div "Optional items" at bounding box center [910, 163] width 58 height 14
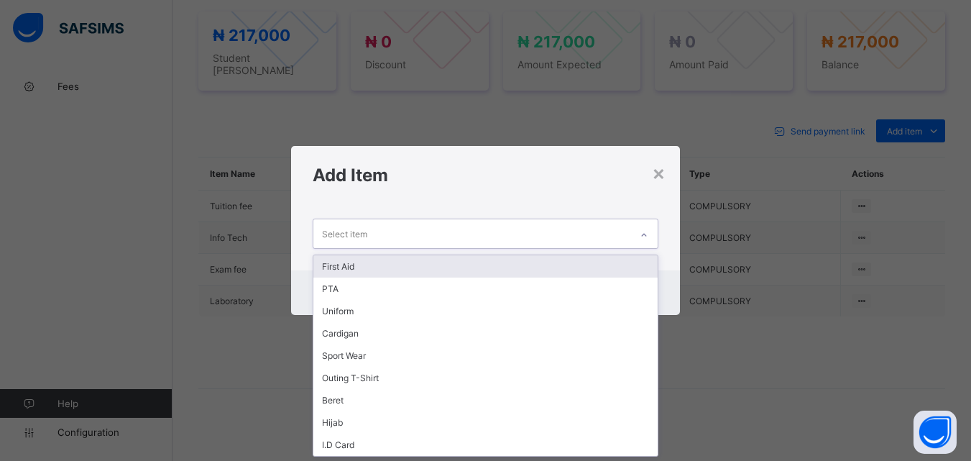
click at [648, 239] on icon at bounding box center [644, 235] width 9 height 14
click at [615, 270] on div "First Aid" at bounding box center [485, 266] width 344 height 22
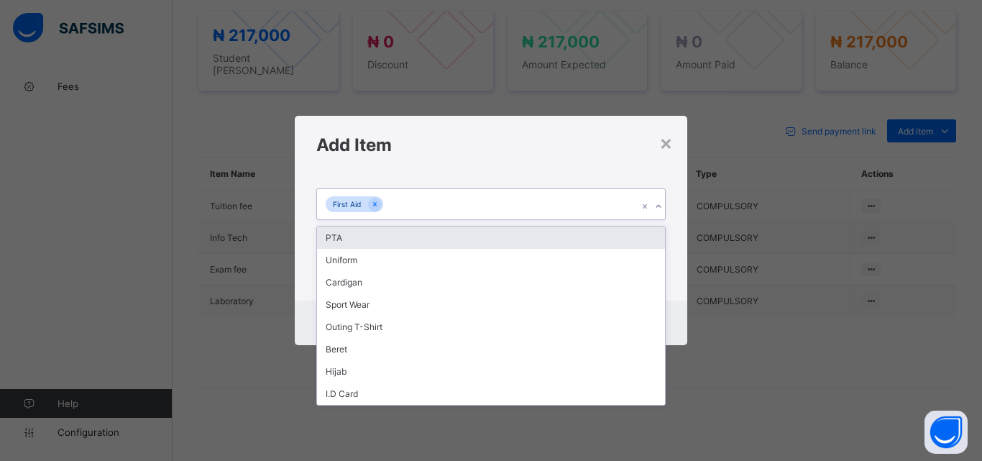
click at [659, 208] on icon at bounding box center [658, 206] width 5 height 3
click at [623, 244] on div "PTA" at bounding box center [491, 237] width 348 height 22
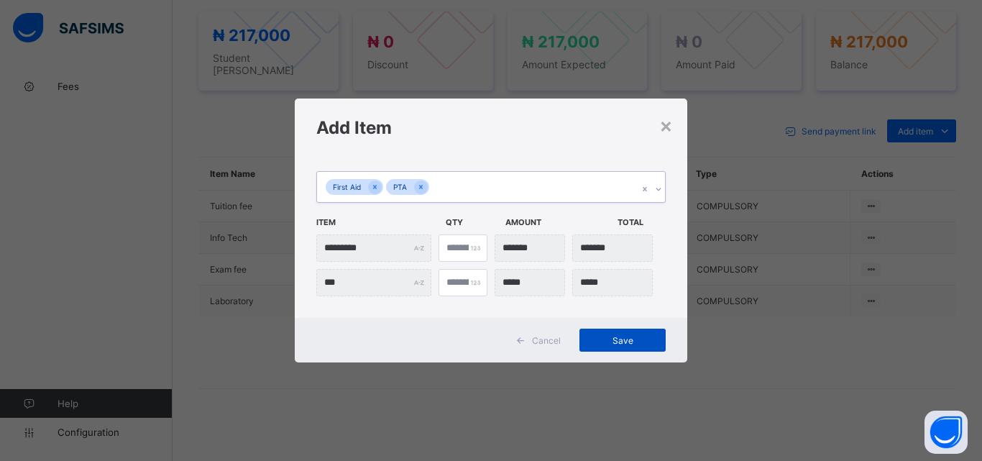
click at [623, 341] on span "Save" at bounding box center [622, 340] width 65 height 11
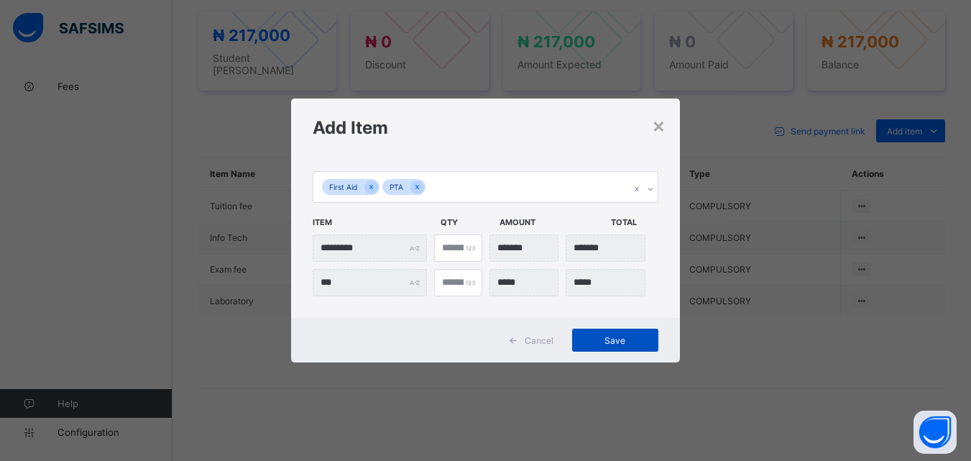
click at [602, 344] on span "Save" at bounding box center [615, 340] width 65 height 11
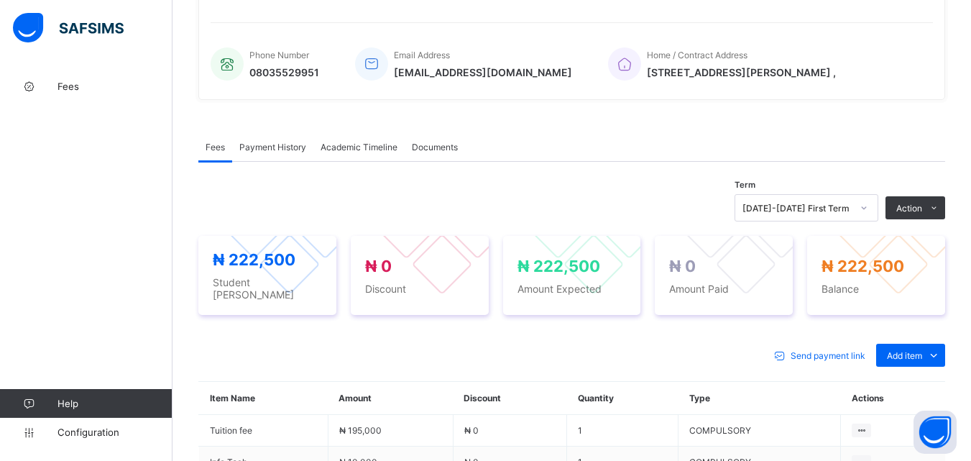
scroll to position [0, 0]
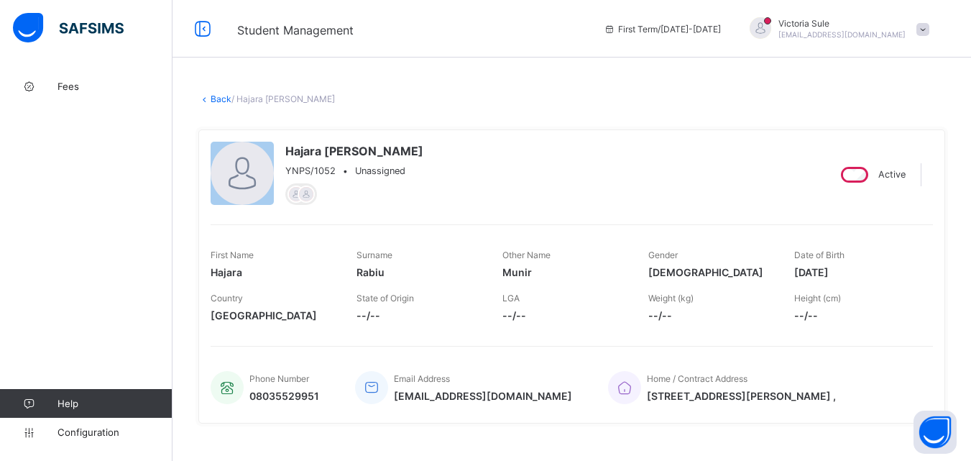
click at [209, 101] on icon at bounding box center [204, 98] width 12 height 11
click at [217, 97] on link "Back" at bounding box center [221, 98] width 21 height 11
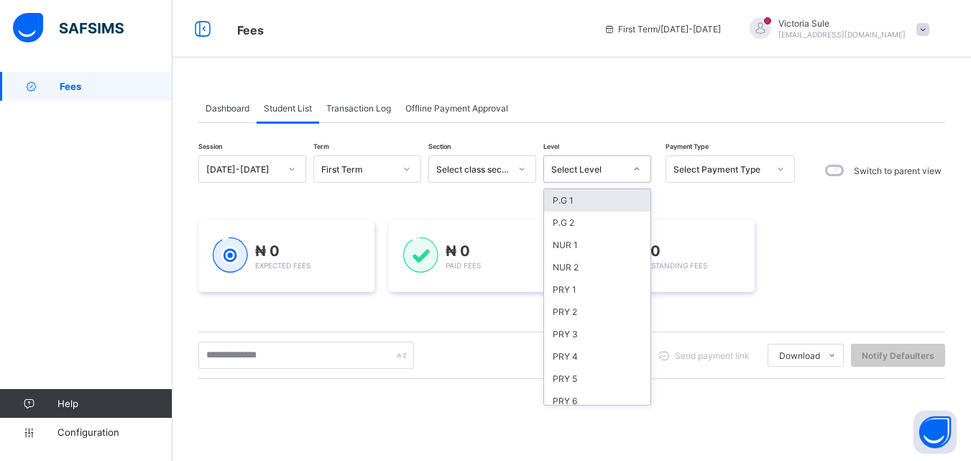
click at [582, 173] on div "Select Level" at bounding box center [587, 169] width 73 height 11
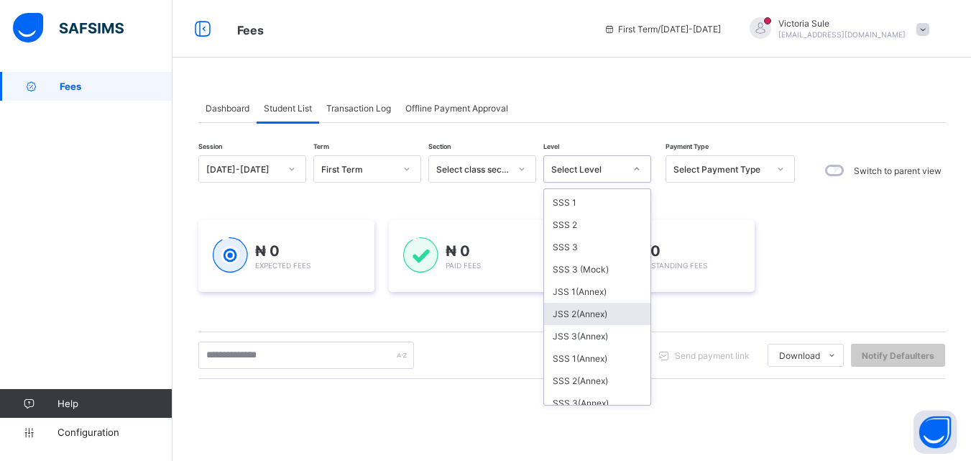
click at [571, 316] on div "JSS 2(Annex)" at bounding box center [597, 314] width 106 height 22
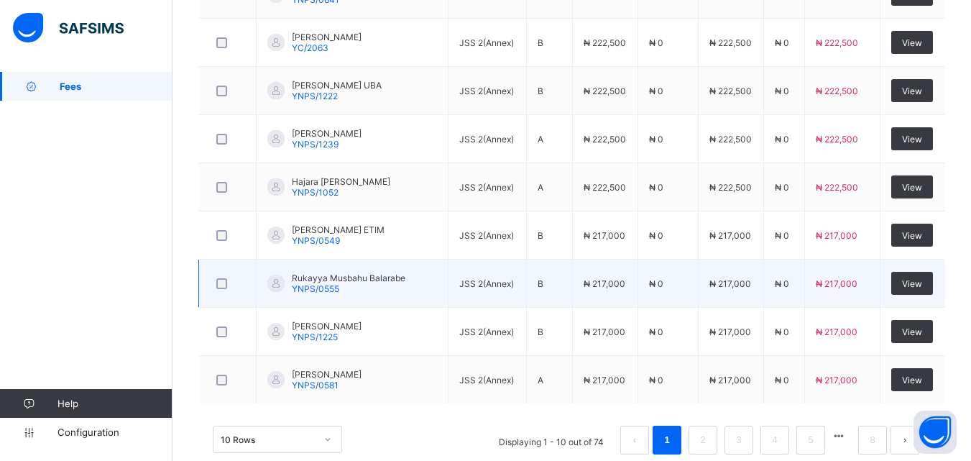
scroll to position [648, 0]
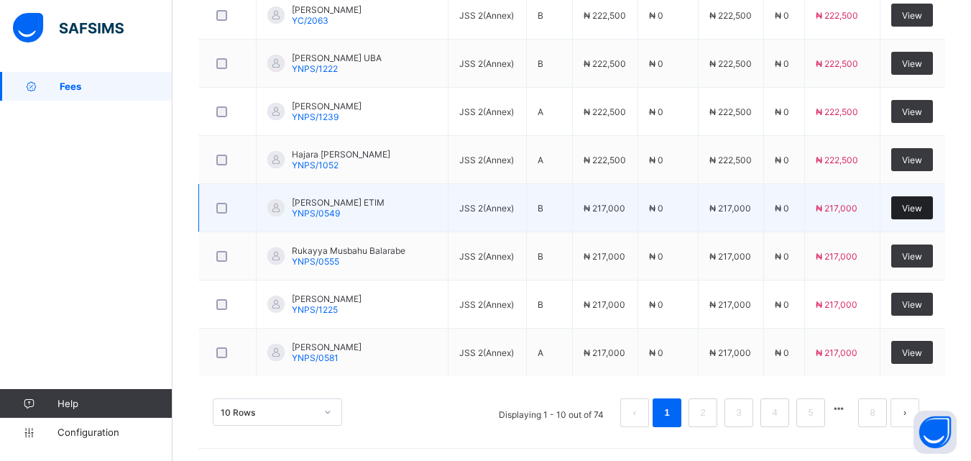
click at [933, 209] on div "View" at bounding box center [912, 207] width 42 height 23
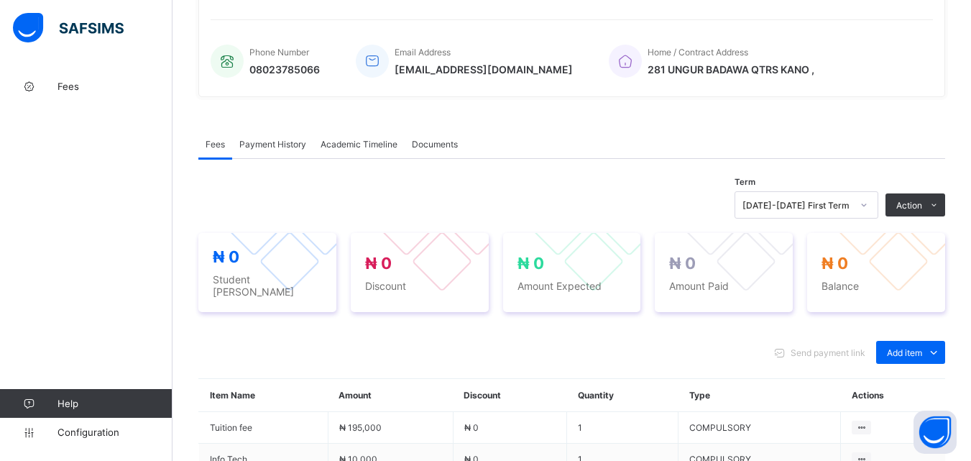
scroll to position [548, 0]
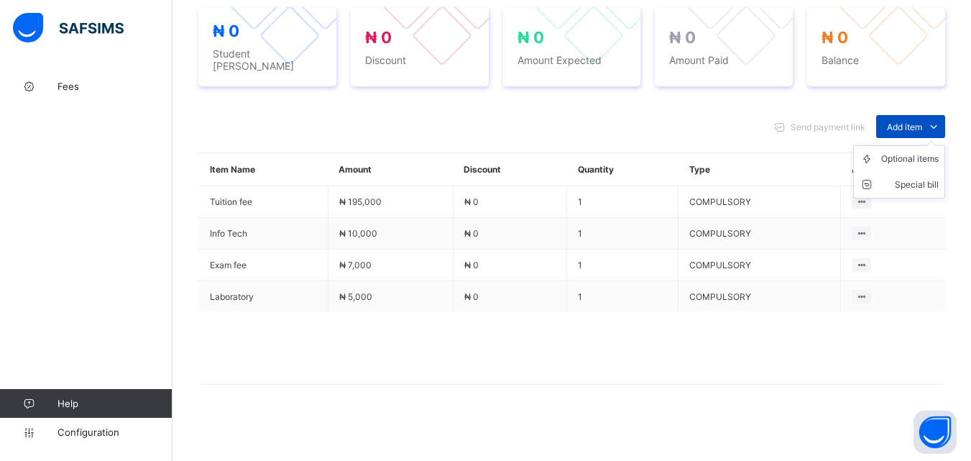
click at [922, 122] on span "Add item" at bounding box center [904, 127] width 35 height 11
click at [914, 162] on div "Optional items" at bounding box center [910, 159] width 58 height 14
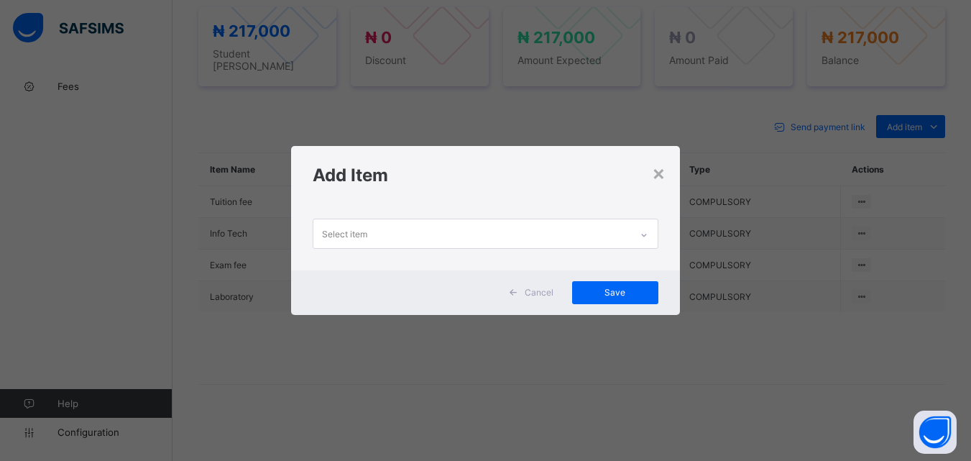
click at [646, 235] on icon at bounding box center [643, 235] width 5 height 3
click at [654, 176] on div "×" at bounding box center [659, 172] width 14 height 24
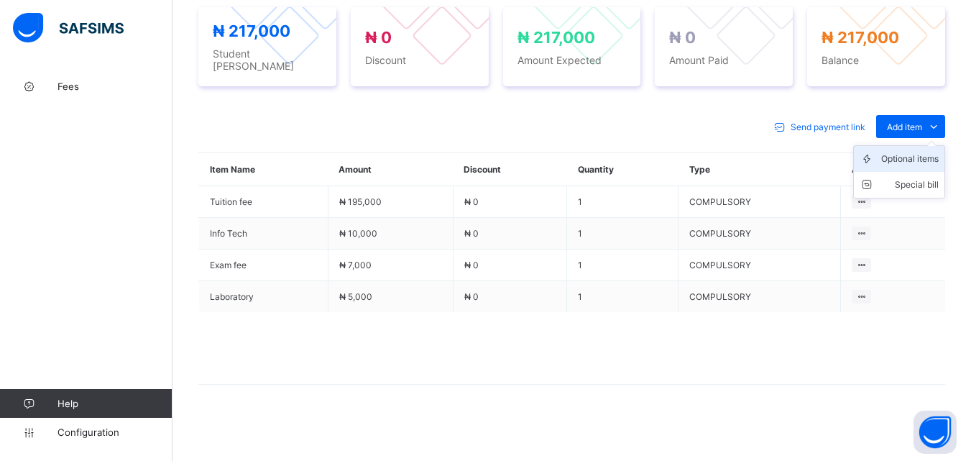
click at [915, 155] on div "Optional items" at bounding box center [910, 159] width 58 height 14
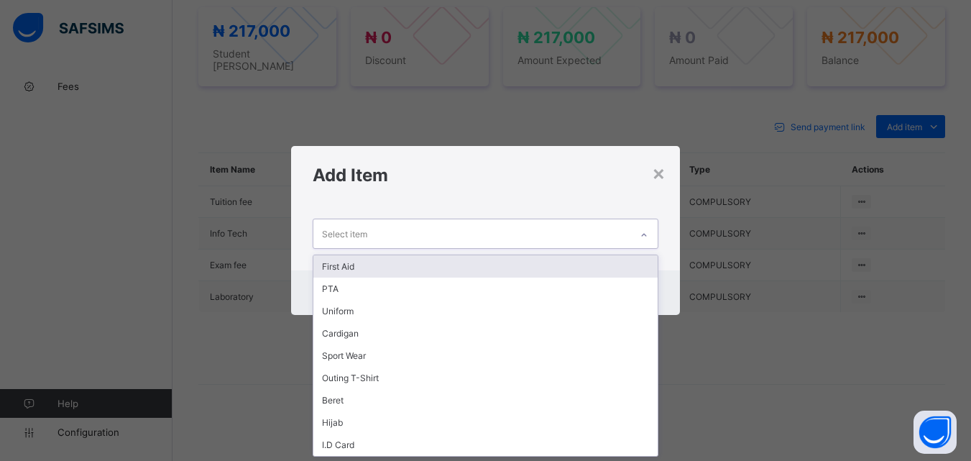
click at [649, 226] on div at bounding box center [644, 235] width 24 height 23
click at [604, 264] on div "First Aid" at bounding box center [485, 266] width 344 height 22
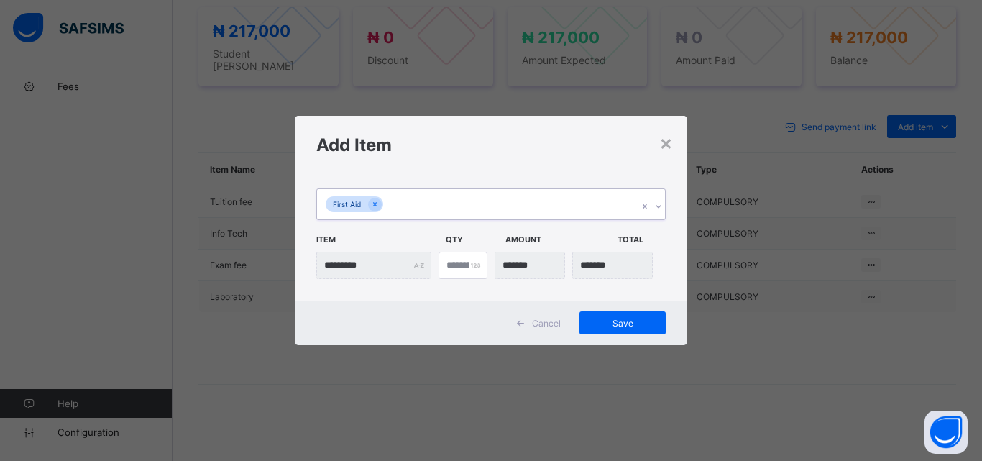
click at [661, 210] on icon at bounding box center [658, 206] width 9 height 14
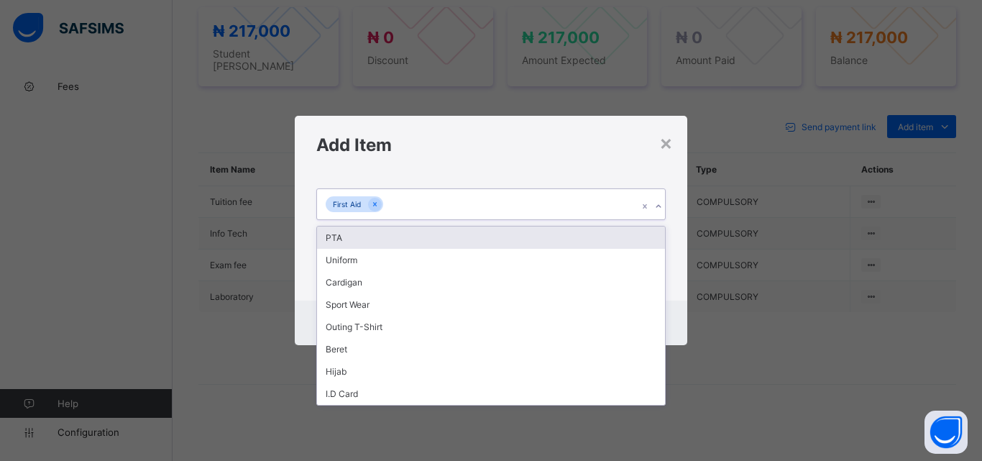
click at [615, 234] on div "PTA" at bounding box center [491, 237] width 348 height 22
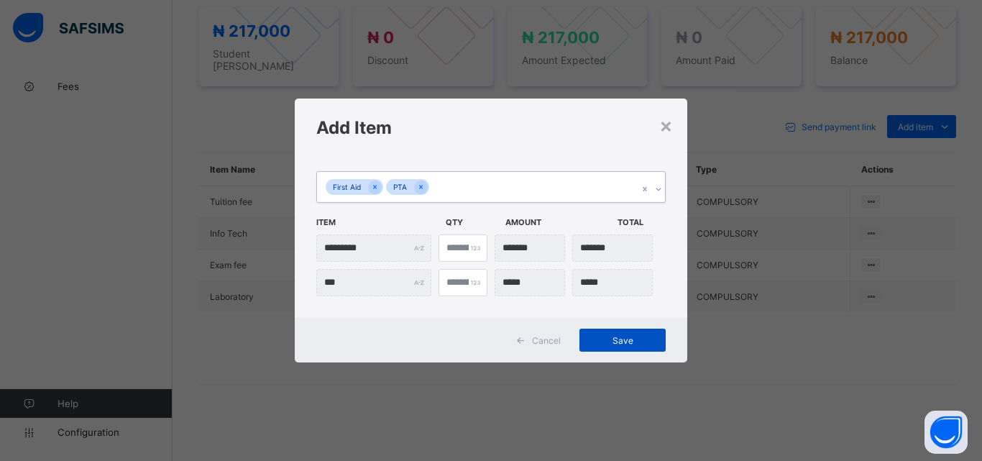
click at [625, 329] on div "Save" at bounding box center [622, 340] width 86 height 23
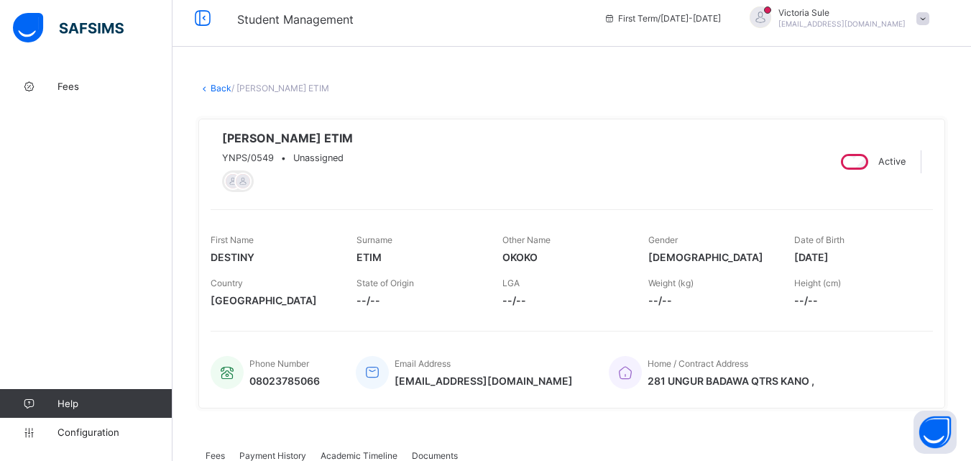
scroll to position [0, 0]
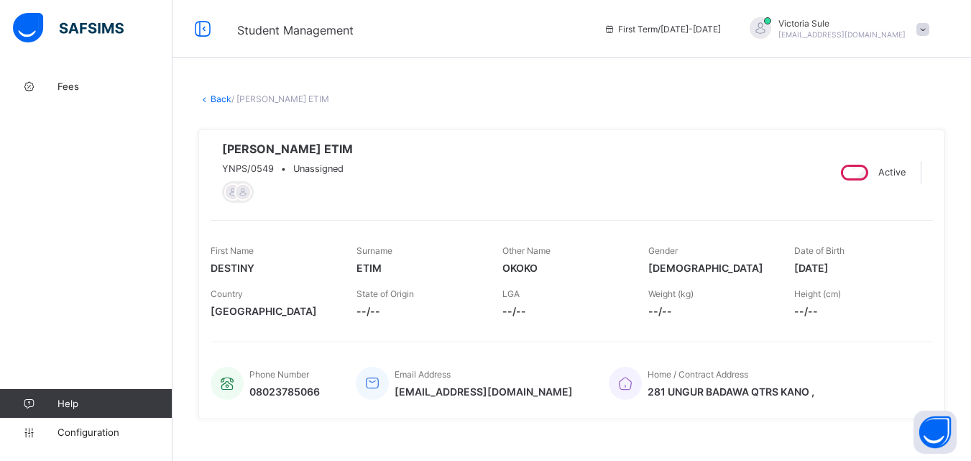
click at [219, 100] on link "Back" at bounding box center [221, 98] width 21 height 11
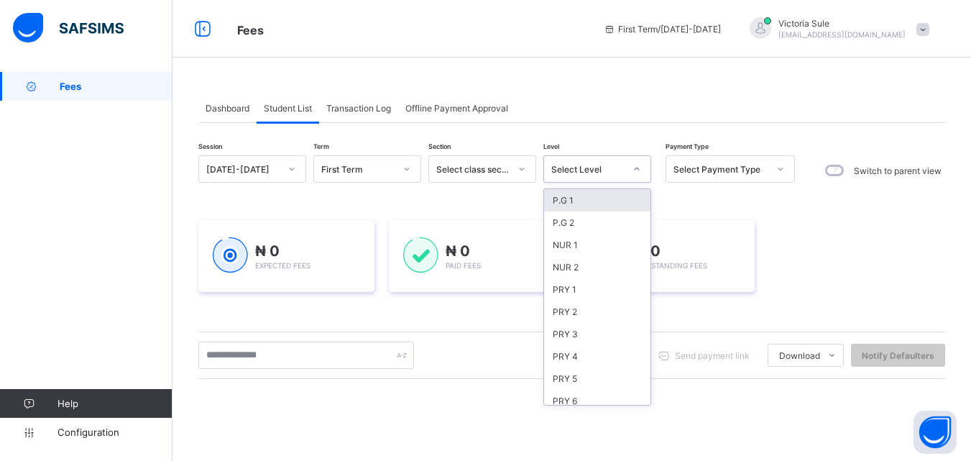
click at [595, 170] on div "Select Level" at bounding box center [587, 169] width 73 height 11
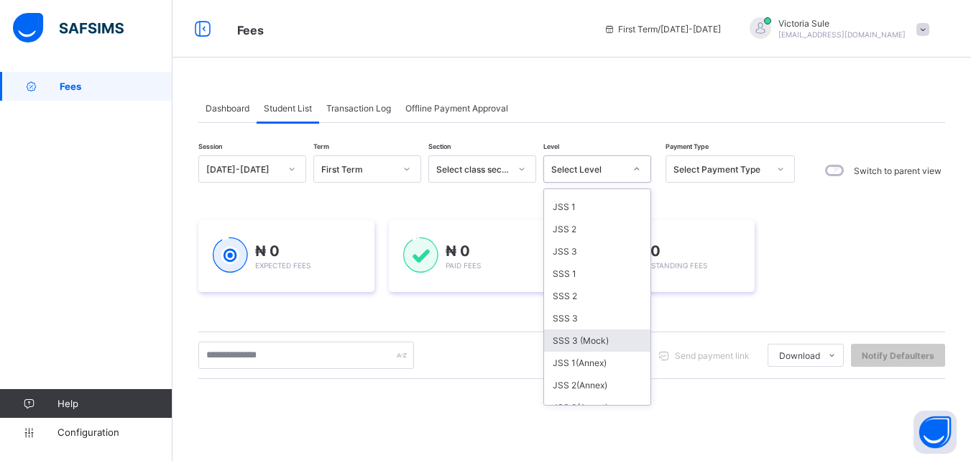
scroll to position [288, 0]
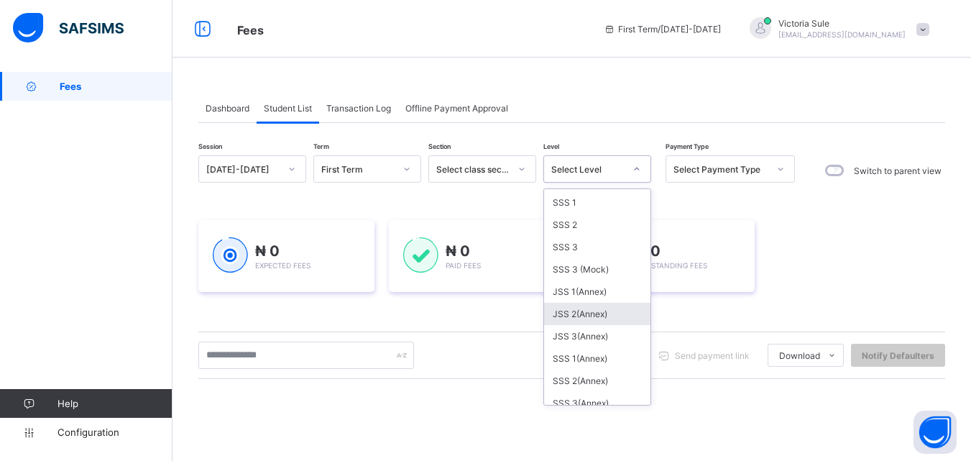
click at [580, 320] on div "JSS 2(Annex)" at bounding box center [597, 314] width 106 height 22
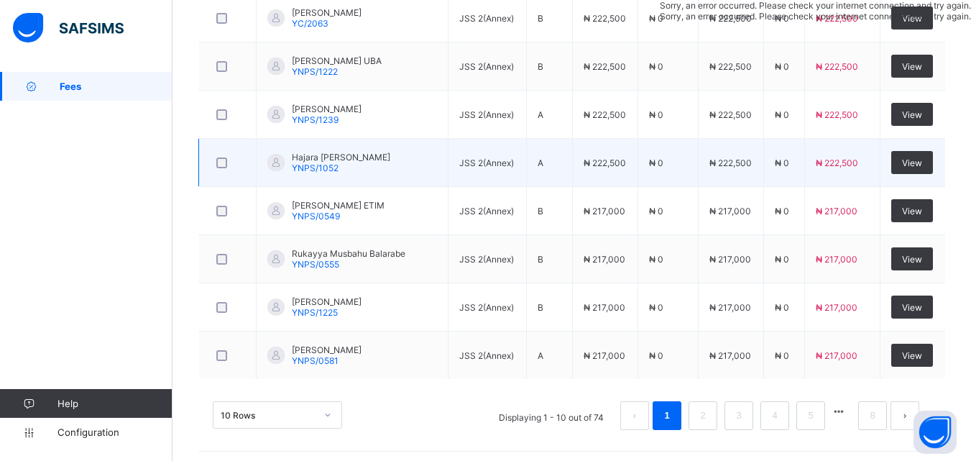
scroll to position [648, 0]
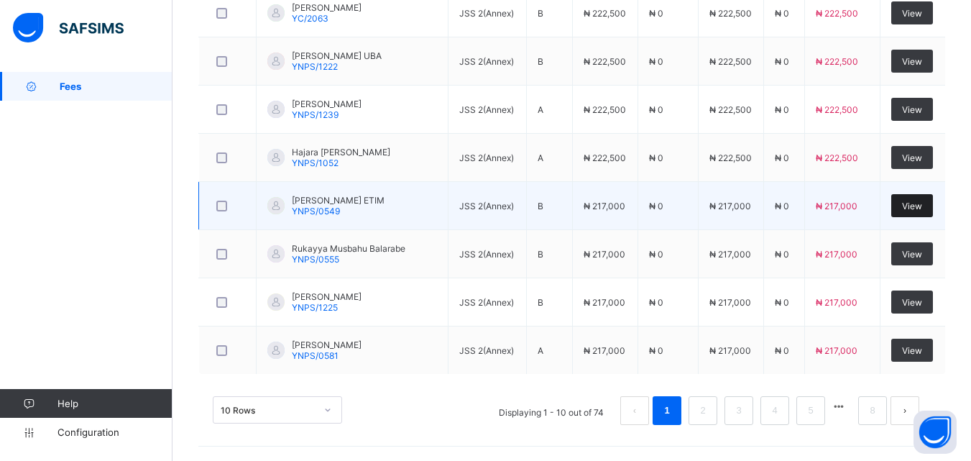
click at [917, 199] on div "View" at bounding box center [912, 205] width 42 height 23
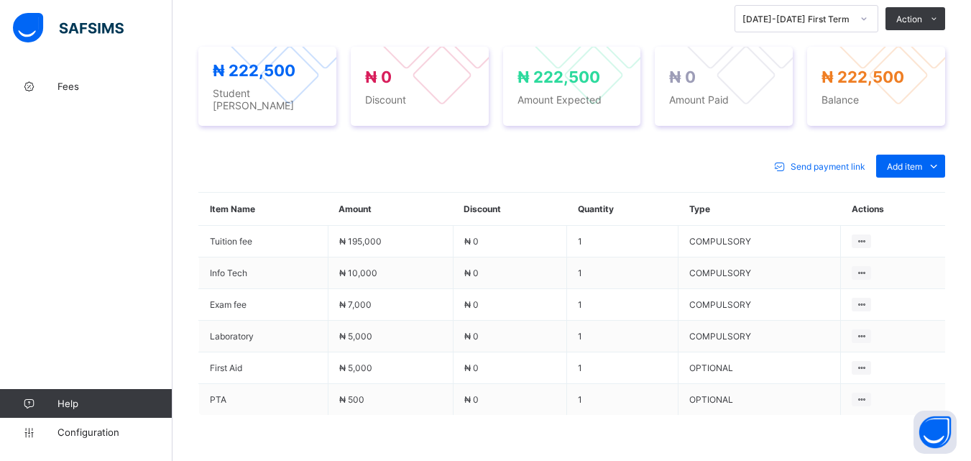
scroll to position [611, 0]
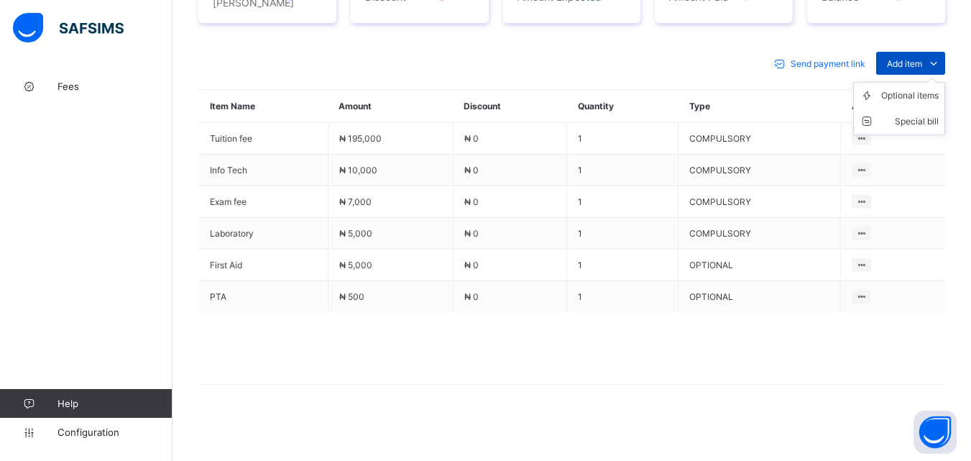
click at [914, 63] on span "Add item" at bounding box center [904, 63] width 35 height 11
click at [904, 93] on div "Optional items" at bounding box center [910, 95] width 58 height 14
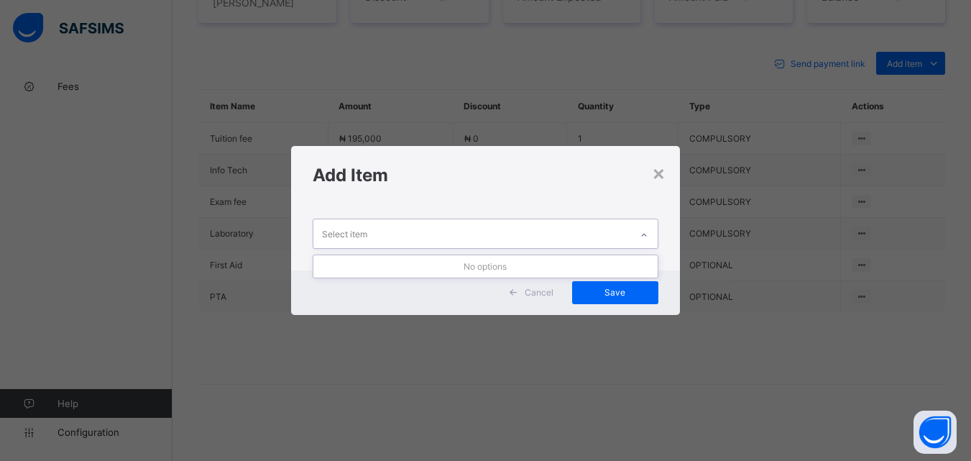
click at [644, 229] on icon at bounding box center [644, 235] width 9 height 14
click at [664, 180] on div "×" at bounding box center [659, 172] width 14 height 24
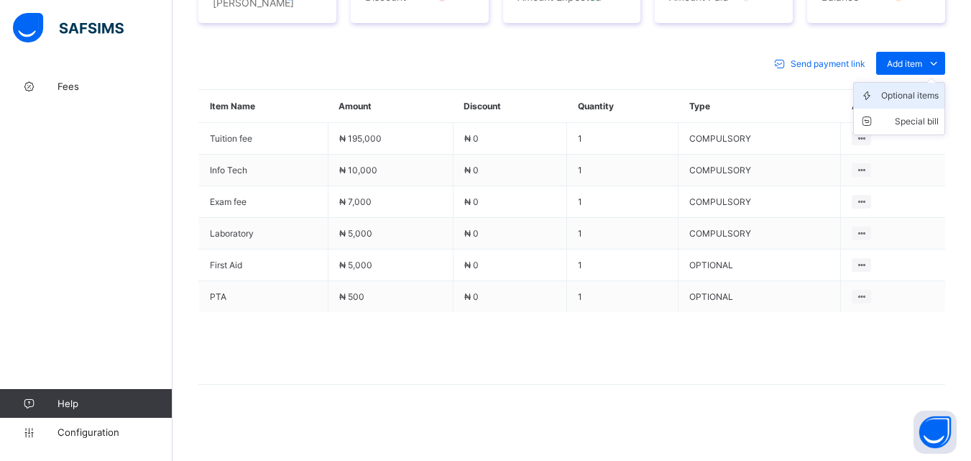
click at [914, 95] on div "Optional items" at bounding box center [910, 95] width 58 height 14
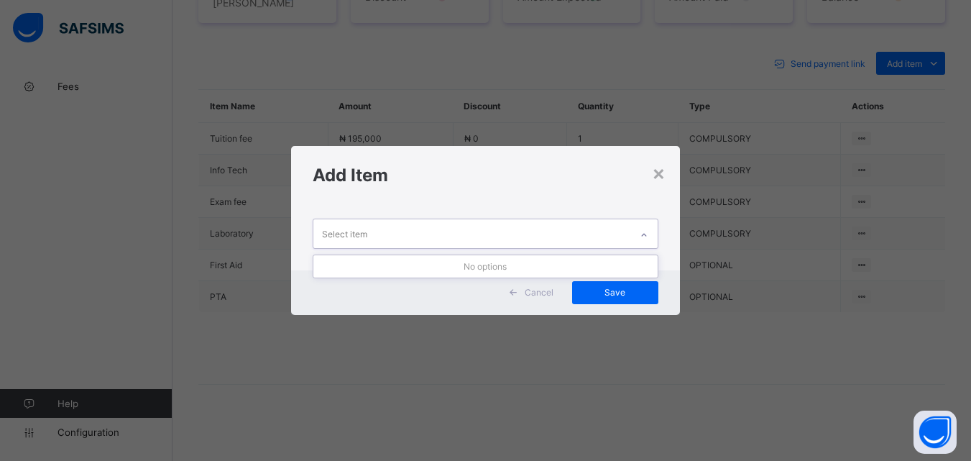
click at [642, 234] on icon at bounding box center [644, 235] width 9 height 14
click at [660, 175] on div "×" at bounding box center [659, 172] width 14 height 24
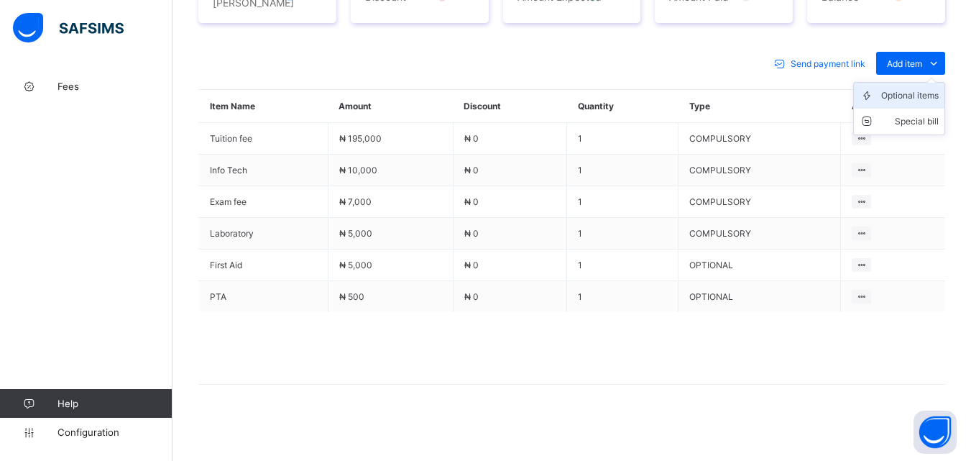
click at [916, 98] on div "Optional items" at bounding box center [910, 95] width 58 height 14
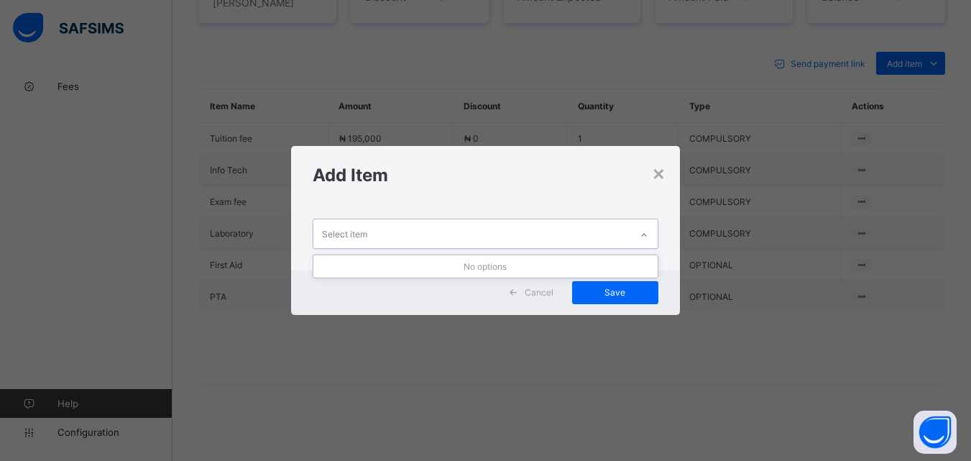
click at [648, 235] on icon at bounding box center [644, 235] width 9 height 14
click at [660, 172] on div "×" at bounding box center [659, 172] width 14 height 24
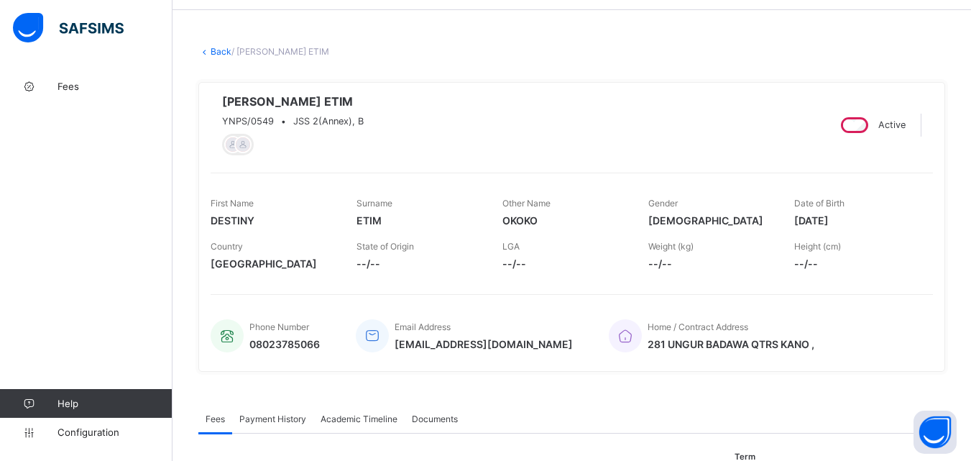
scroll to position [36, 0]
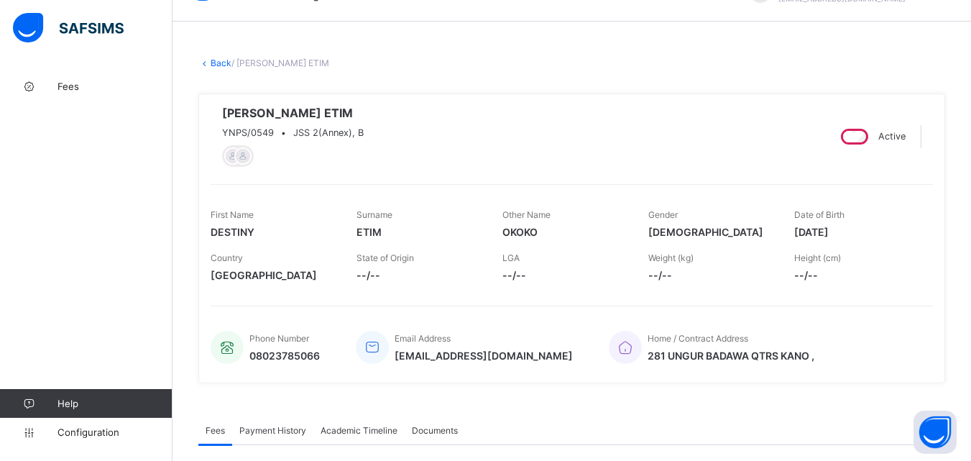
click at [215, 64] on link "Back" at bounding box center [221, 63] width 21 height 11
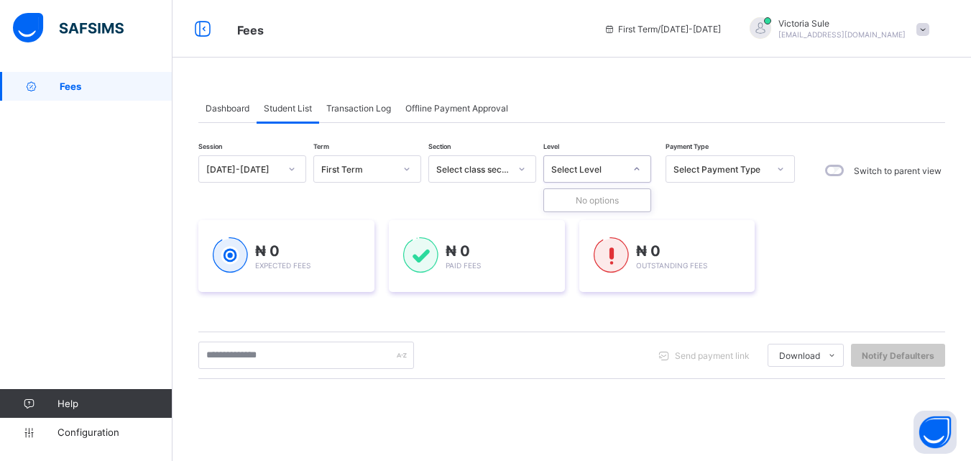
click at [642, 175] on div at bounding box center [637, 168] width 24 height 23
click at [604, 174] on div "Select Level" at bounding box center [587, 169] width 73 height 11
click at [626, 170] on div at bounding box center [637, 168] width 24 height 23
click at [548, 284] on div "₦ 0 Paid Fees" at bounding box center [477, 256] width 176 height 72
click at [613, 170] on div "Select Level" at bounding box center [587, 169] width 73 height 11
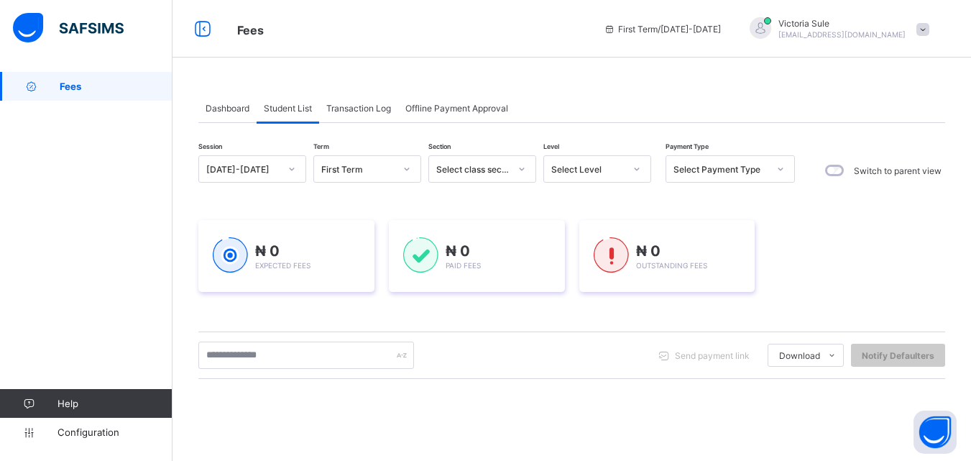
click at [848, 219] on div "₦ 0 Expected Fees ₦ 0 Paid Fees ₦ 0 Outstanding Fees" at bounding box center [571, 255] width 747 height 115
click at [628, 165] on div at bounding box center [637, 168] width 24 height 23
click at [539, 386] on div "Session [DATE]-[DATE] Term First Term Section Select class section Level Select…" at bounding box center [571, 410] width 747 height 510
click at [464, 169] on div "Select class section" at bounding box center [472, 169] width 73 height 11
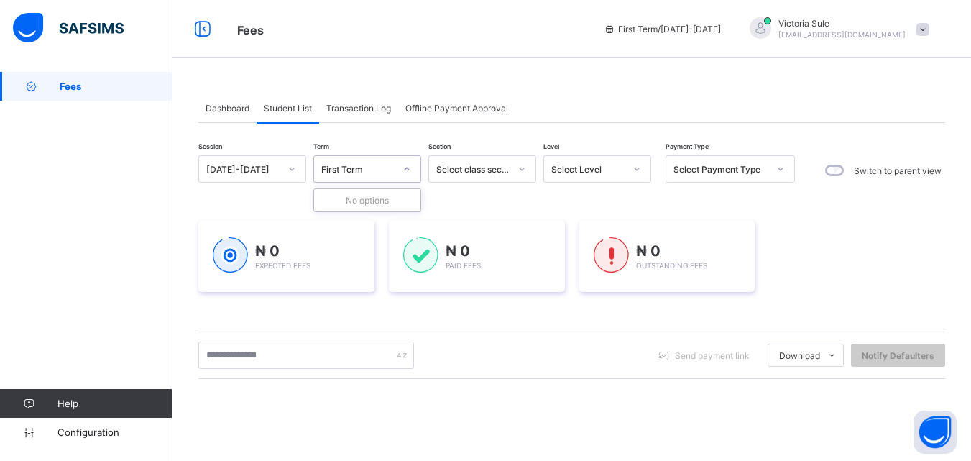
click at [374, 174] on div "First Term" at bounding box center [357, 169] width 73 height 11
click at [515, 175] on div at bounding box center [522, 168] width 24 height 23
click at [617, 160] on div "Select Level" at bounding box center [598, 168] width 108 height 27
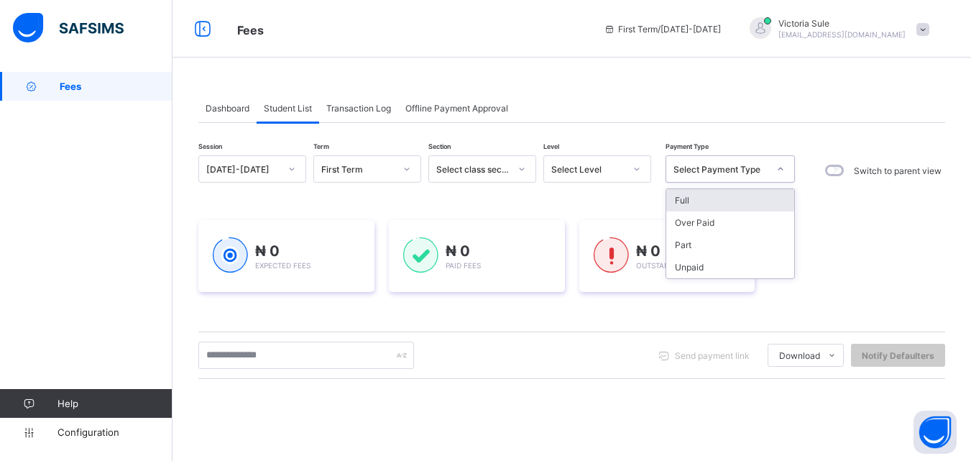
click at [715, 175] on div "Select Payment Type" at bounding box center [716, 169] width 101 height 20
click at [871, 257] on div "₦ 0 Expected Fees ₦ 0 Paid Fees ₦ 0 Outstanding Fees" at bounding box center [571, 256] width 747 height 72
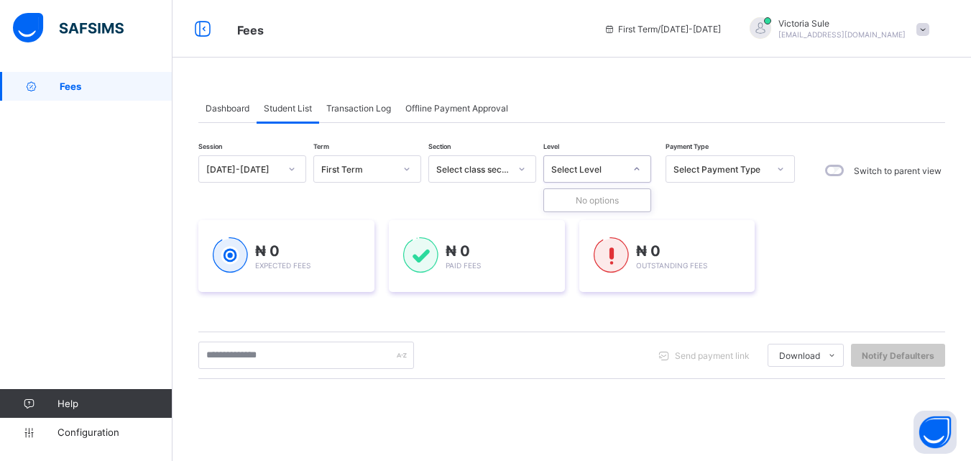
click at [602, 176] on div "Select Level" at bounding box center [583, 169] width 79 height 20
click at [503, 168] on div "Select class section" at bounding box center [472, 169] width 73 height 11
click at [803, 226] on div "₦ 0 Expected Fees ₦ 0 Paid Fees ₦ 0 Outstanding Fees" at bounding box center [571, 256] width 747 height 72
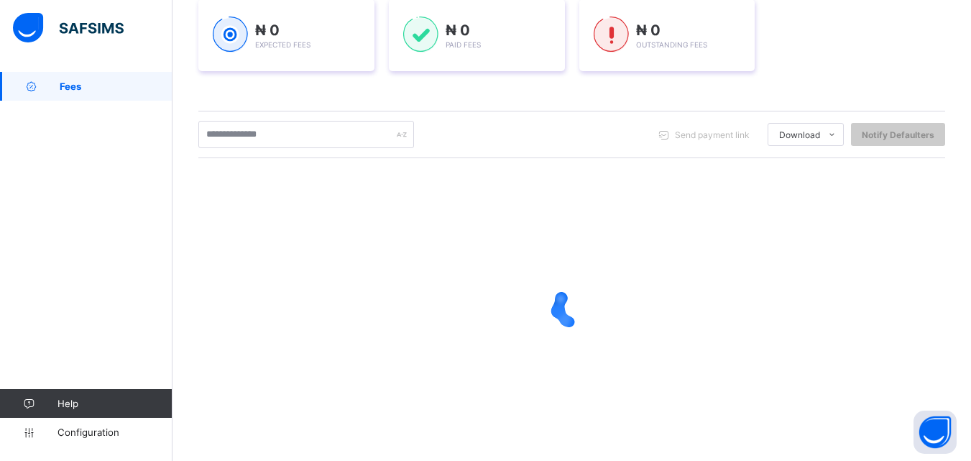
scroll to position [226, 0]
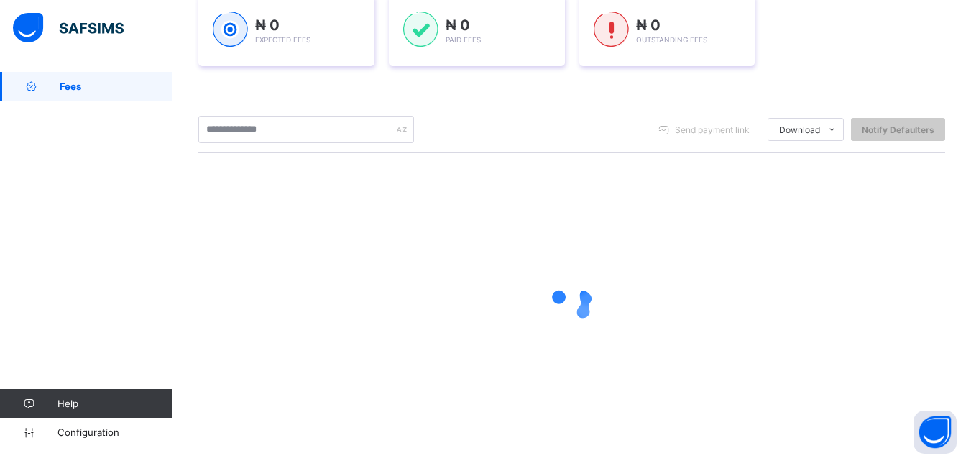
click at [568, 291] on icon at bounding box center [573, 303] width 58 height 58
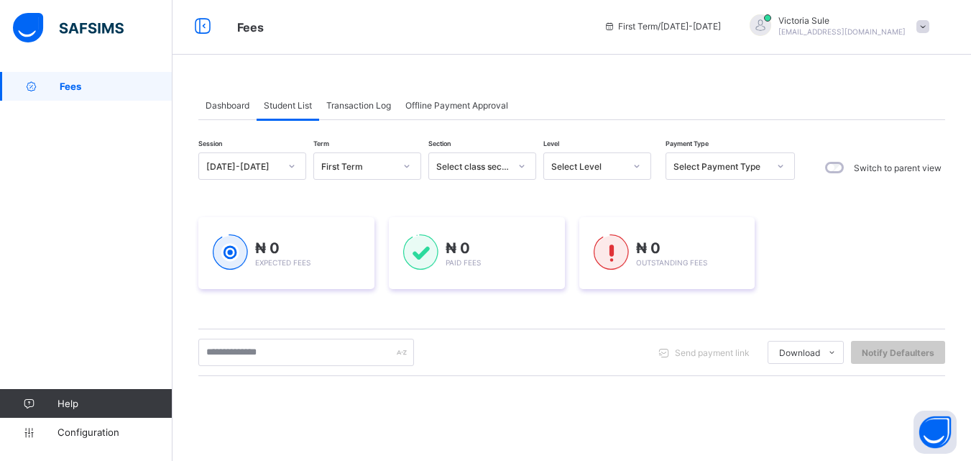
scroll to position [0, 0]
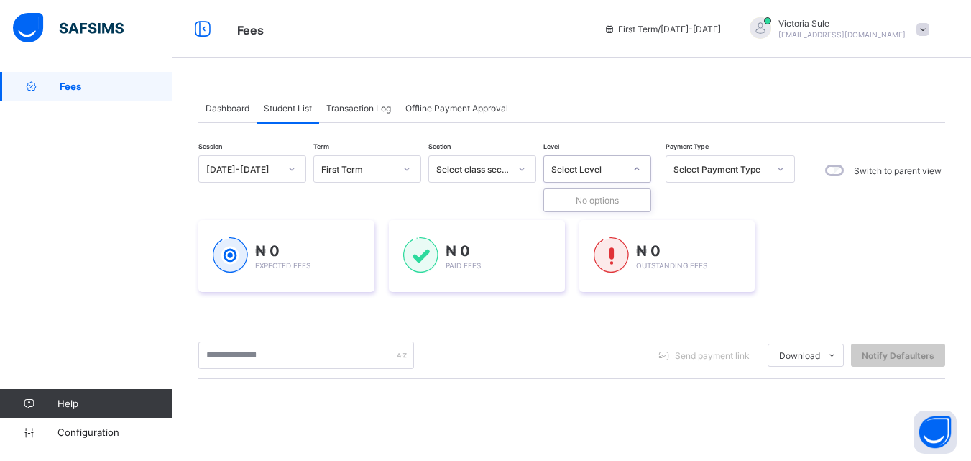
click at [636, 168] on icon at bounding box center [637, 169] width 9 height 14
click at [636, 134] on div "Session [DATE]-[DATE] Term First Term Section Select class section Level Select…" at bounding box center [571, 394] width 747 height 542
click at [633, 166] on icon at bounding box center [637, 169] width 9 height 14
click at [567, 78] on div "Dashboard Student List Transaction Log Offline Payment Approval Student List Mo…" at bounding box center [572, 379] width 799 height 615
click at [638, 173] on icon at bounding box center [637, 169] width 9 height 14
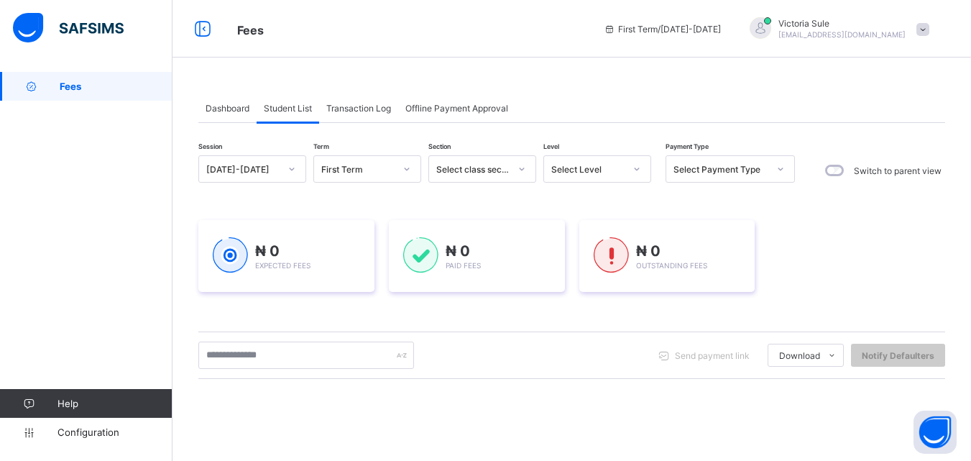
click at [372, 106] on span "Transaction Log" at bounding box center [358, 108] width 65 height 11
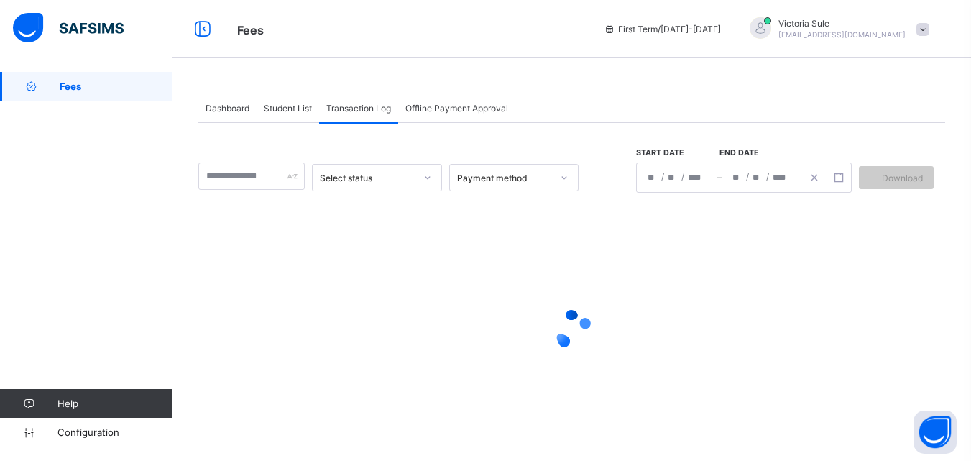
click at [293, 108] on span "Student List" at bounding box center [288, 108] width 48 height 11
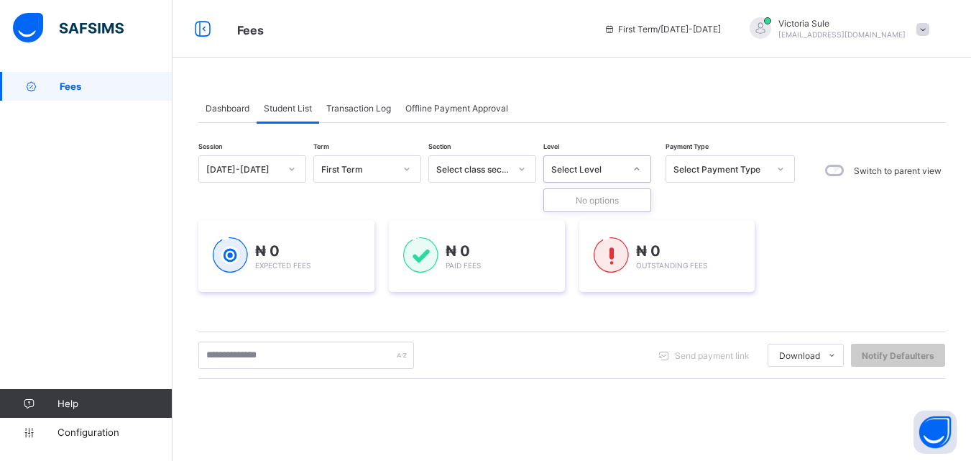
click at [628, 178] on div at bounding box center [637, 168] width 24 height 23
click at [904, 242] on div "₦ 0 Expected Fees ₦ 0 Paid Fees ₦ 0 Outstanding Fees" at bounding box center [571, 256] width 747 height 72
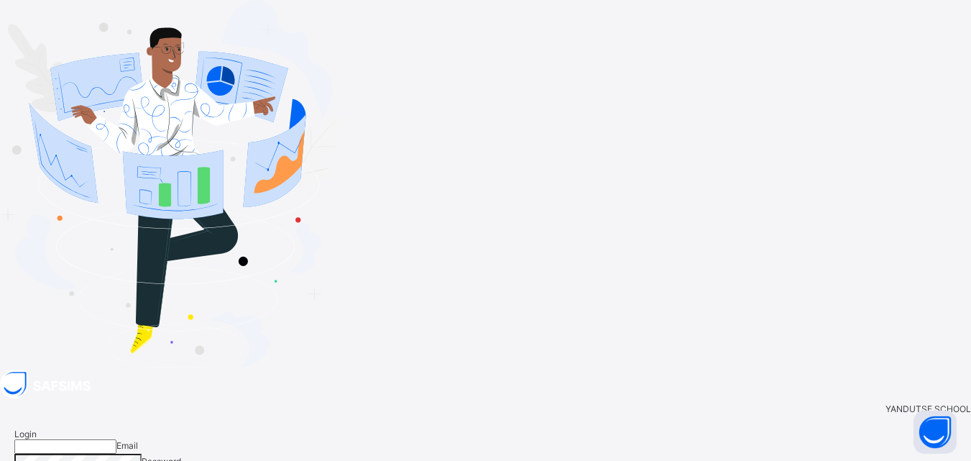
type input "**********"
